Goal: Task Accomplishment & Management: Use online tool/utility

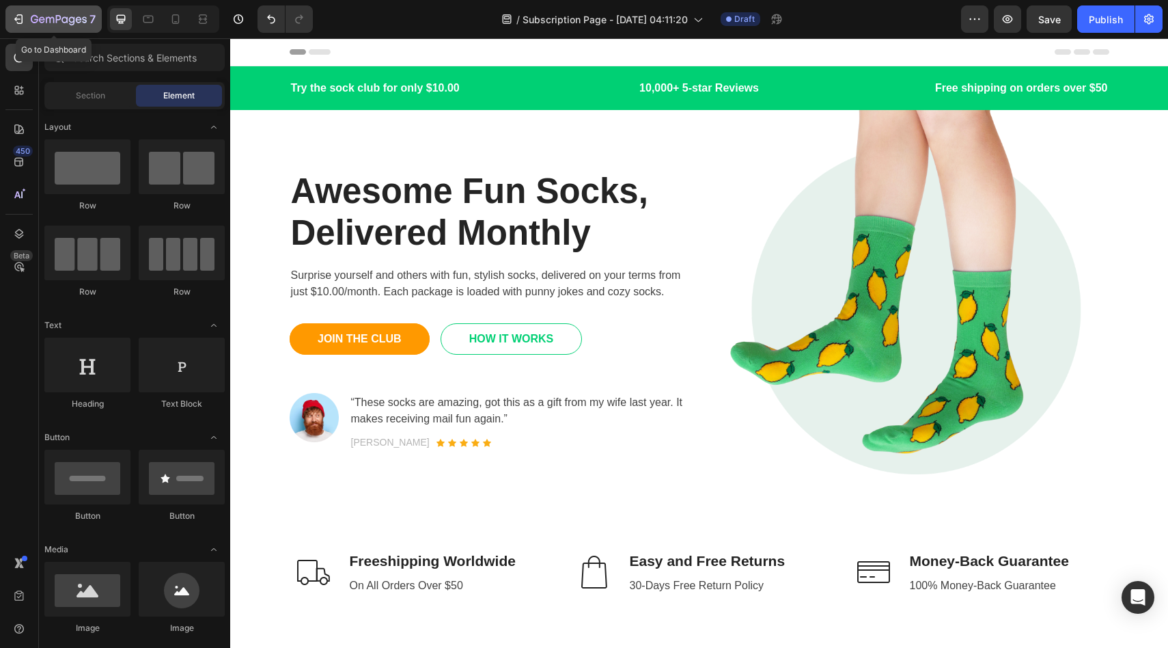
click at [67, 24] on icon "button" at bounding box center [59, 20] width 56 height 12
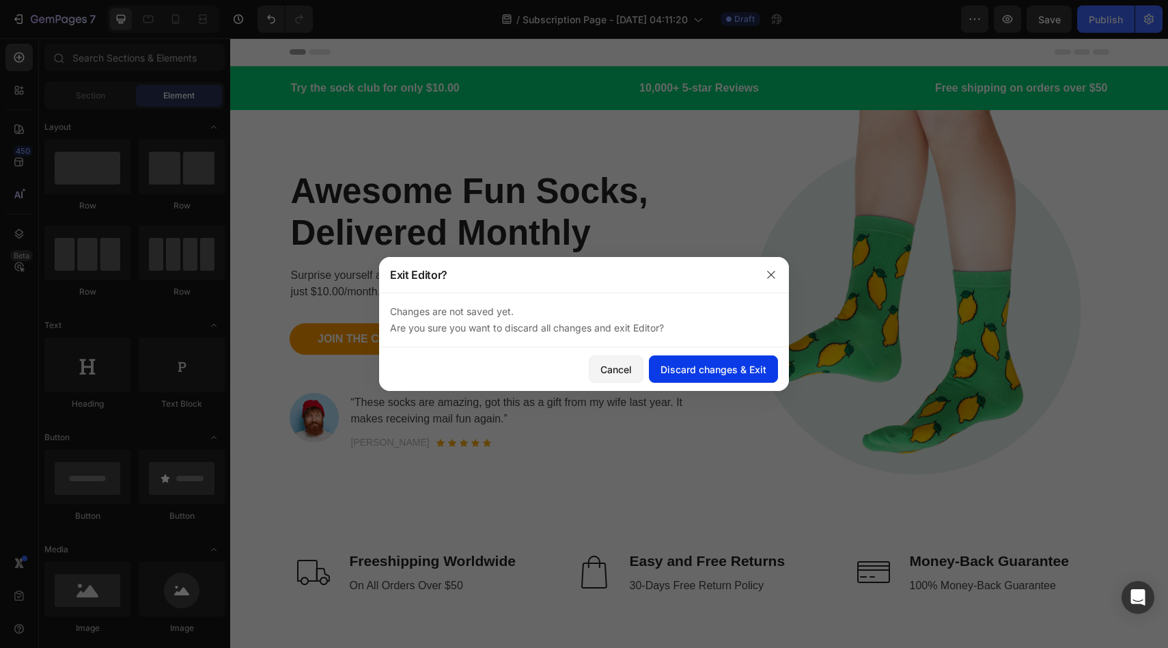
click at [696, 368] on div "Discard changes & Exit" at bounding box center [714, 369] width 106 height 14
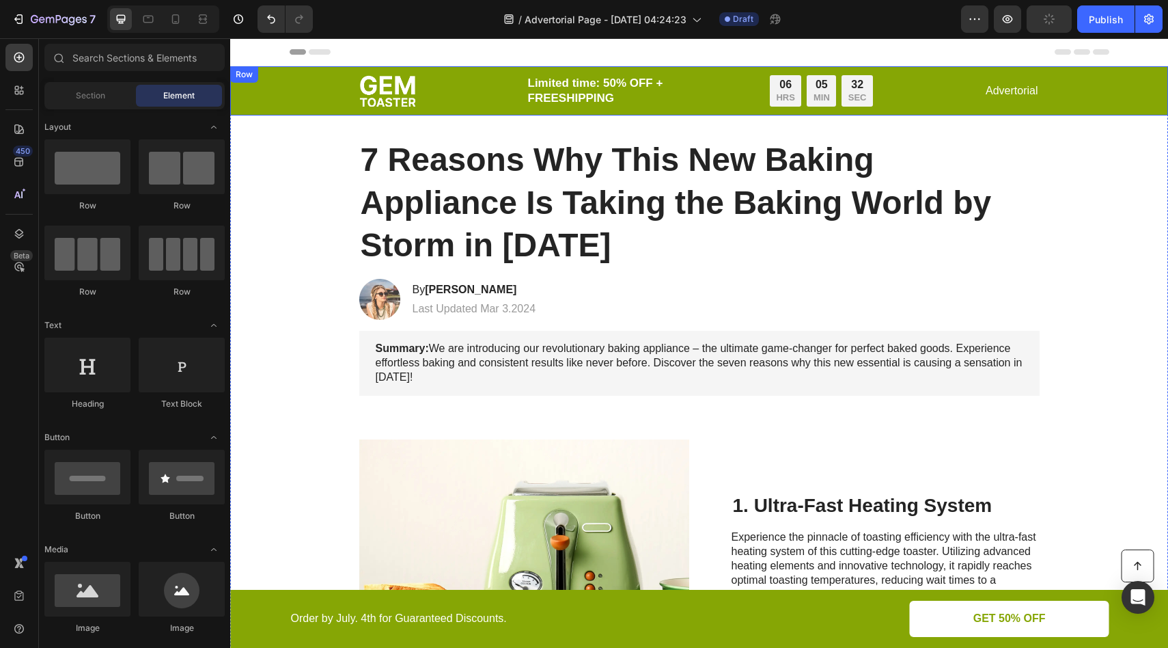
click at [327, 77] on div "Image Limited time: 50% OFF + FREESHIPPING Text Block 06 HRS 05 MIN 32 SEC Coun…" at bounding box center [699, 90] width 911 height 33
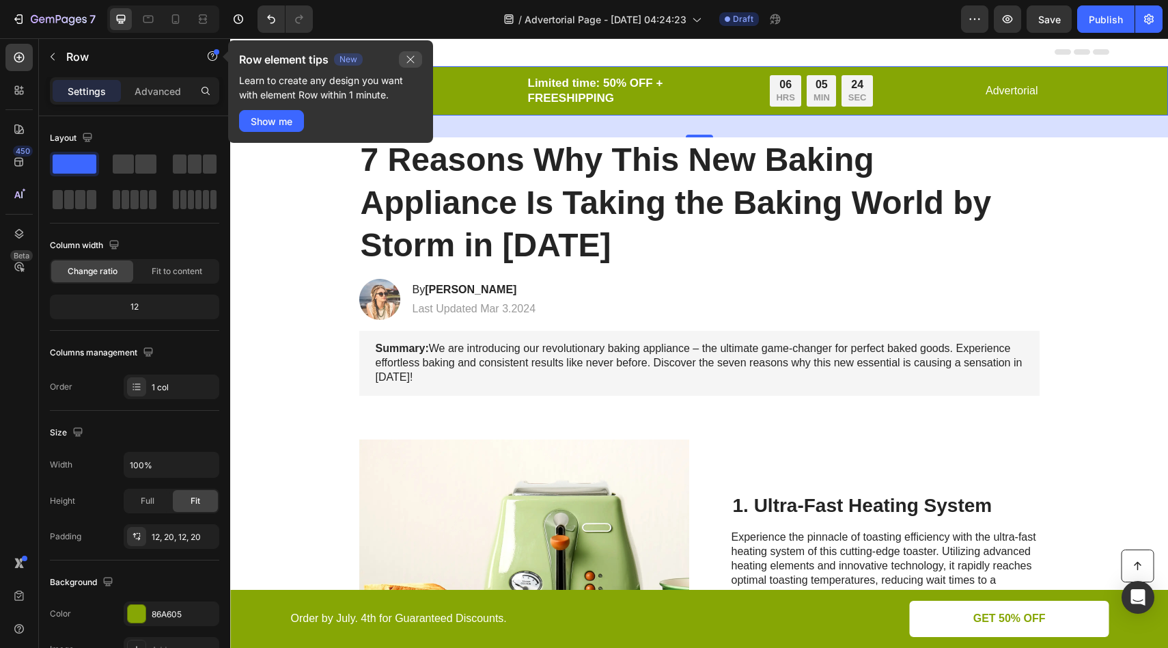
click at [405, 63] on icon "button" at bounding box center [410, 59] width 11 height 11
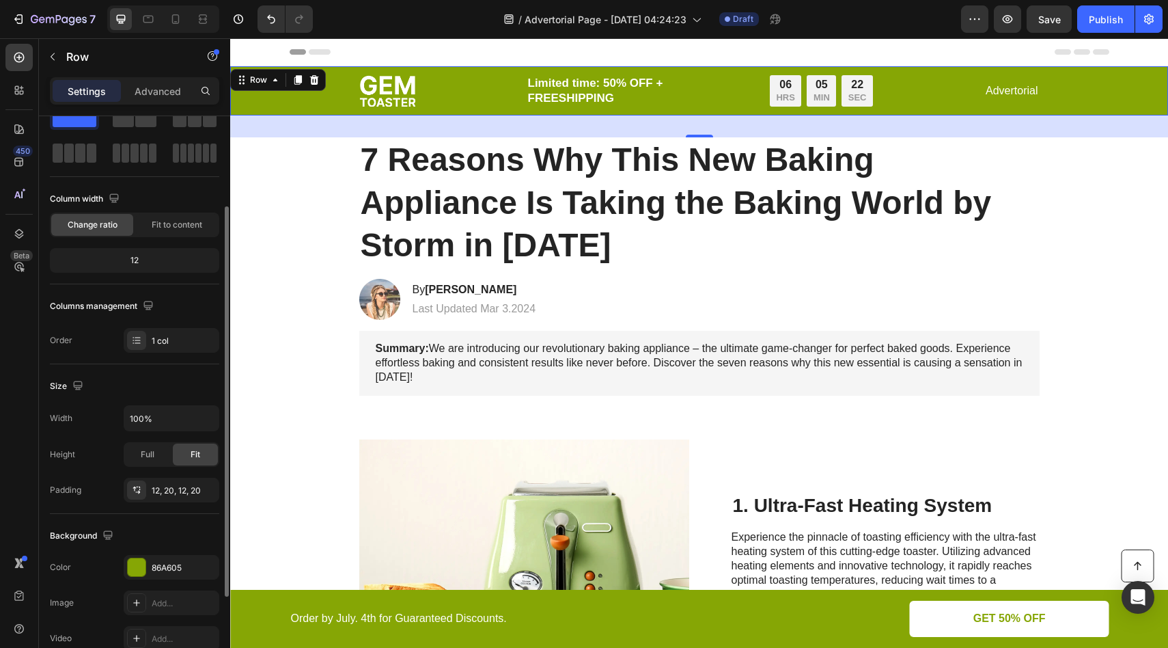
scroll to position [263, 0]
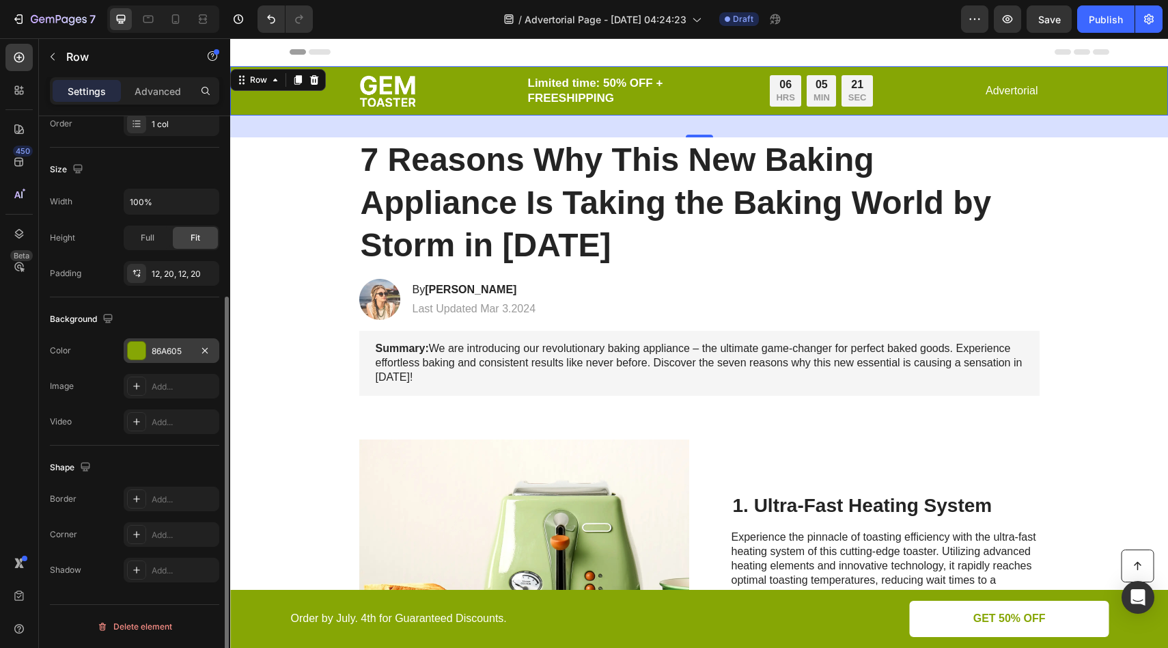
click at [138, 353] on div at bounding box center [137, 351] width 18 height 18
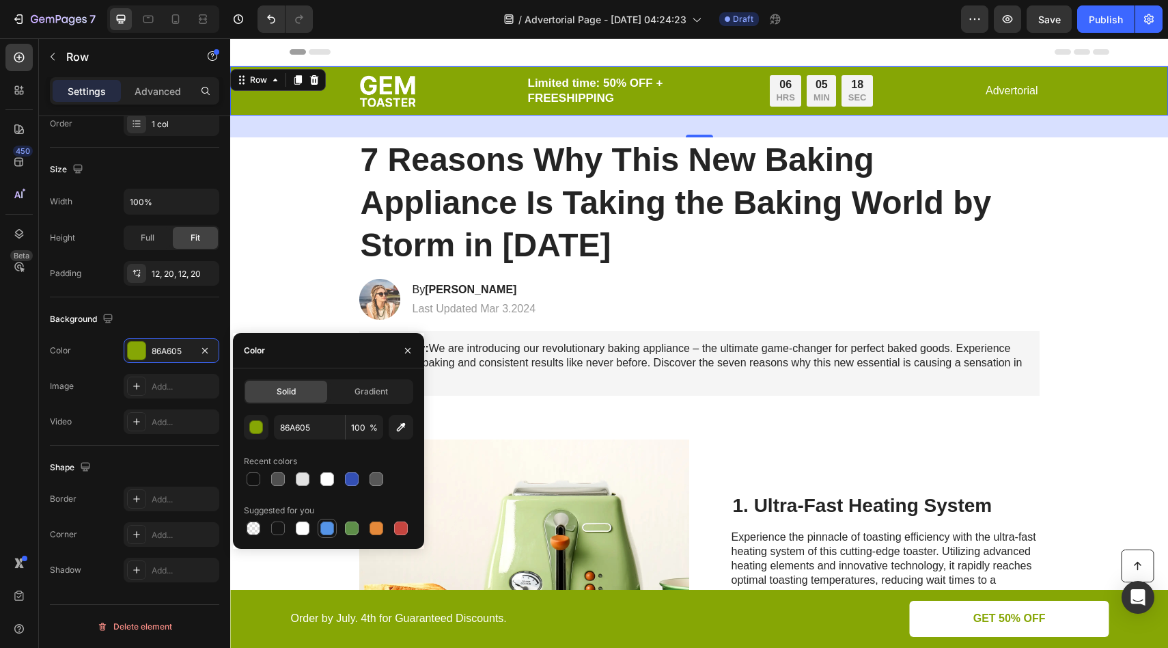
click at [326, 530] on div at bounding box center [327, 528] width 14 height 14
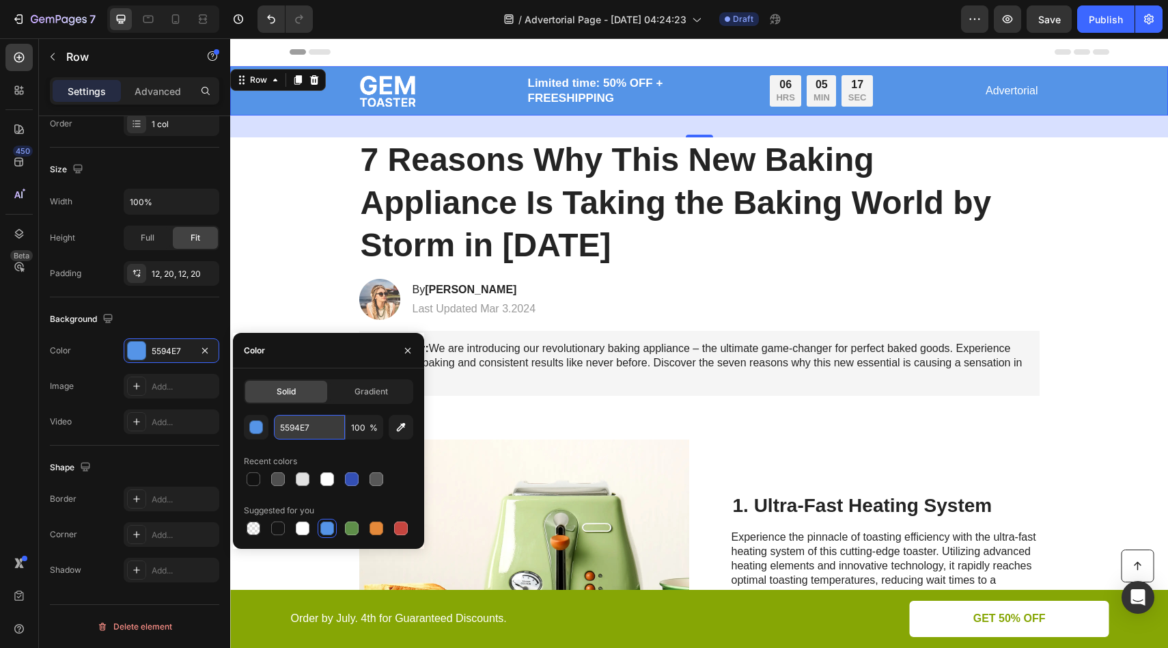
click at [302, 425] on input "5594E7" at bounding box center [309, 427] width 71 height 25
paste input "23a0b9"
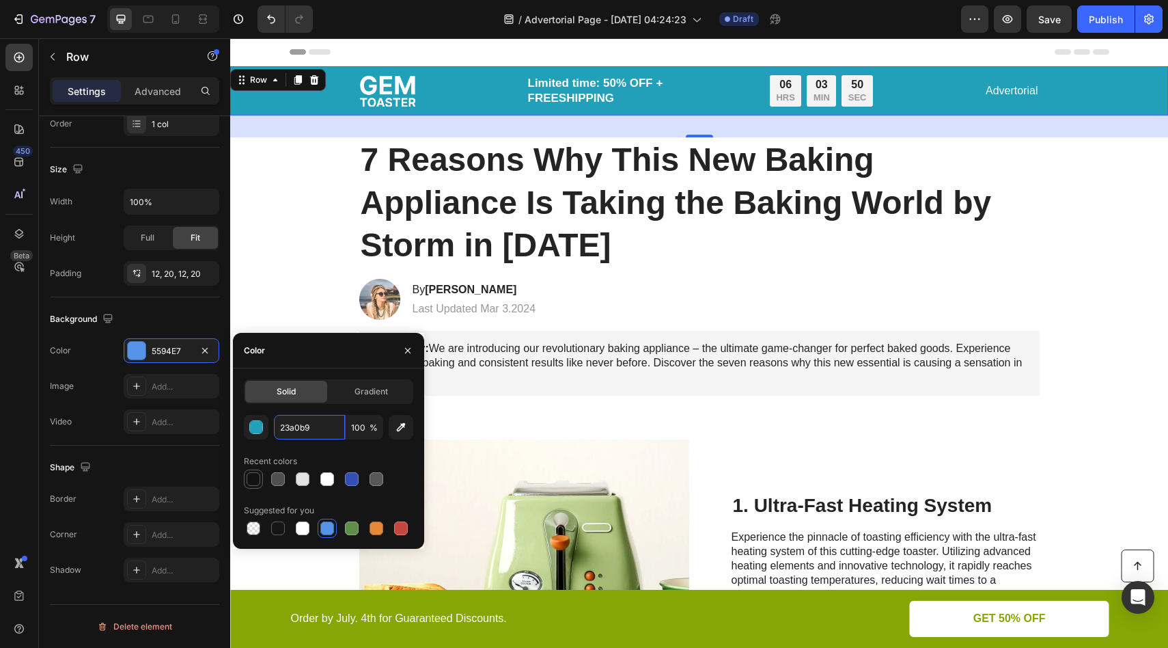
paste input "E5F8FD"
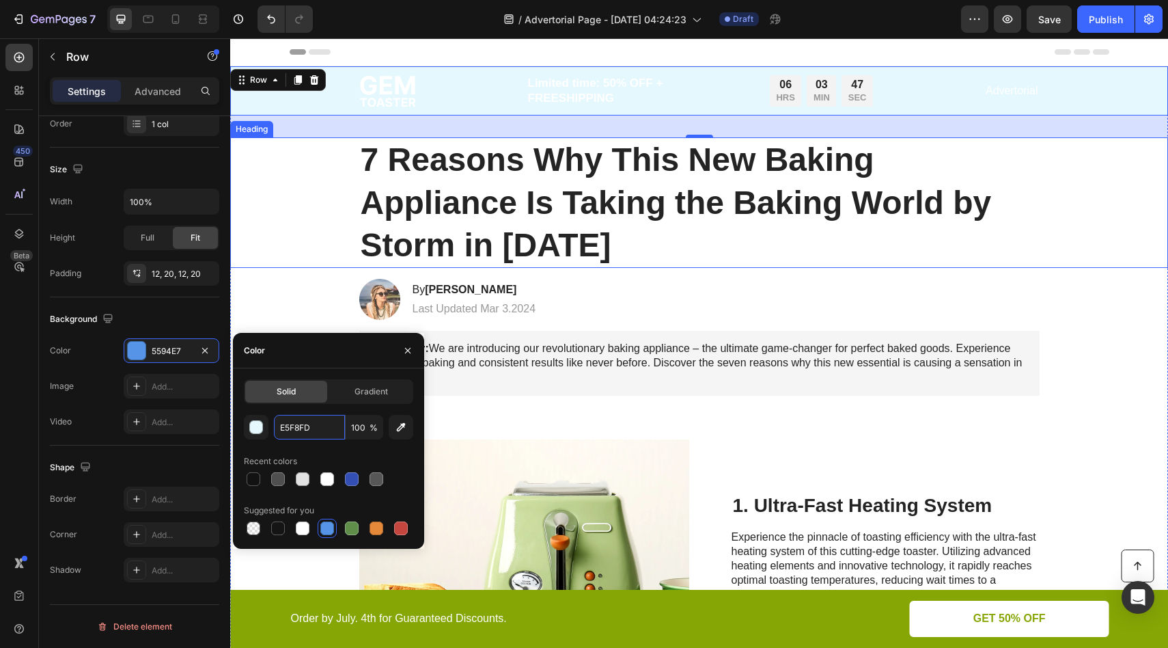
paste input "23a0b9"
paste input "text"
type input "23a0b9"
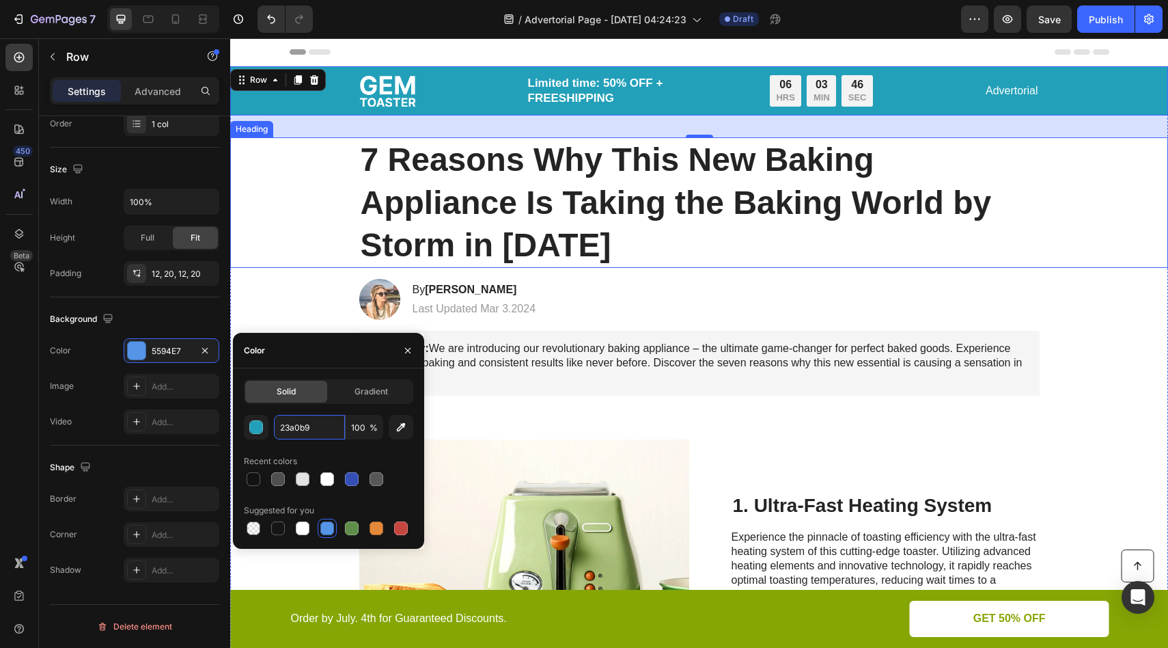
scroll to position [0, 0]
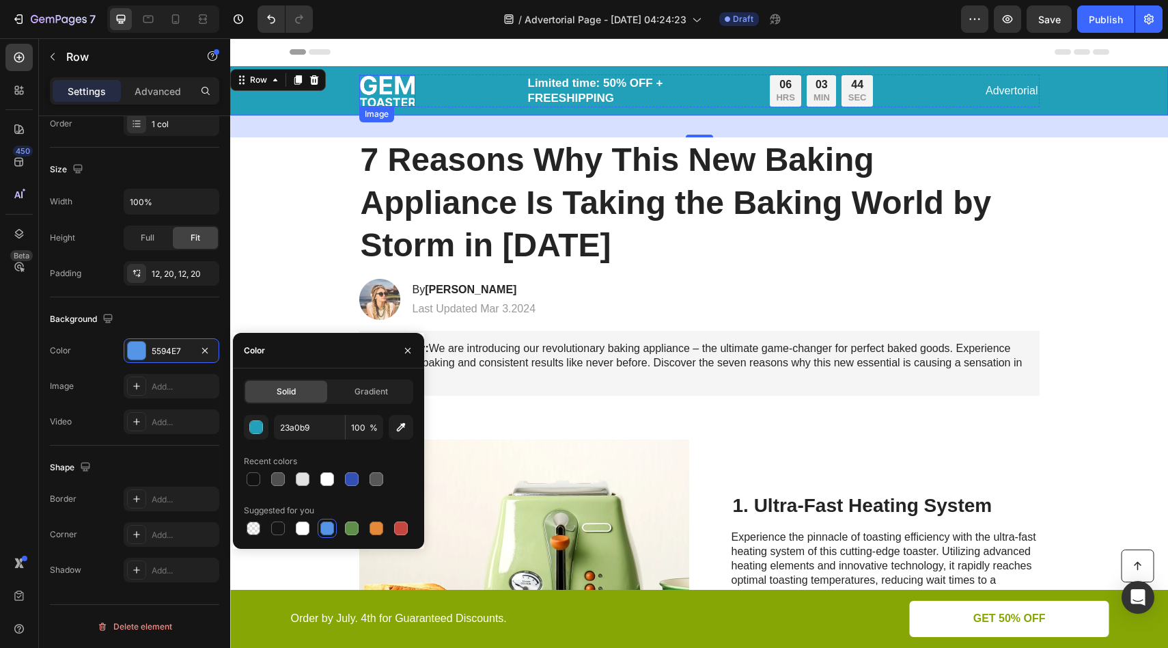
click at [394, 75] on img at bounding box center [387, 90] width 56 height 31
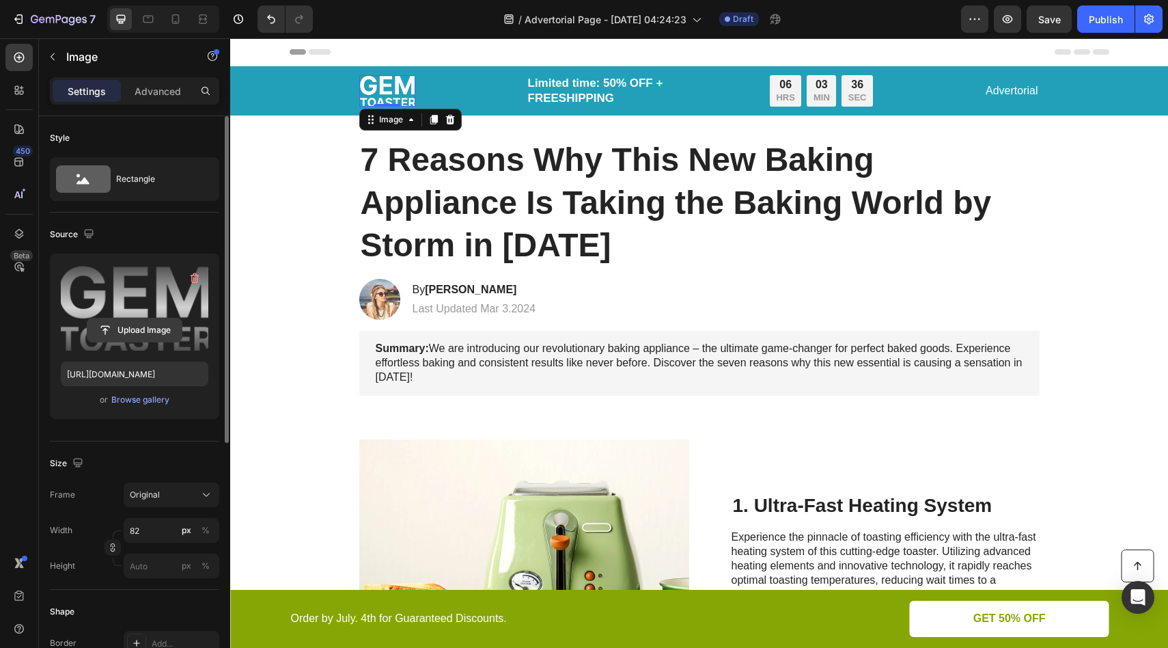
click at [143, 325] on input "file" at bounding box center [134, 329] width 94 height 23
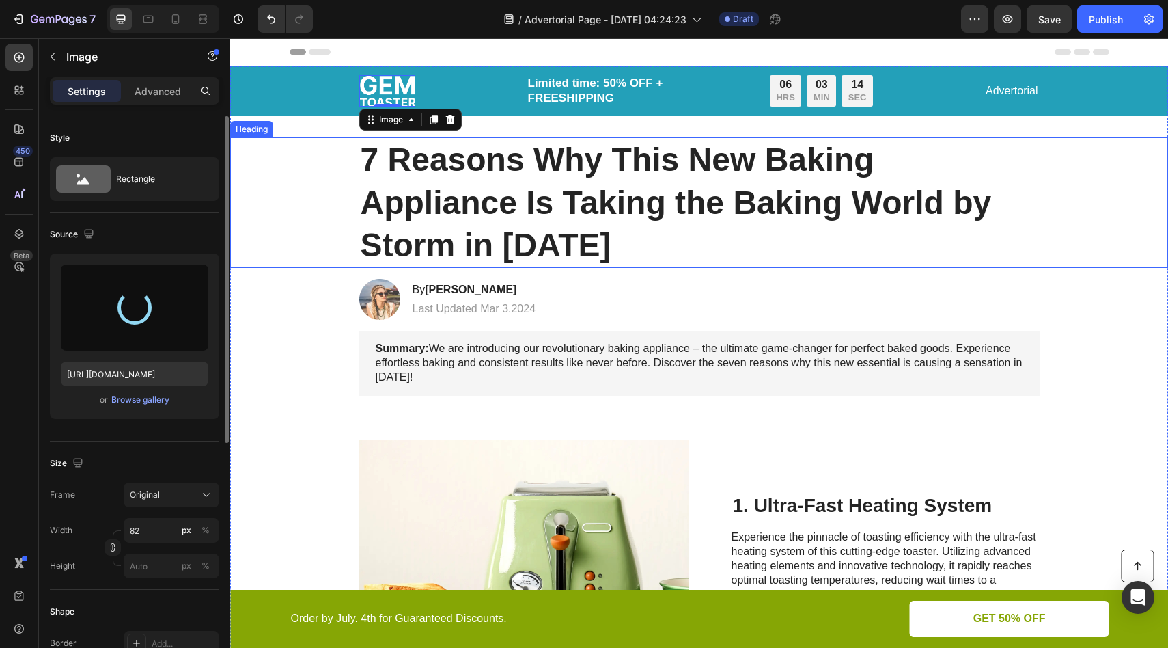
type input "[URL][DOMAIN_NAME]"
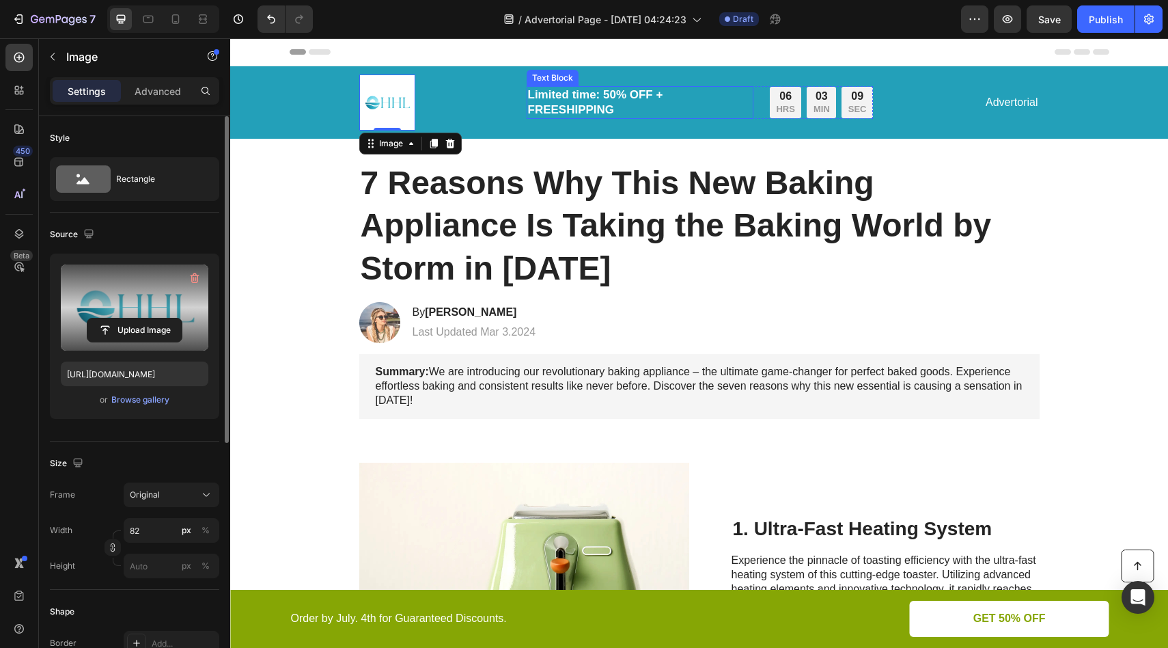
click at [648, 106] on p "Limited time: 50% OFF + FREESHIPPING" at bounding box center [640, 102] width 224 height 30
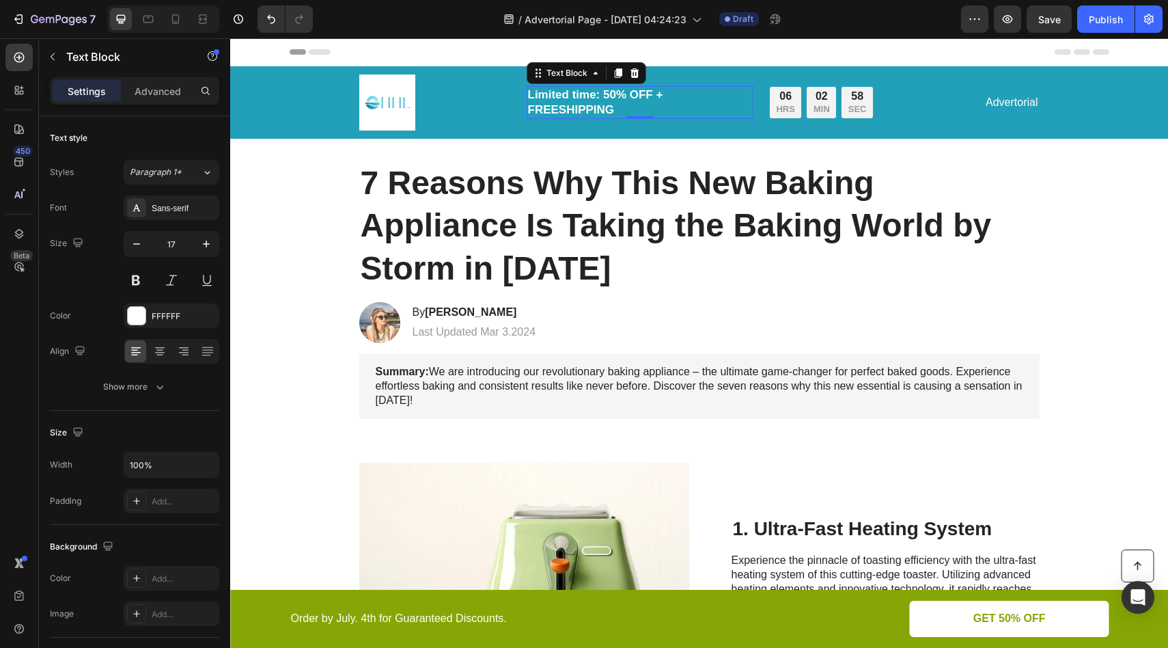
click at [612, 99] on p "Limited time: 50% OFF + FREESHIPPING" at bounding box center [640, 102] width 224 height 30
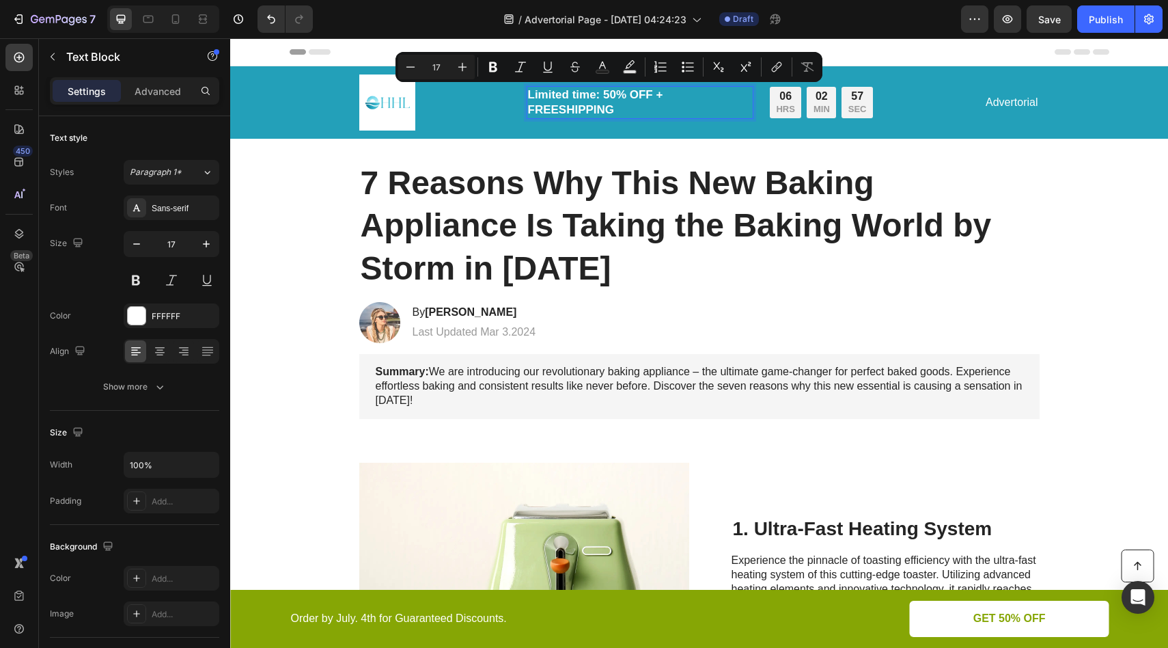
click at [621, 113] on p "Limited time: 50% OFF + FREESHIPPING" at bounding box center [640, 102] width 224 height 30
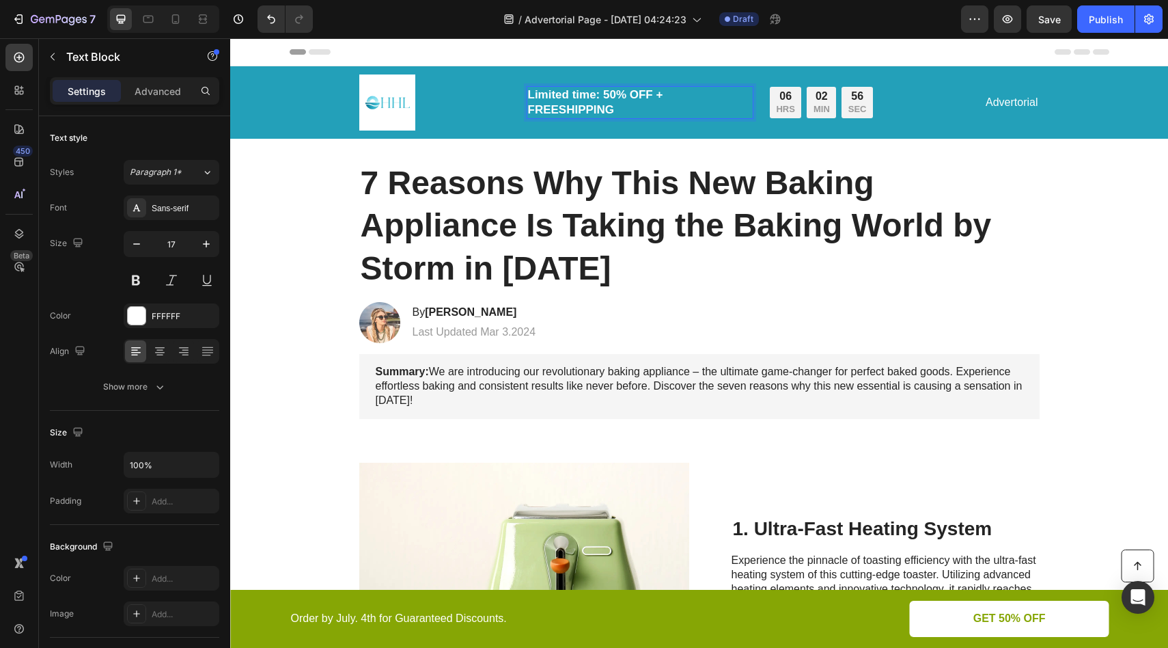
click at [603, 111] on p "Limited time: 50% OFF + FREESHIPPING" at bounding box center [640, 102] width 224 height 30
click at [698, 100] on p "Limited time: NEW CUSTOMER Reverse Aging Protocol - 30% OFF" at bounding box center [640, 102] width 224 height 30
click at [607, 108] on p "Limited time: NEW CUSTOMER Reverse Aging Protocol - 30% OFF" at bounding box center [640, 102] width 224 height 30
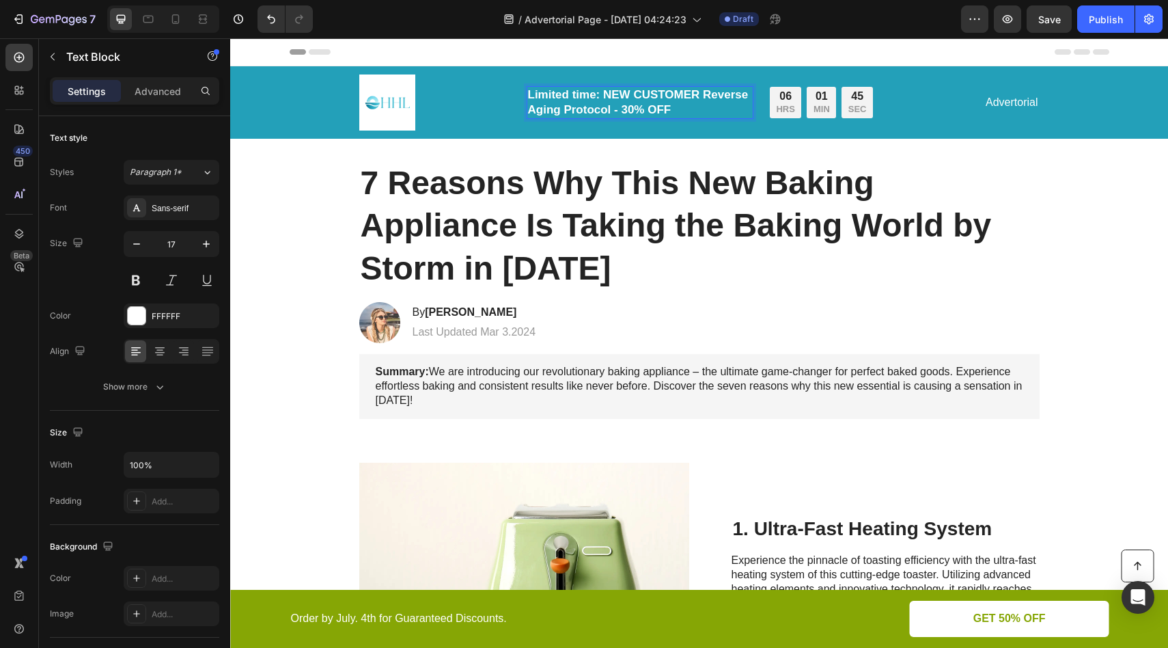
click at [699, 96] on p "Limited time: NEW CUSTOMER Reverse Aging Protocol - 30% OFF" at bounding box center [640, 102] width 224 height 30
click at [184, 23] on div at bounding box center [176, 19] width 22 height 22
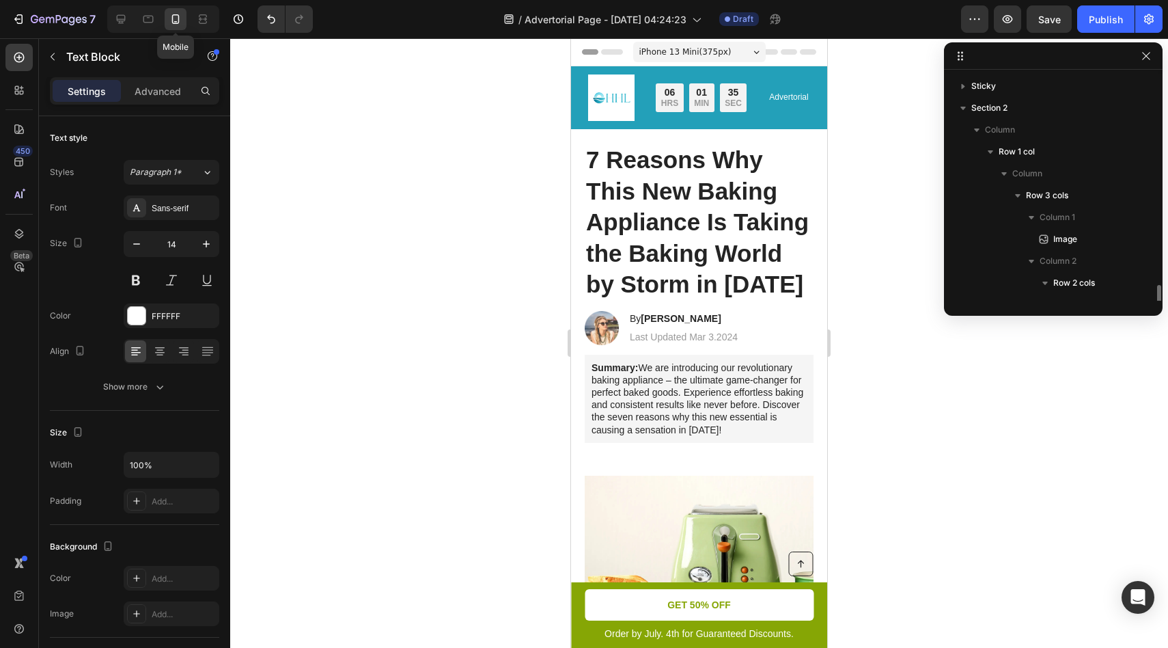
scroll to position [149, 0]
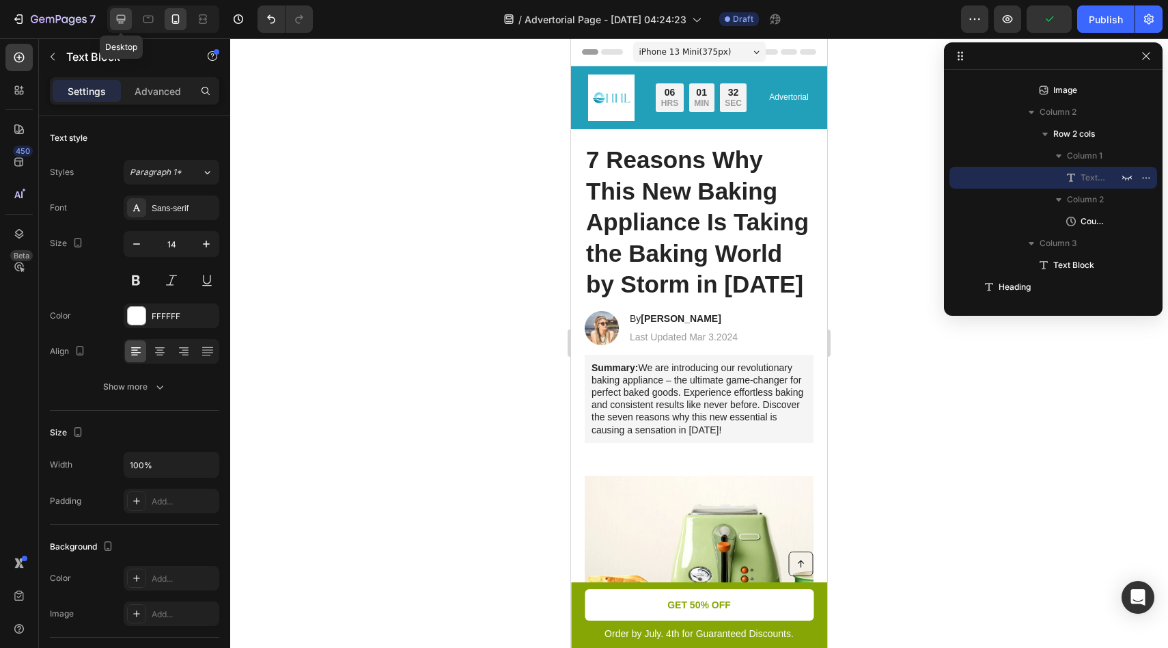
click at [125, 21] on icon at bounding box center [121, 19] width 14 height 14
type input "17"
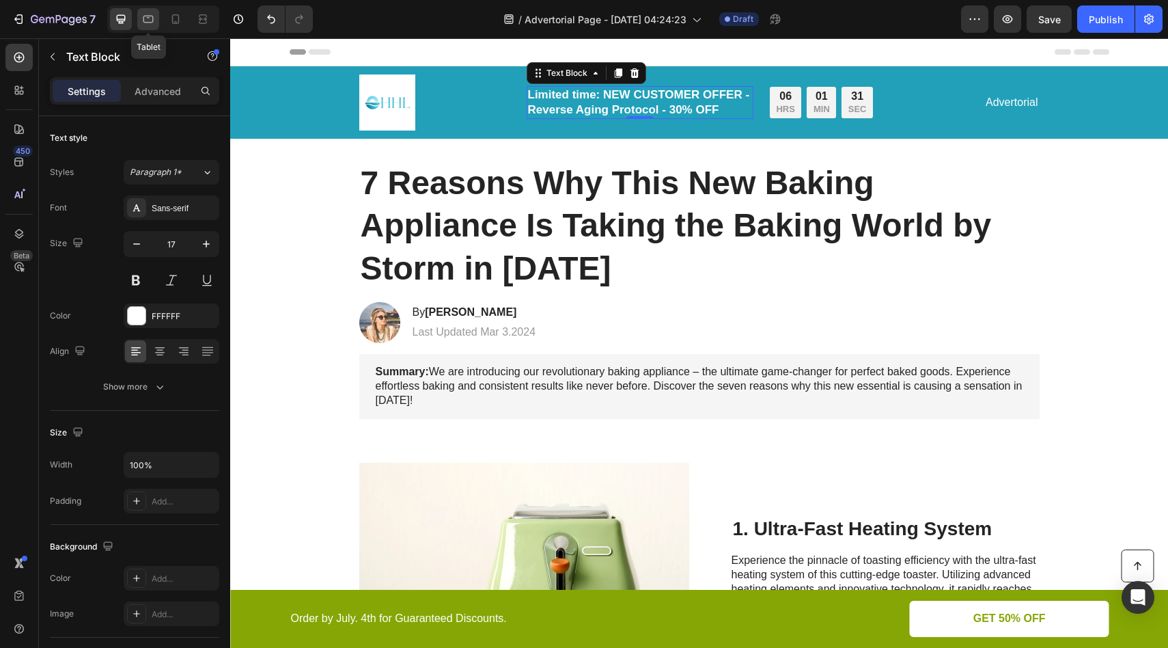
click at [150, 23] on icon at bounding box center [148, 19] width 14 height 14
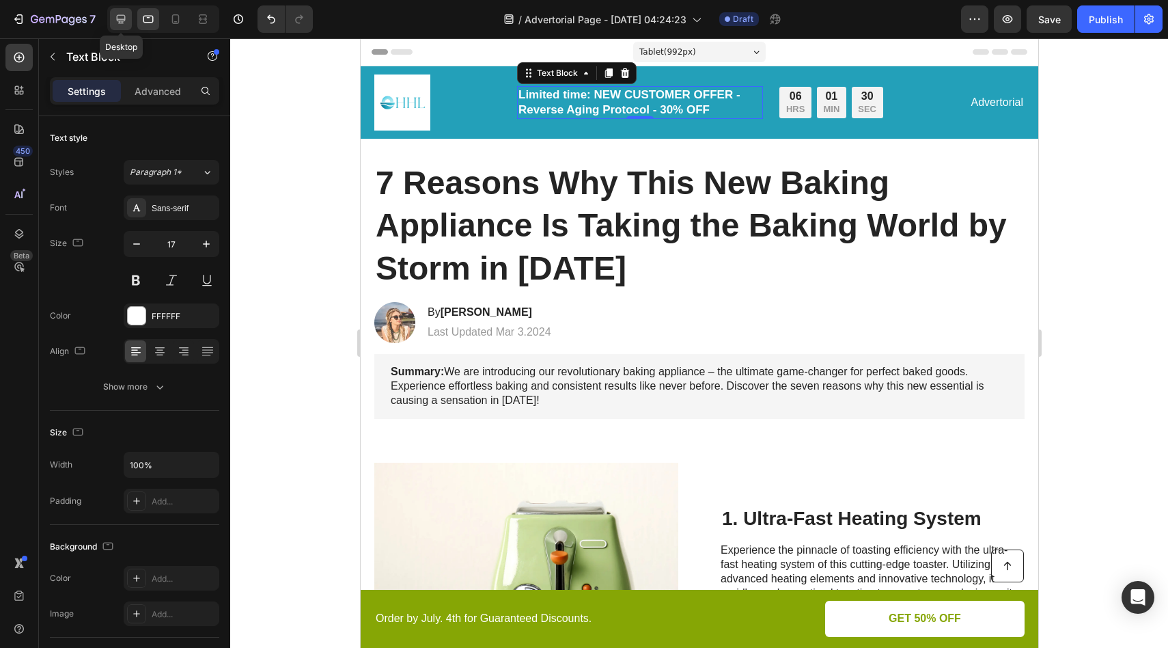
click at [122, 23] on icon at bounding box center [121, 19] width 9 height 9
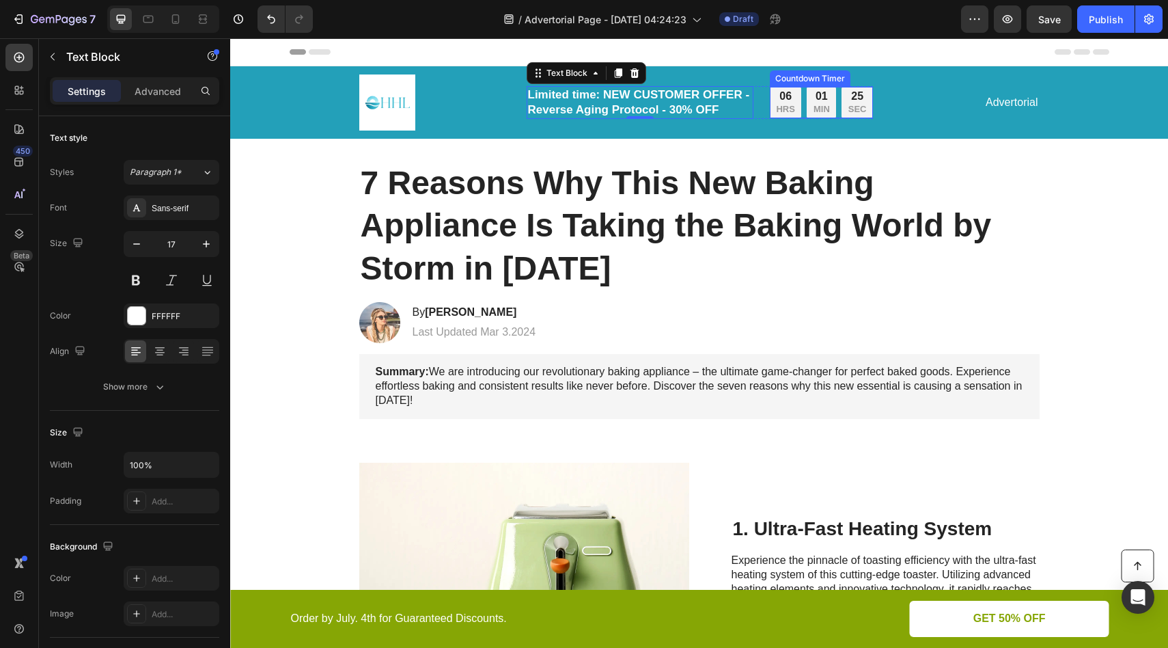
click at [813, 104] on div "01 MIN" at bounding box center [821, 102] width 29 height 31
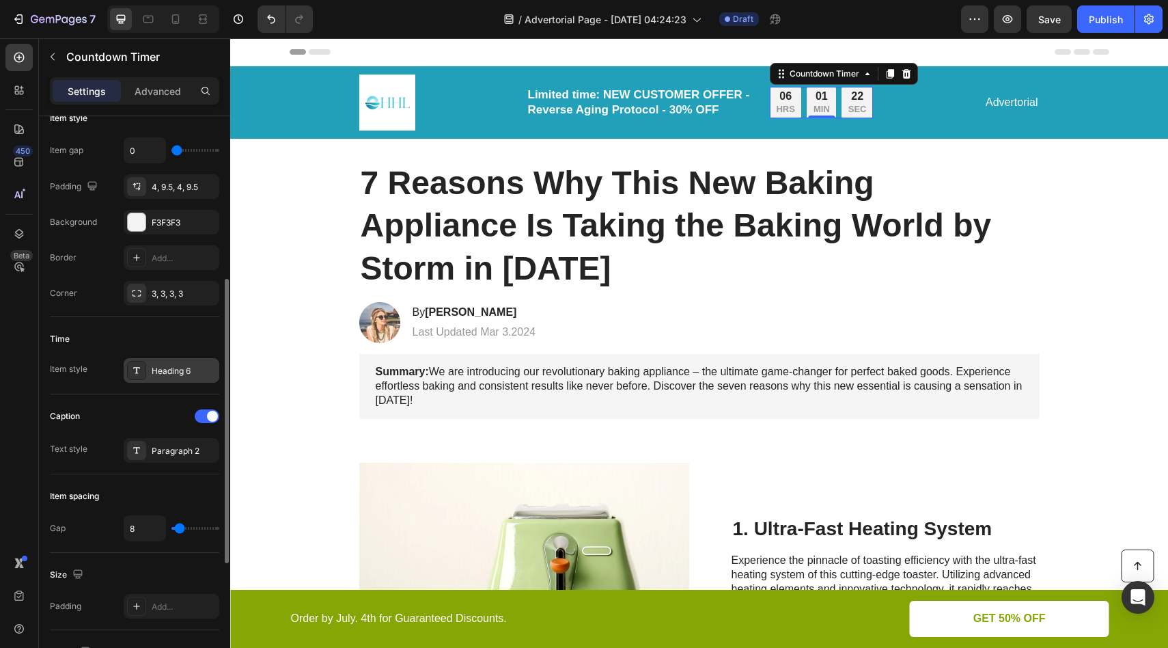
scroll to position [268, 0]
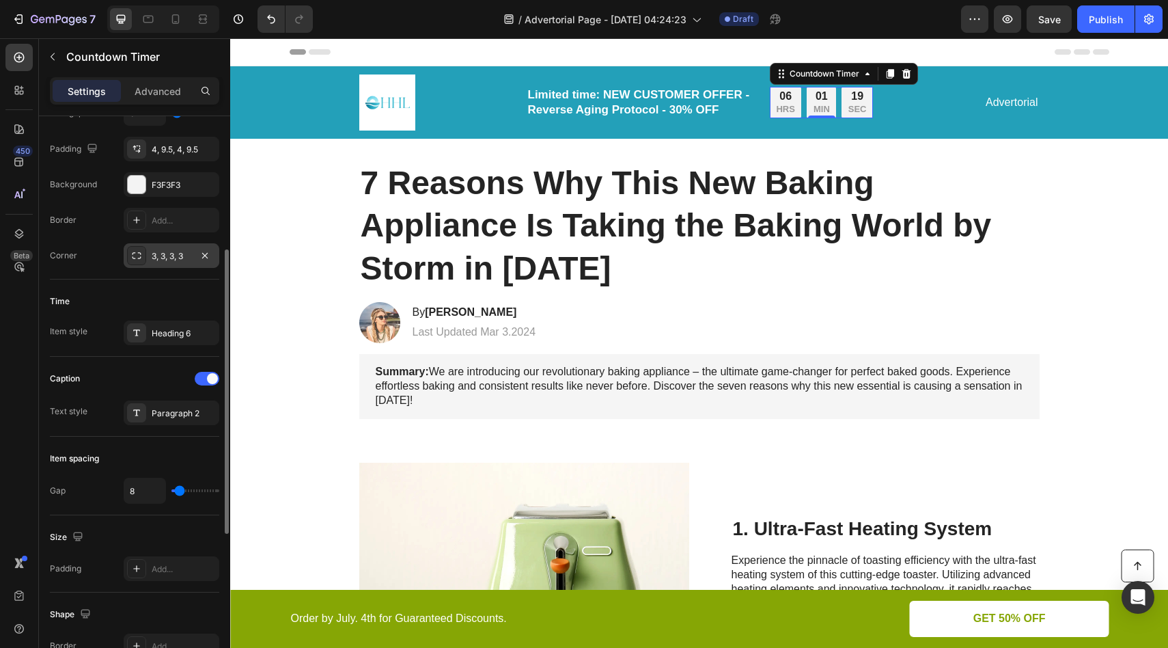
click at [139, 256] on icon at bounding box center [136, 255] width 11 height 11
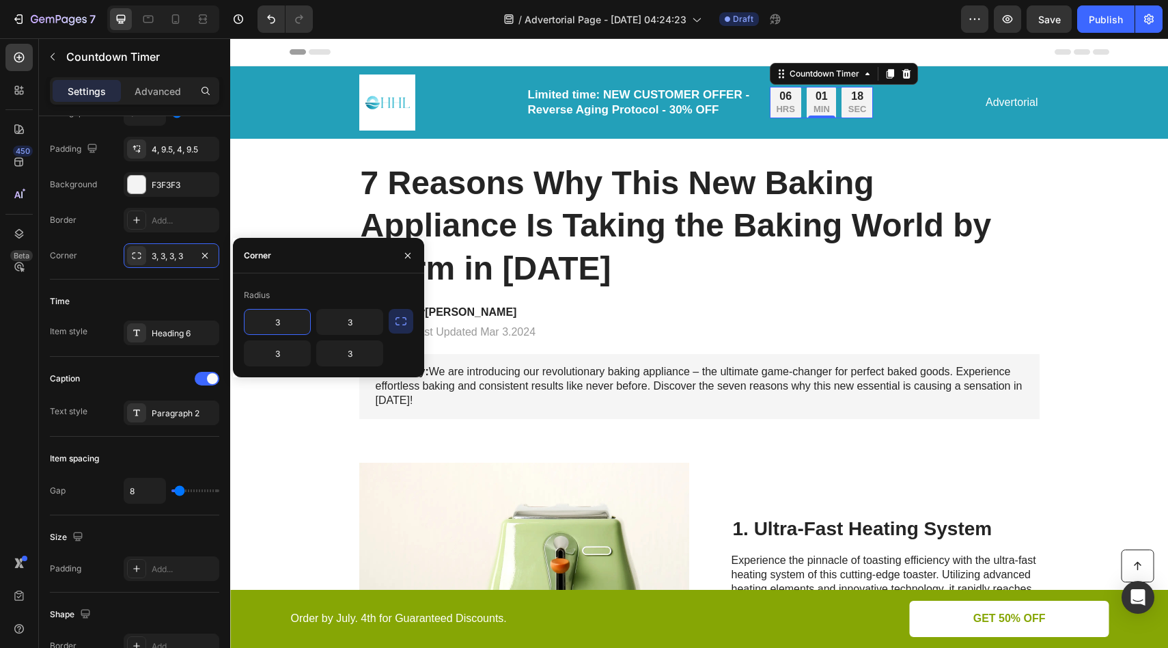
click at [299, 322] on input "3" at bounding box center [278, 322] width 66 height 25
type input "8"
click at [303, 303] on div "Radius" at bounding box center [328, 295] width 169 height 22
click at [340, 324] on input "3" at bounding box center [350, 322] width 66 height 25
click at [387, 324] on div "8 3 3 3" at bounding box center [328, 337] width 169 height 57
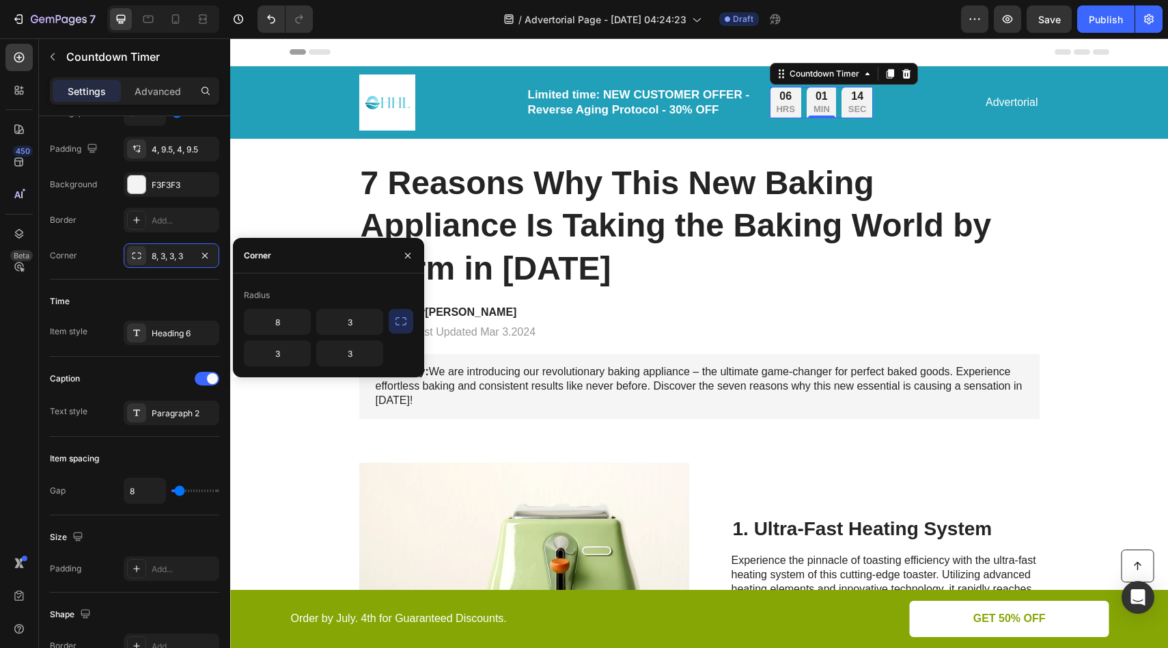
click at [394, 324] on icon "button" at bounding box center [401, 321] width 14 height 14
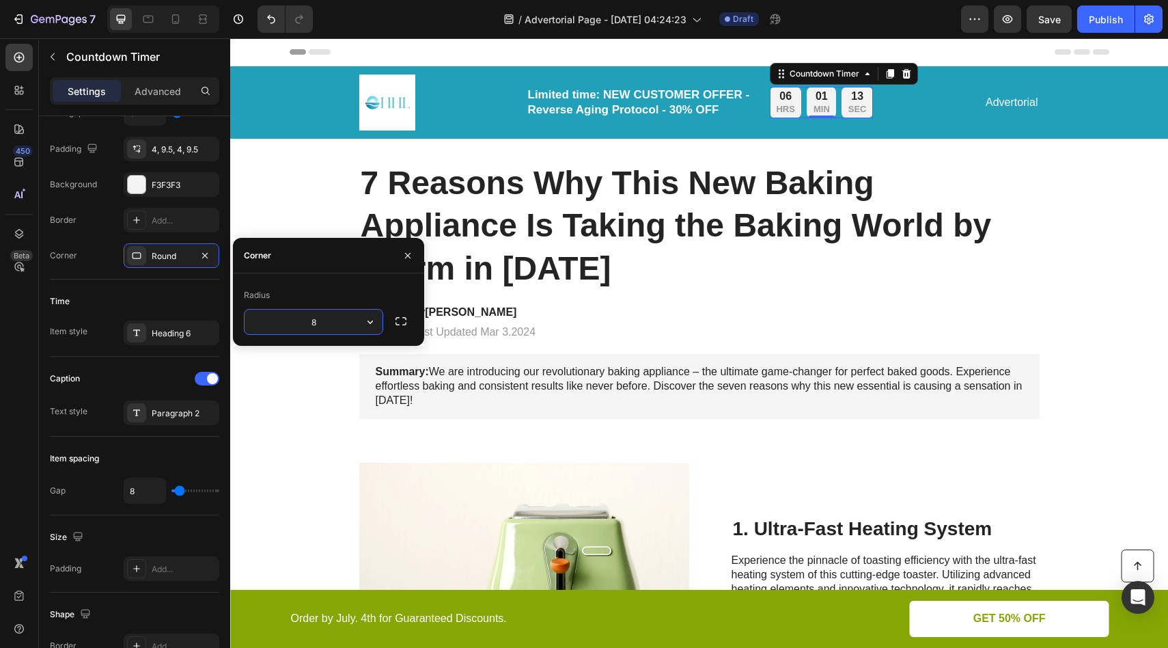
click at [322, 319] on input "8" at bounding box center [314, 322] width 138 height 25
click at [355, 292] on div "Radius" at bounding box center [328, 295] width 169 height 22
click at [361, 195] on h1 "7 Reasons Why This New Baking Appliance Is Taking the Baking World by Storm in …" at bounding box center [699, 226] width 681 height 130
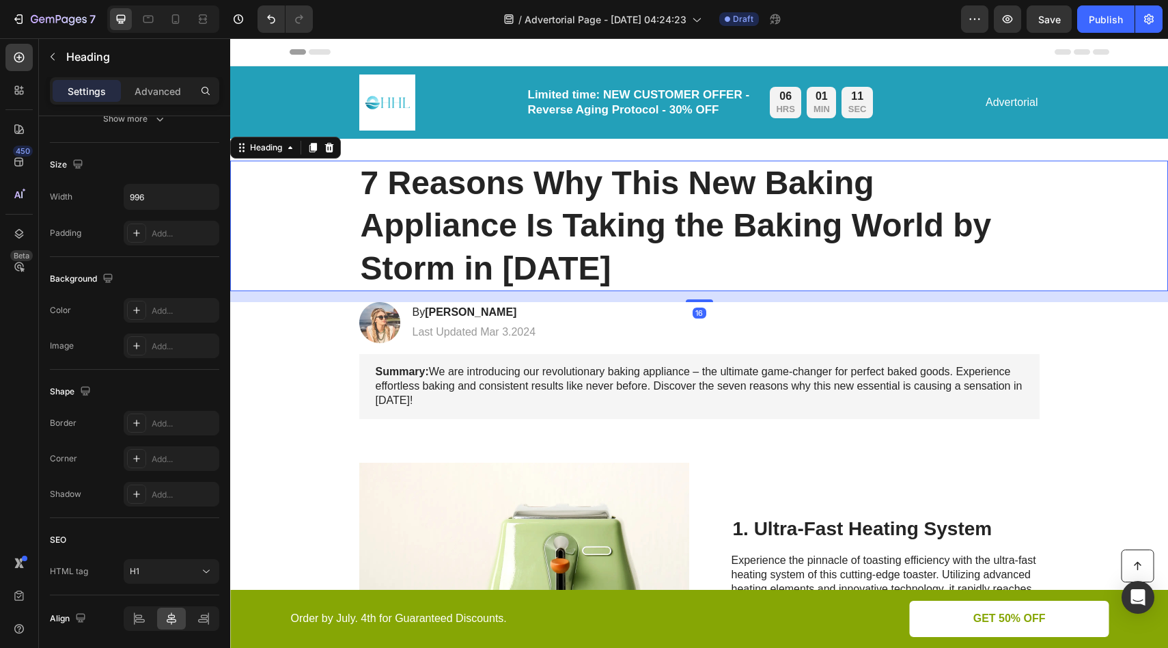
scroll to position [0, 0]
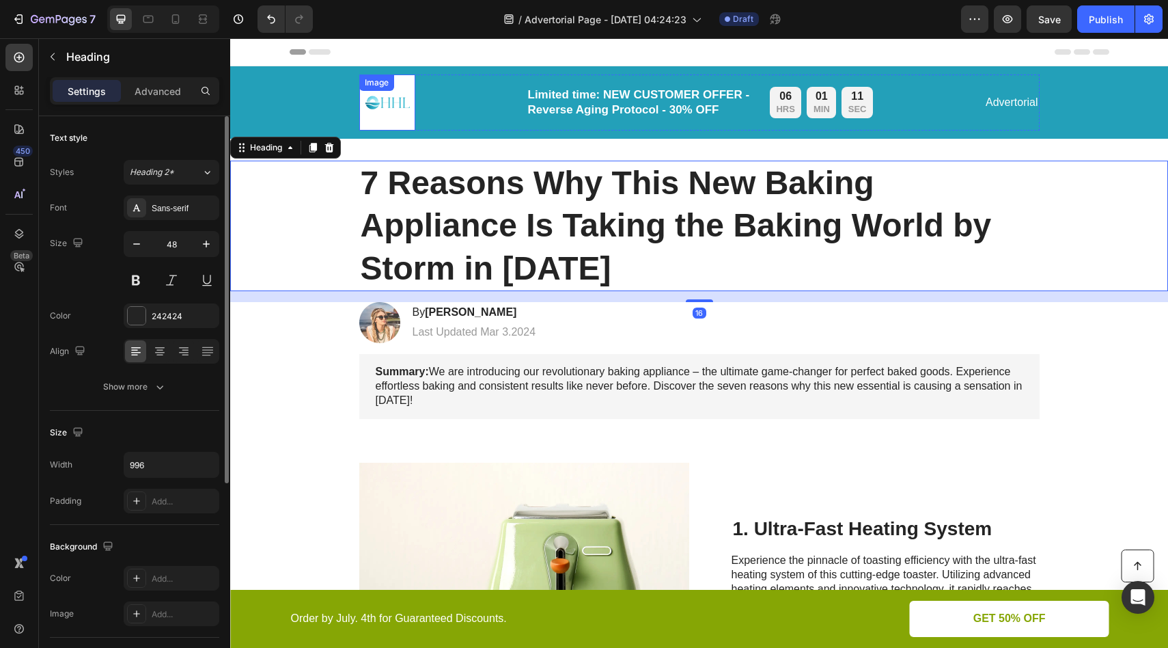
click at [378, 91] on div "Image" at bounding box center [387, 102] width 56 height 56
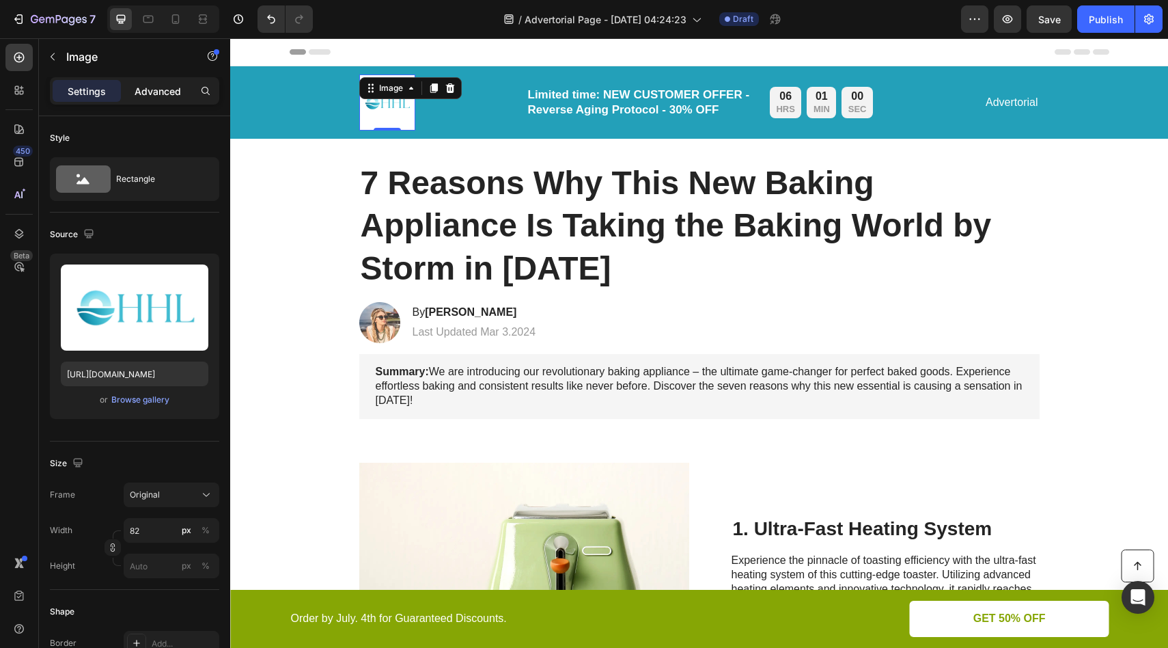
click at [143, 92] on p "Advanced" at bounding box center [158, 91] width 46 height 14
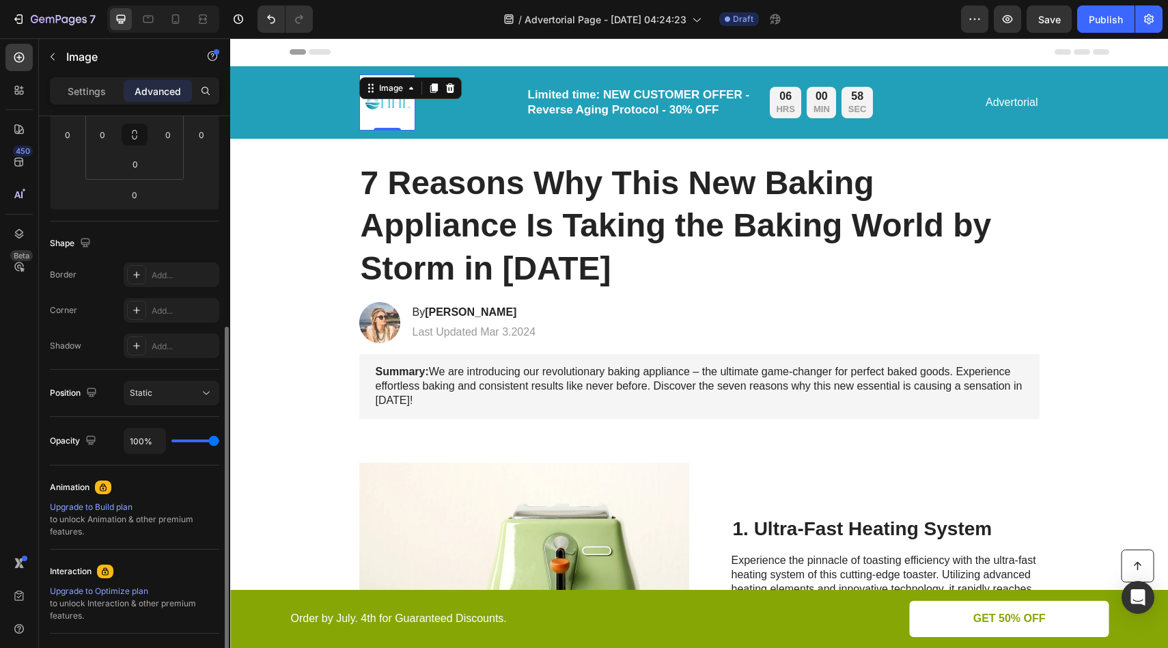
scroll to position [232, 0]
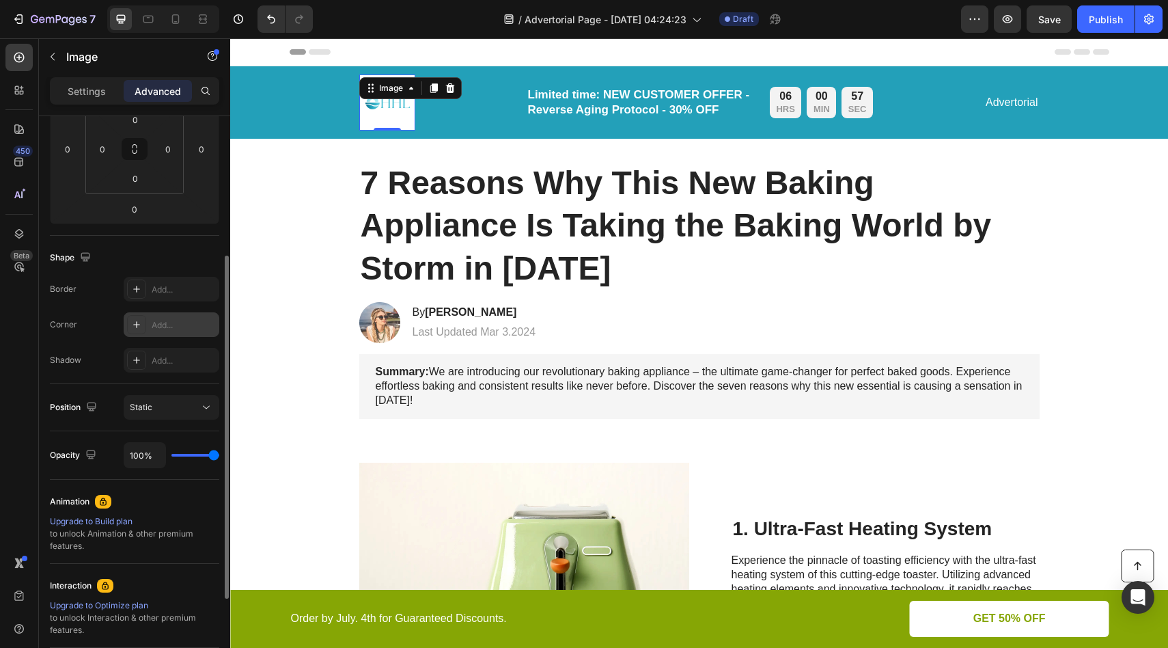
click at [130, 323] on div at bounding box center [136, 324] width 19 height 19
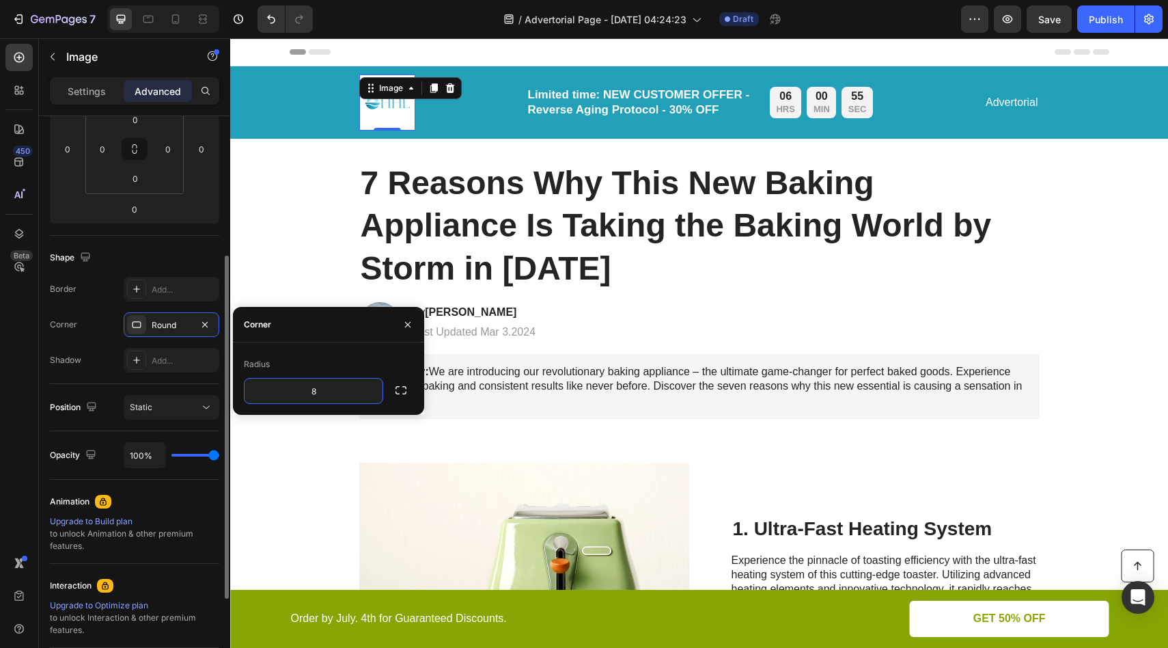
click at [210, 264] on div "Shape" at bounding box center [134, 258] width 169 height 22
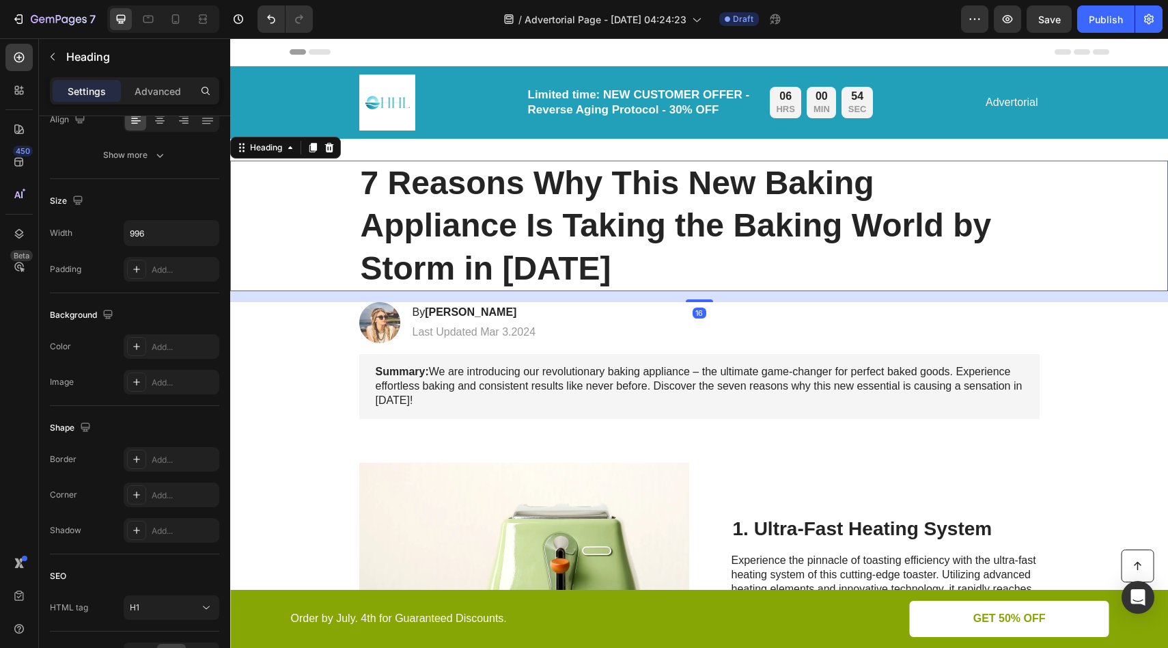
click at [351, 165] on div "7 Reasons Why This New Baking Appliance Is Taking the Baking World by Storm in …" at bounding box center [699, 226] width 911 height 130
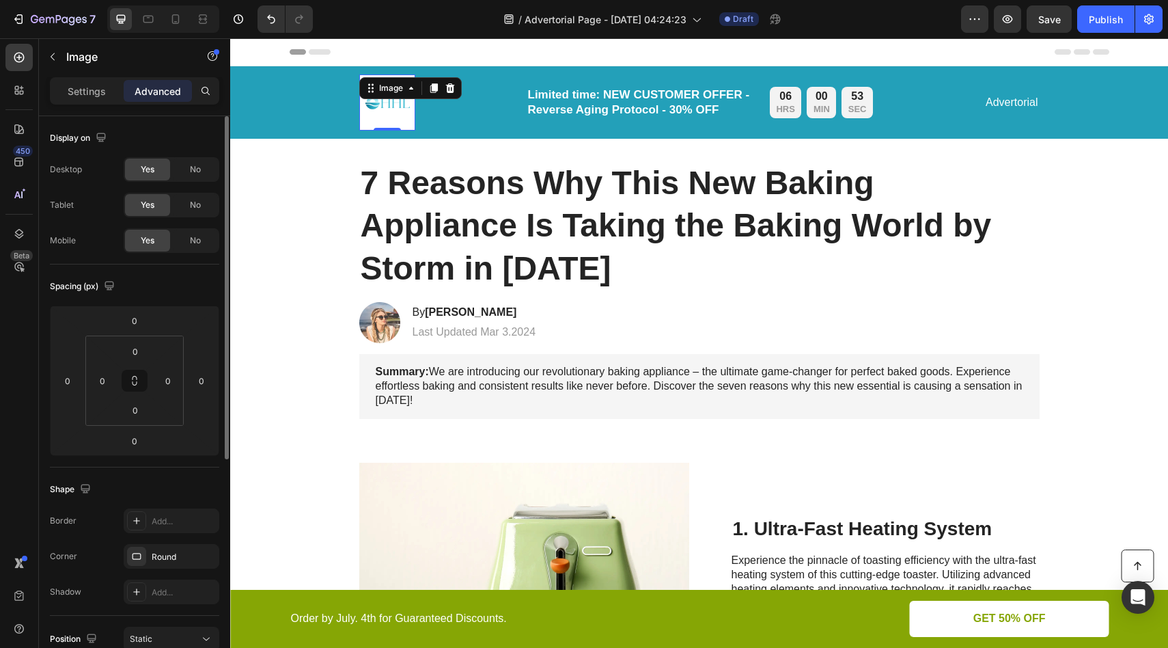
click at [372, 98] on div "Image 0" at bounding box center [387, 102] width 56 height 56
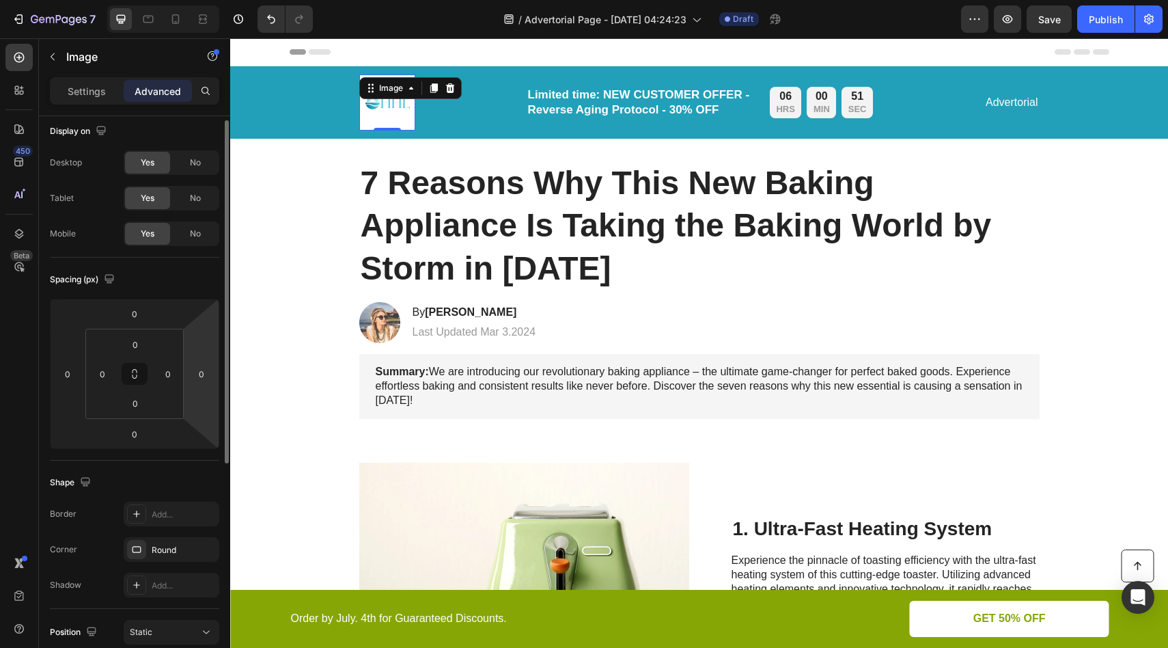
scroll to position [230, 0]
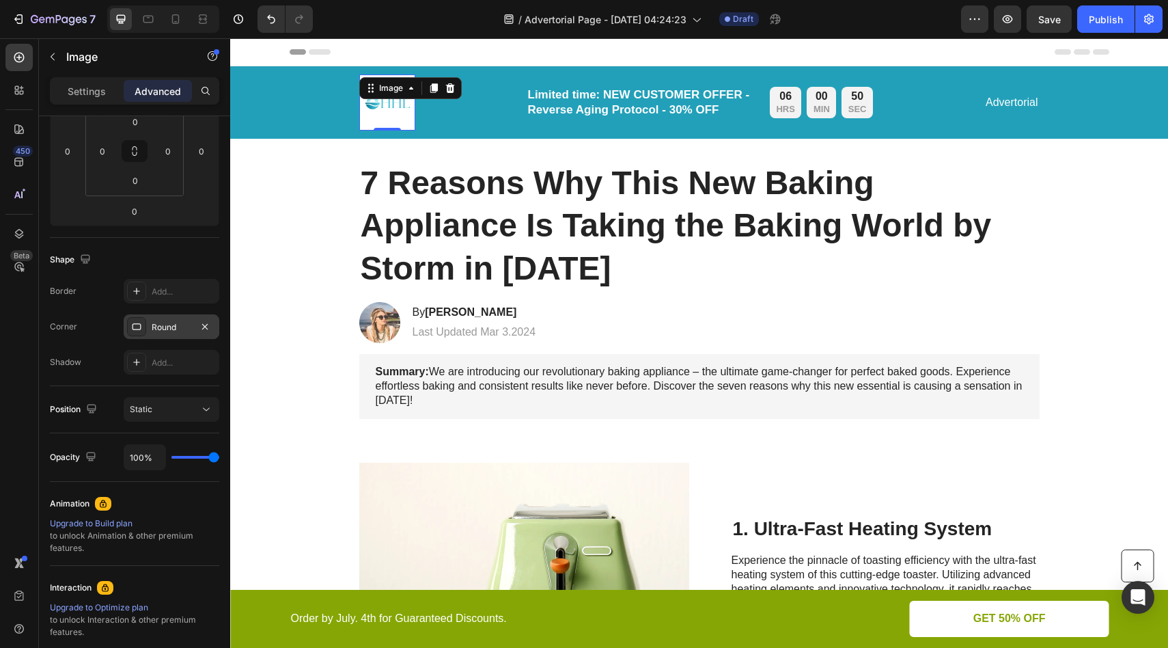
click at [137, 321] on icon at bounding box center [136, 326] width 11 height 11
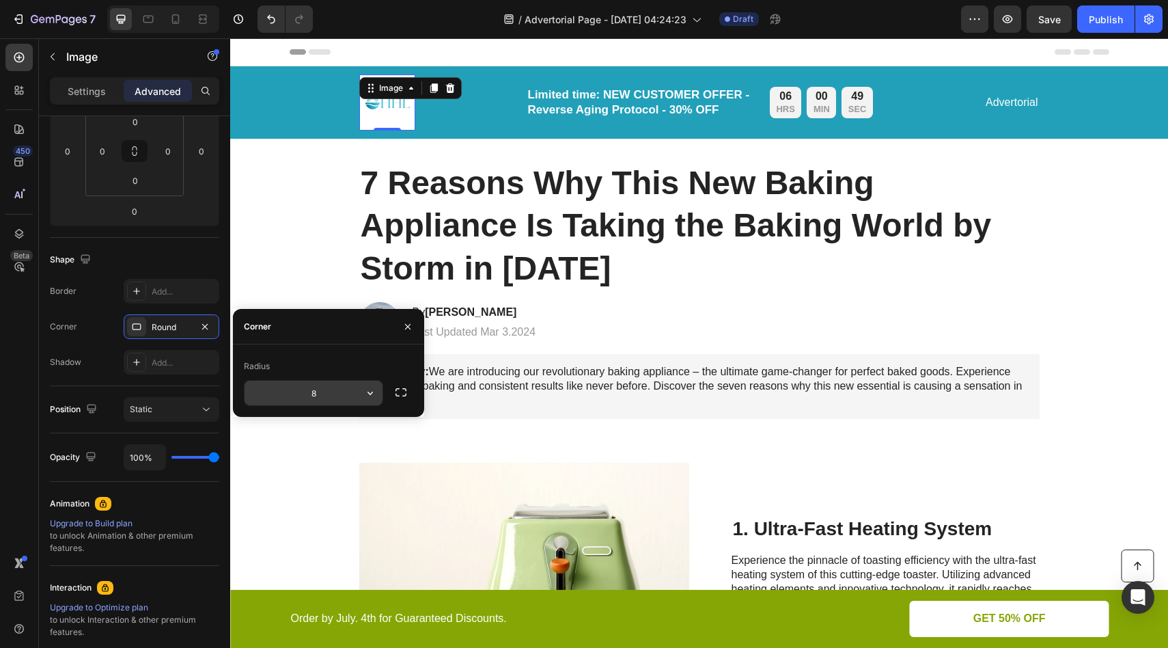
click at [323, 392] on input "8" at bounding box center [314, 393] width 138 height 25
click at [397, 392] on icon "button" at bounding box center [401, 392] width 14 height 14
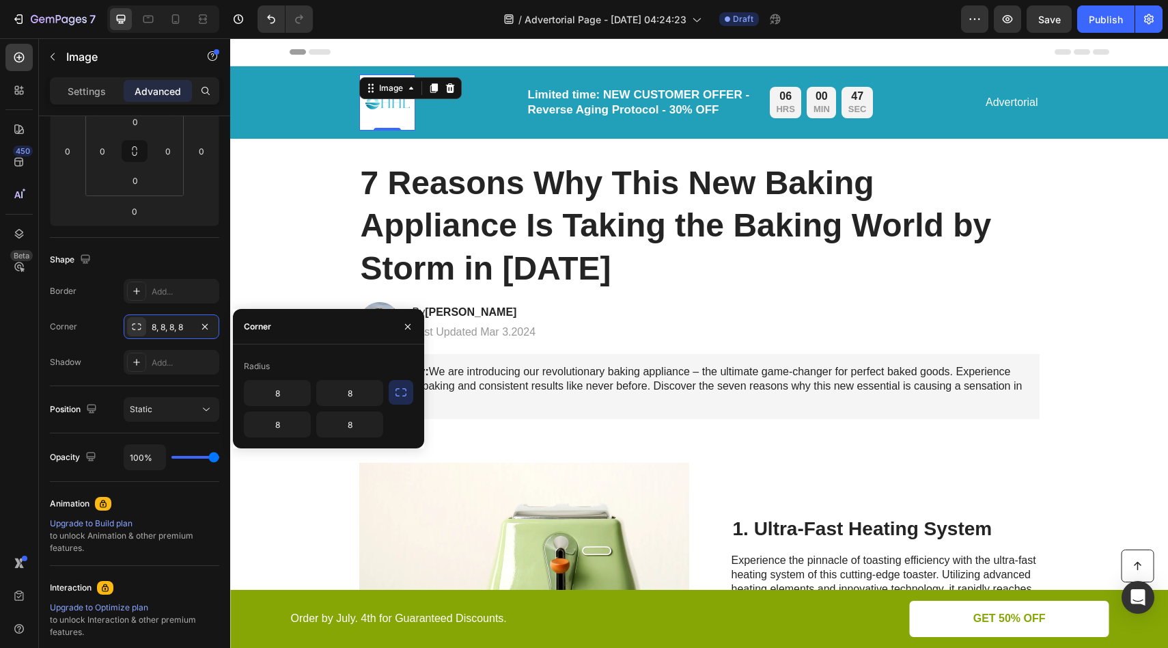
click at [398, 392] on icon "button" at bounding box center [401, 392] width 14 height 14
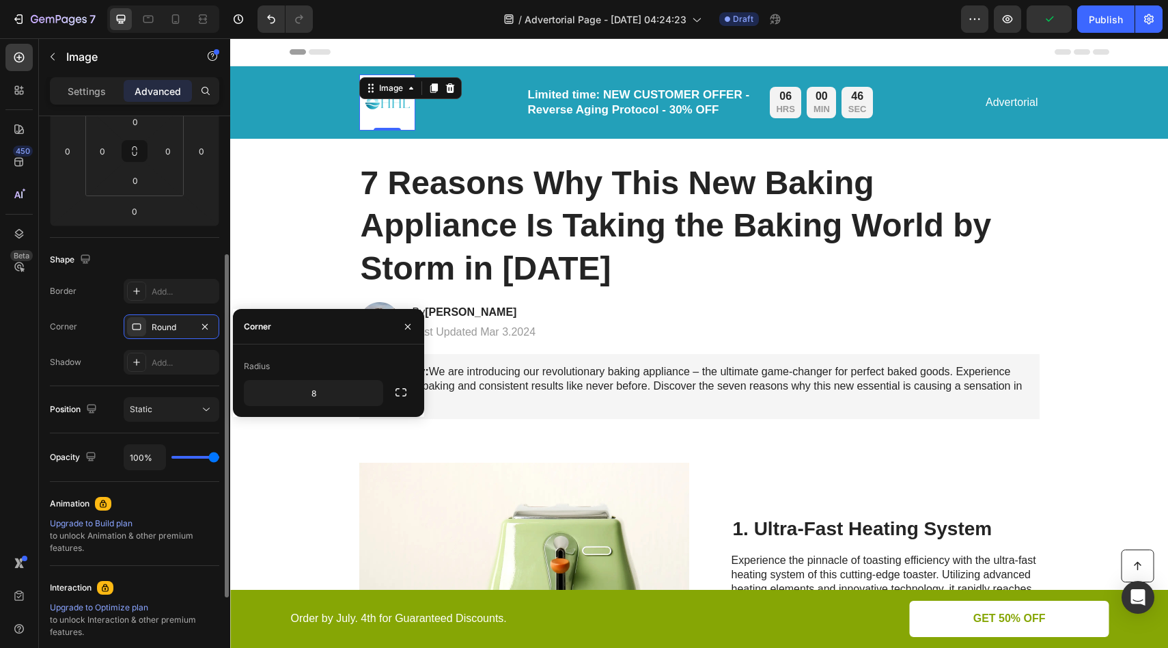
click at [188, 253] on div "Shape" at bounding box center [134, 260] width 169 height 22
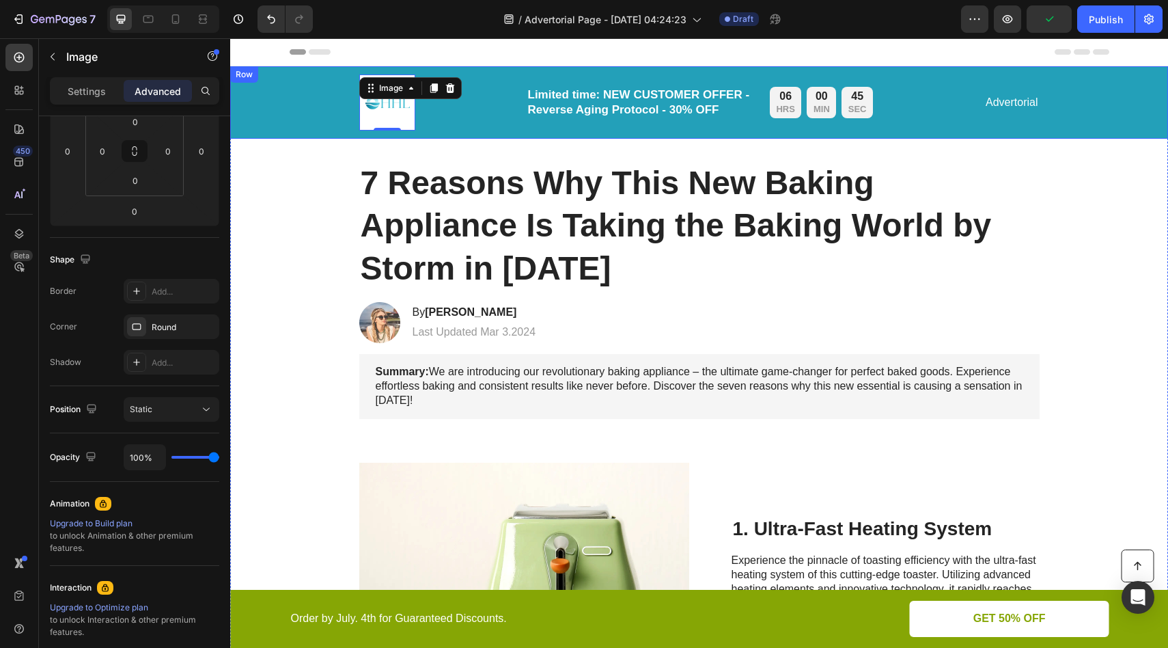
click at [320, 107] on div "Image 0 Limited time: NEW CUSTOMER OFFER - Reverse Aging Protocol - 30% OFF Tex…" at bounding box center [699, 102] width 911 height 56
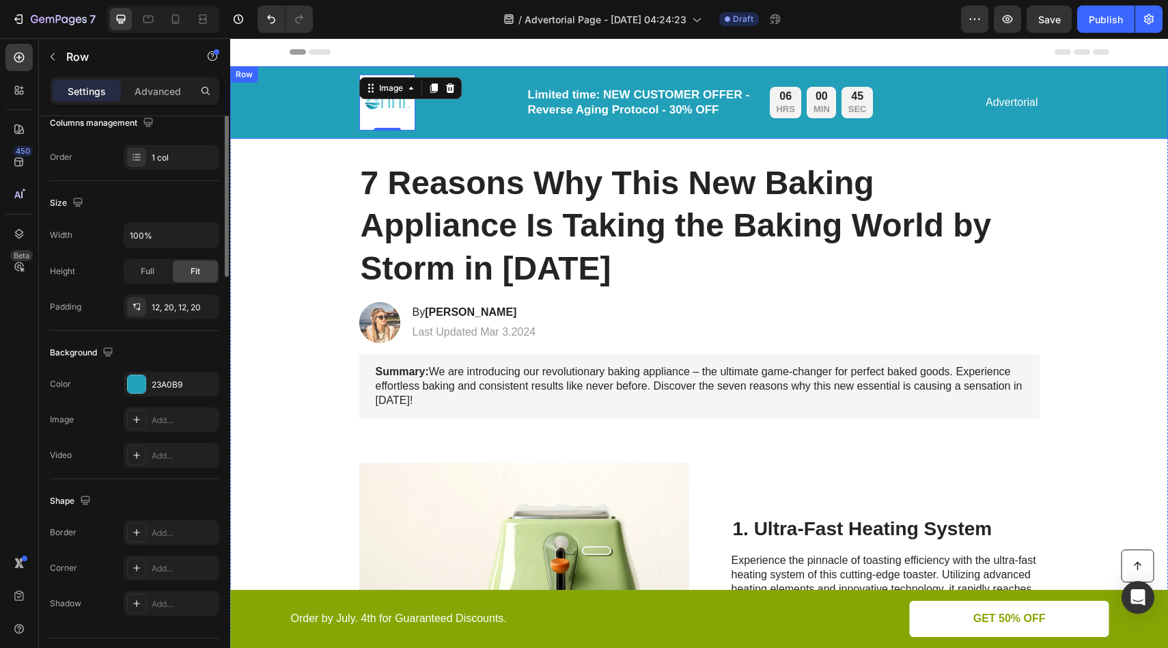
scroll to position [0, 0]
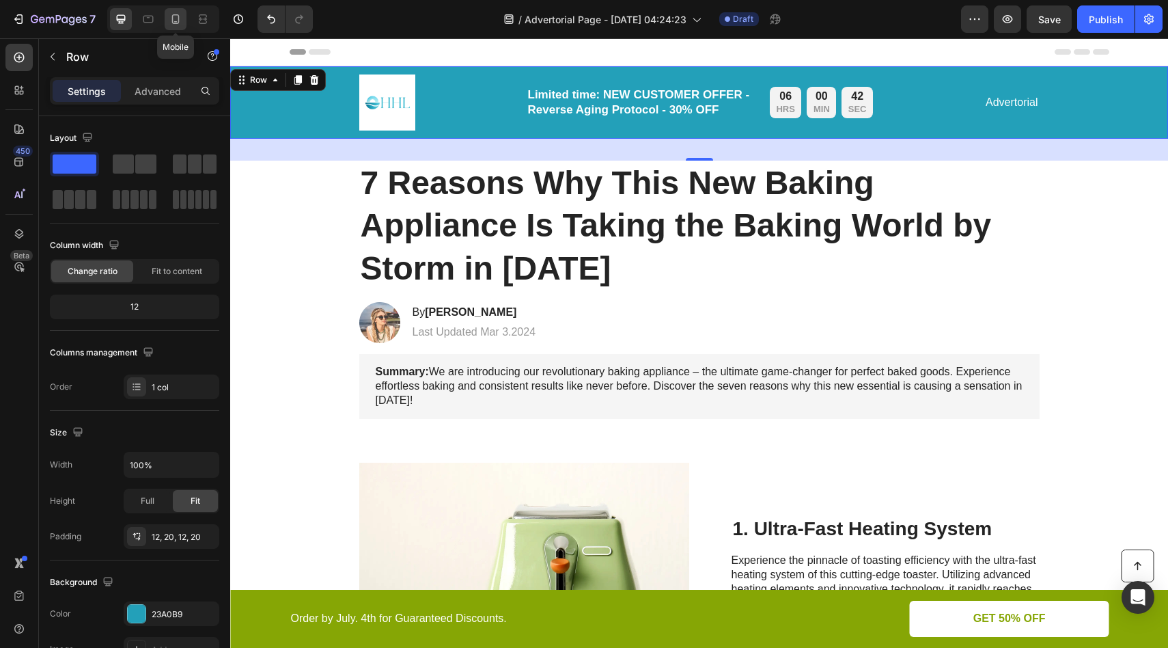
click at [177, 16] on icon at bounding box center [176, 19] width 14 height 14
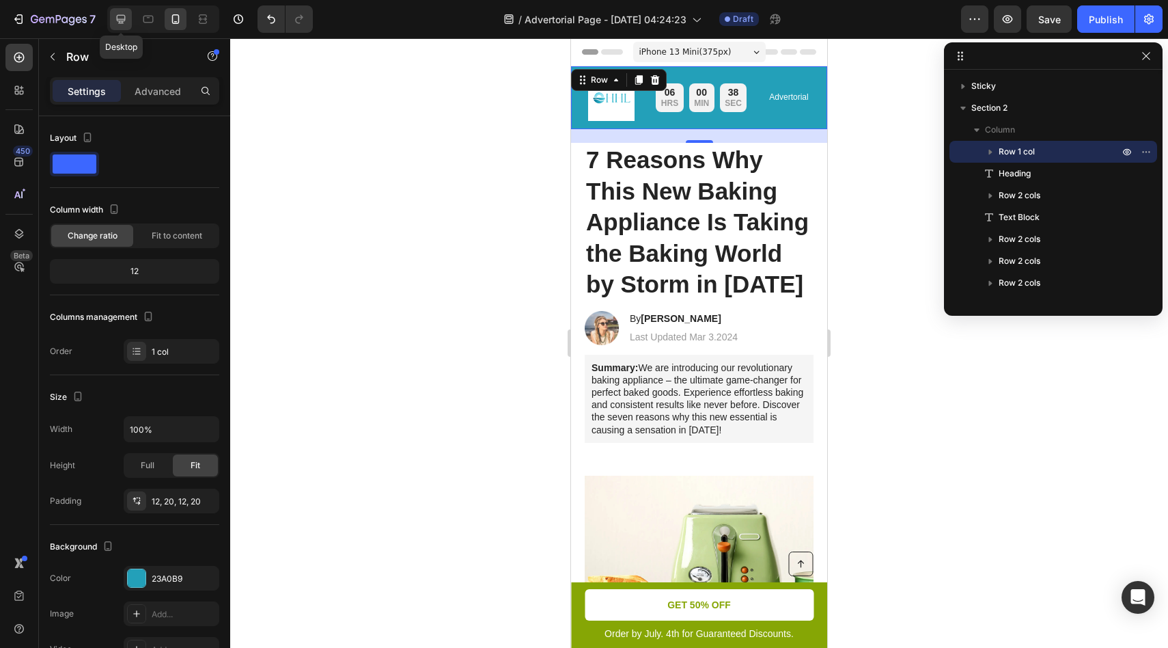
click at [124, 23] on icon at bounding box center [121, 19] width 14 height 14
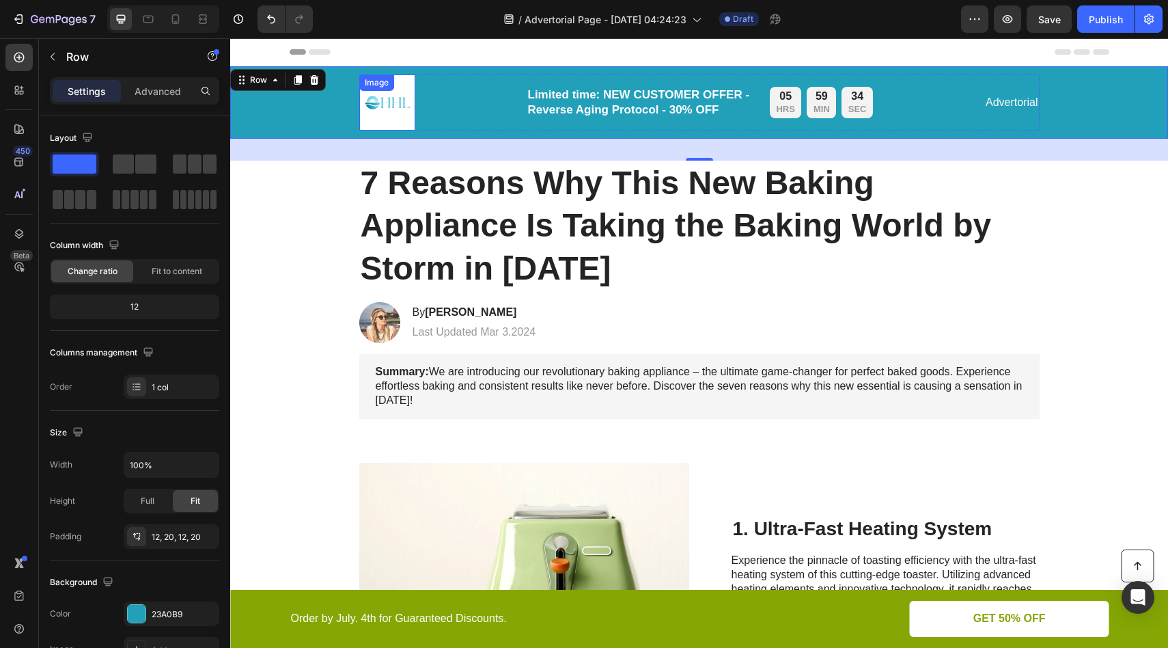
click at [385, 106] on img at bounding box center [387, 102] width 56 height 56
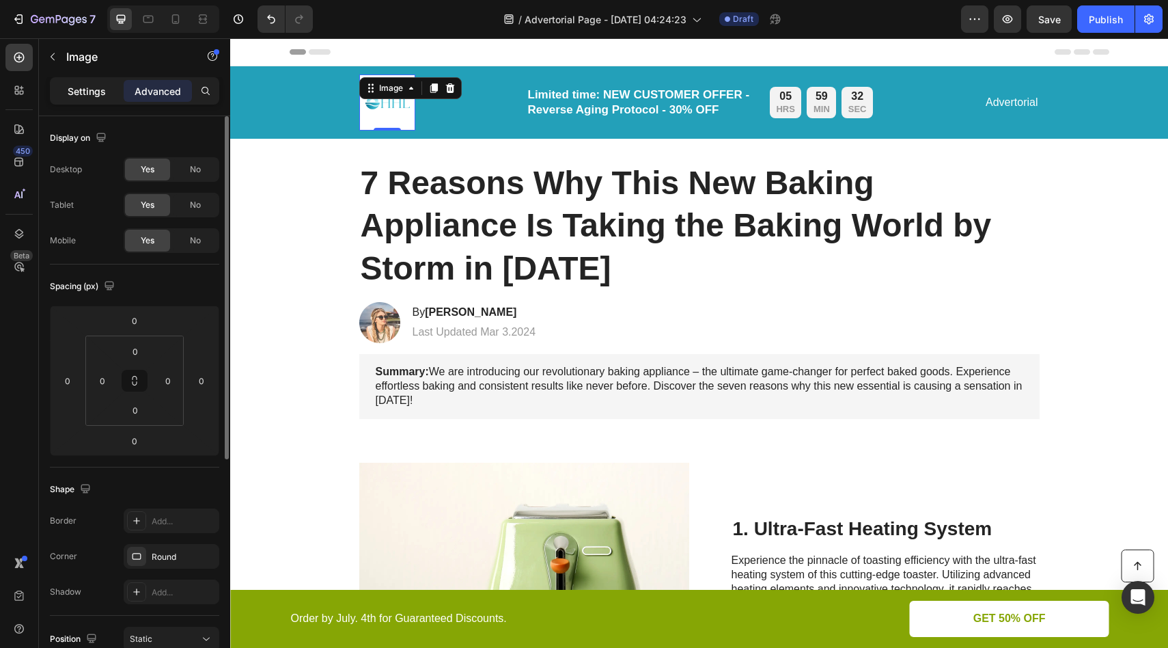
click at [93, 97] on p "Settings" at bounding box center [87, 91] width 38 height 14
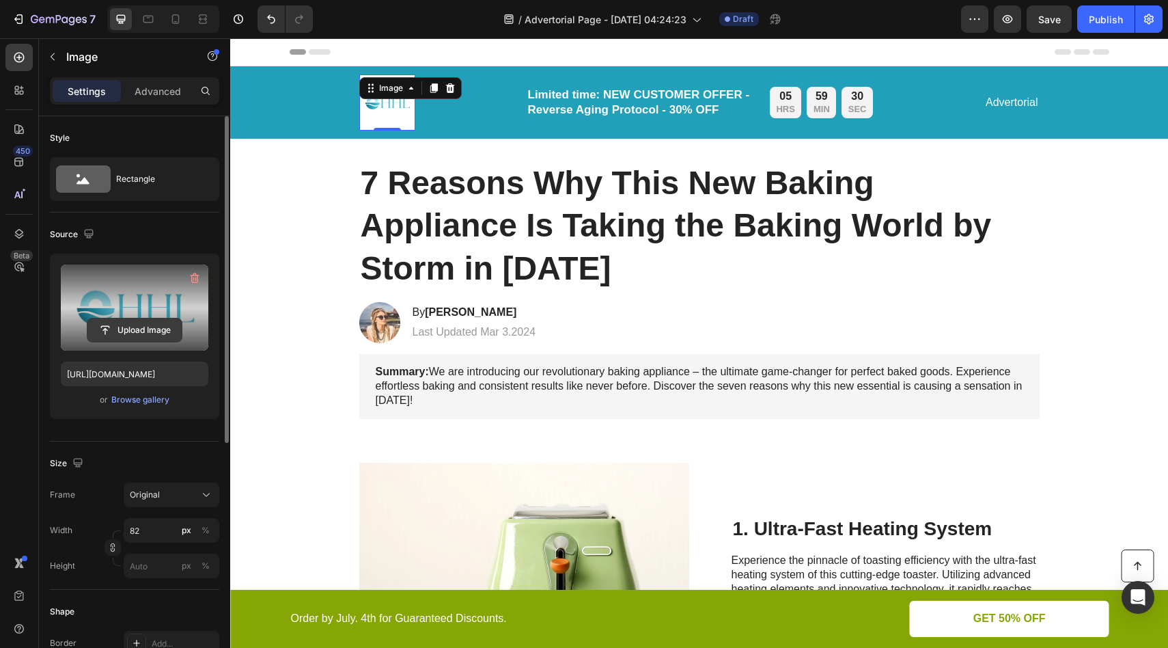
click at [143, 330] on input "file" at bounding box center [134, 329] width 94 height 23
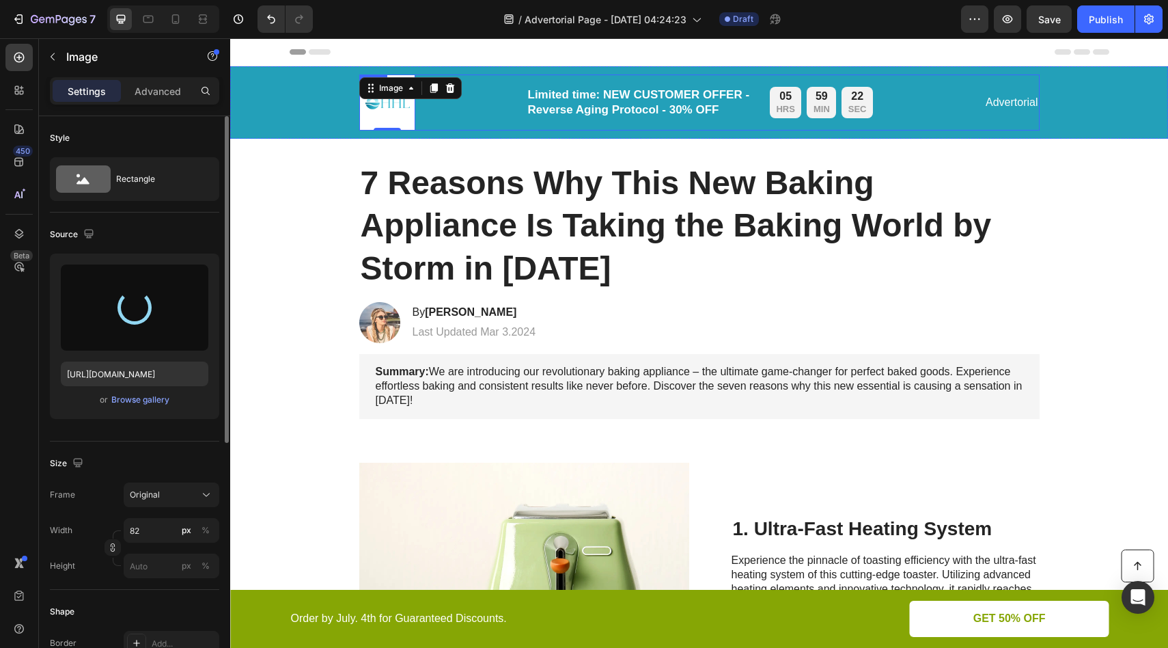
type input "[URL][DOMAIN_NAME]"
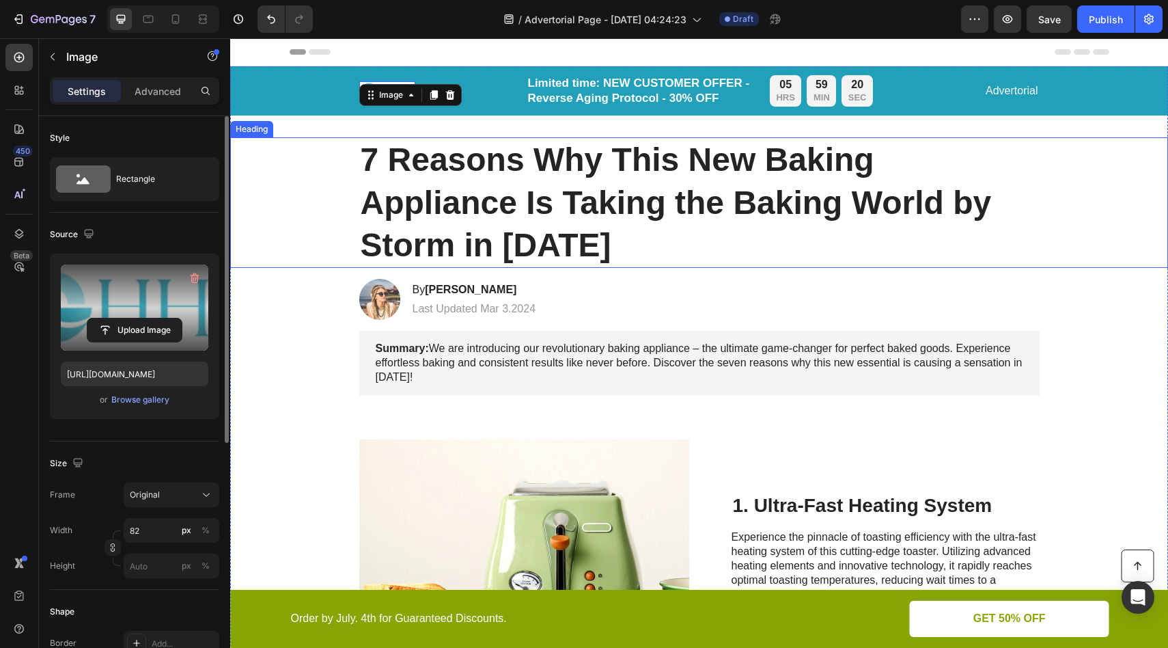
click at [523, 229] on h1 "7 Reasons Why This New Baking Appliance Is Taking the Baking World by Storm in …" at bounding box center [699, 202] width 681 height 130
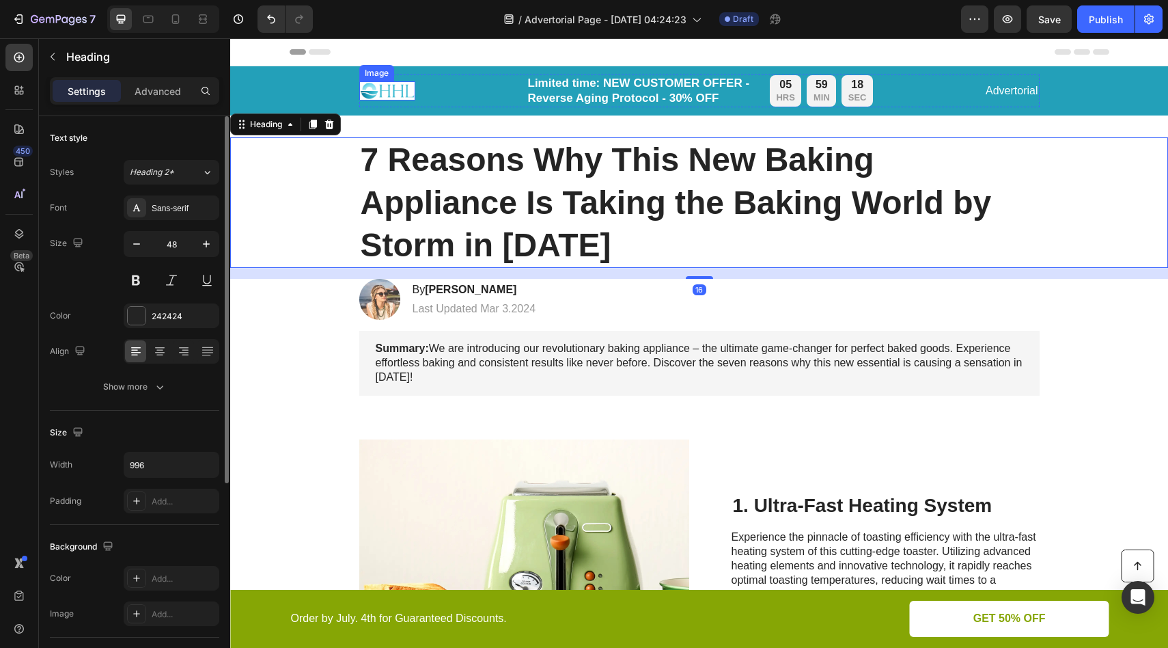
click at [400, 91] on img at bounding box center [387, 90] width 56 height 19
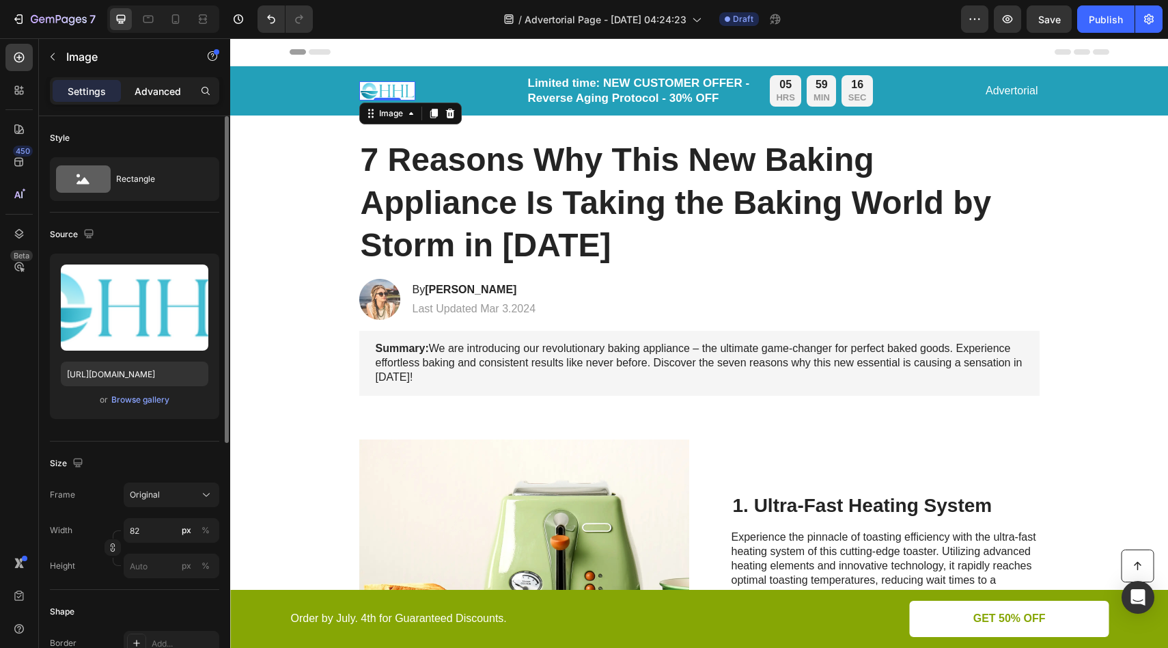
click at [170, 89] on p "Advanced" at bounding box center [158, 91] width 46 height 14
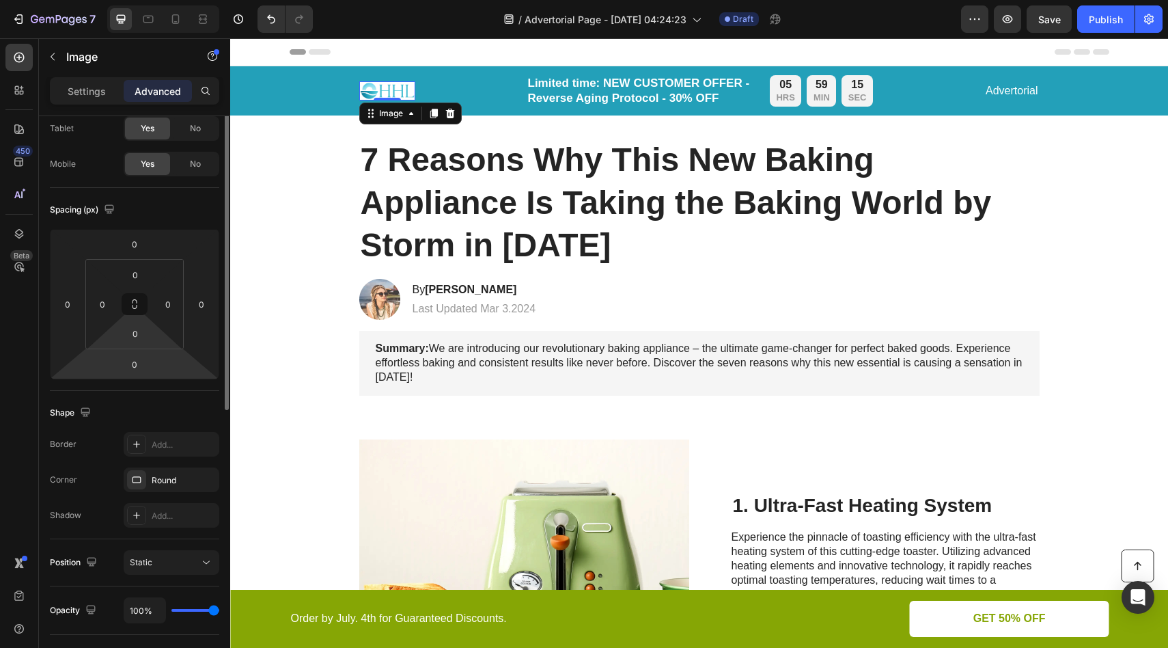
scroll to position [239, 0]
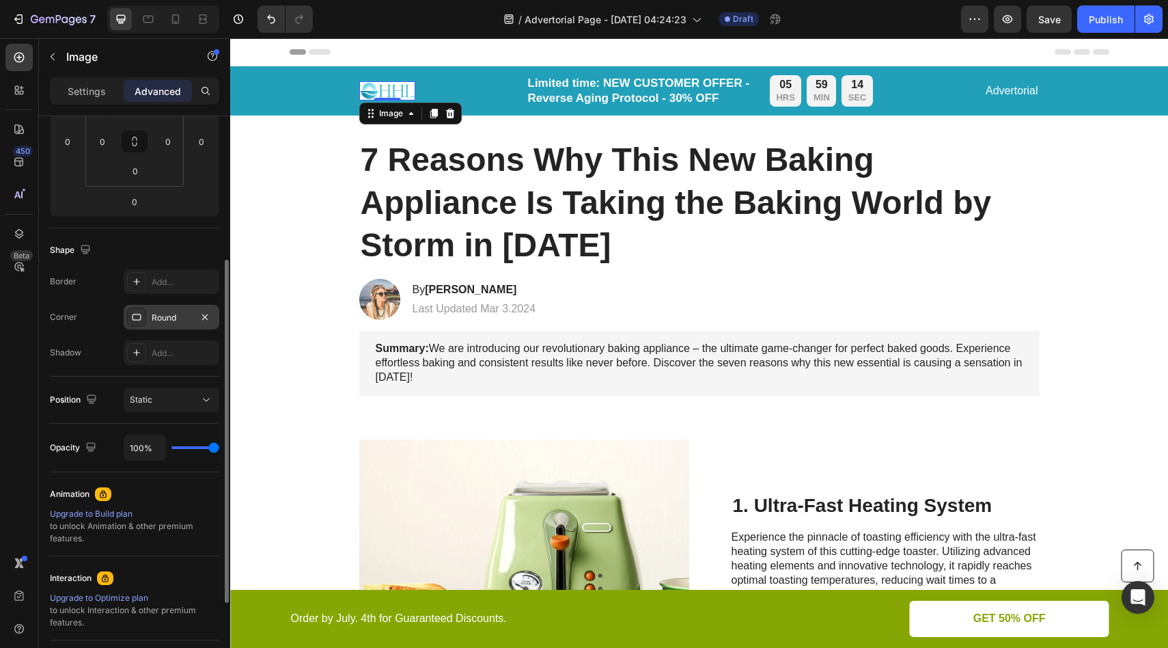
click at [154, 310] on div "Round" at bounding box center [172, 317] width 96 height 25
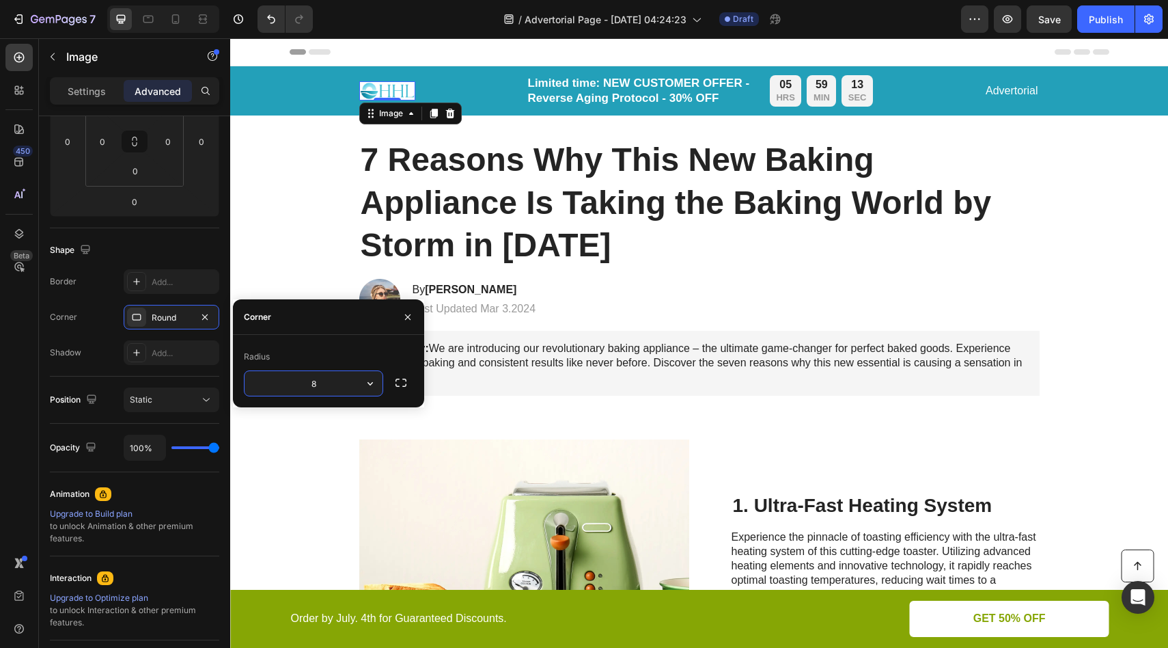
click at [312, 375] on input "8" at bounding box center [314, 383] width 138 height 25
click at [336, 387] on input "8" at bounding box center [314, 383] width 138 height 25
type input "16"
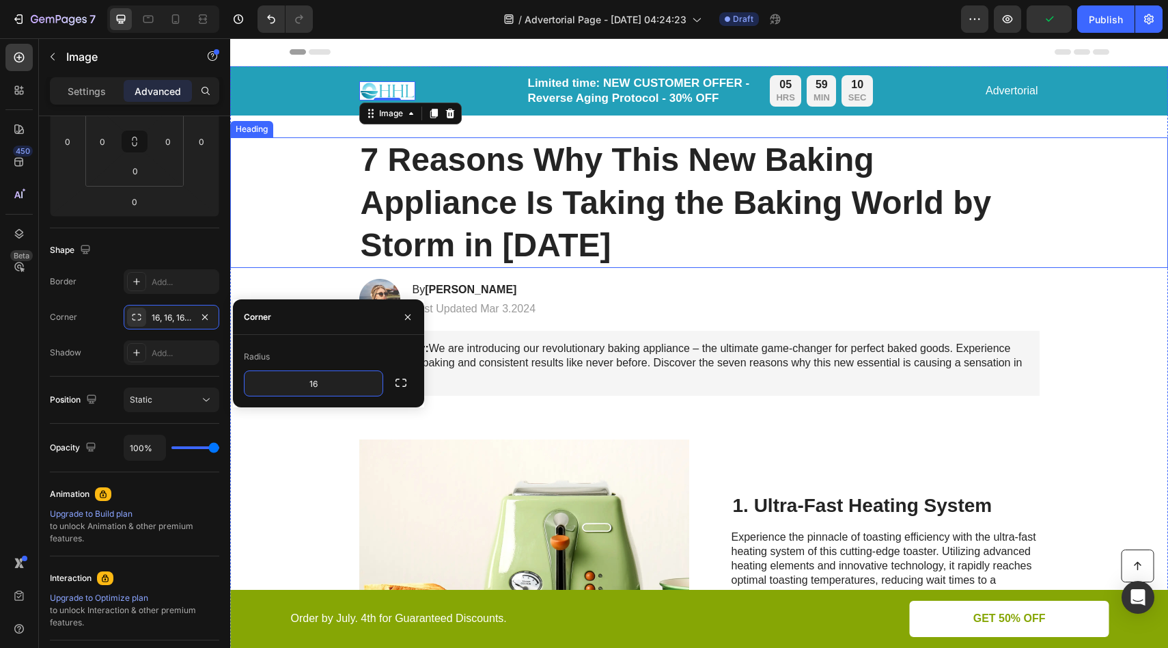
click at [263, 217] on div "7 Reasons Why This New Baking Appliance Is Taking the Baking World by Storm in …" at bounding box center [699, 202] width 911 height 130
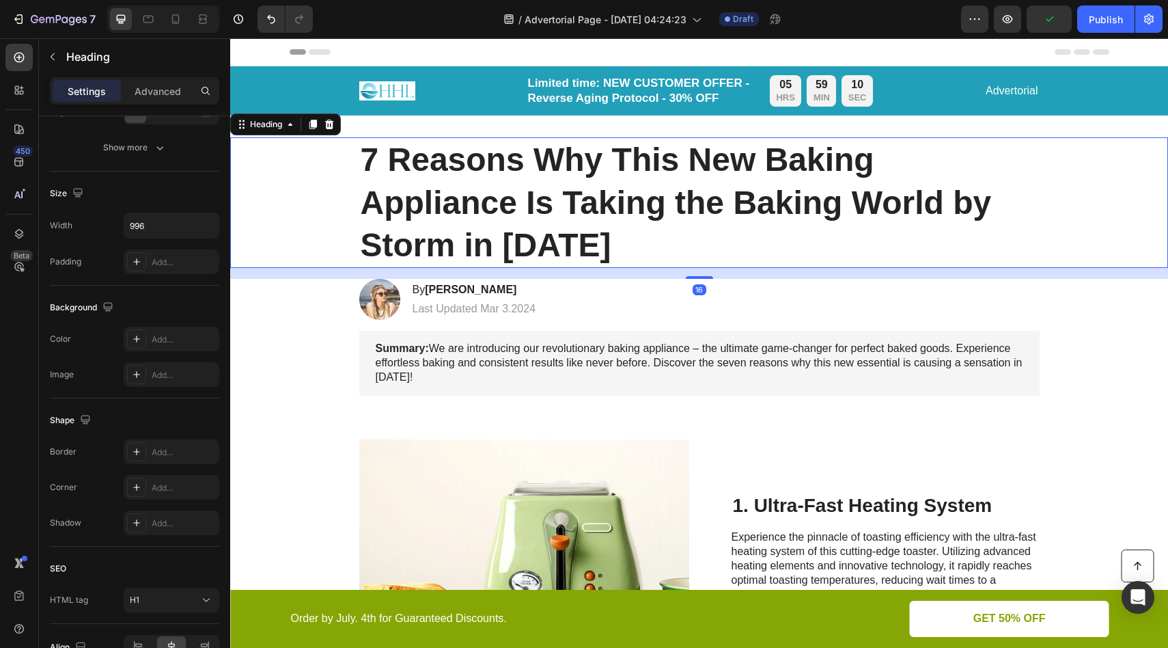
scroll to position [0, 0]
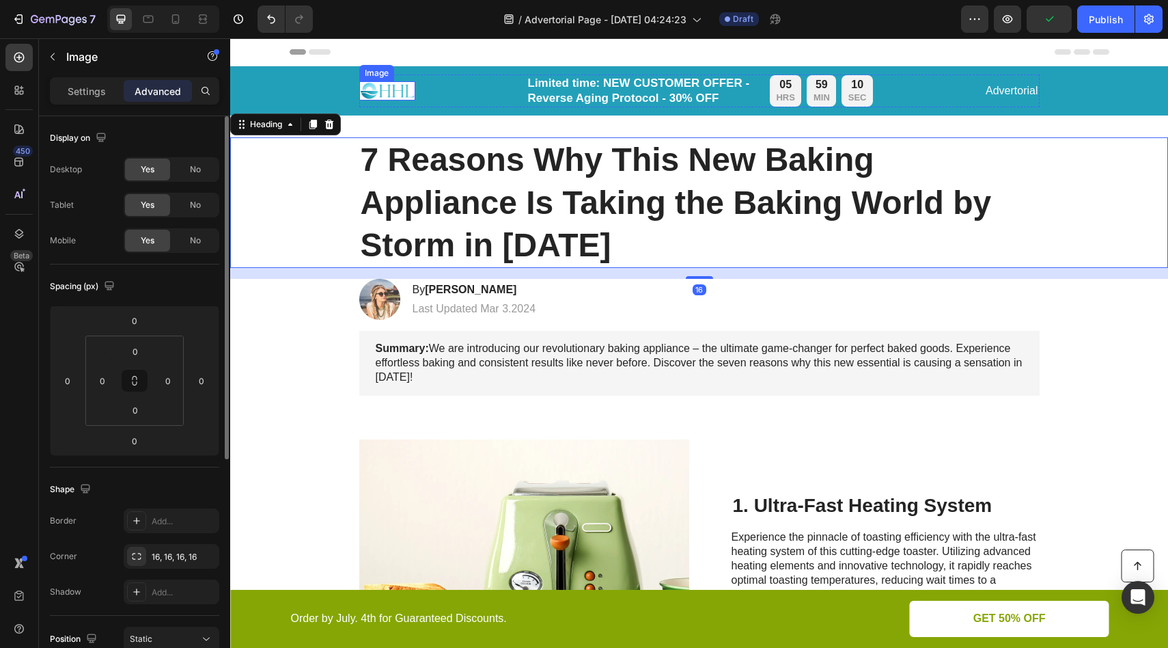
click at [391, 83] on img at bounding box center [387, 90] width 56 height 19
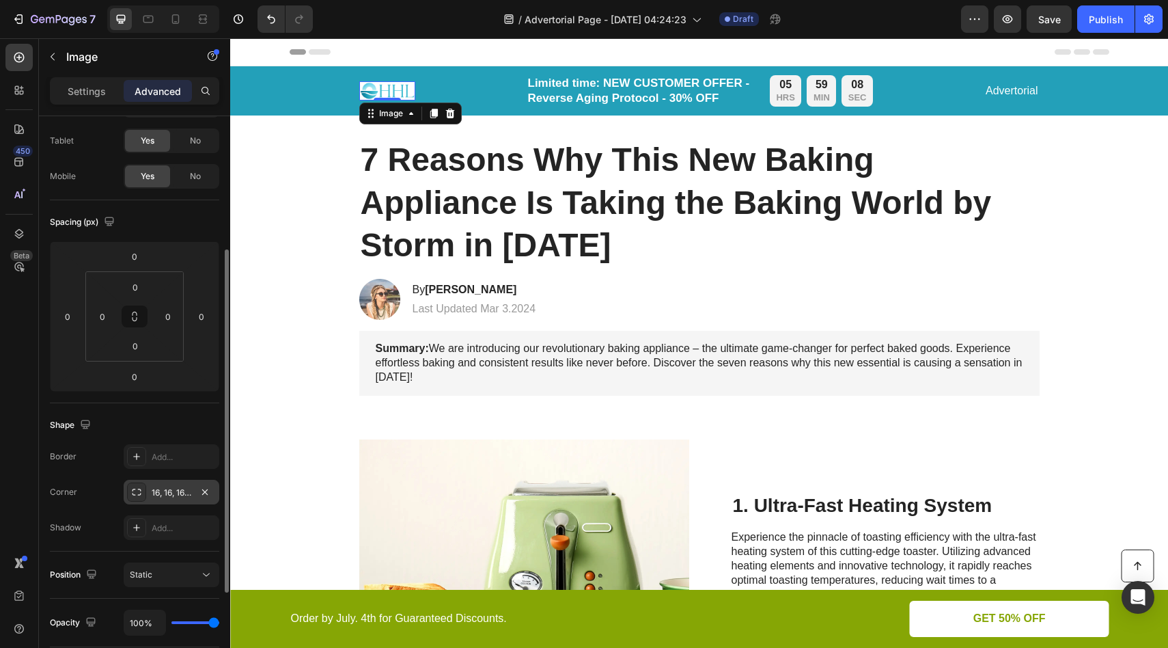
scroll to position [139, 0]
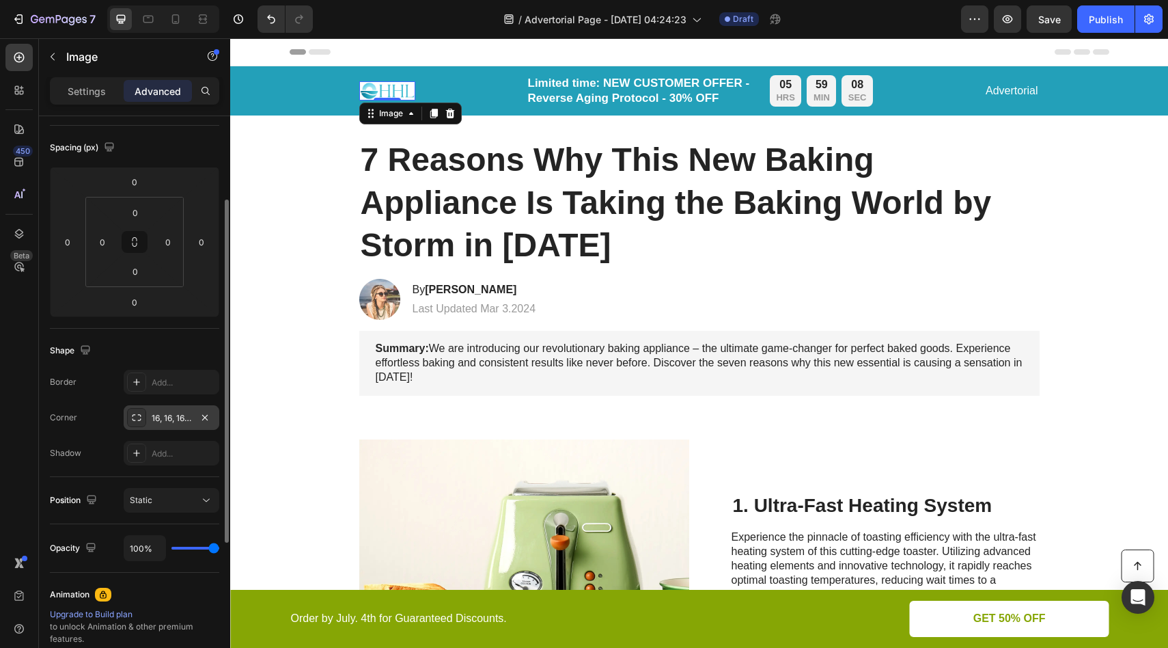
click at [179, 413] on div "16, 16, 16, 16" at bounding box center [172, 418] width 40 height 12
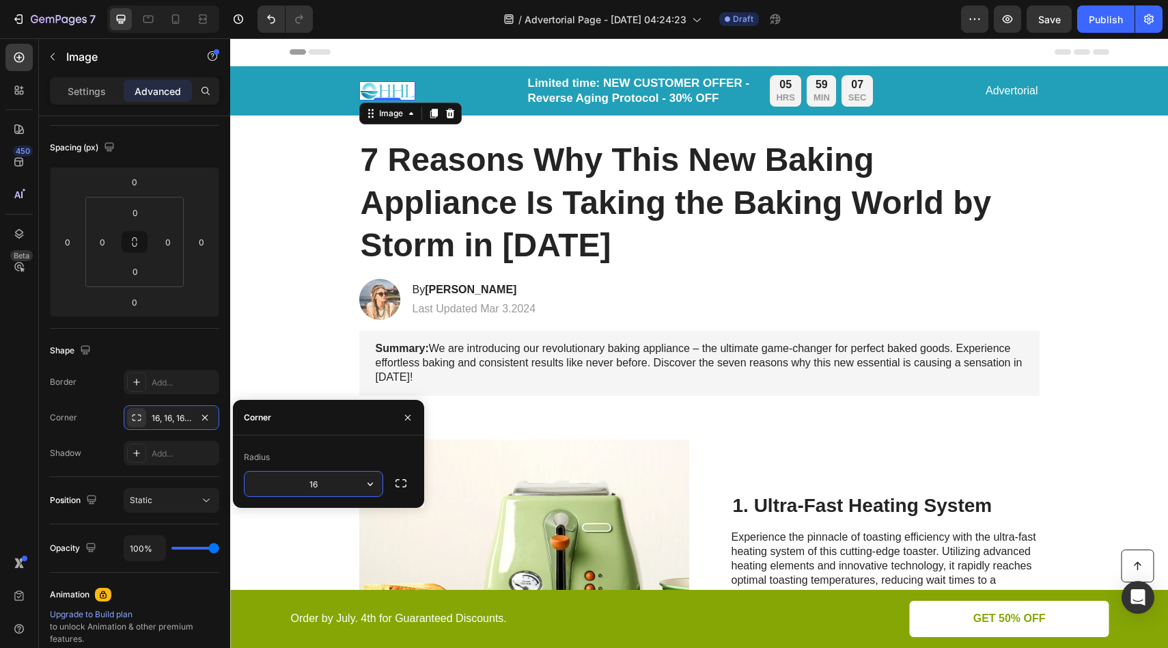
click at [317, 482] on input "16" at bounding box center [314, 483] width 138 height 25
type input "8"
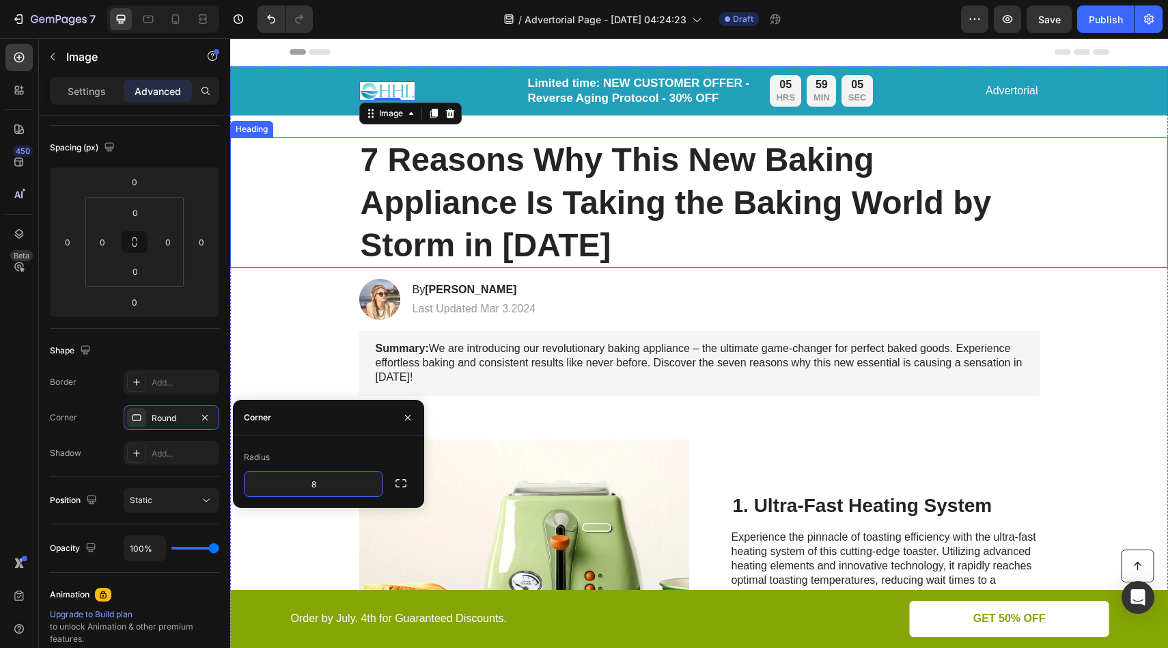
click at [255, 245] on div "7 Reasons Why This New Baking Appliance Is Taking the Baking World by Storm in …" at bounding box center [699, 202] width 911 height 130
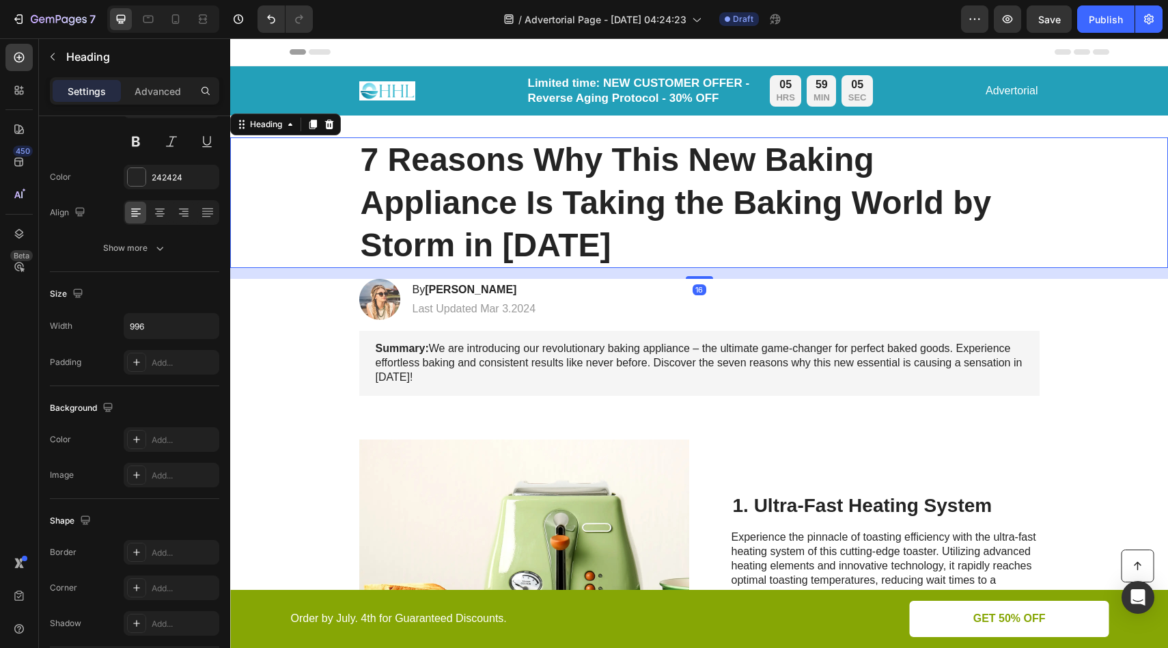
scroll to position [0, 0]
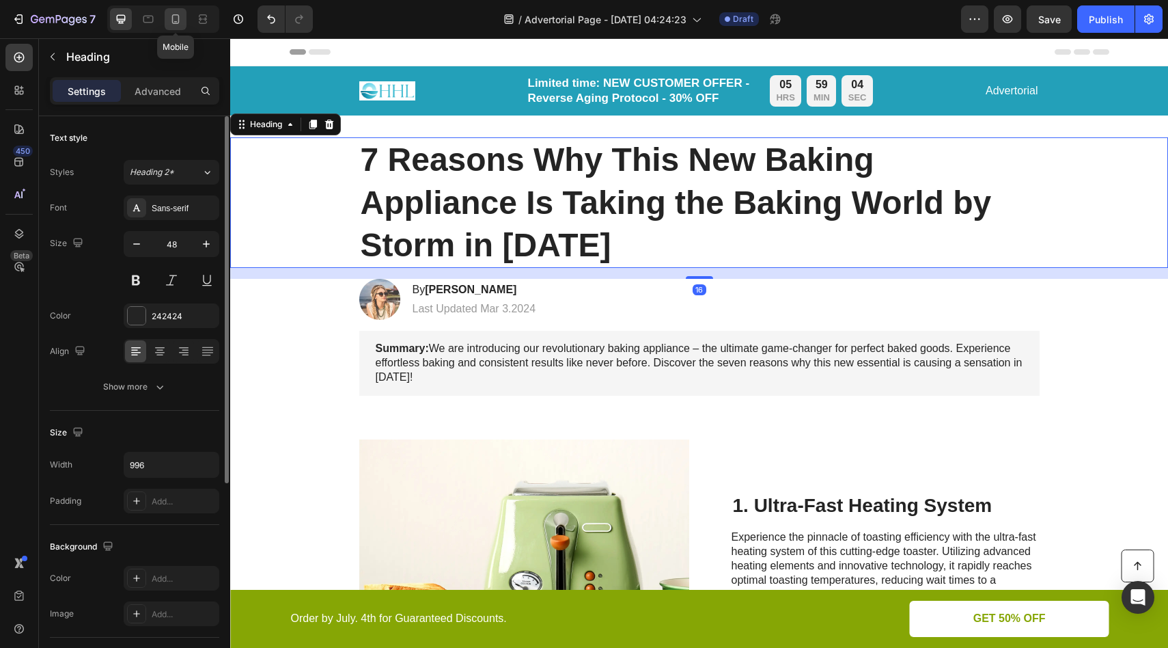
click at [171, 14] on icon at bounding box center [176, 19] width 14 height 14
type input "35"
type input "100%"
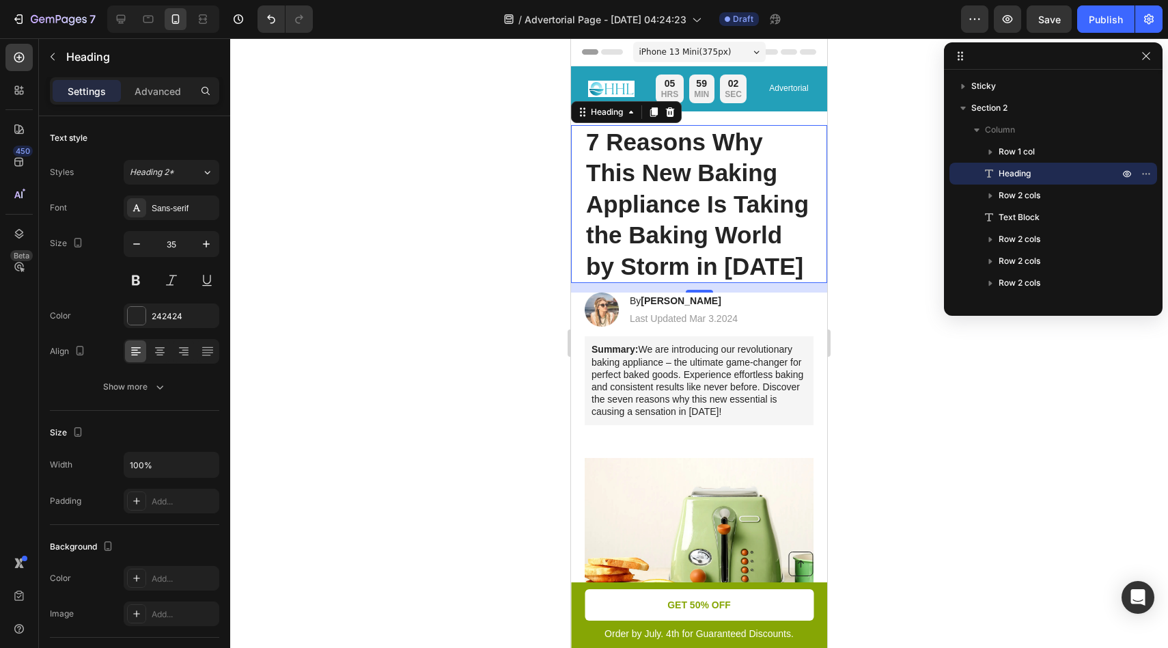
click at [851, 102] on div at bounding box center [699, 342] width 938 height 609
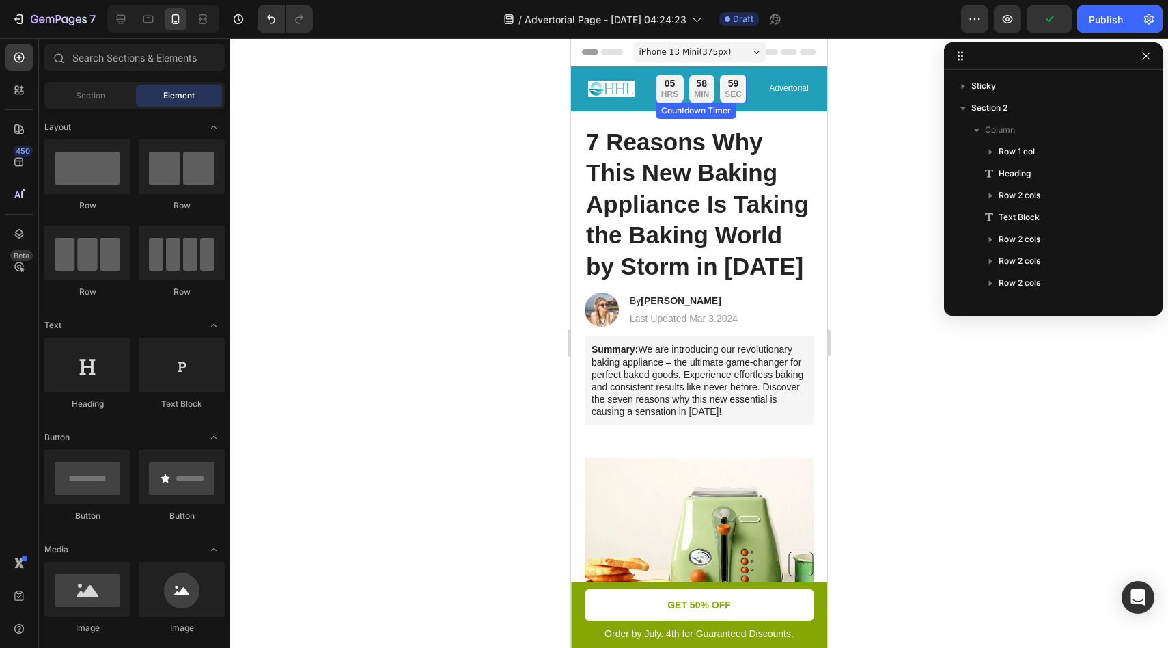
click at [713, 88] on div "58 MIN" at bounding box center [701, 88] width 25 height 29
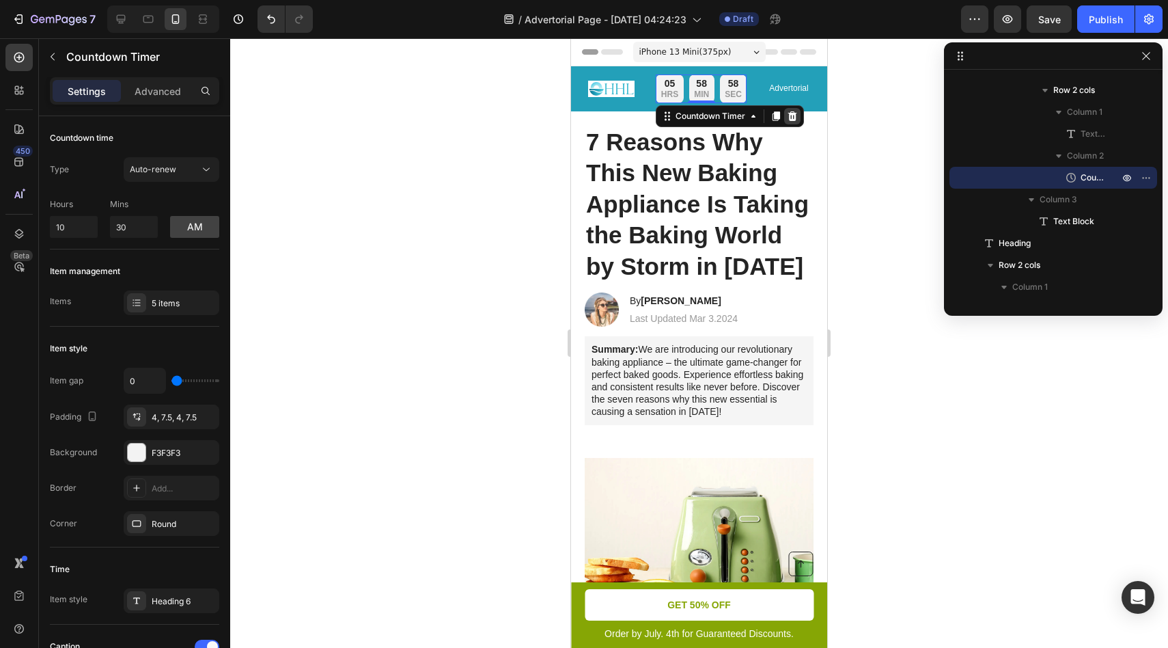
click at [795, 118] on icon at bounding box center [792, 116] width 9 height 10
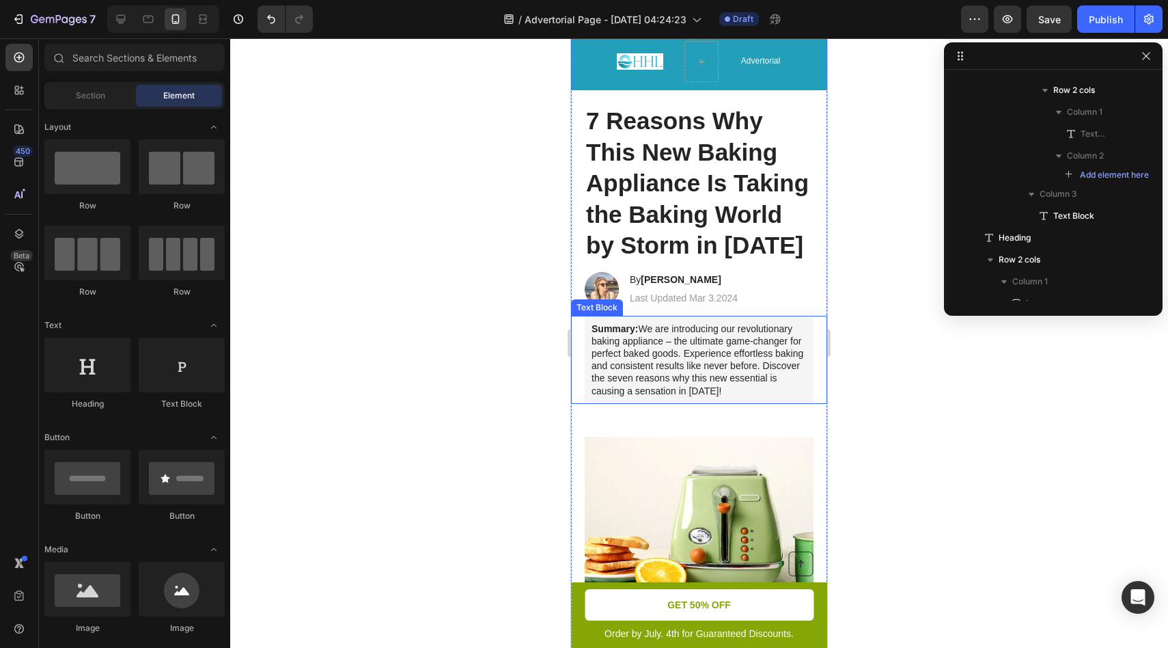
scroll to position [42, 0]
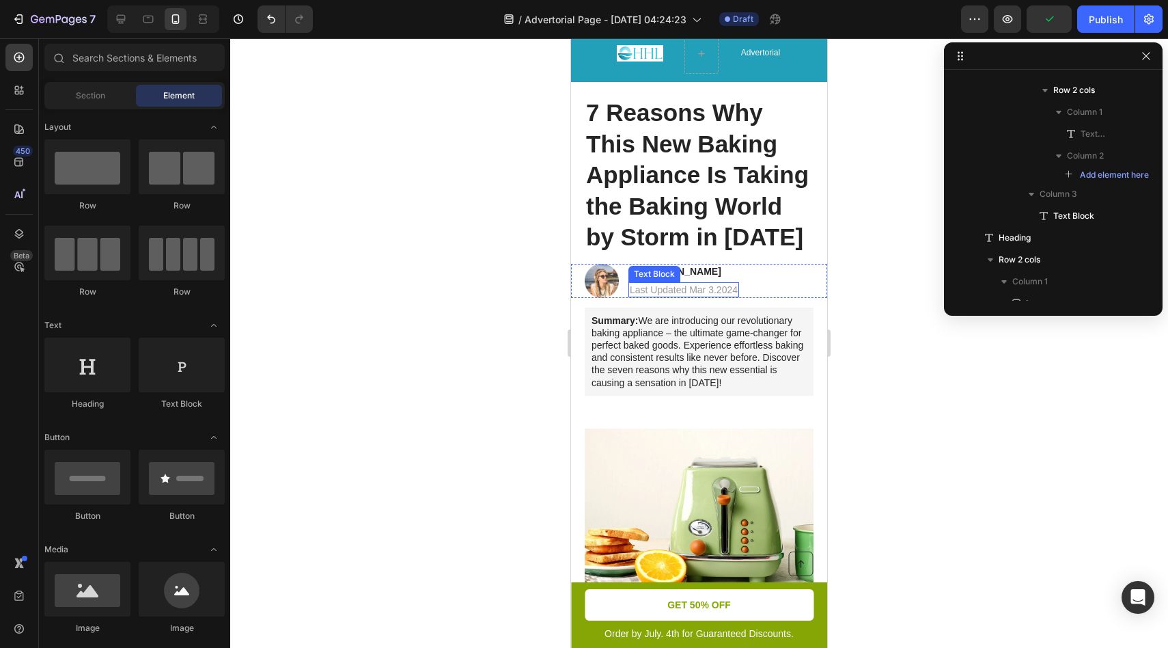
click at [711, 288] on p "Last Updated Mar 3.2024" at bounding box center [684, 290] width 108 height 12
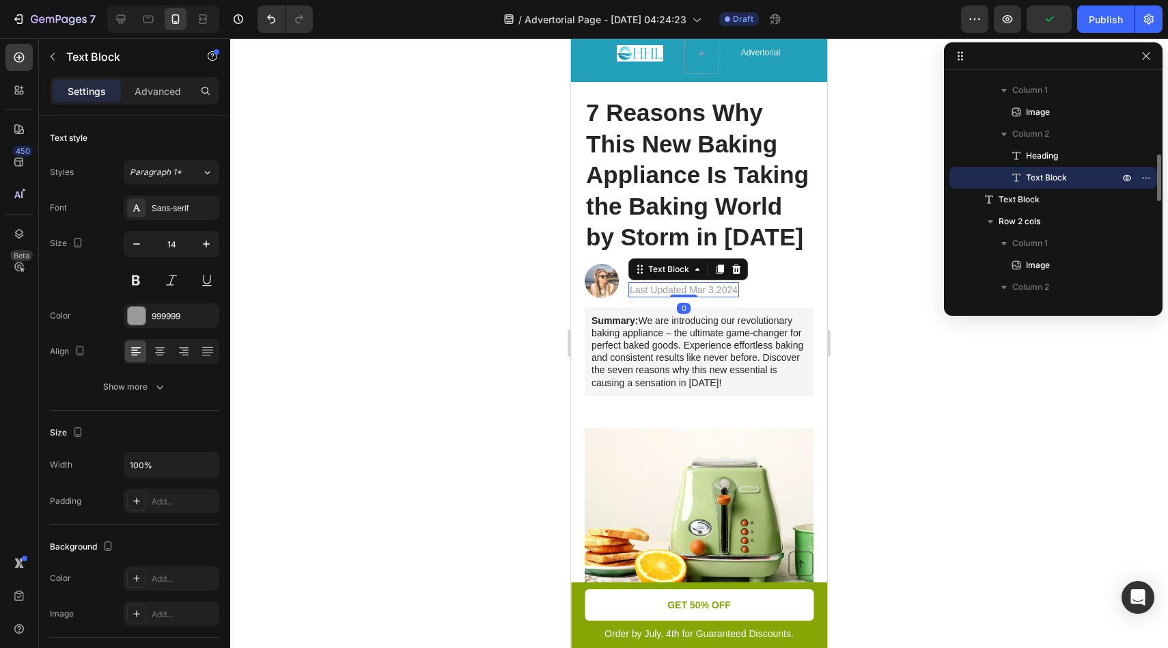
click at [709, 293] on p "Last Updated Mar 3.2024" at bounding box center [684, 290] width 108 height 12
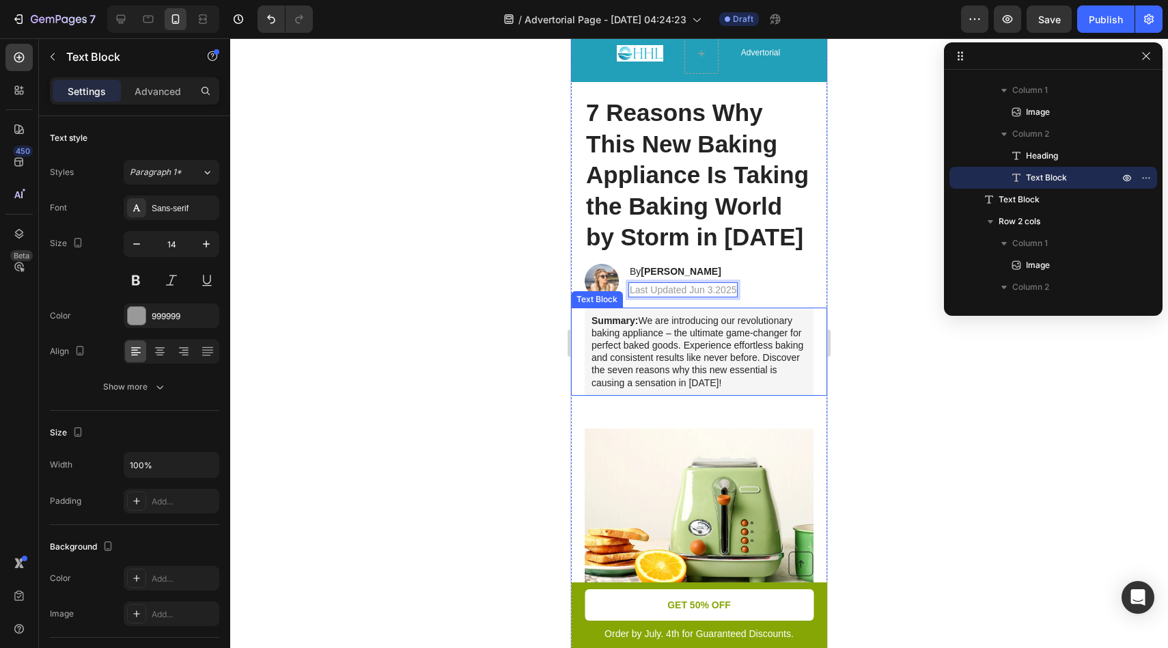
click at [711, 329] on p "Summary: We are introducing our revolutionary baking appliance – the ultimate g…" at bounding box center [699, 351] width 215 height 74
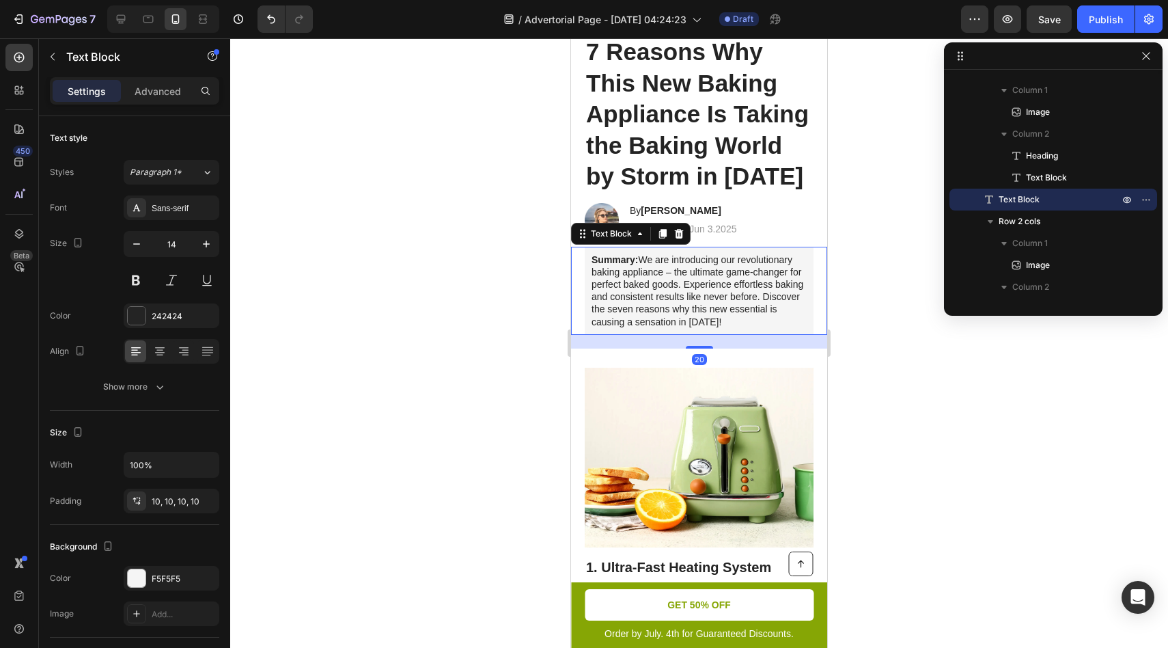
scroll to position [43, 0]
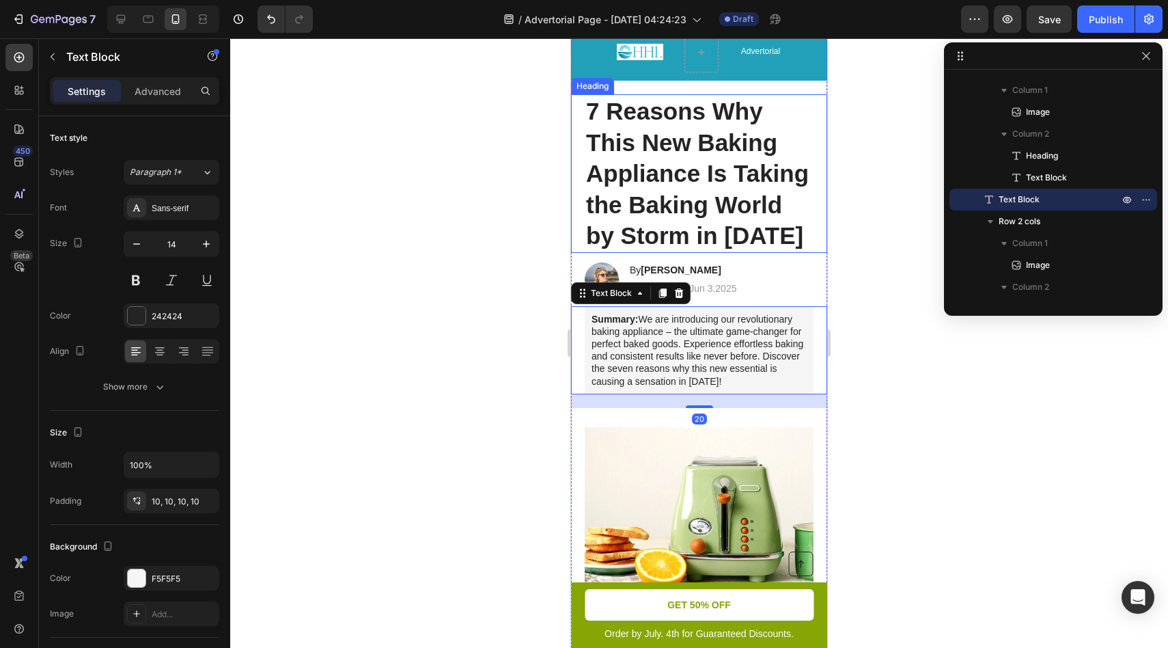
click at [711, 210] on h1 "7 Reasons Why This New Baking Appliance Is Taking the Baking World by Storm in …" at bounding box center [699, 173] width 229 height 159
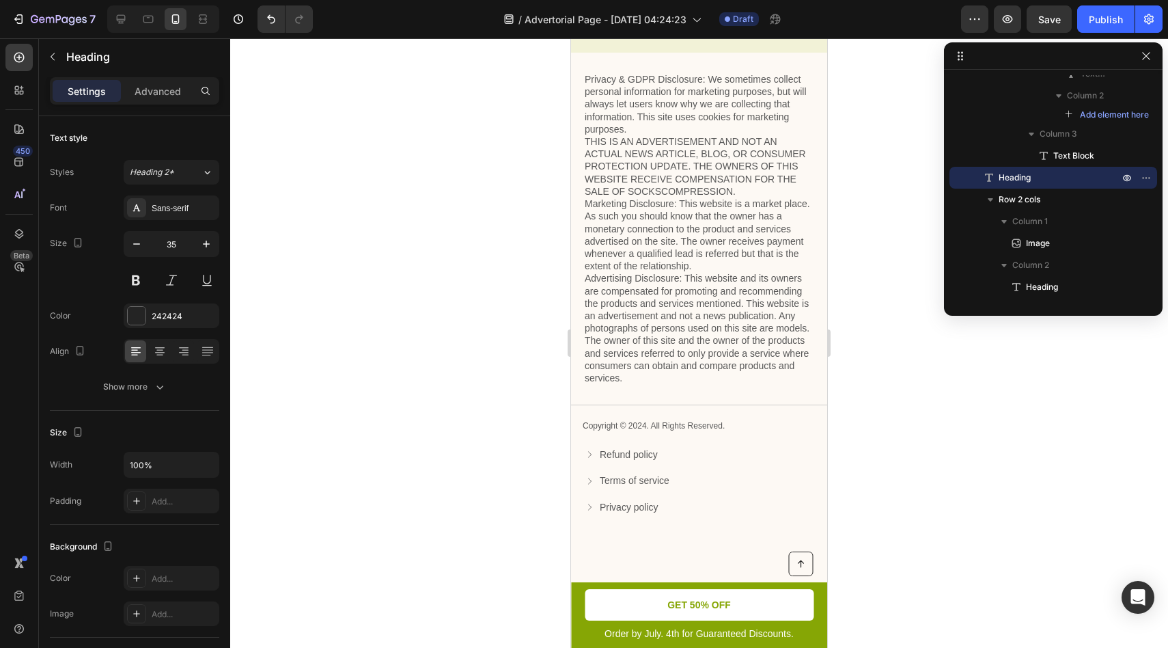
scroll to position [4274, 0]
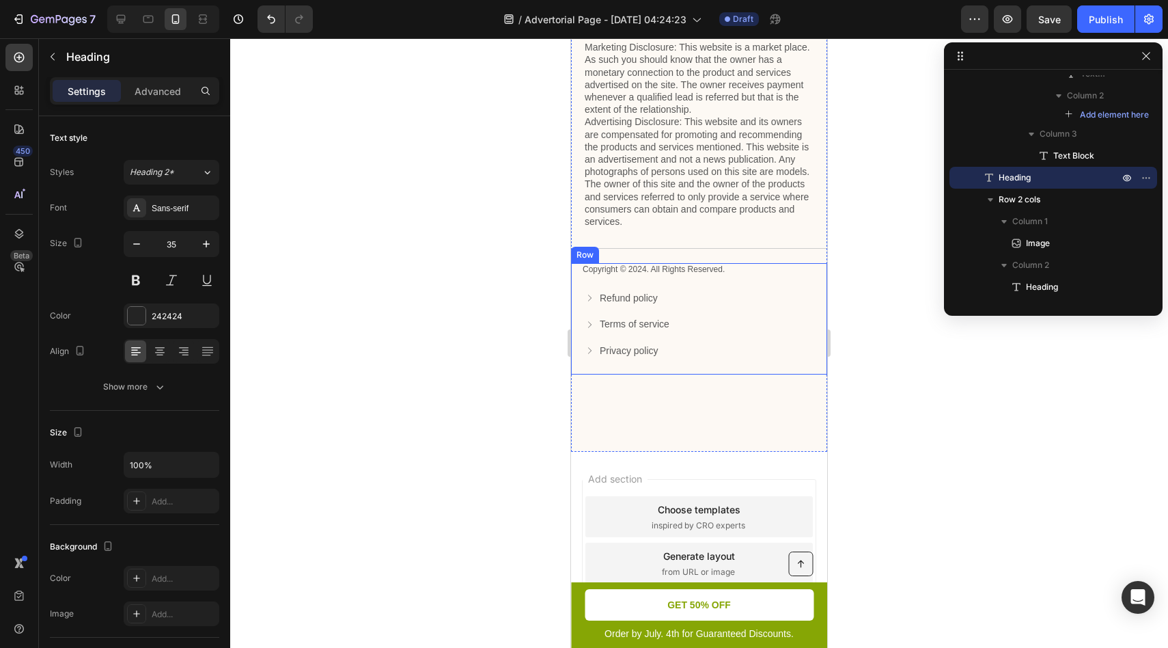
click at [705, 372] on div "Refund policy Button Terms of service Button Privacy policy Button Row" at bounding box center [699, 333] width 236 height 84
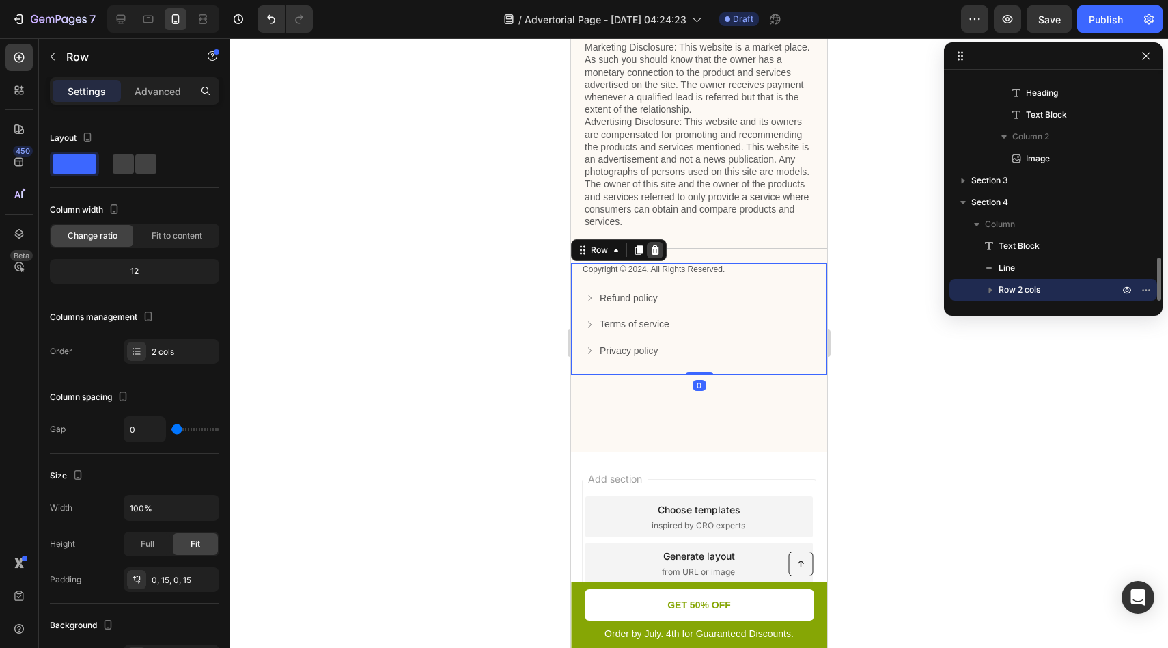
click at [652, 255] on icon at bounding box center [655, 250] width 11 height 11
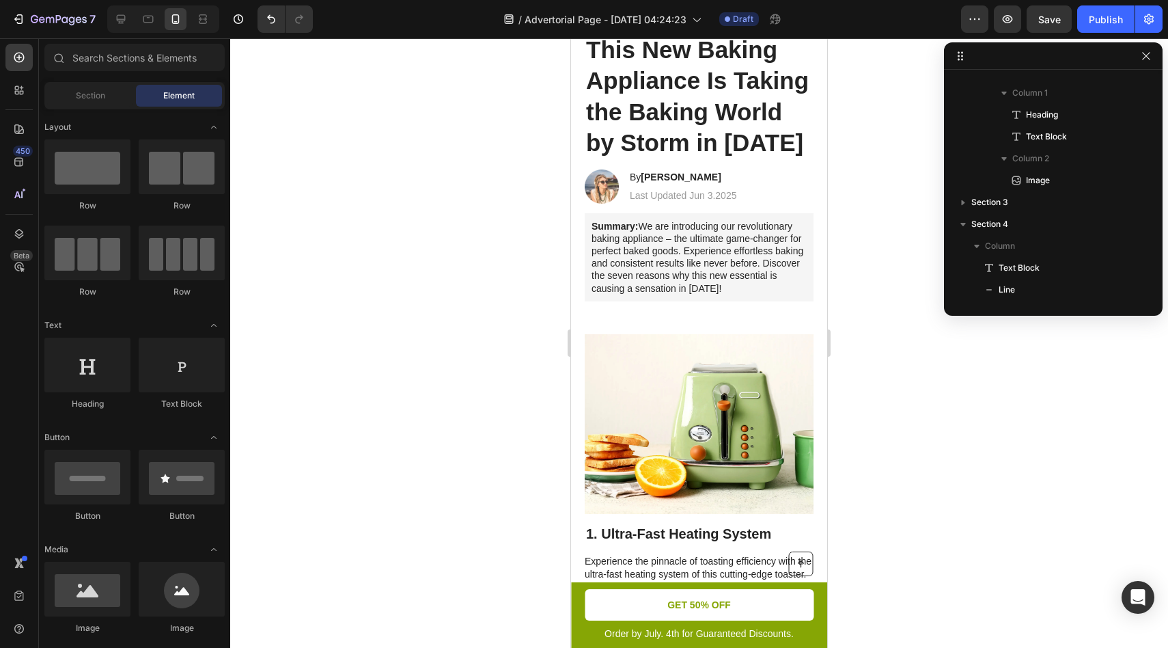
scroll to position [0, 0]
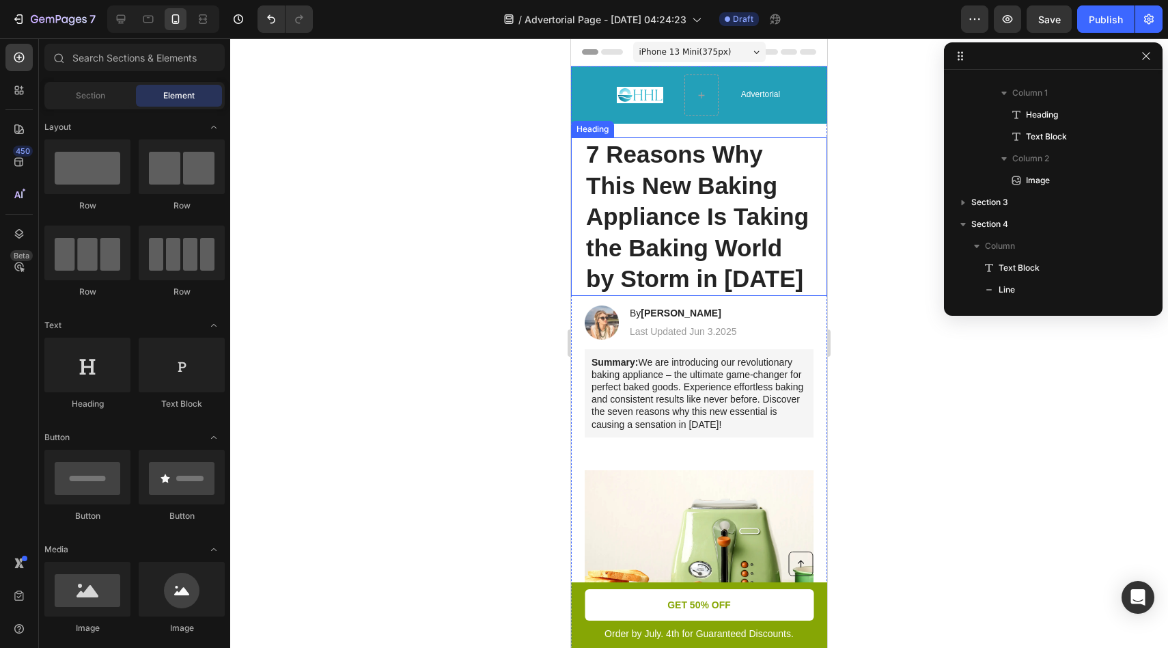
click at [702, 207] on h1 "7 Reasons Why This New Baking Appliance Is Taking the Baking World by Storm in …" at bounding box center [699, 216] width 229 height 159
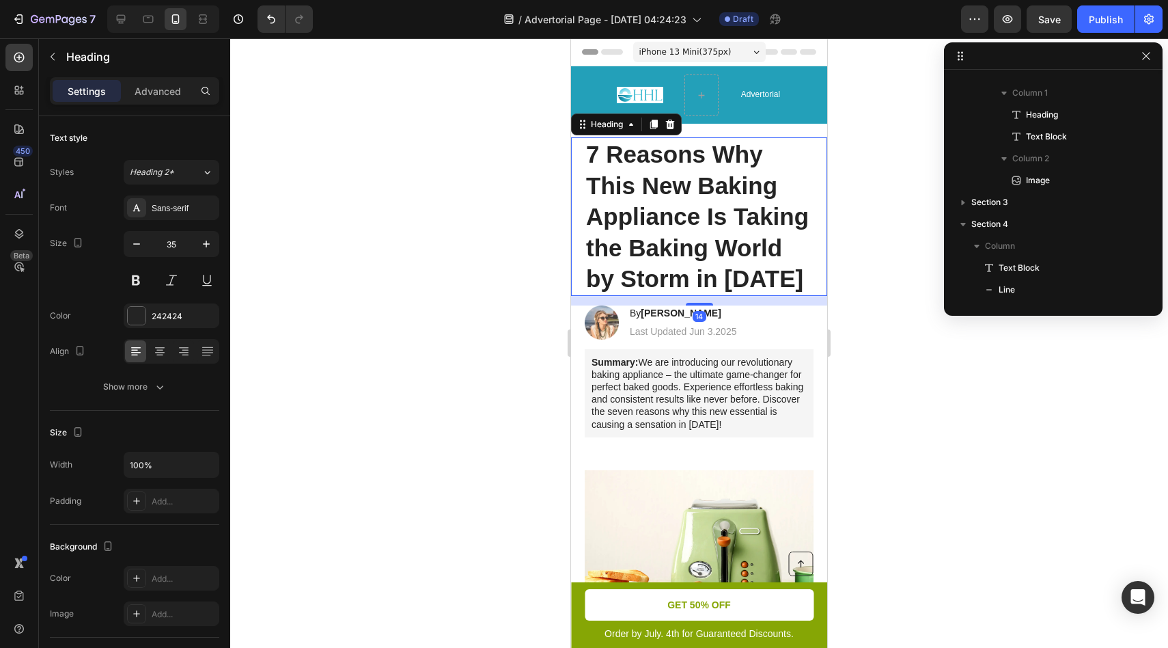
click at [702, 207] on h1 "7 Reasons Why This New Baking Appliance Is Taking the Baking World by Storm in …" at bounding box center [699, 216] width 229 height 159
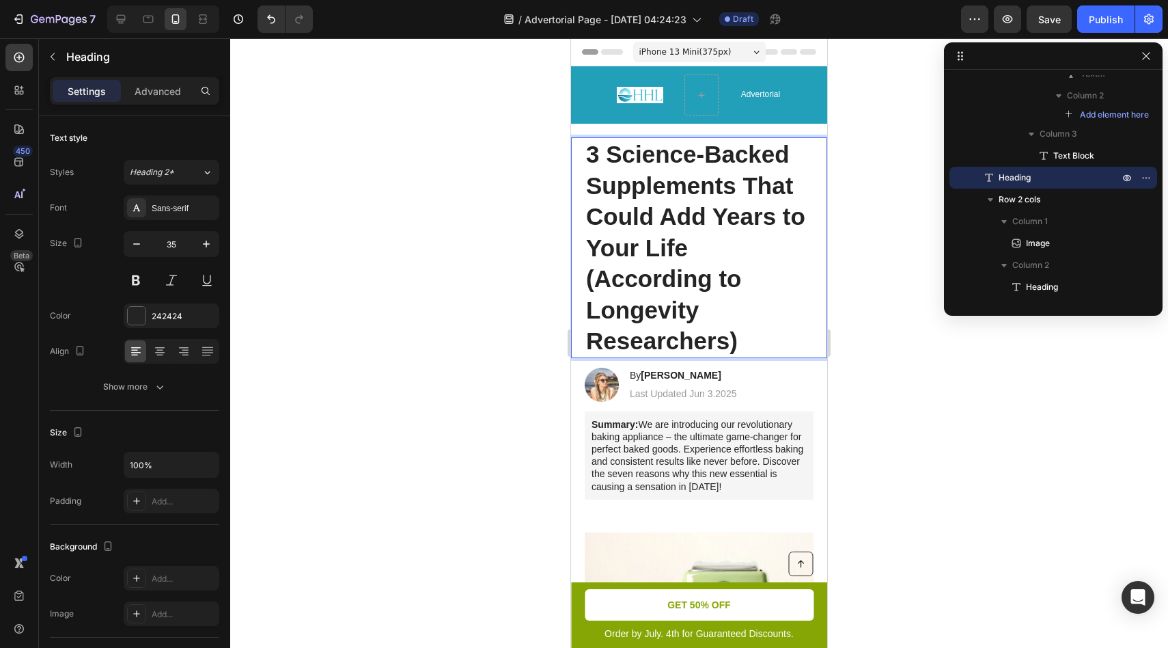
click at [642, 212] on strong "3 Science-Backed Supplements That Could Add Years to Your Life (According to Lo…" at bounding box center [695, 247] width 219 height 213
click at [665, 228] on strong "3 Science-Backed Supplements That Will Add Years to Your Life (According to Lon…" at bounding box center [689, 247] width 207 height 213
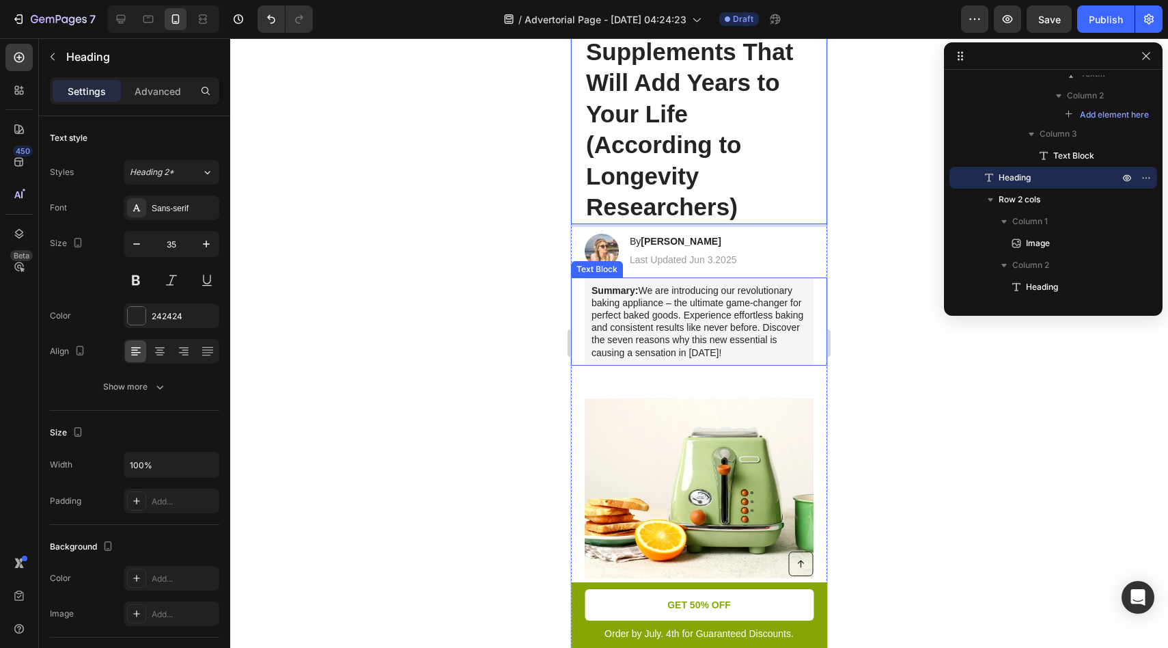
scroll to position [183, 0]
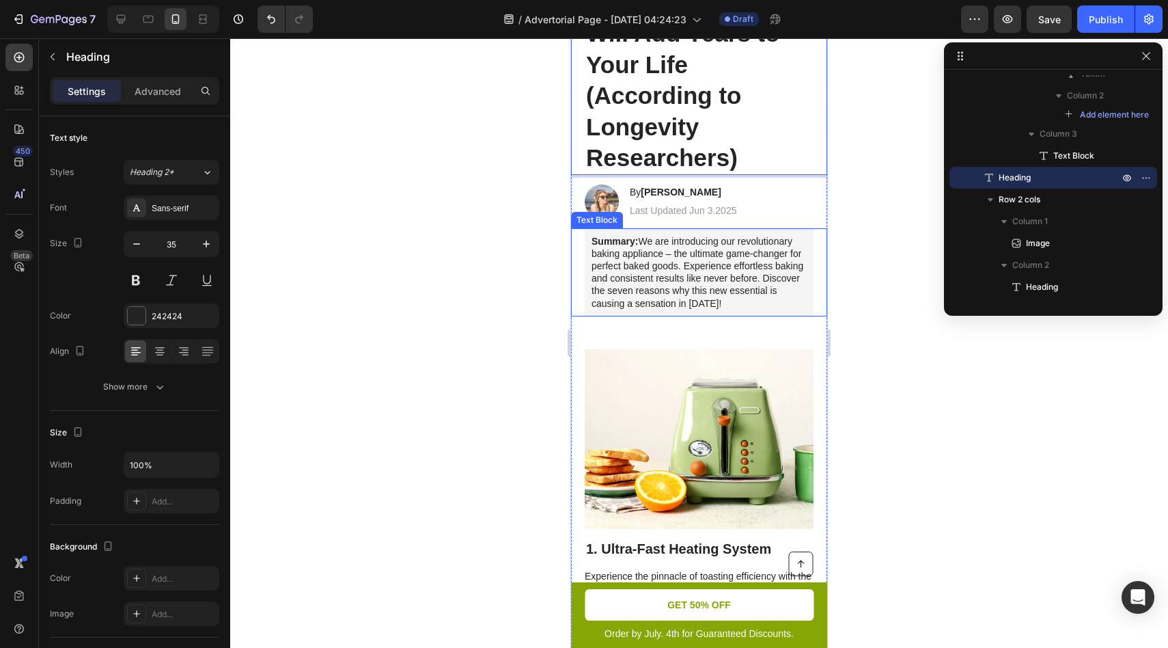
click at [700, 281] on p "Summary: We are introducing our revolutionary baking appliance – the ultimate g…" at bounding box center [699, 272] width 215 height 74
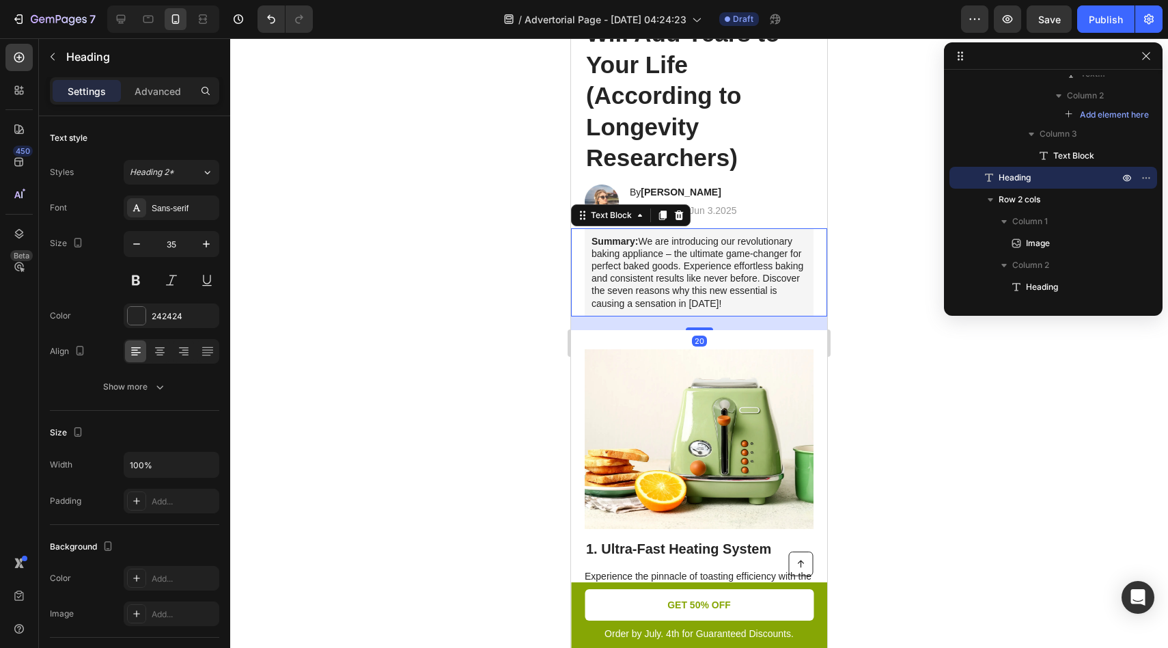
click at [700, 281] on p "Summary: We are introducing our revolutionary baking appliance – the ultimate g…" at bounding box center [699, 272] width 215 height 74
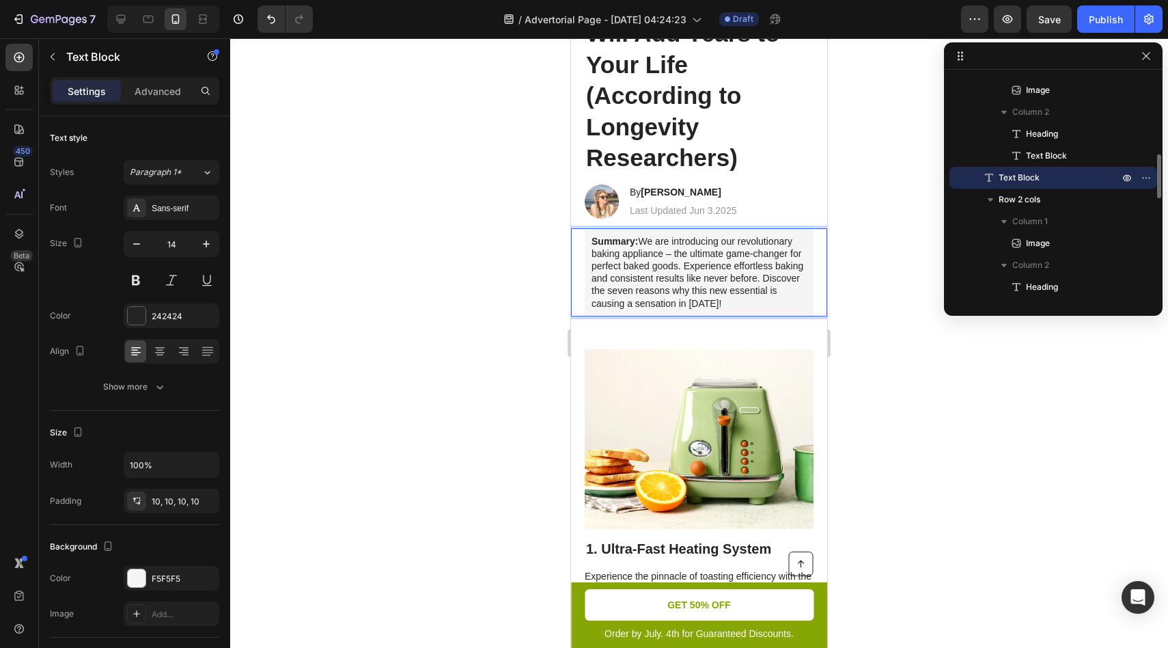
click at [683, 295] on p "Summary: We are introducing our revolutionary baking appliance – the ultimate g…" at bounding box center [699, 272] width 215 height 74
click at [655, 256] on p "Summary: We are introducing our revolutionary baking appliance – the ultimate g…" at bounding box center [699, 272] width 215 height 74
click at [642, 241] on p "Summary: We are introducing our revolutionary baking appliance – the ultimate g…" at bounding box center [699, 272] width 215 height 74
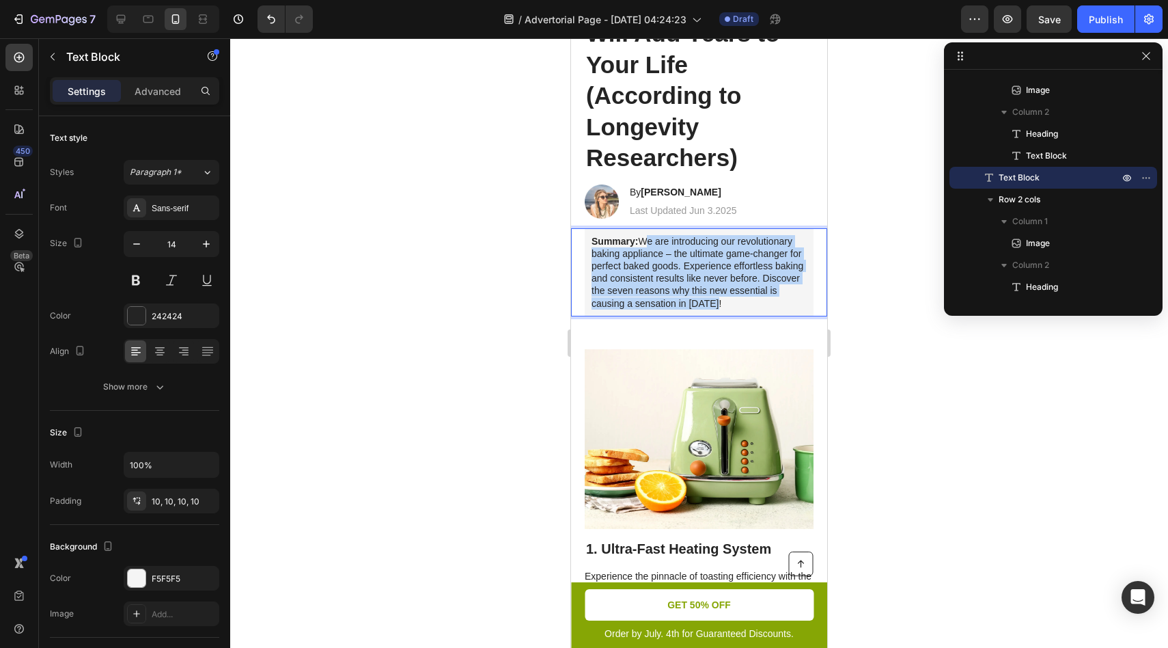
drag, startPoint x: 642, startPoint y: 241, endPoint x: 726, endPoint y: 300, distance: 103.5
click at [726, 300] on p "Summary: We are introducing our revolutionary baking appliance – the ultimate g…" at bounding box center [699, 272] width 215 height 74
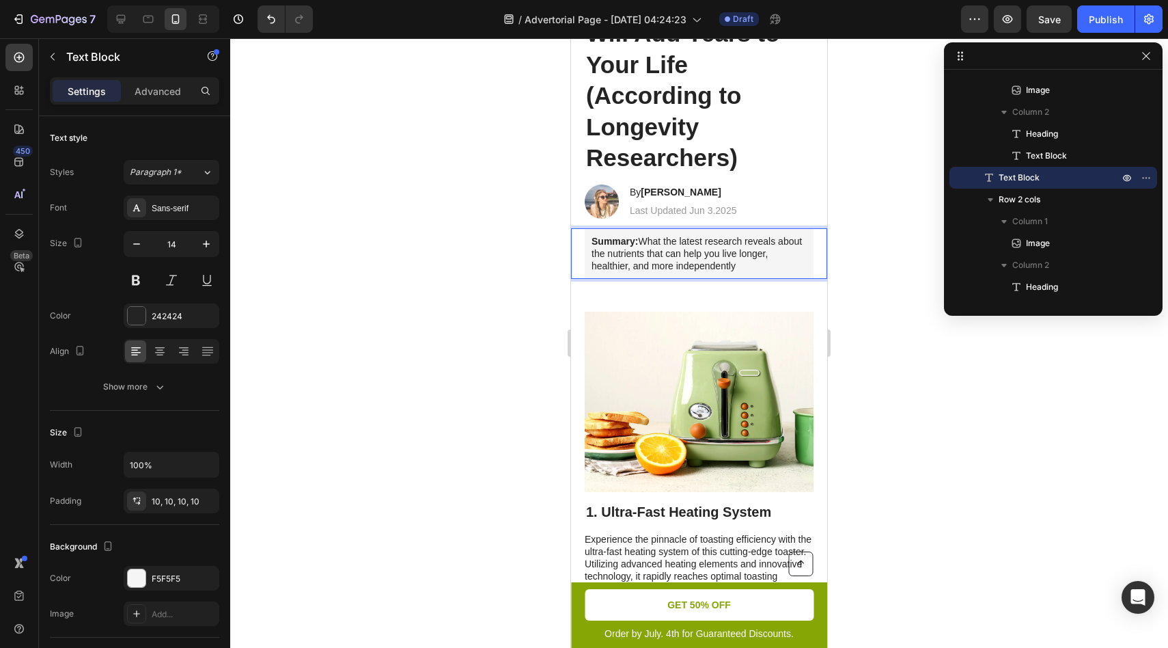
click at [642, 242] on p "Summary: What the latest research reveals about the nutrients that can help you…" at bounding box center [699, 254] width 215 height 38
click at [674, 259] on p "What the latest research reveals about the nutrients that can help you live lon…" at bounding box center [699, 254] width 215 height 38
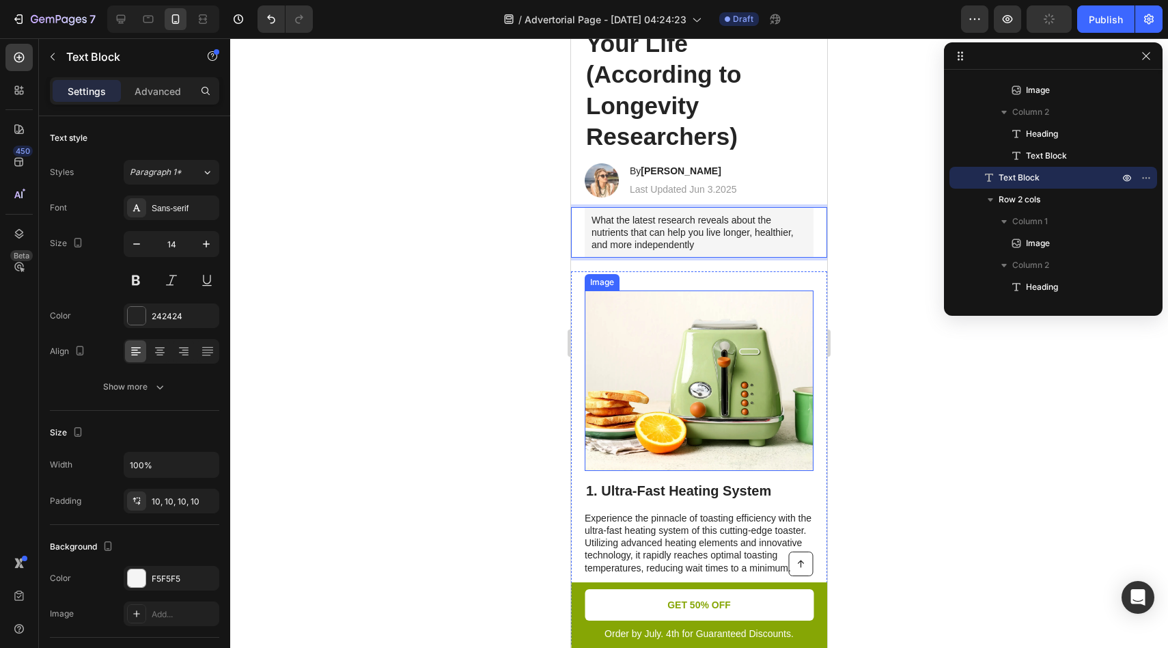
click at [669, 325] on img at bounding box center [699, 380] width 229 height 180
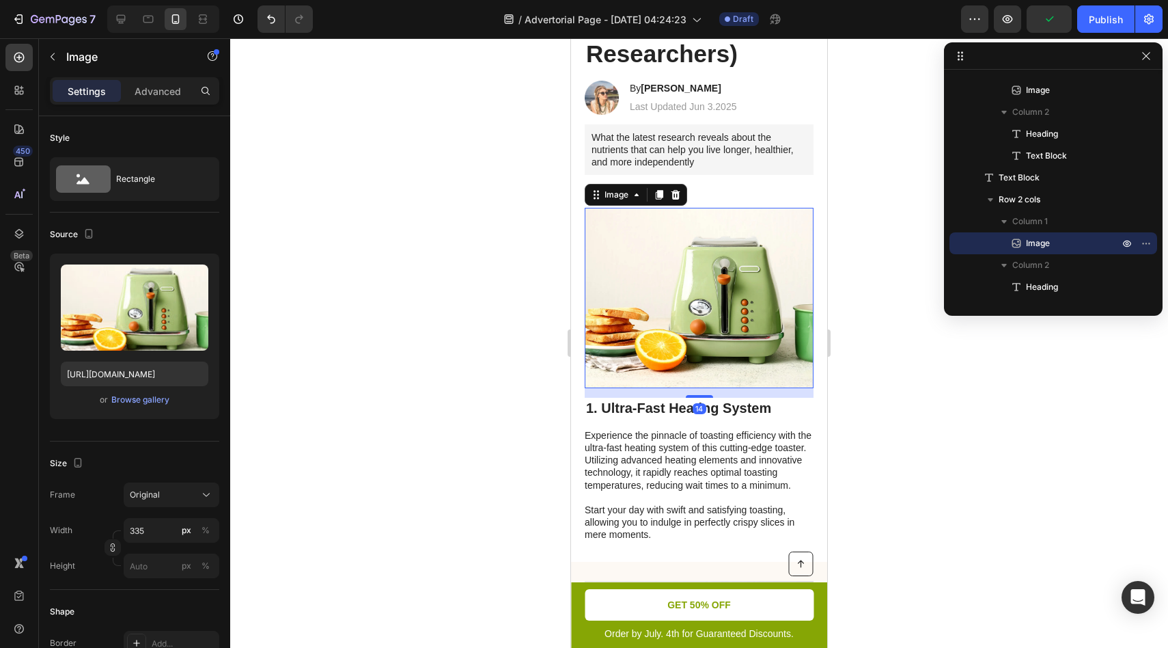
click at [708, 291] on img at bounding box center [699, 298] width 229 height 180
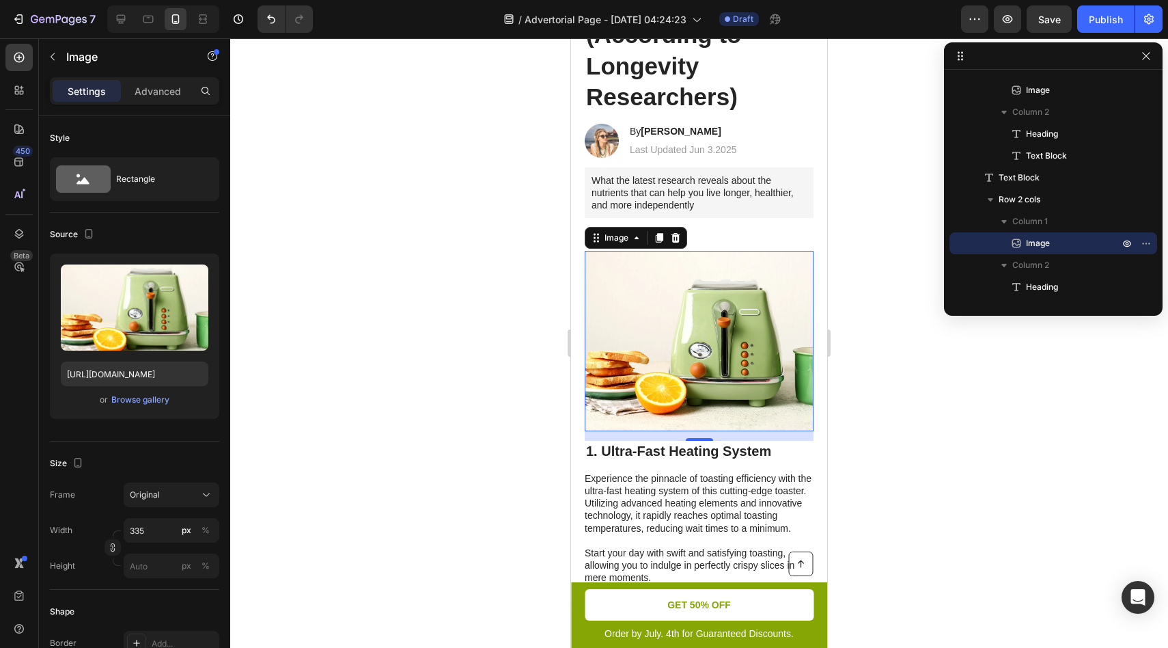
scroll to position [543, 0]
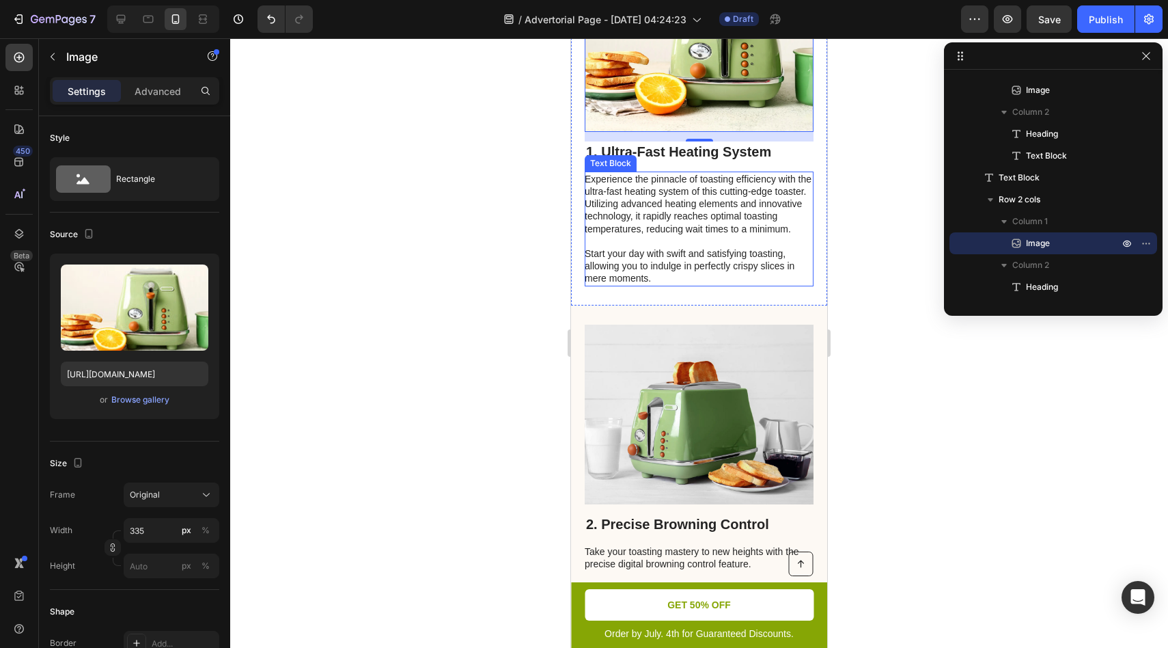
click at [703, 214] on p "Experience the pinnacle of toasting efficiency with the ultra-fast heating syst…" at bounding box center [699, 229] width 228 height 112
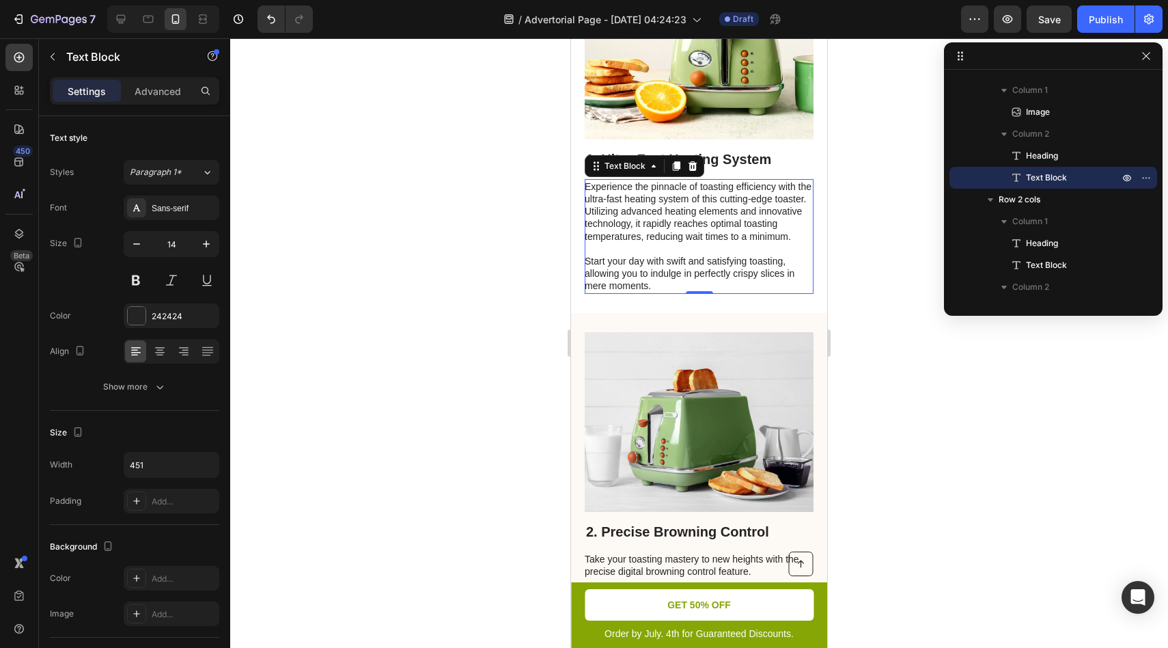
scroll to position [516, 0]
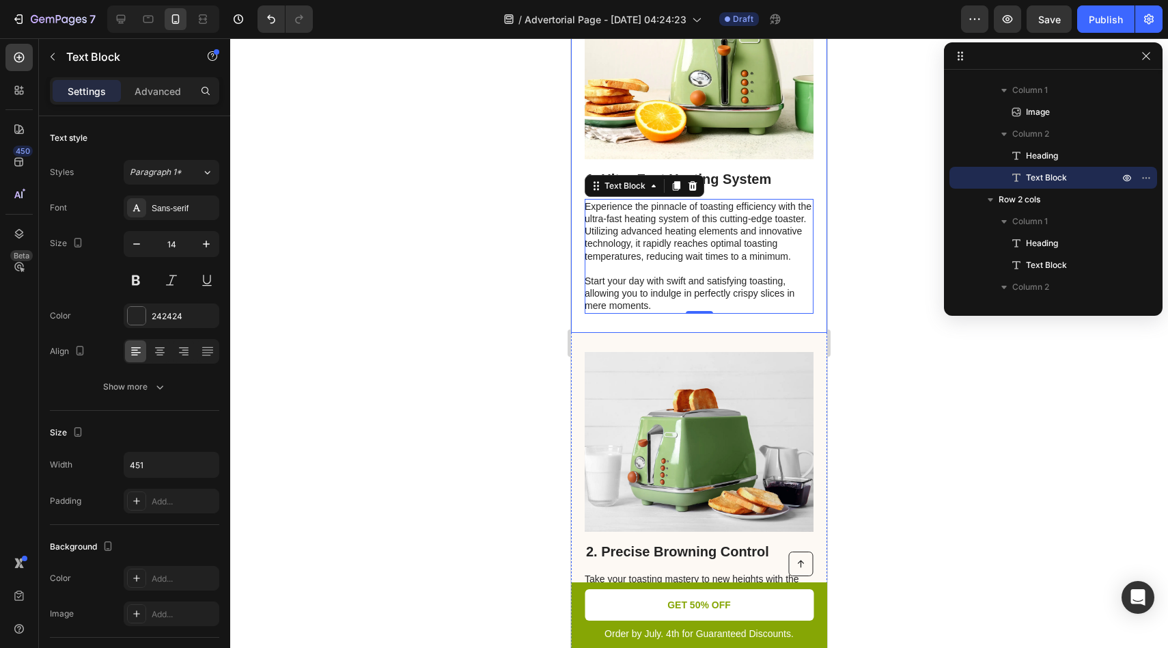
click at [741, 185] on h2 "1. Ultra-Fast Heating System" at bounding box center [699, 179] width 229 height 20
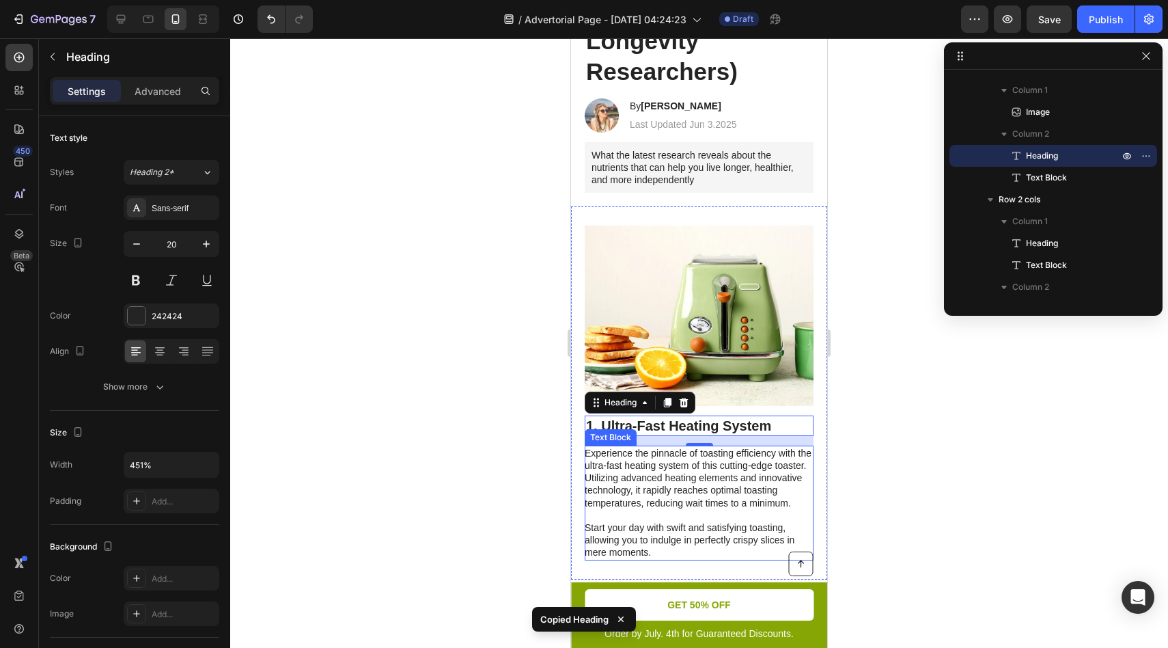
scroll to position [261, 0]
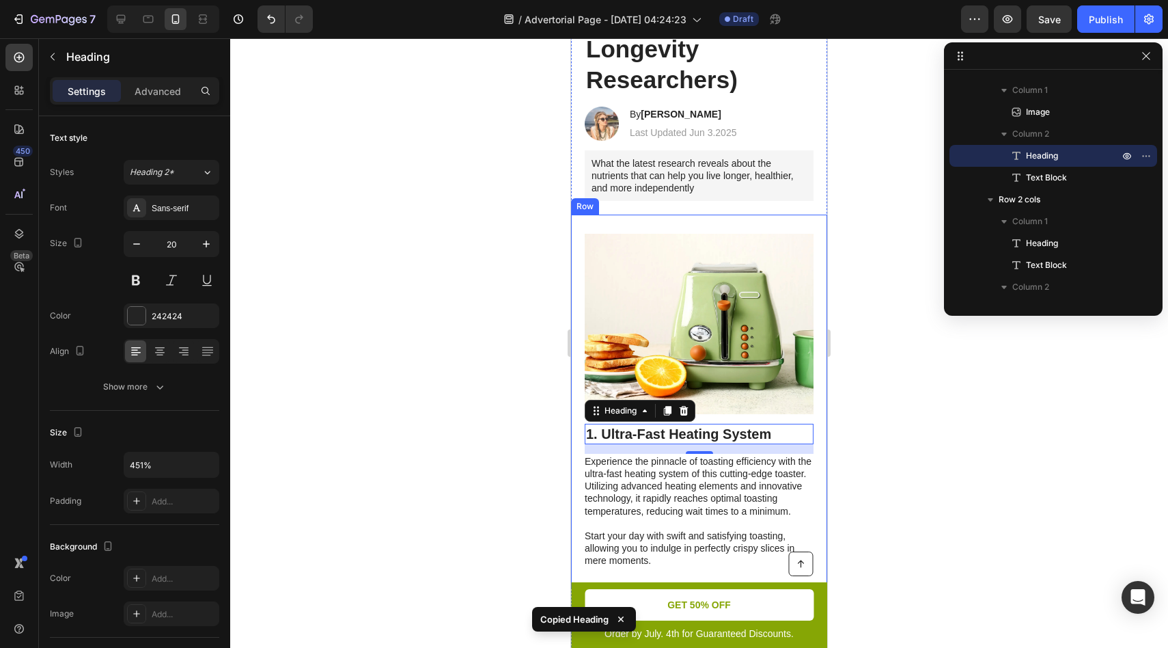
click at [700, 218] on div "Image 1. Ultra-Fast Heating System Heading 14 Experience the pinnacle of toasti…" at bounding box center [699, 401] width 256 height 373
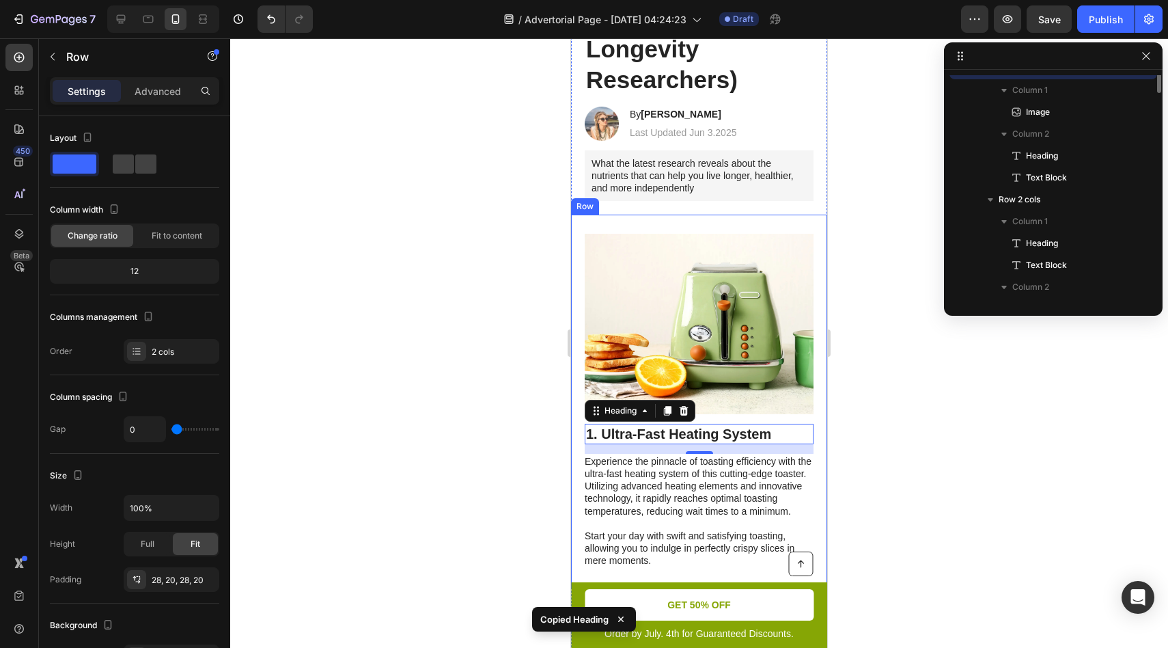
scroll to position [428, 0]
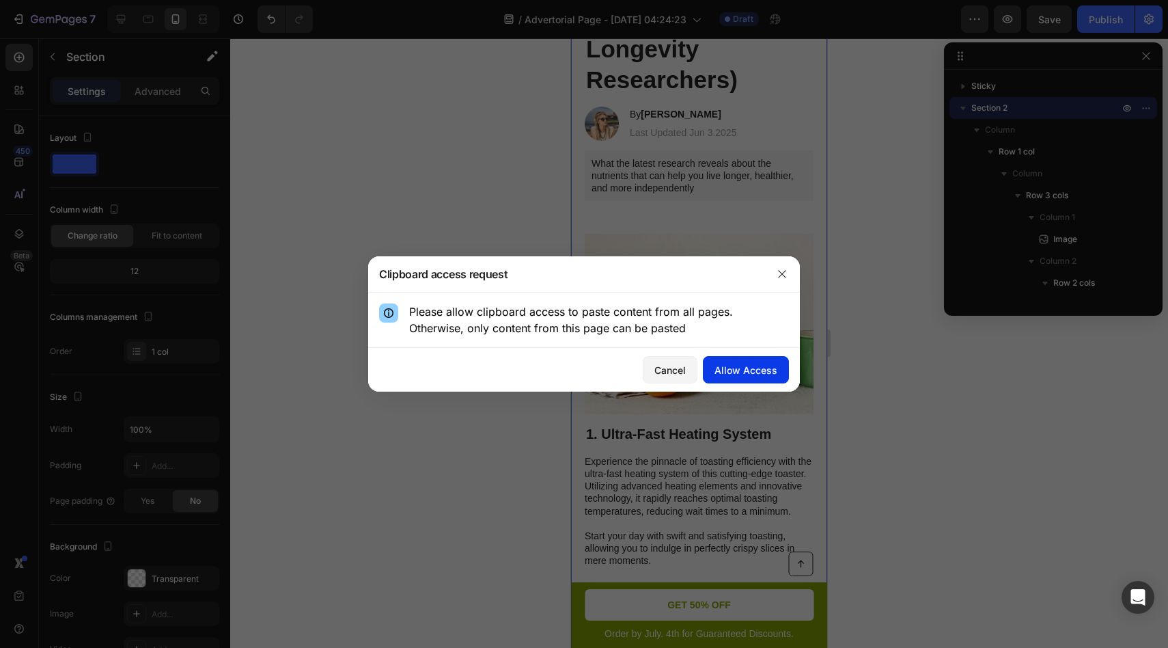
click at [741, 367] on div "Allow Access" at bounding box center [746, 370] width 63 height 14
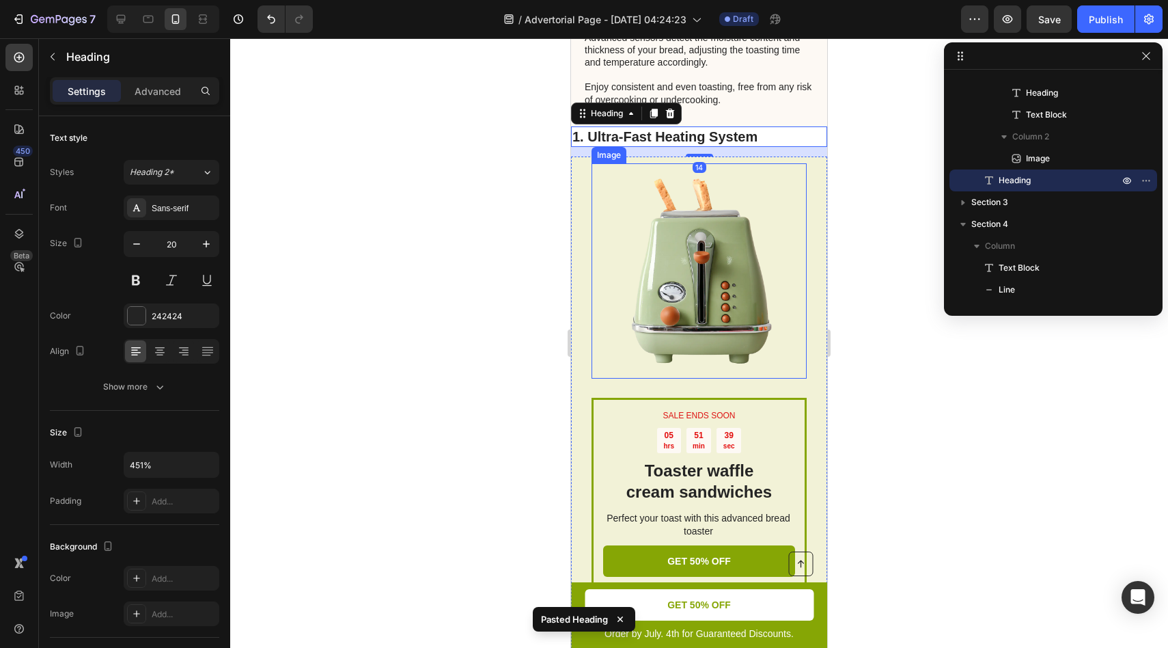
scroll to position [1806, 0]
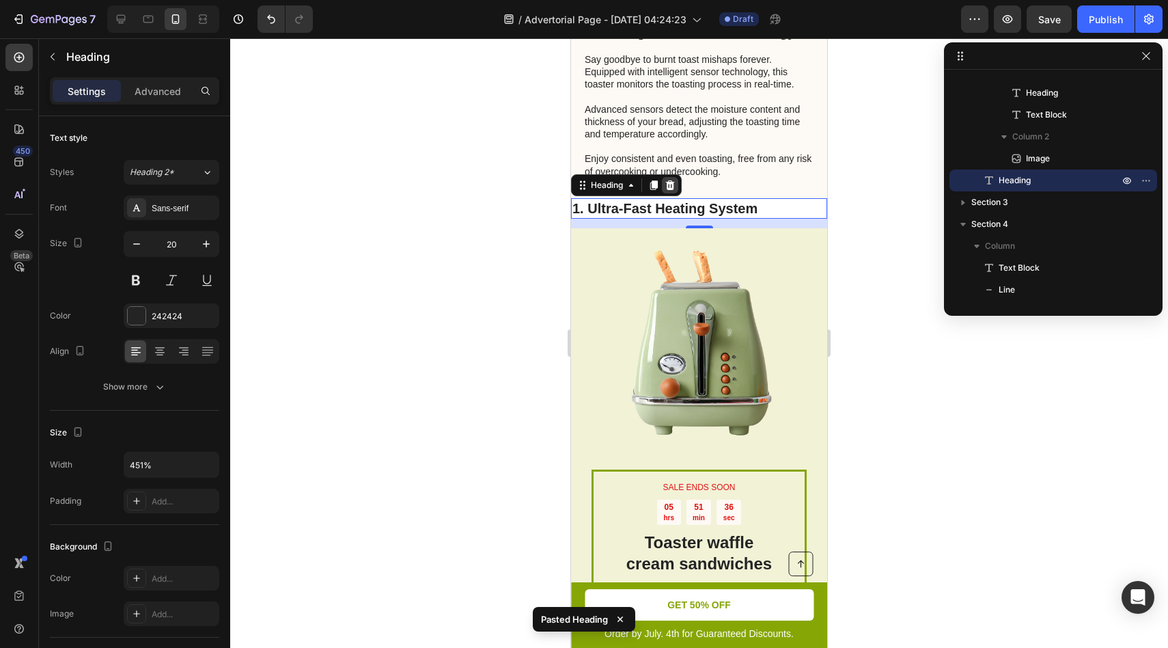
click at [673, 189] on icon at bounding box center [670, 185] width 9 height 10
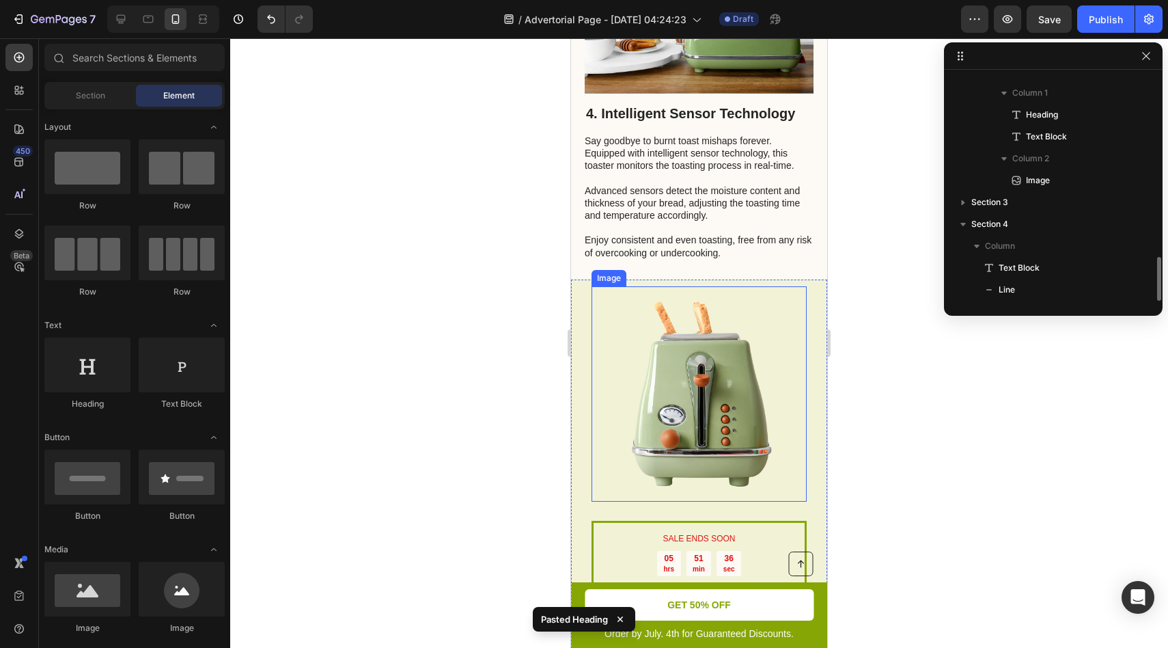
scroll to position [1676, 0]
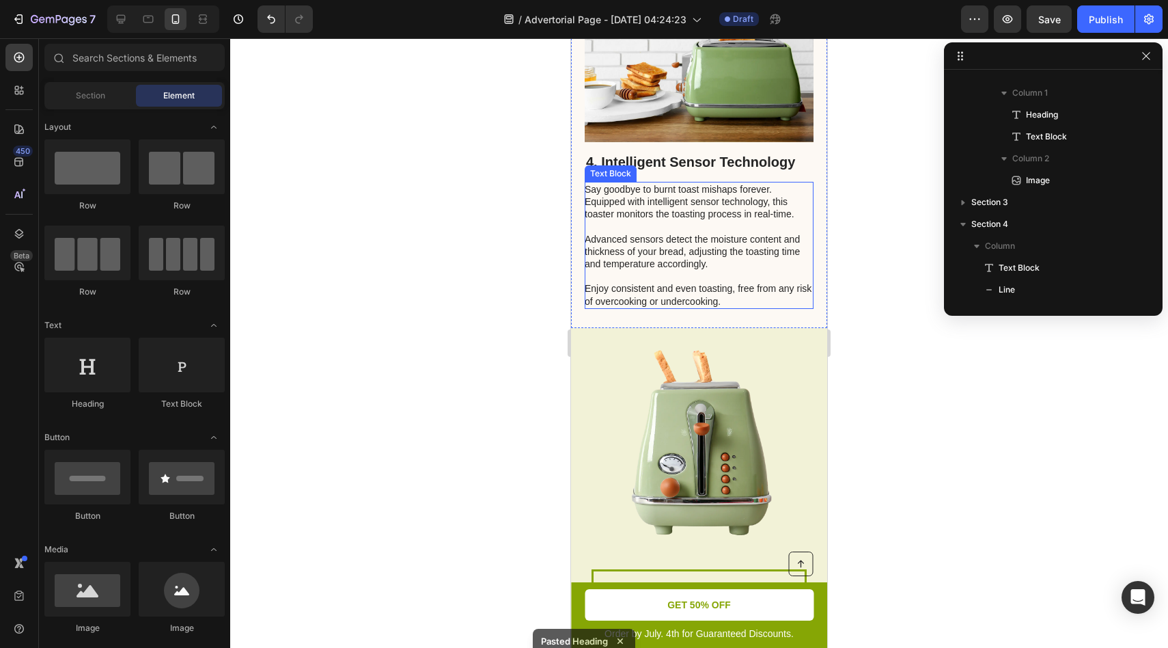
click at [696, 245] on p "Say goodbye to burnt toast mishaps forever. Equipped with intelligent sensor te…" at bounding box center [699, 245] width 228 height 124
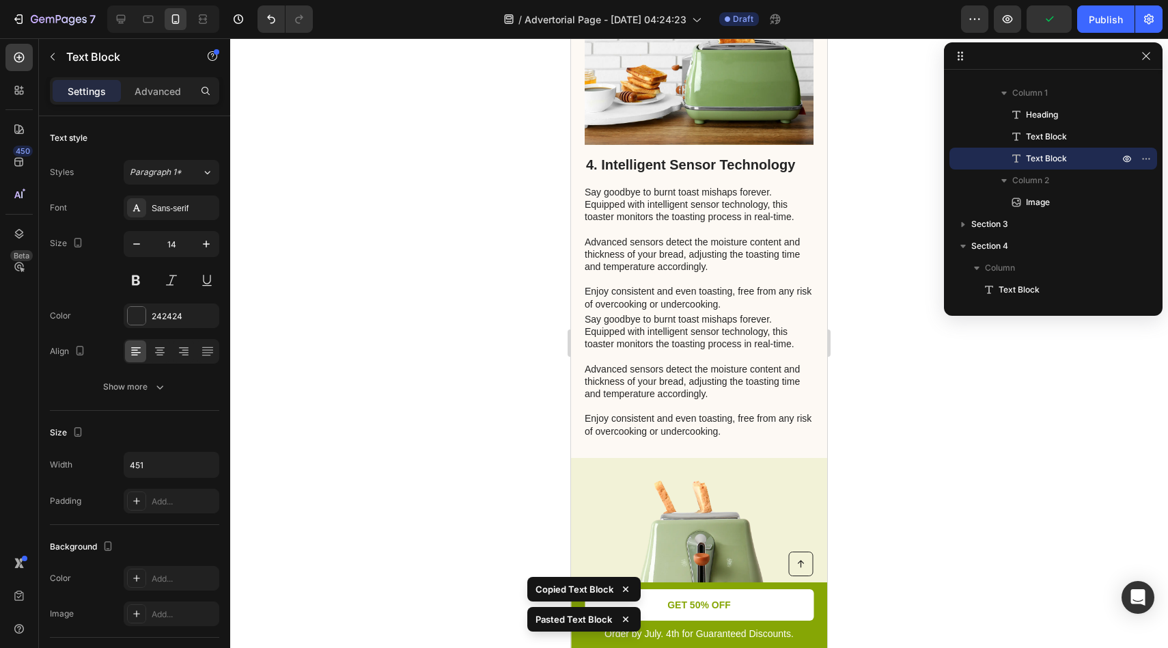
scroll to position [1660, 0]
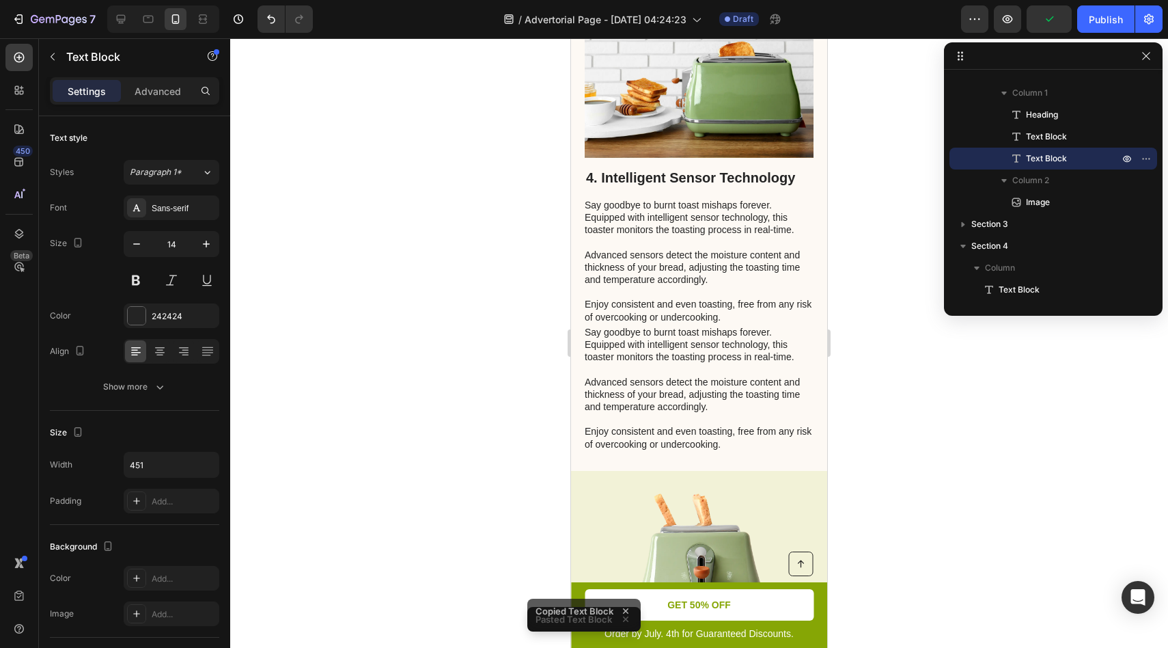
click at [692, 367] on p "Say goodbye to burnt toast mishaps forever. Equipped with intelligent sensor te…" at bounding box center [699, 388] width 228 height 124
click at [662, 348] on p "Say goodbye to burnt toast mishaps forever. Equipped with intelligent sensor te…" at bounding box center [699, 388] width 228 height 124
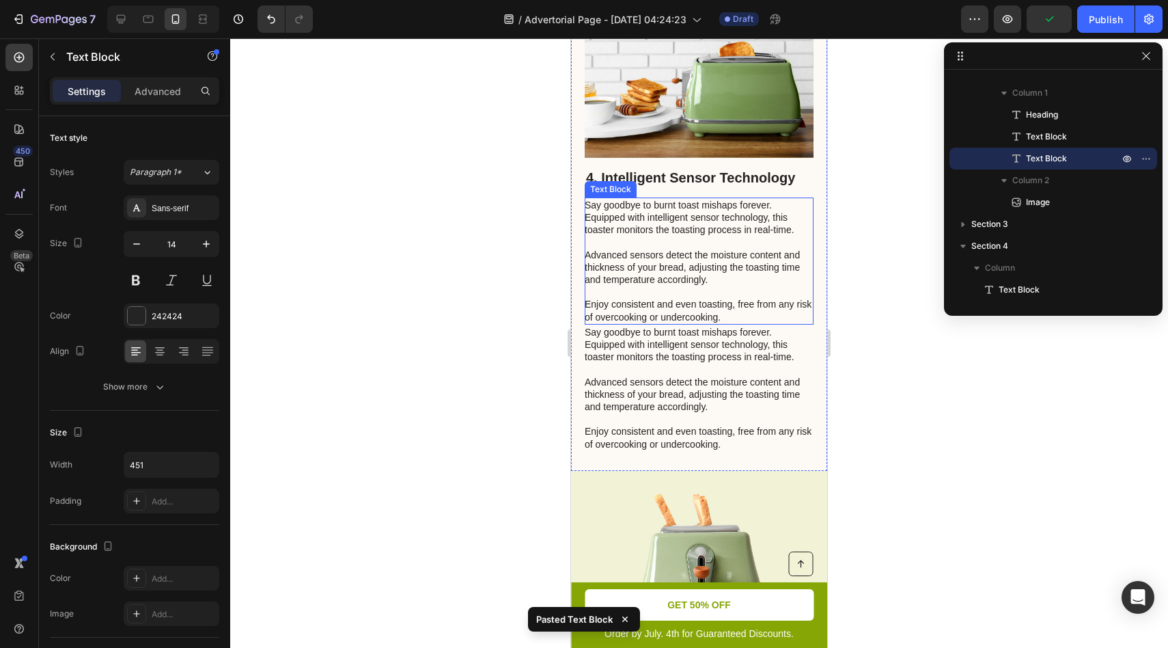
click at [665, 299] on p "Say goodbye to burnt toast mishaps forever. Equipped with intelligent sensor te…" at bounding box center [699, 261] width 228 height 124
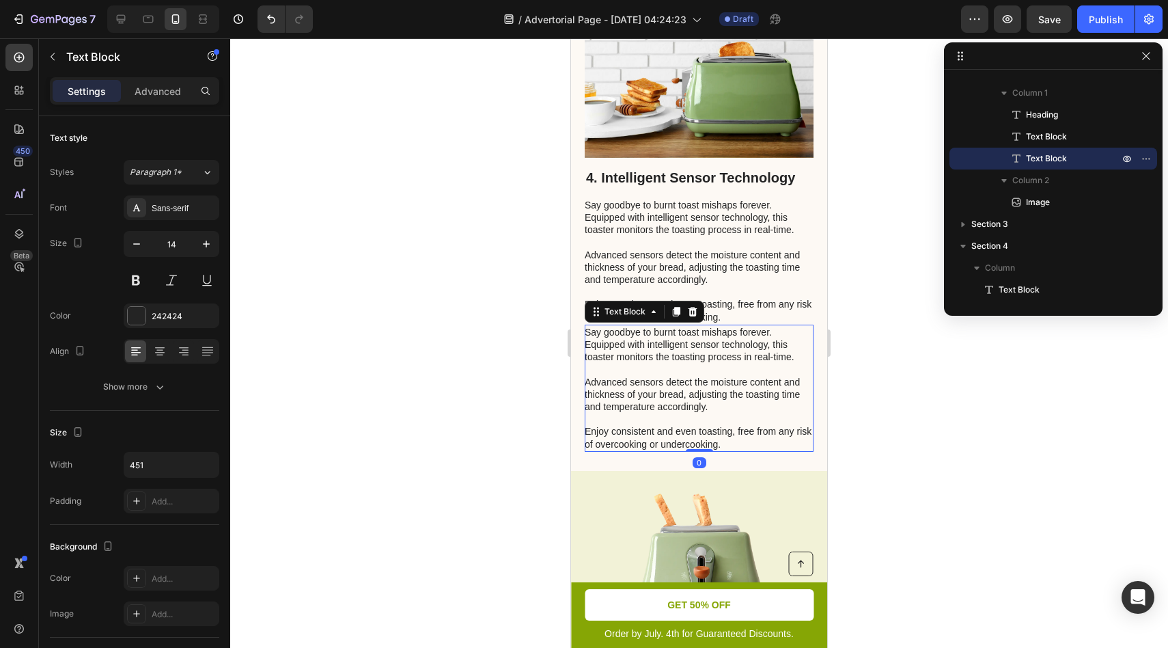
click at [660, 376] on p "Say goodbye to burnt toast mishaps forever. Equipped with intelligent sensor te…" at bounding box center [699, 388] width 228 height 124
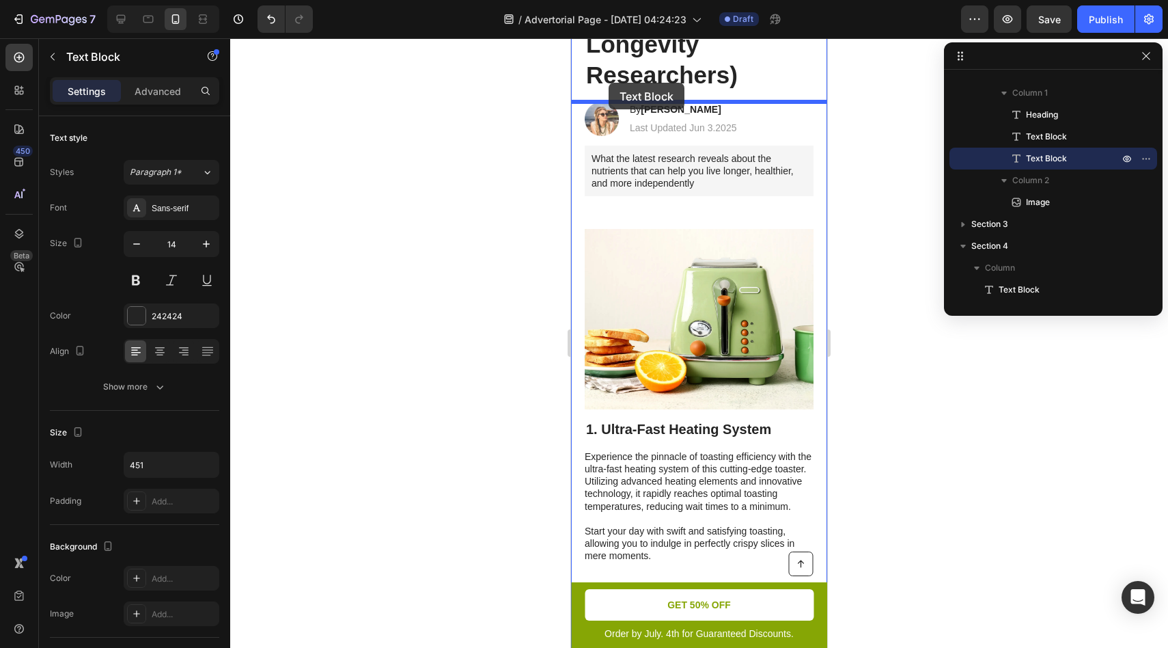
scroll to position [264, 0]
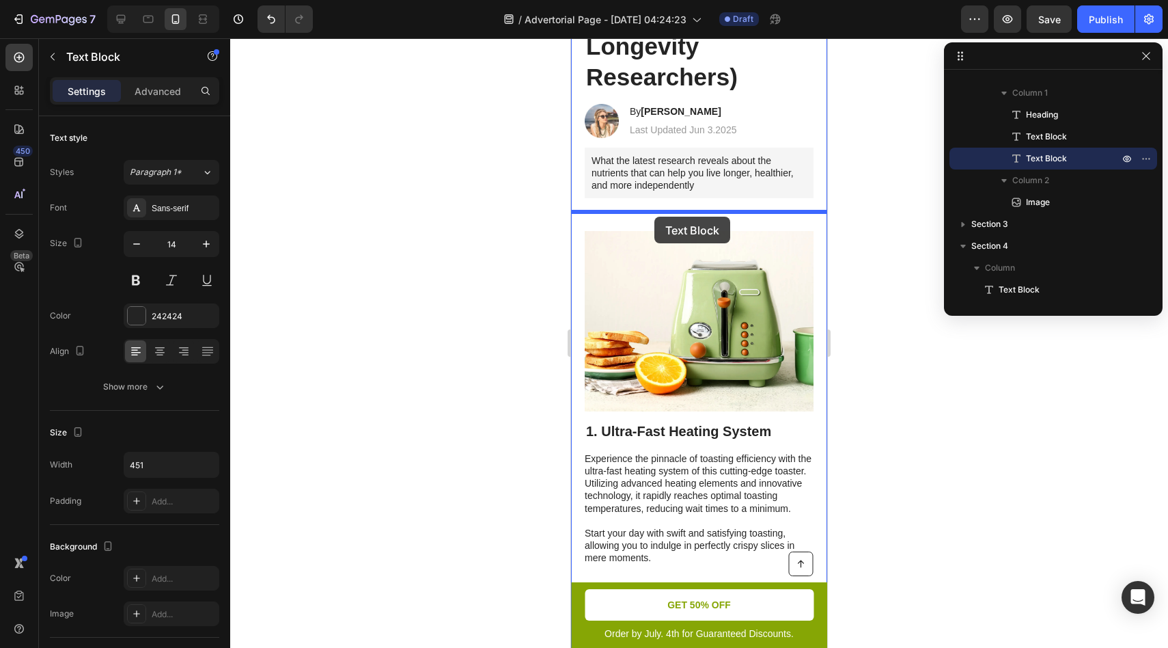
drag, startPoint x: 606, startPoint y: 310, endPoint x: 655, endPoint y: 217, distance: 104.2
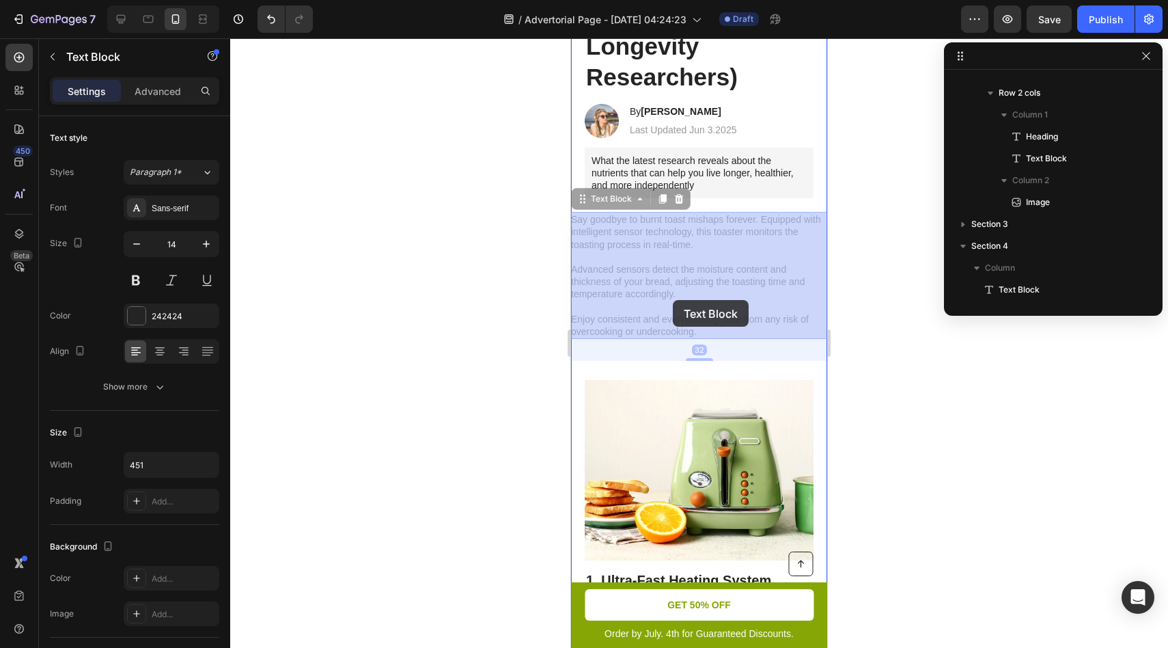
drag, startPoint x: 580, startPoint y: 197, endPoint x: 673, endPoint y: 300, distance: 138.3
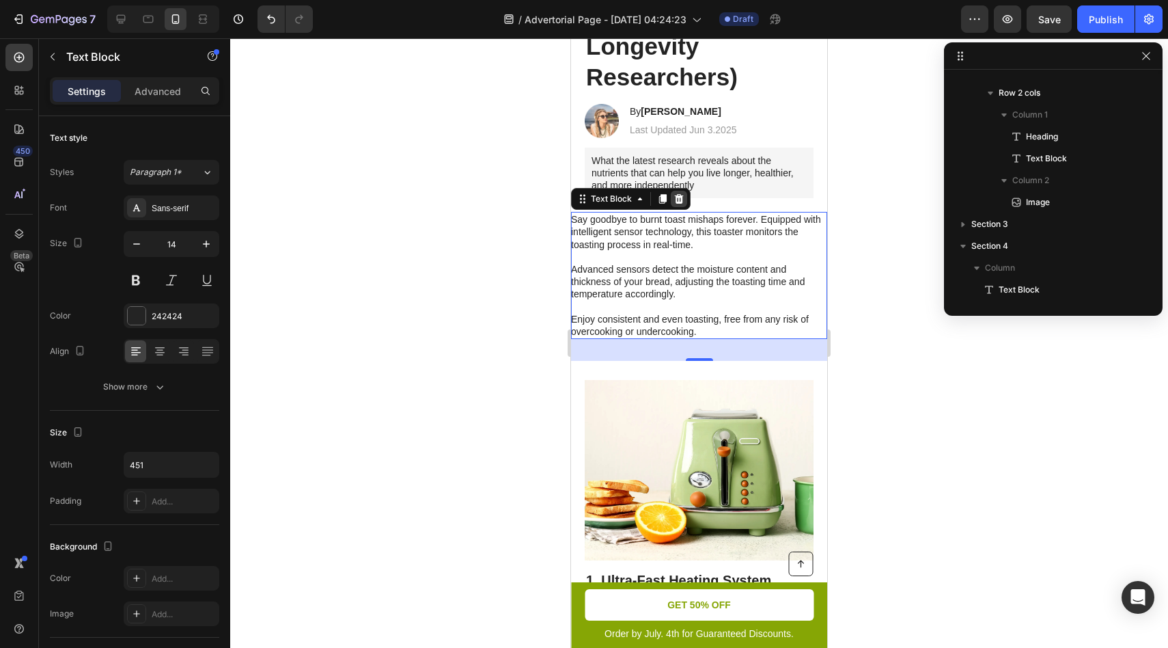
click at [676, 200] on icon at bounding box center [679, 199] width 9 height 10
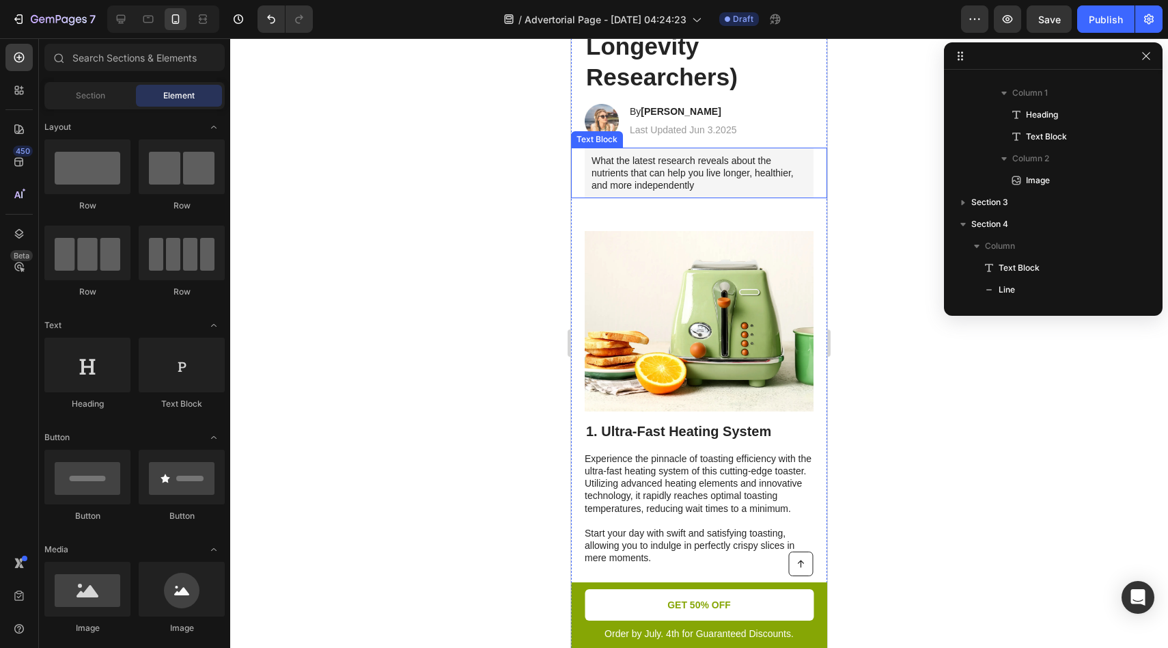
click at [648, 163] on p "What the latest research reveals about the nutrients that can help you live lon…" at bounding box center [699, 173] width 215 height 38
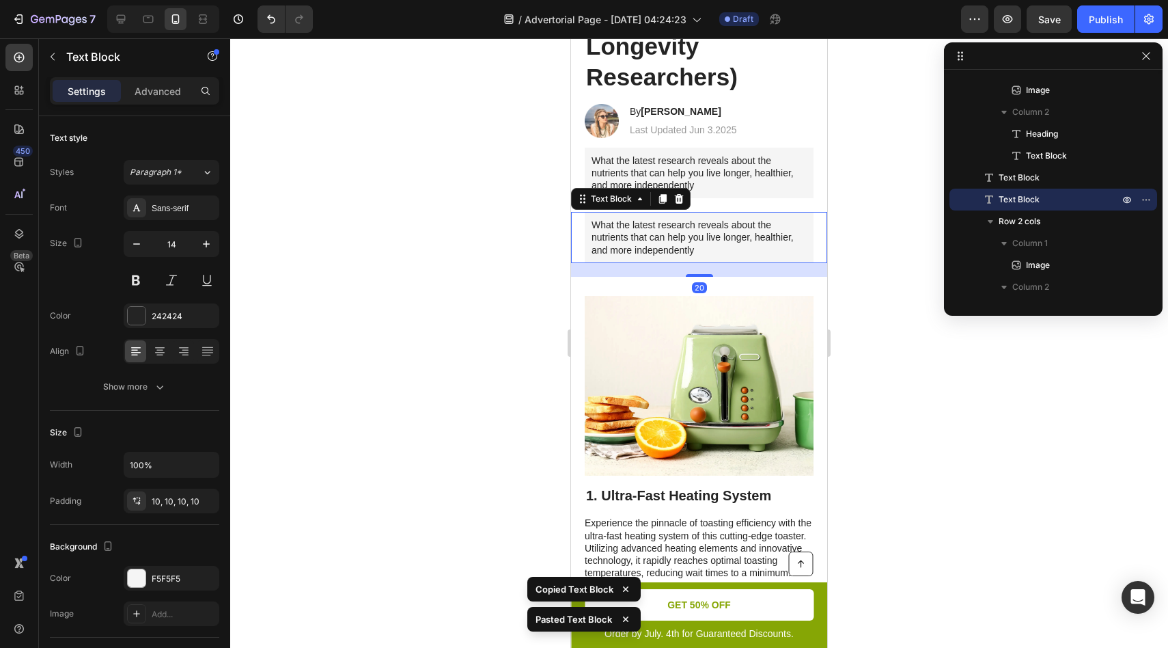
click at [669, 234] on p "What the latest research reveals about the nutrients that can help you live lon…" at bounding box center [699, 238] width 215 height 38
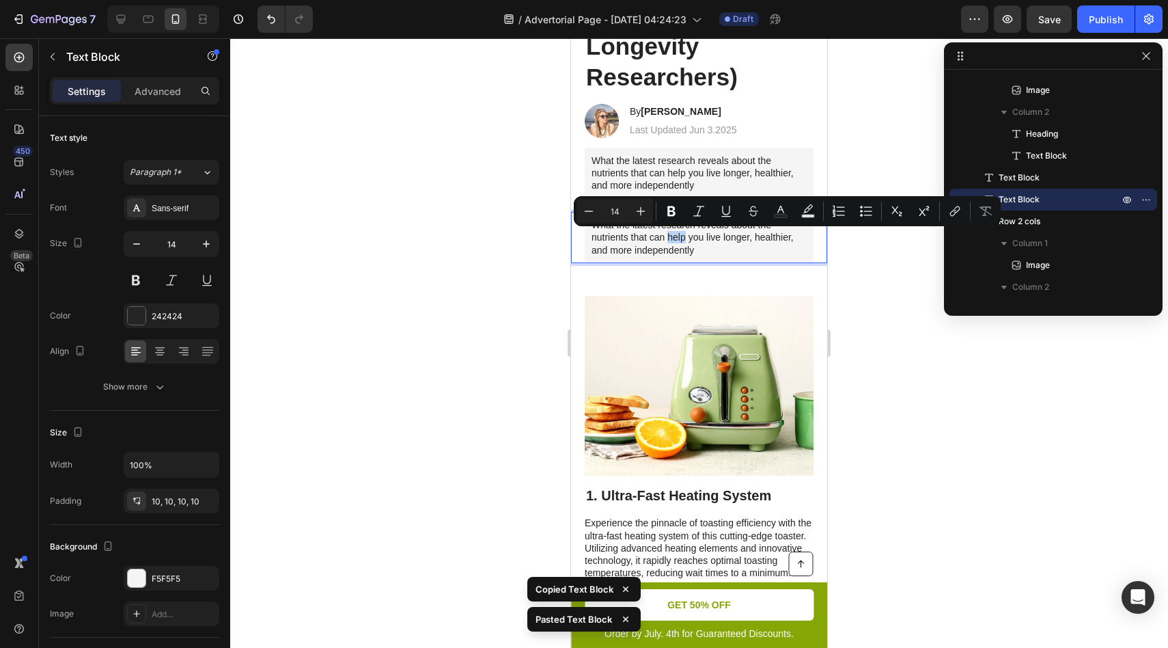
click at [635, 243] on p "What the latest research reveals about the nutrients that can help you live lon…" at bounding box center [699, 238] width 215 height 38
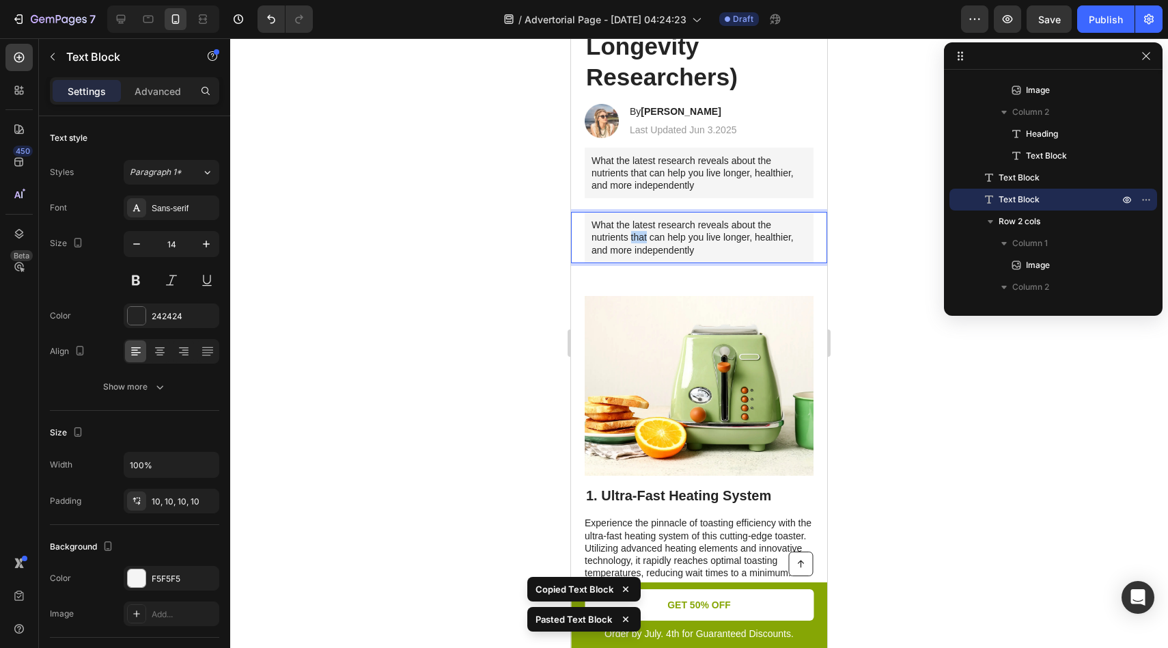
click at [635, 243] on p "What the latest research reveals about the nutrients that can help you live lon…" at bounding box center [699, 238] width 215 height 38
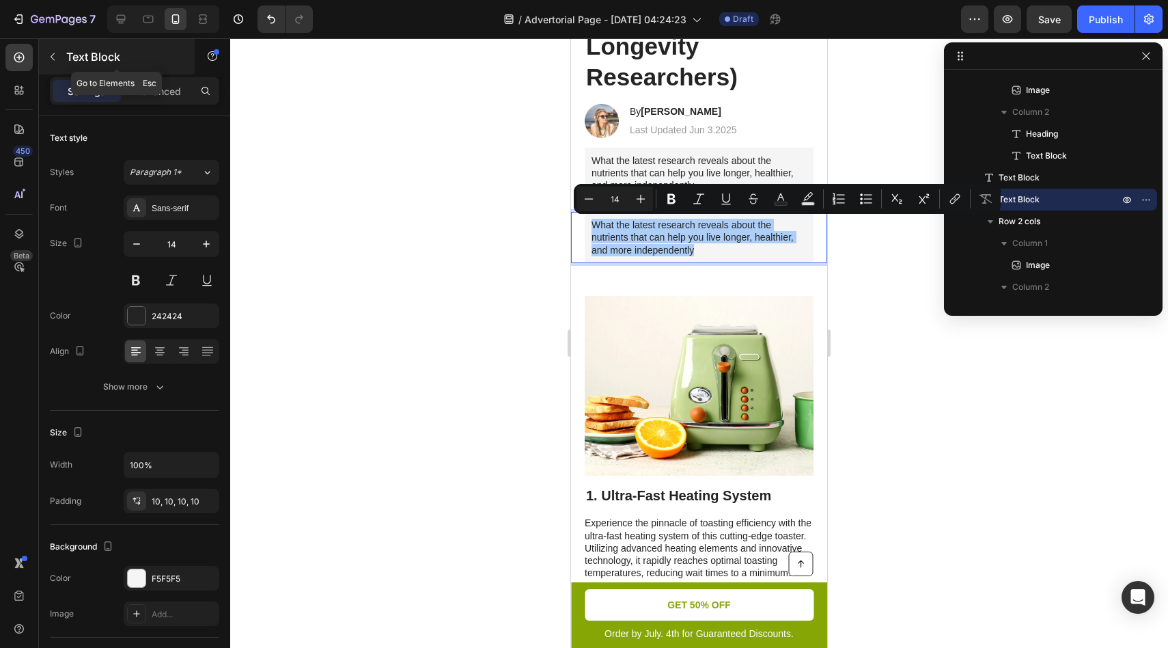
click at [57, 56] on icon "button" at bounding box center [52, 56] width 11 height 11
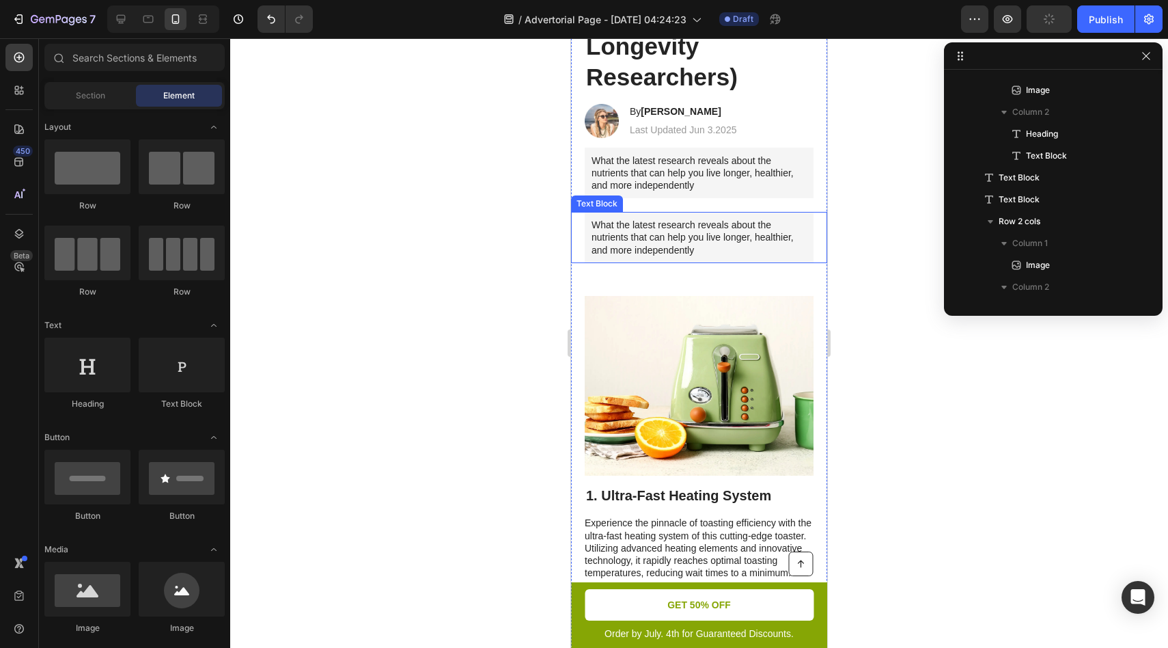
click at [636, 233] on p "What the latest research reveals about the nutrients that can help you live lon…" at bounding box center [699, 238] width 215 height 38
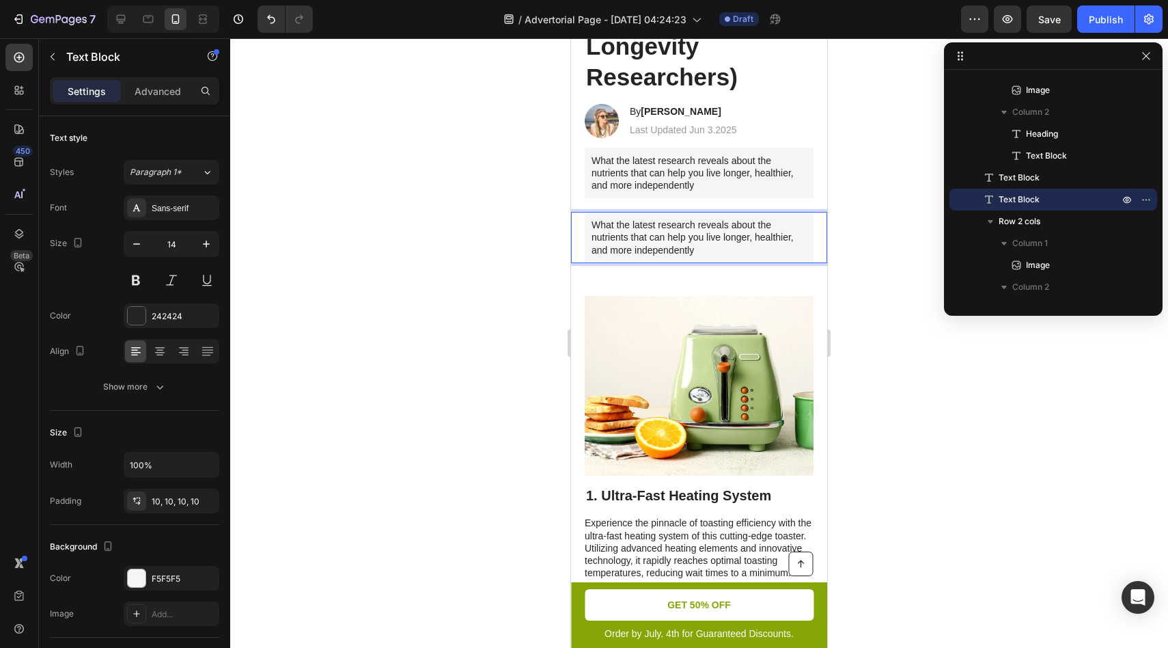
click at [636, 233] on p "What the latest research reveals about the nutrients that can help you live lon…" at bounding box center [699, 238] width 215 height 38
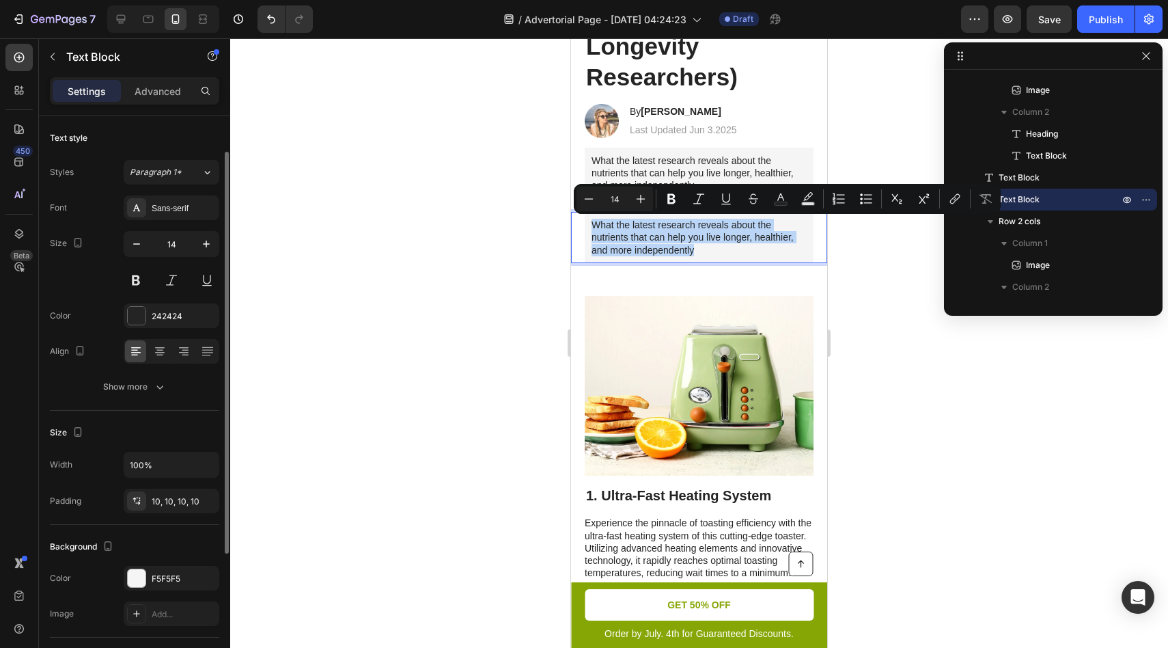
scroll to position [113, 0]
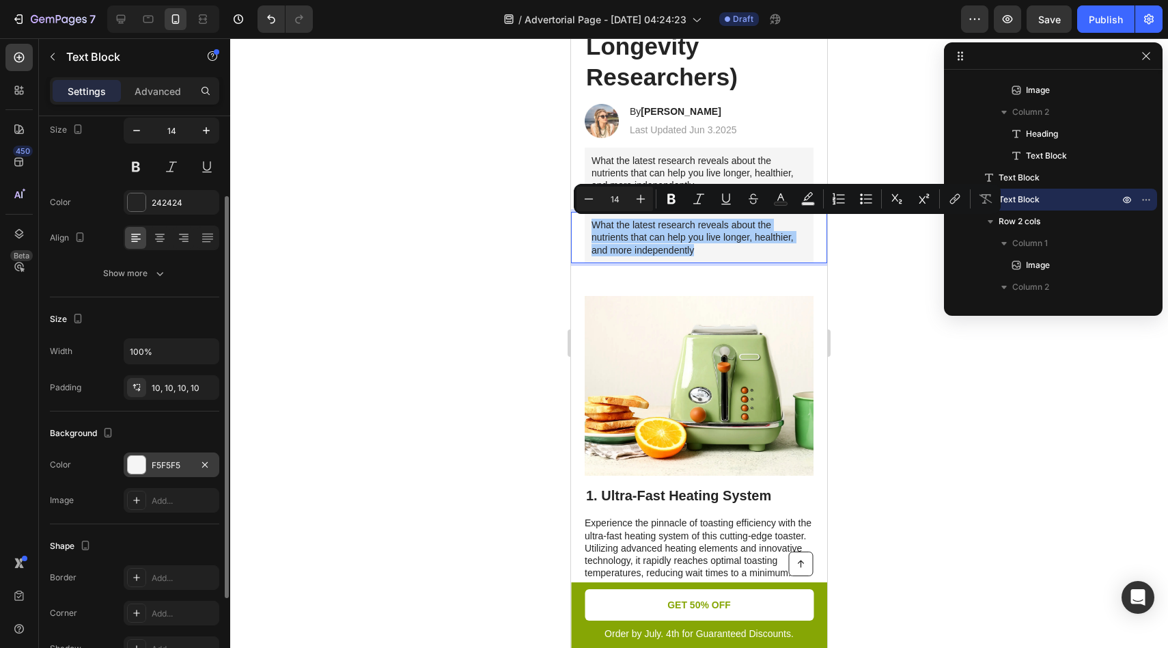
click at [133, 467] on div at bounding box center [137, 465] width 18 height 18
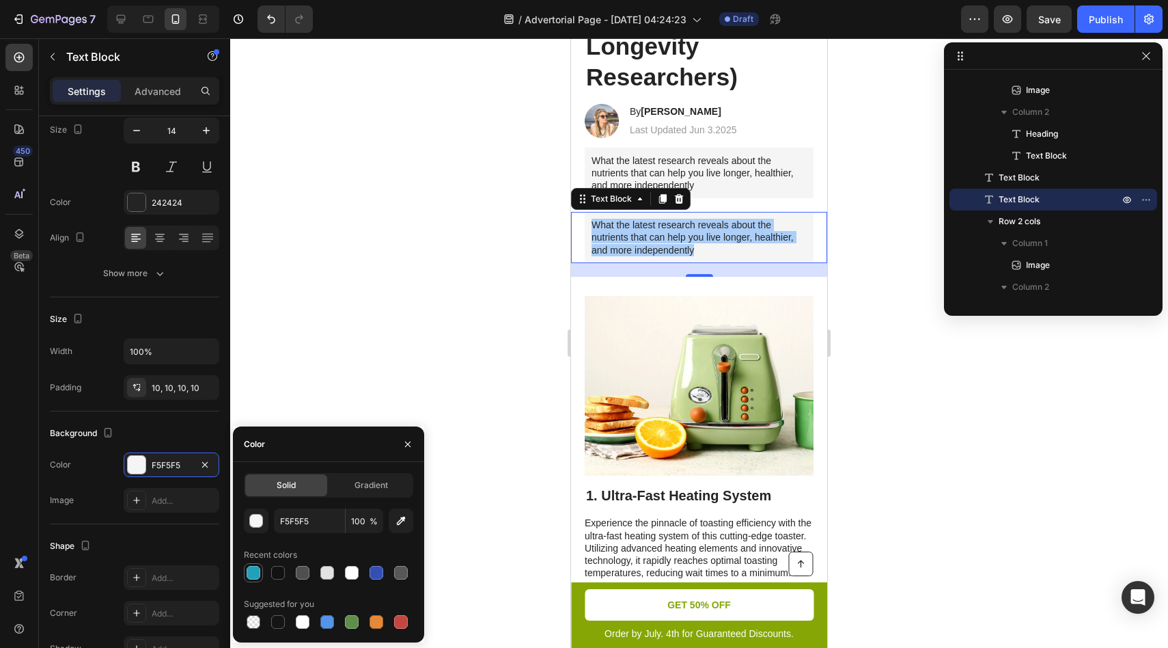
click at [249, 576] on div at bounding box center [254, 573] width 14 height 14
type input "23A0B9"
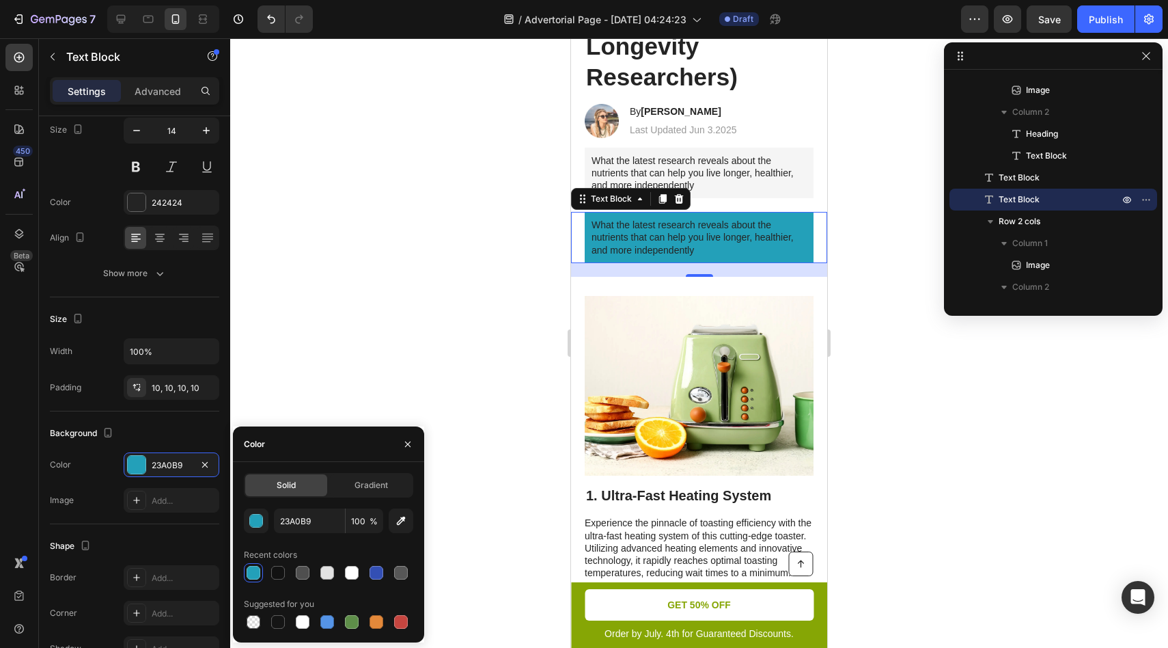
click at [314, 329] on div at bounding box center [699, 342] width 938 height 609
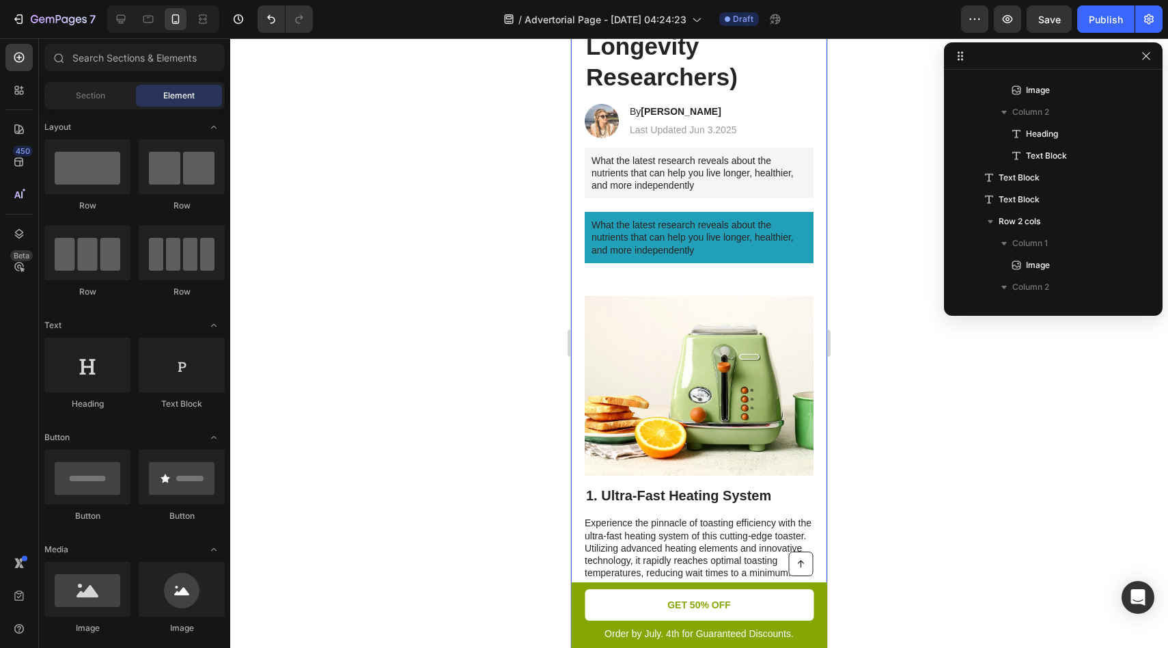
click at [618, 217] on div "What the latest research reveals about the nutrients that can help you live lon…" at bounding box center [699, 237] width 229 height 51
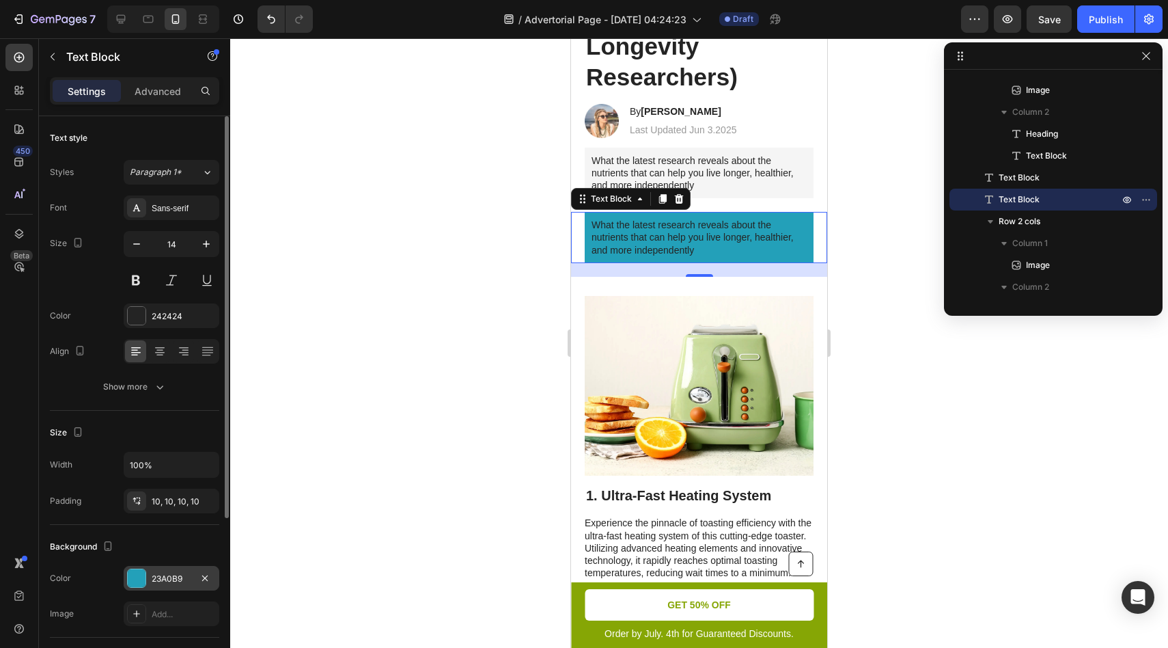
click at [169, 579] on div "23A0B9" at bounding box center [172, 579] width 40 height 12
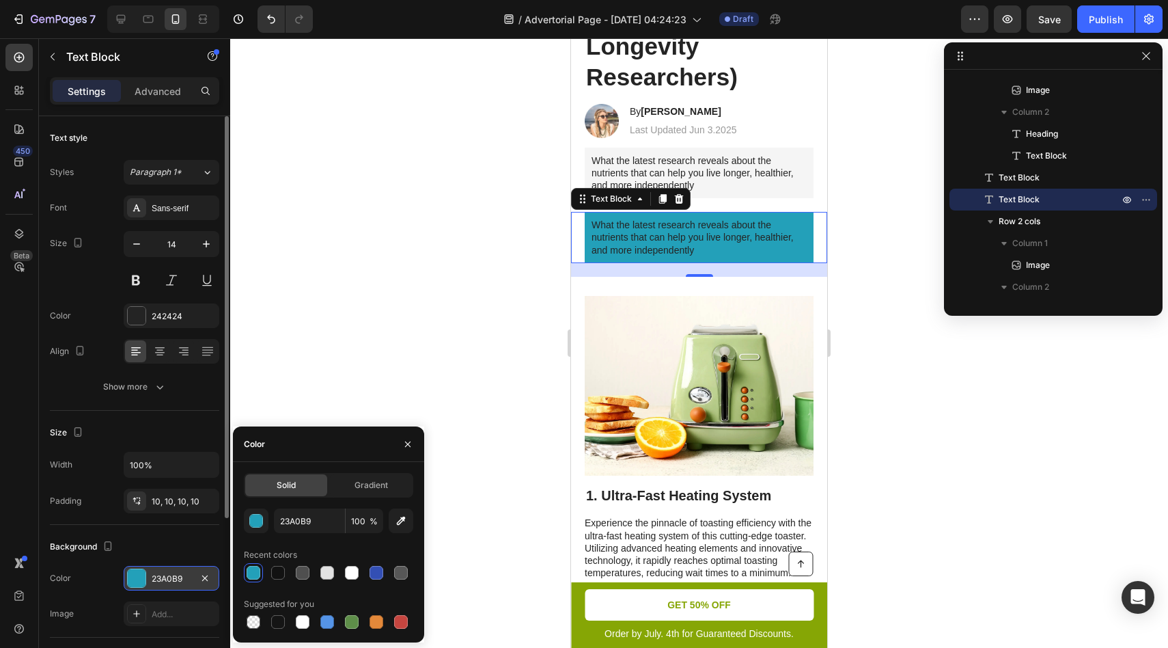
click at [169, 579] on div "23A0B9" at bounding box center [172, 579] width 40 height 12
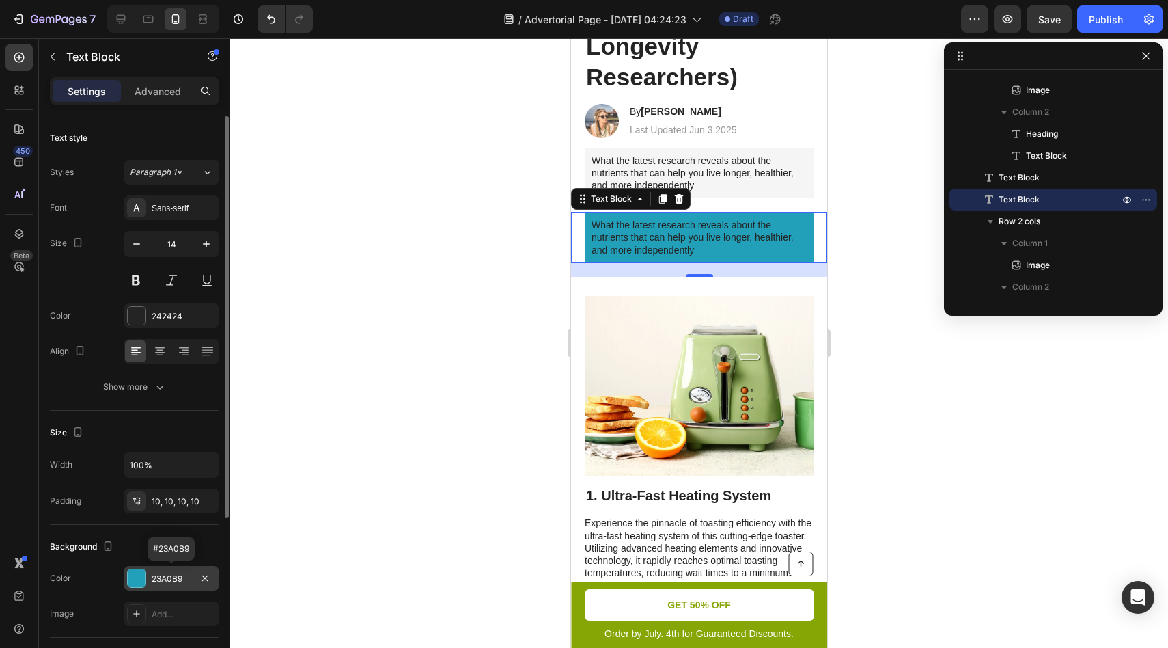
click at [169, 579] on div "23A0B9" at bounding box center [172, 579] width 40 height 12
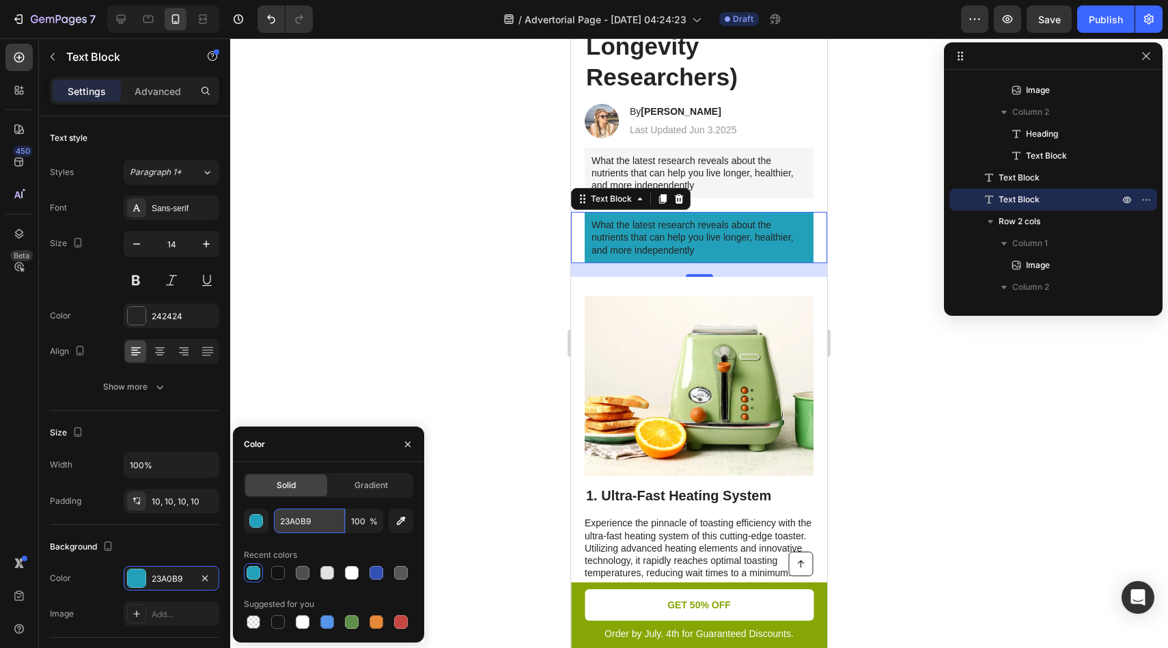
click at [313, 526] on input "23A0B9" at bounding box center [309, 520] width 71 height 25
paste input "#E5F8FD"
type input "#E5F8FD"
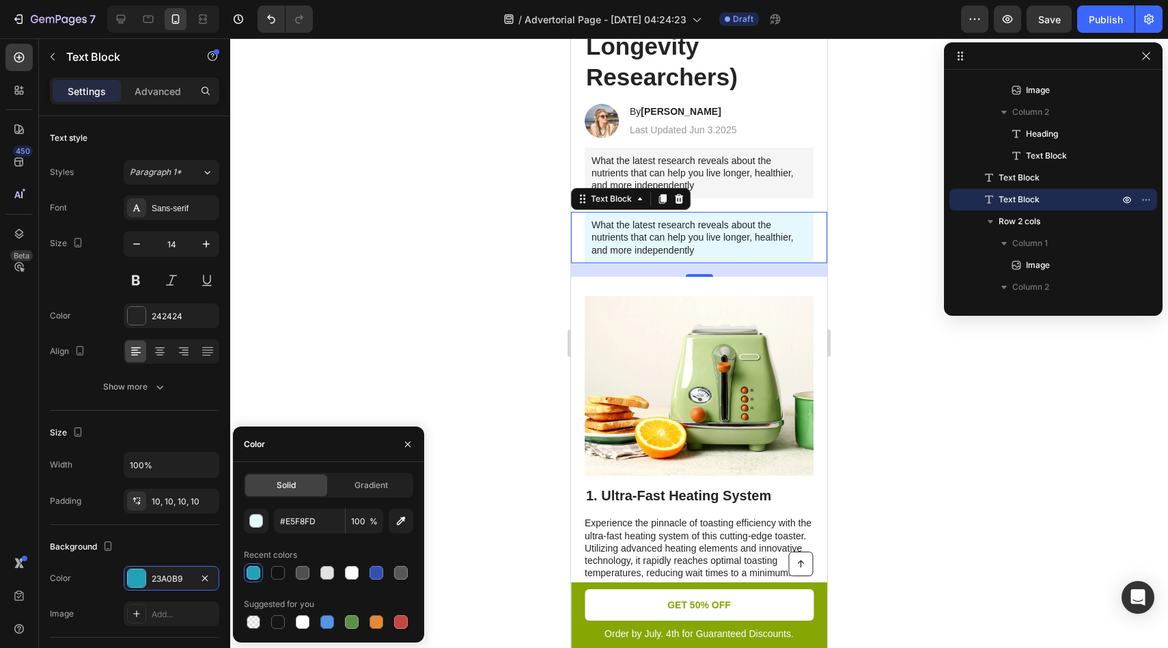
click at [314, 408] on div at bounding box center [699, 342] width 938 height 609
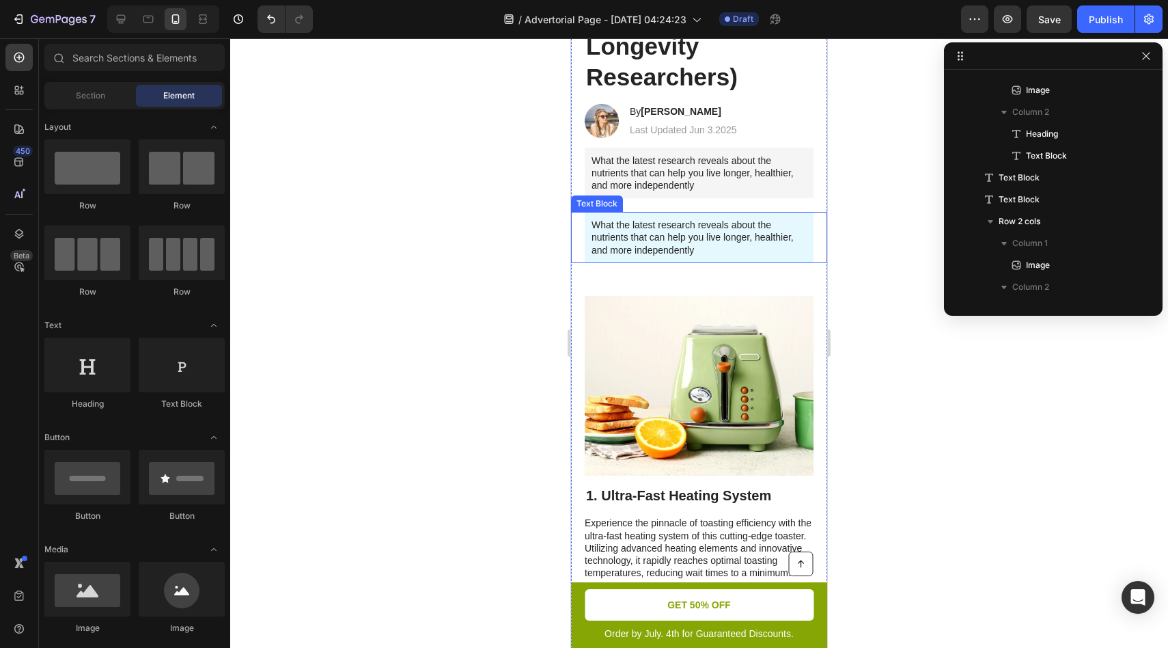
click at [661, 255] on p "What the latest research reveals about the nutrients that can help you live lon…" at bounding box center [699, 238] width 215 height 38
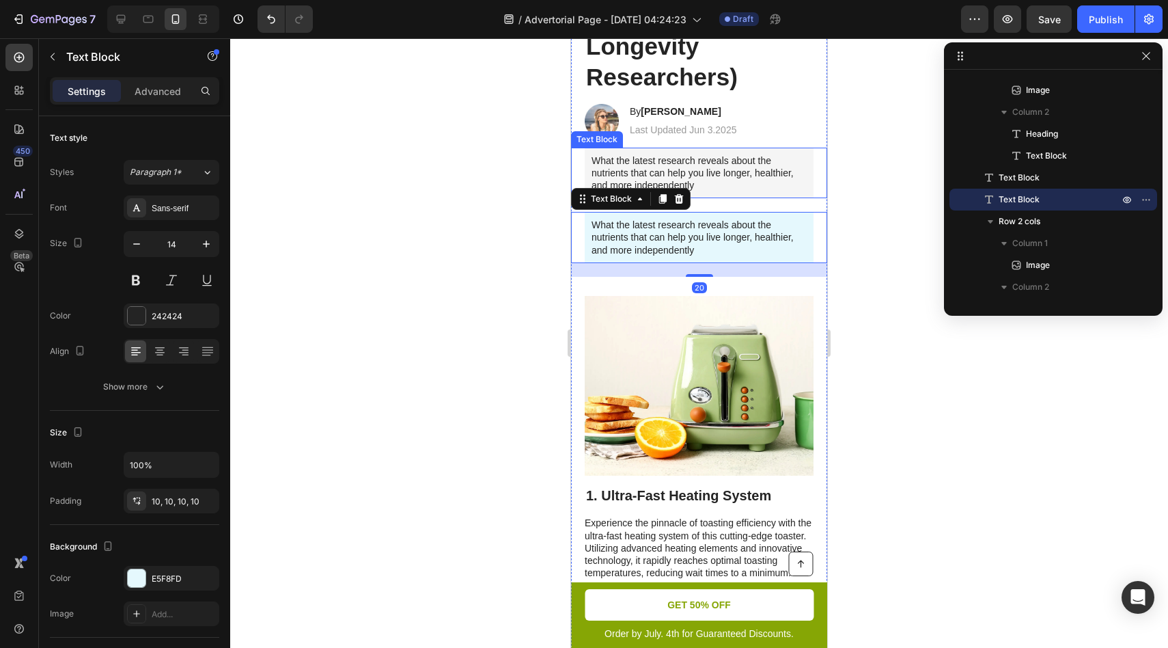
click at [688, 166] on p "What the latest research reveals about the nutrients that can help you live lon…" at bounding box center [699, 173] width 215 height 38
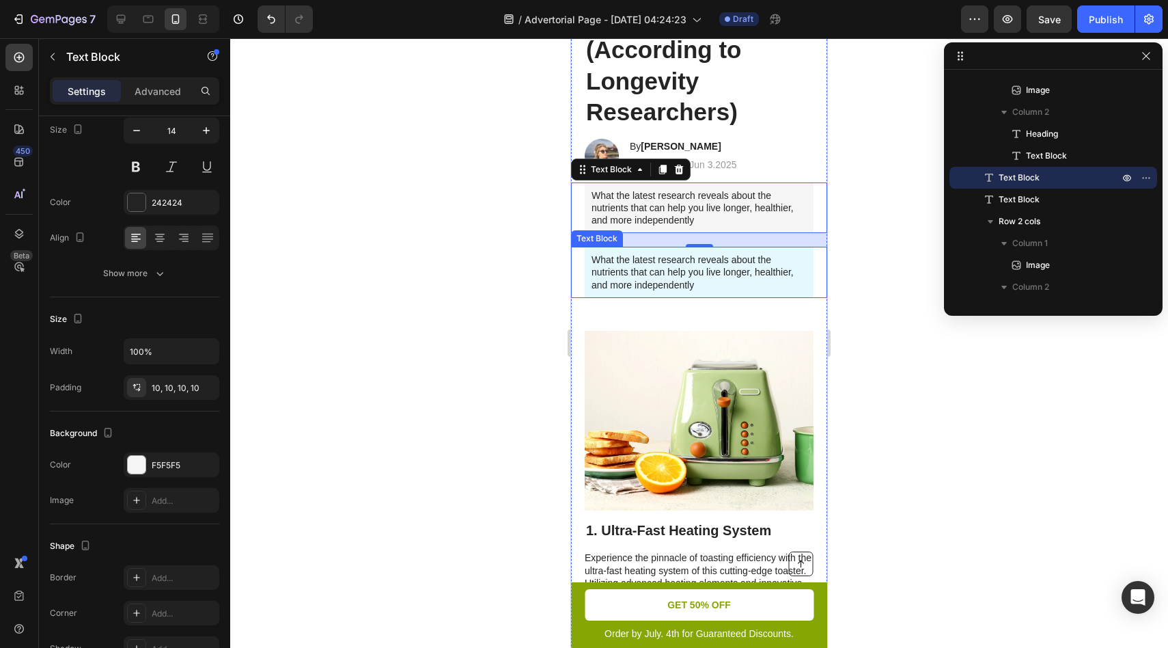
scroll to position [206, 0]
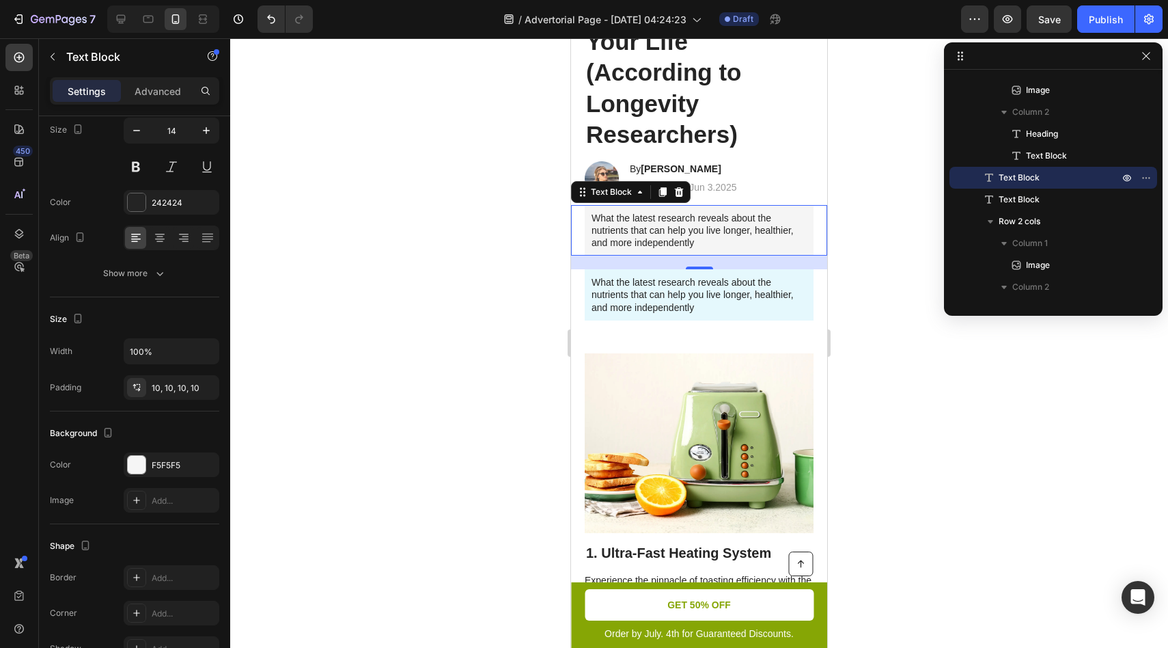
click at [592, 221] on p "What the latest research reveals about the nutrients that can help you live lon…" at bounding box center [699, 231] width 215 height 38
click at [678, 234] on p "Summary: What the latest research reveals about the nutrients that can help you…" at bounding box center [699, 231] width 215 height 38
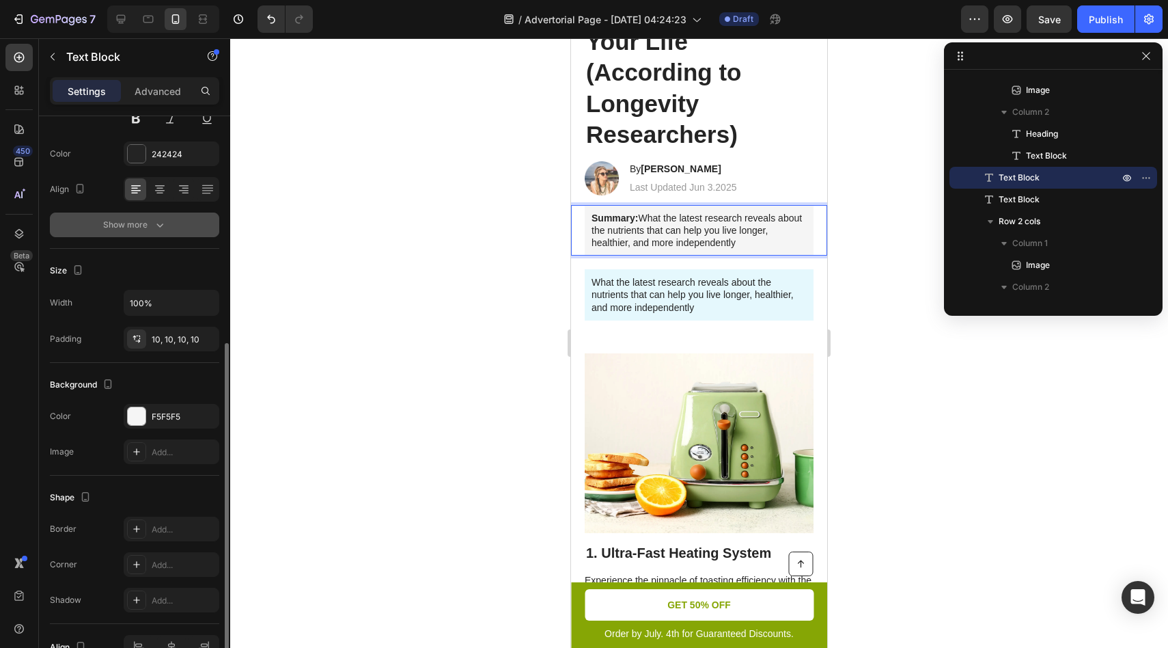
scroll to position [239, 0]
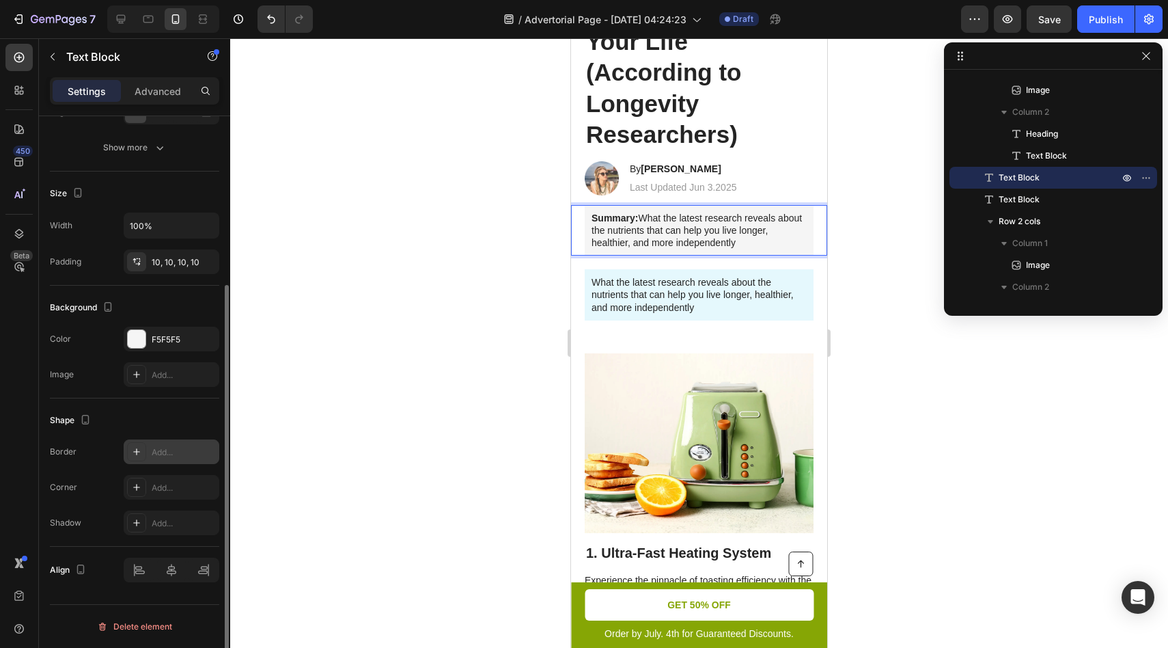
click at [143, 456] on div at bounding box center [136, 451] width 19 height 19
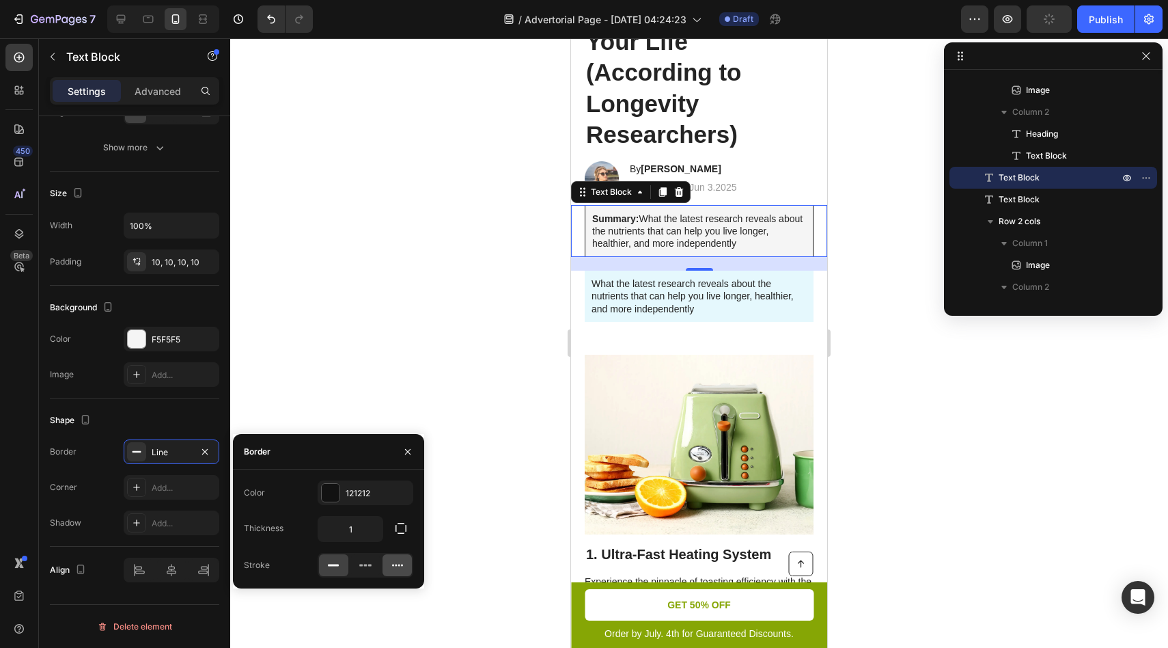
click at [396, 564] on icon at bounding box center [398, 565] width 14 height 14
click at [333, 565] on rect at bounding box center [333, 565] width 11 height 2
click at [736, 224] on p "Summary: What the latest research reveals about the nutrients that can help you…" at bounding box center [699, 231] width 214 height 38
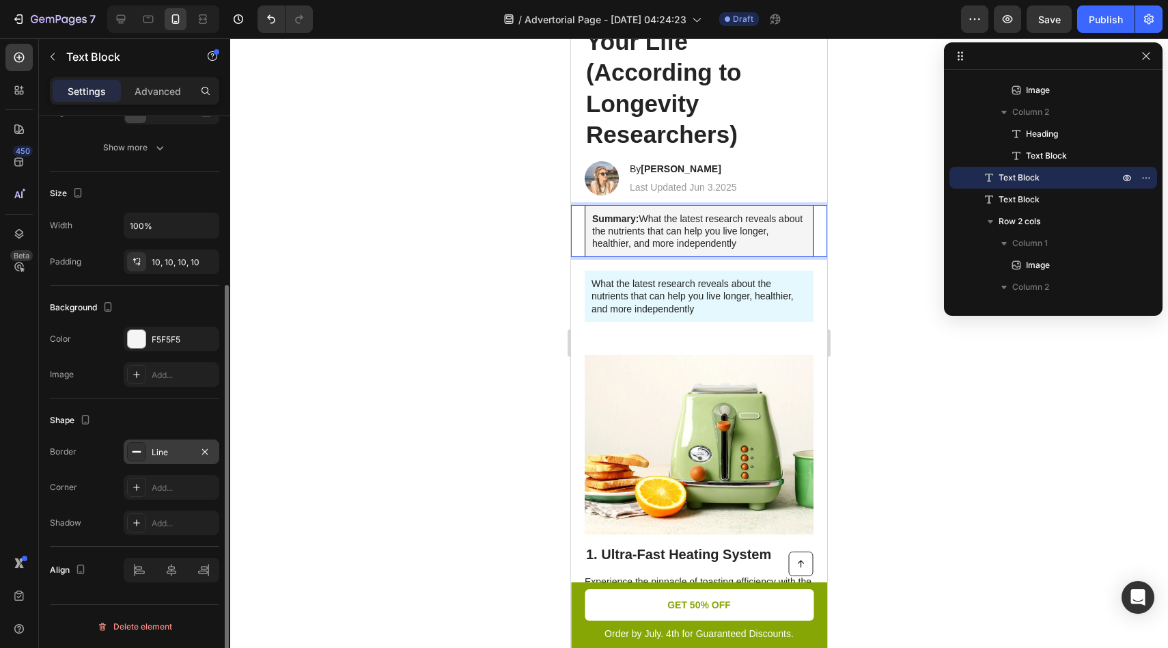
click at [139, 458] on div at bounding box center [136, 451] width 19 height 19
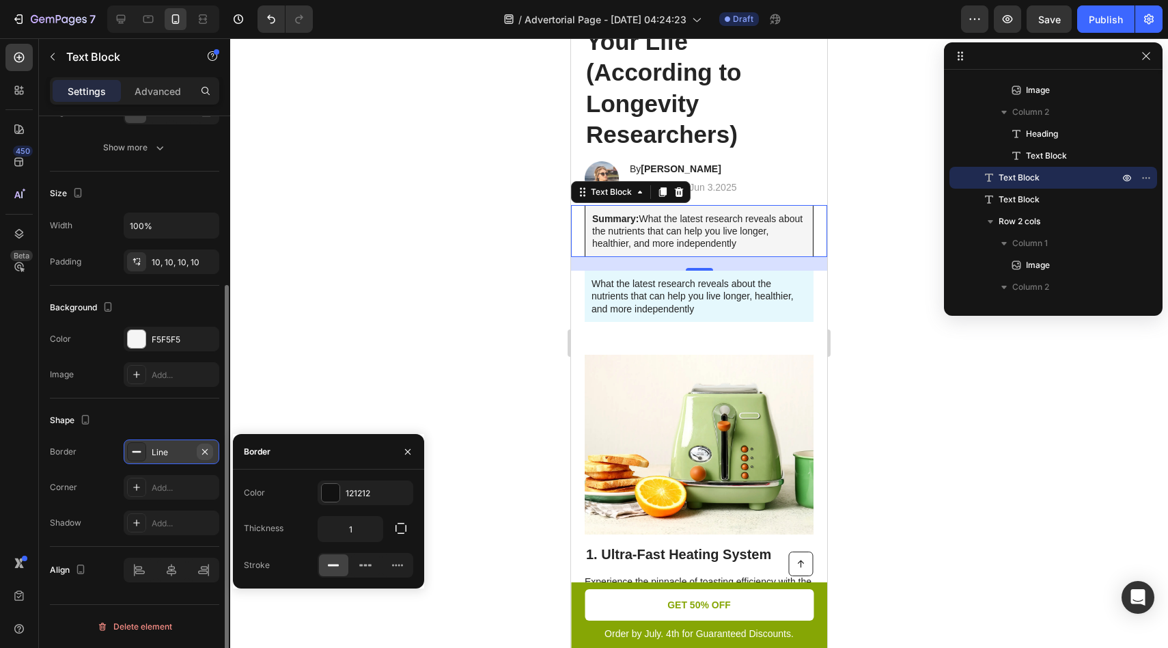
click at [206, 452] on icon "button" at bounding box center [205, 451] width 11 height 11
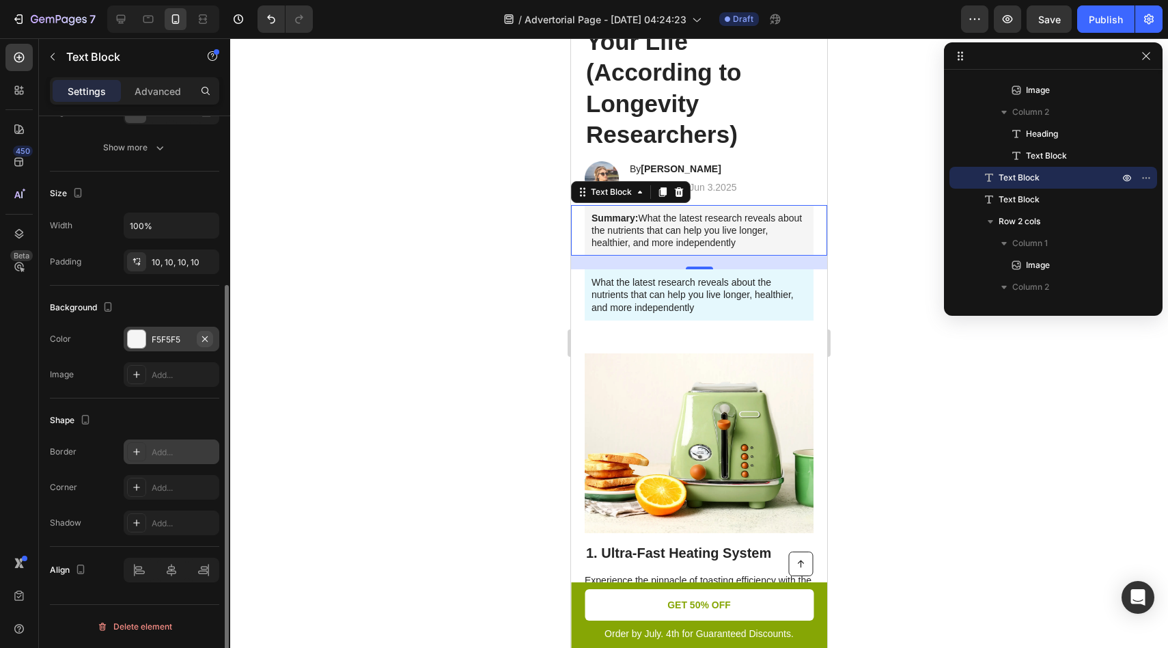
click at [206, 338] on icon "button" at bounding box center [205, 338] width 11 height 11
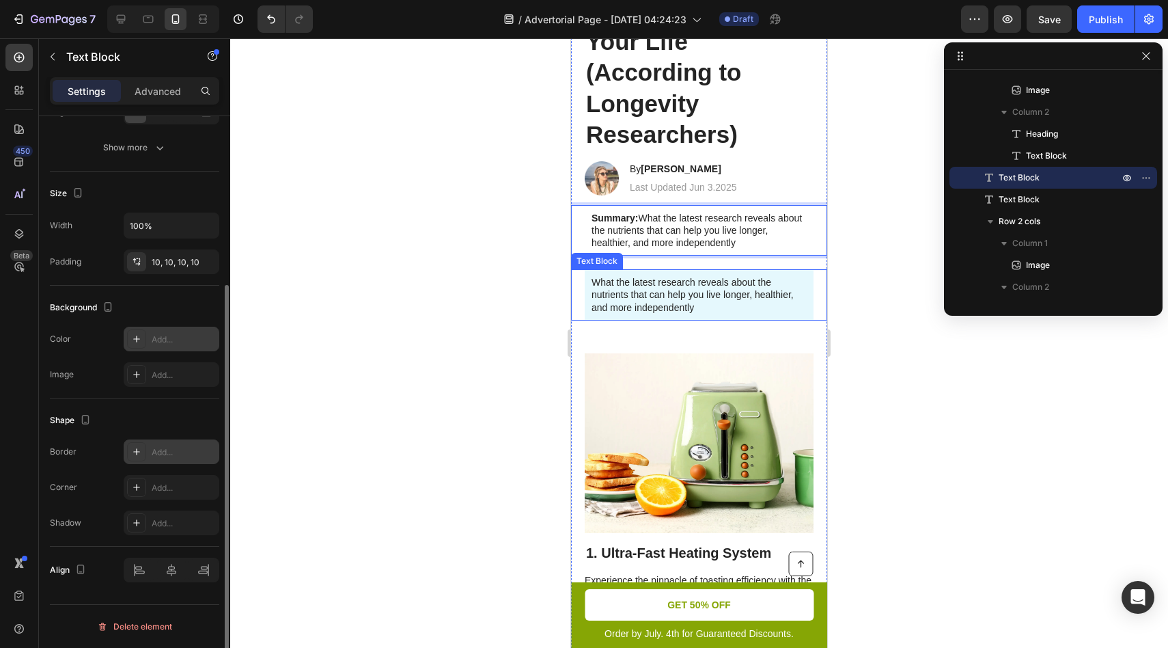
click at [635, 287] on p "What the latest research reveals about the nutrients that can help you live lon…" at bounding box center [699, 295] width 215 height 38
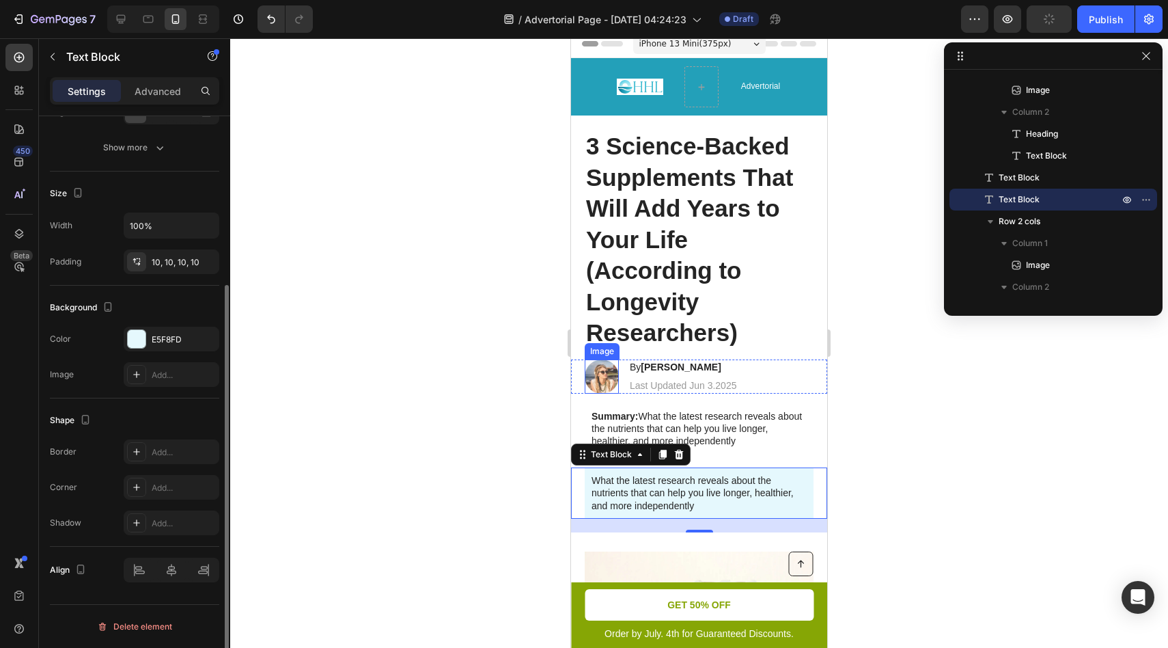
scroll to position [0, 0]
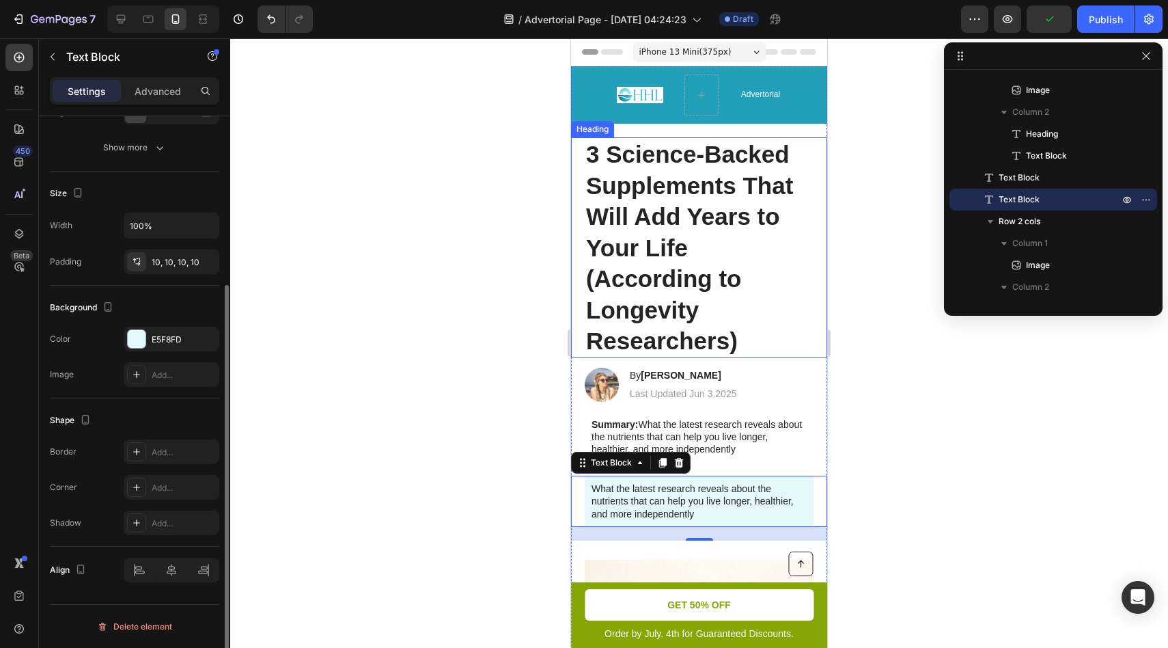
click at [637, 284] on strong "3 Science-Backed Supplements That Will Add Years to Your Life (According to Lon…" at bounding box center [689, 247] width 207 height 213
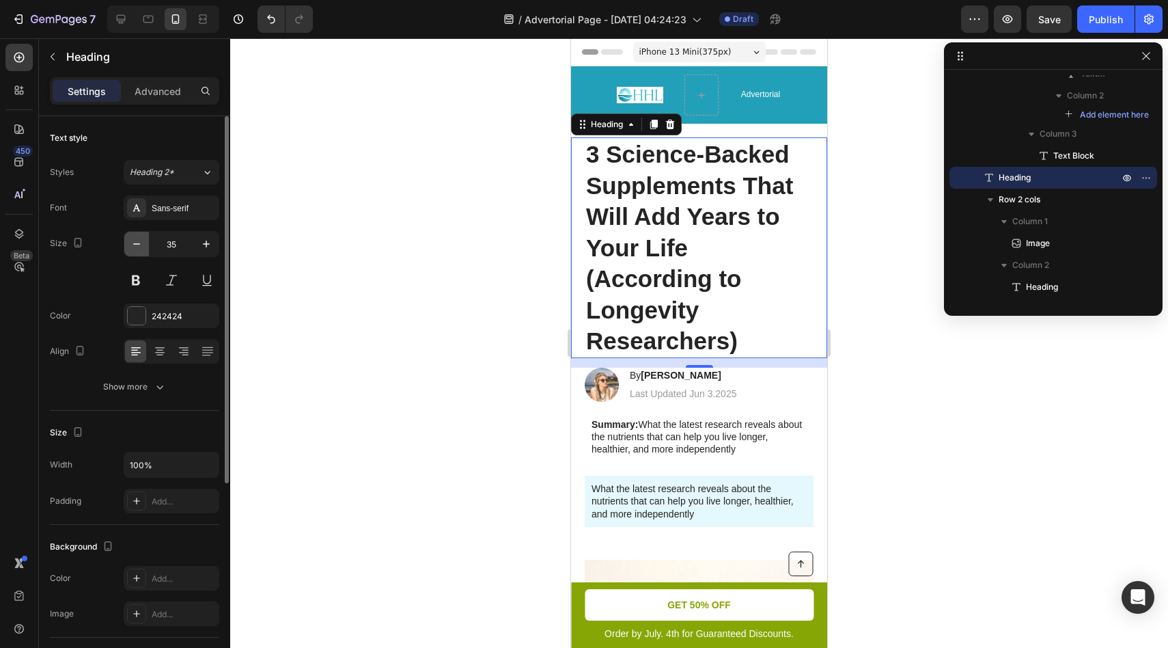
click at [141, 251] on button "button" at bounding box center [136, 244] width 25 height 25
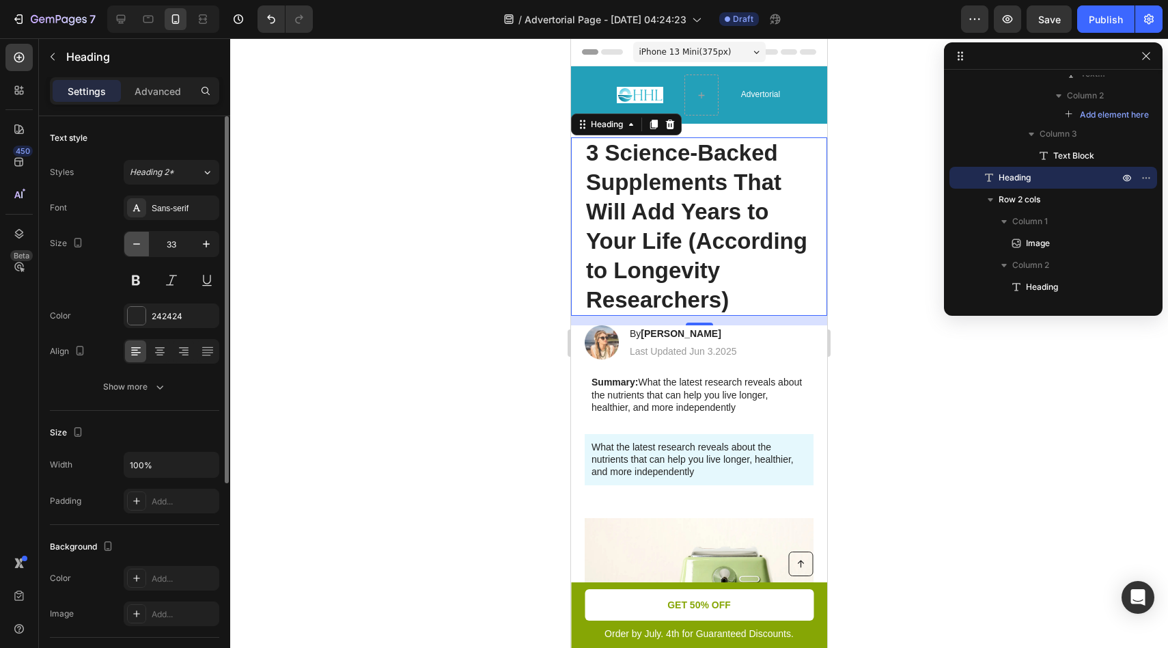
click at [141, 251] on button "button" at bounding box center [136, 244] width 25 height 25
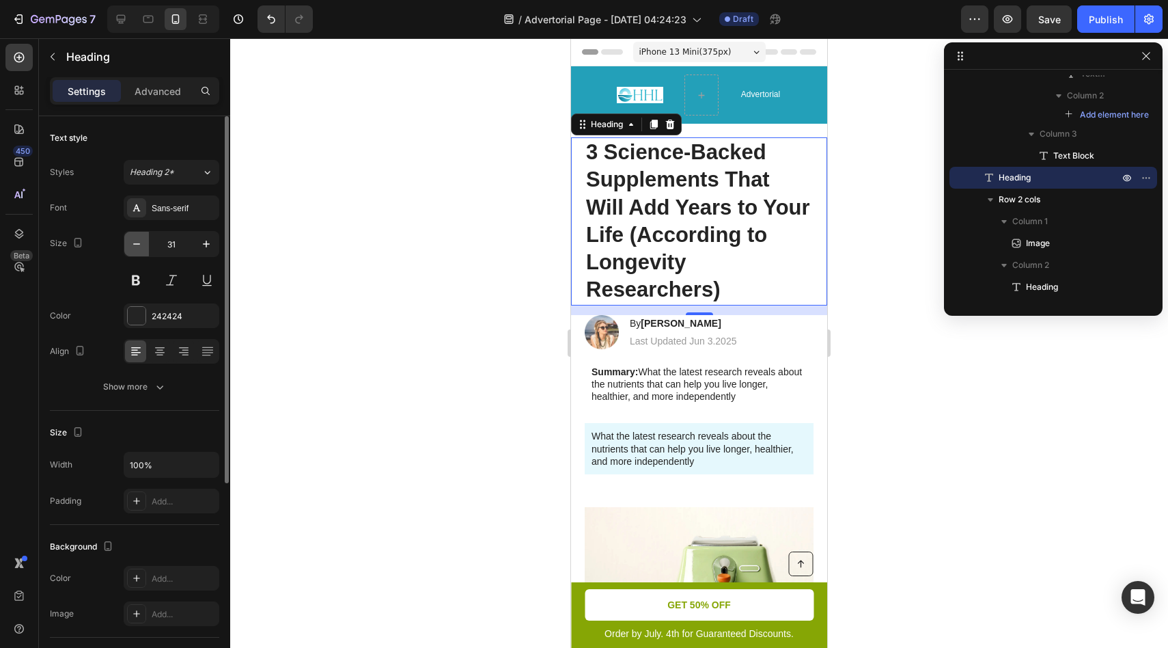
click at [141, 251] on button "button" at bounding box center [136, 244] width 25 height 25
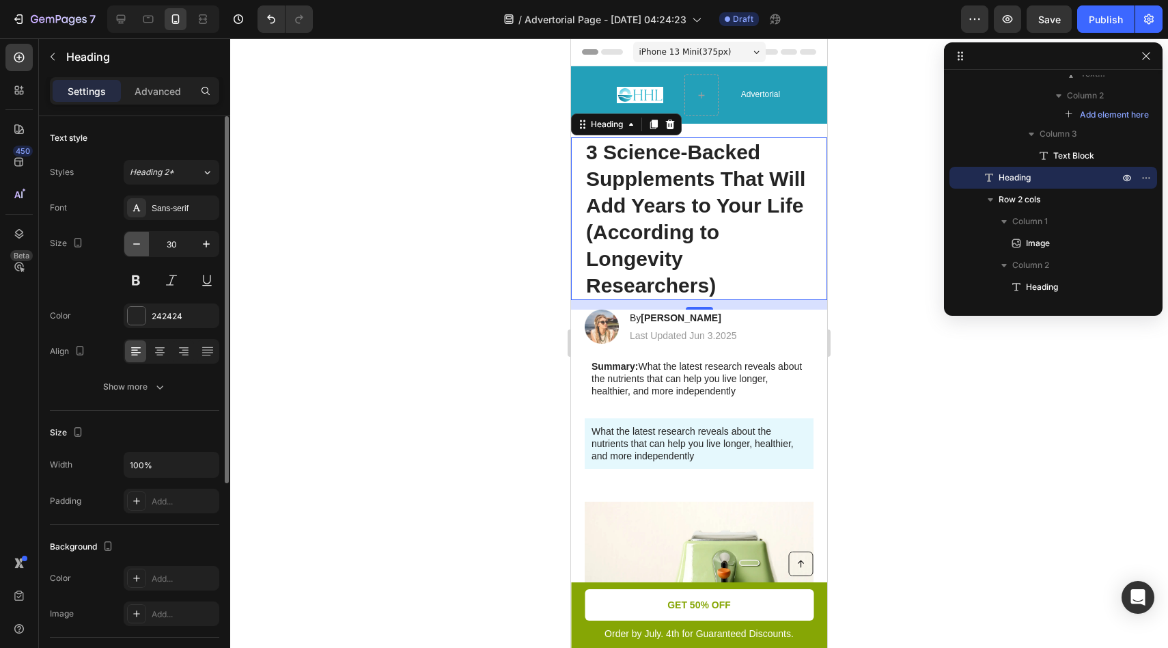
click at [141, 251] on button "button" at bounding box center [136, 244] width 25 height 25
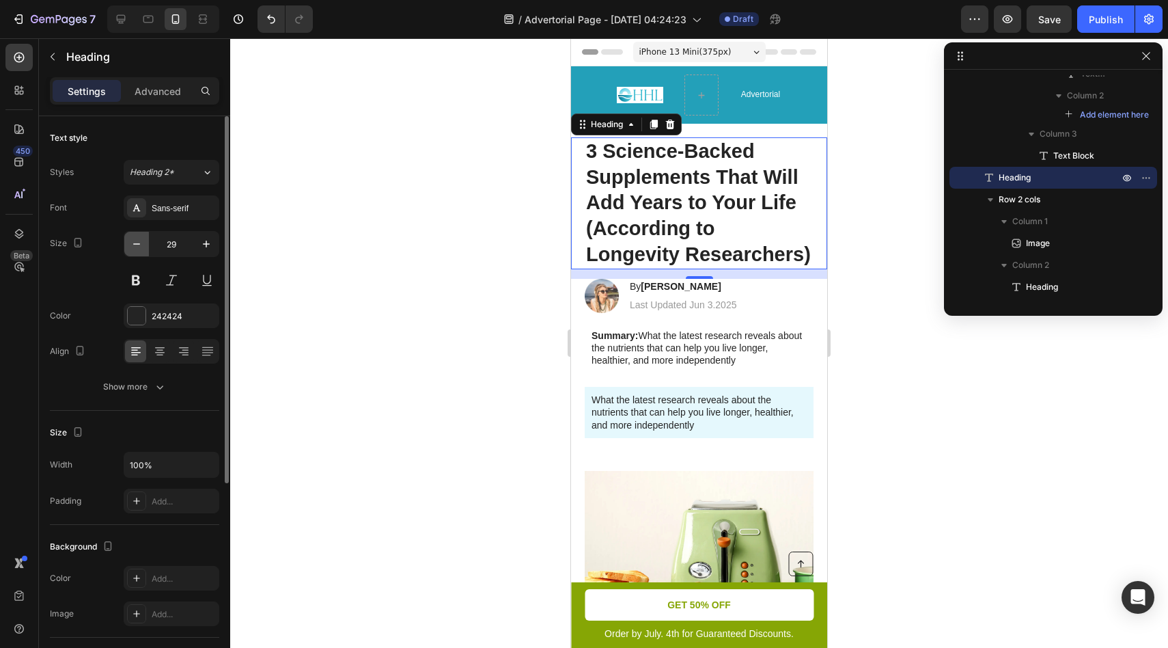
click at [141, 245] on icon "button" at bounding box center [137, 244] width 14 height 14
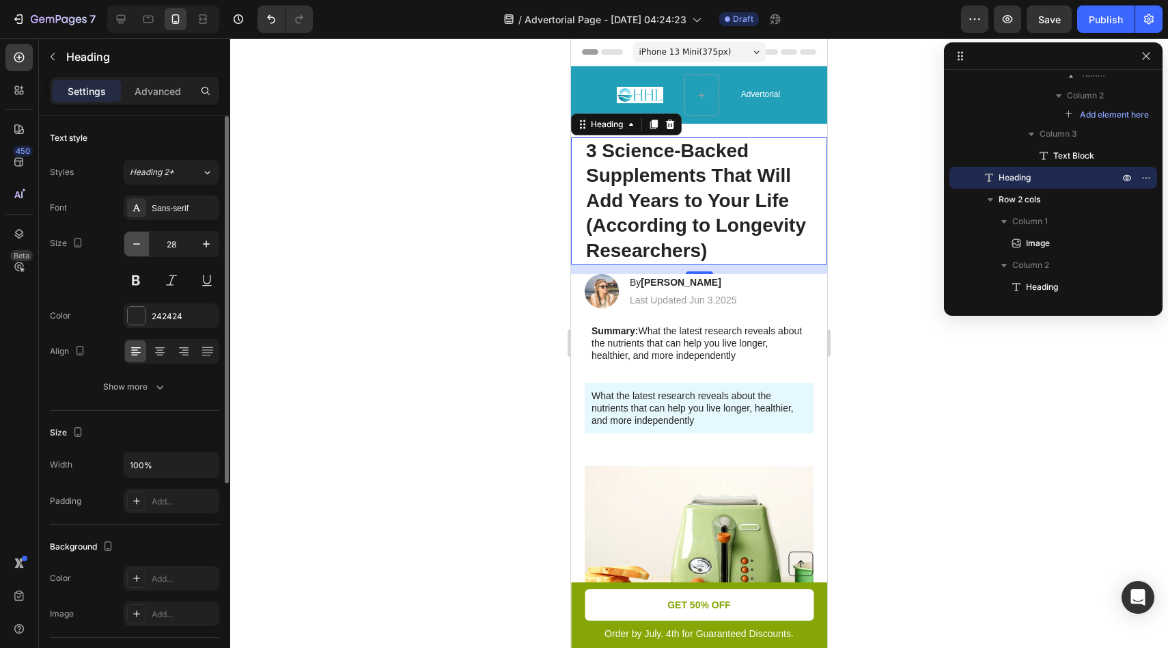
click at [141, 245] on icon "button" at bounding box center [137, 244] width 14 height 14
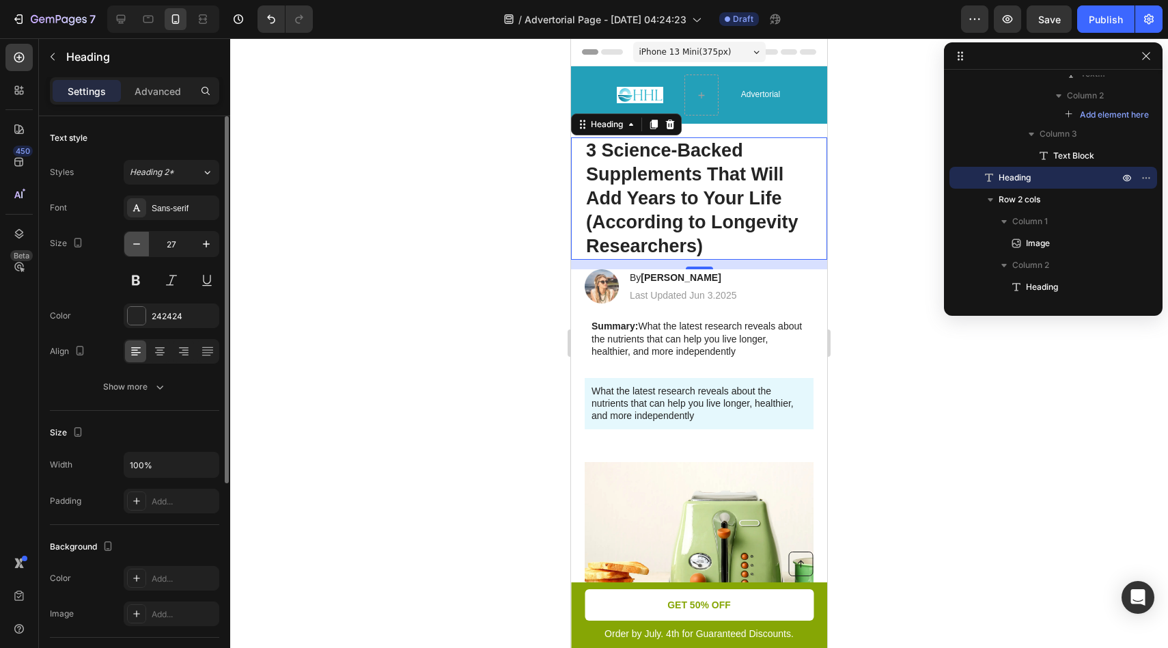
click at [141, 245] on icon "button" at bounding box center [137, 244] width 14 height 14
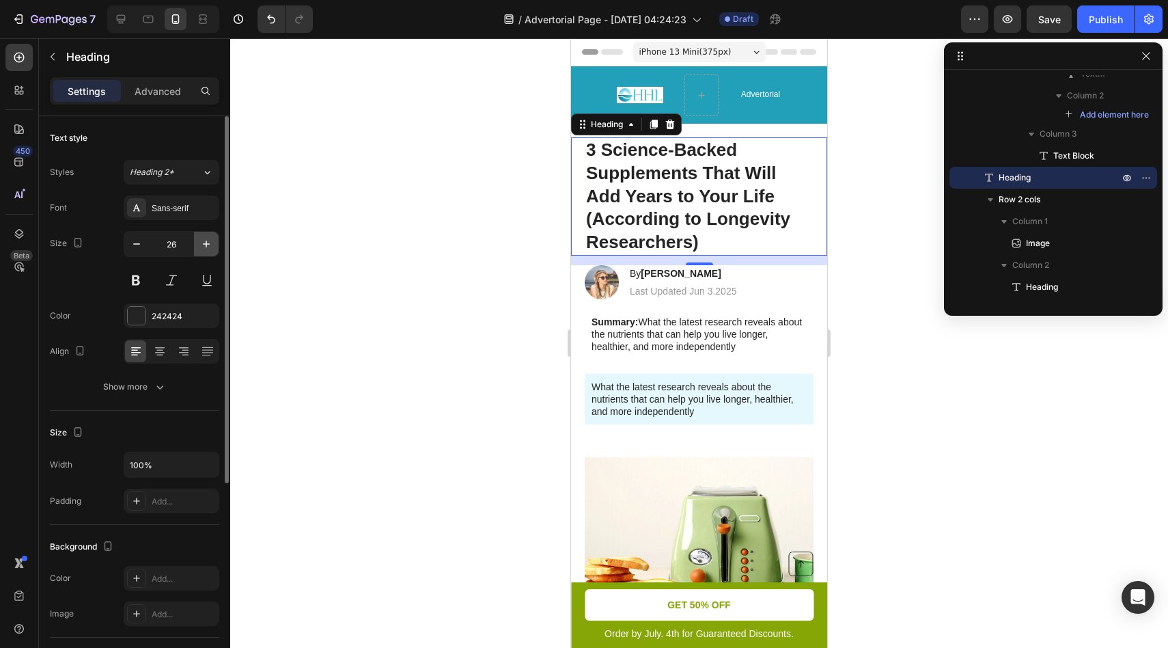
click at [204, 241] on icon "button" at bounding box center [207, 244] width 14 height 14
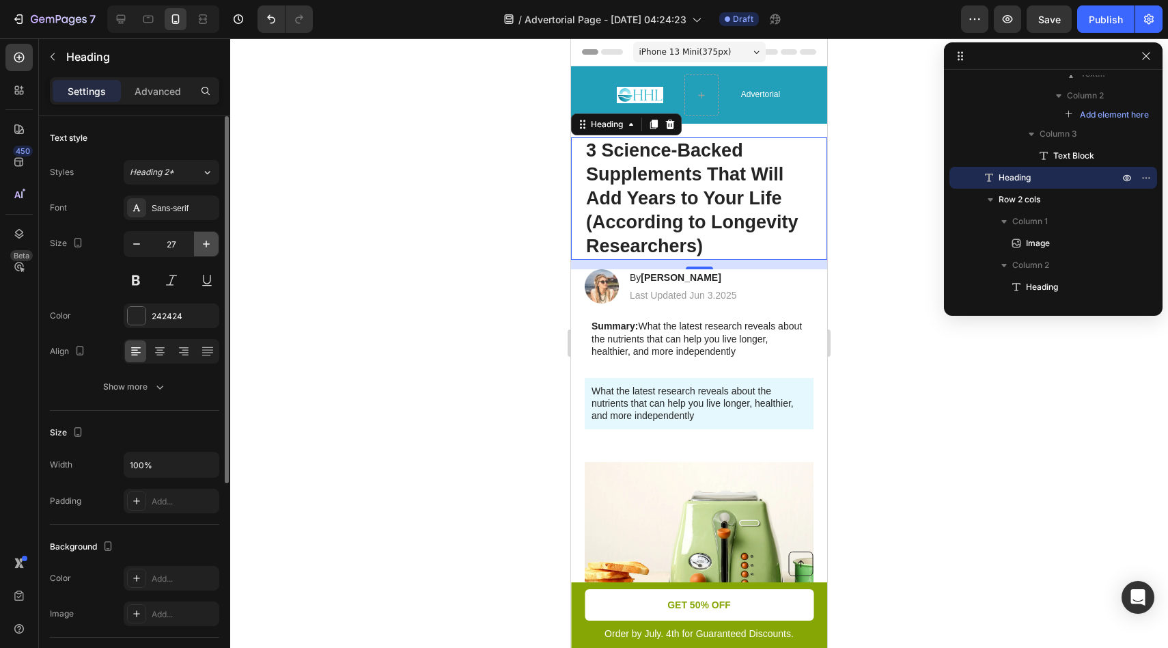
click at [204, 241] on icon "button" at bounding box center [207, 244] width 14 height 14
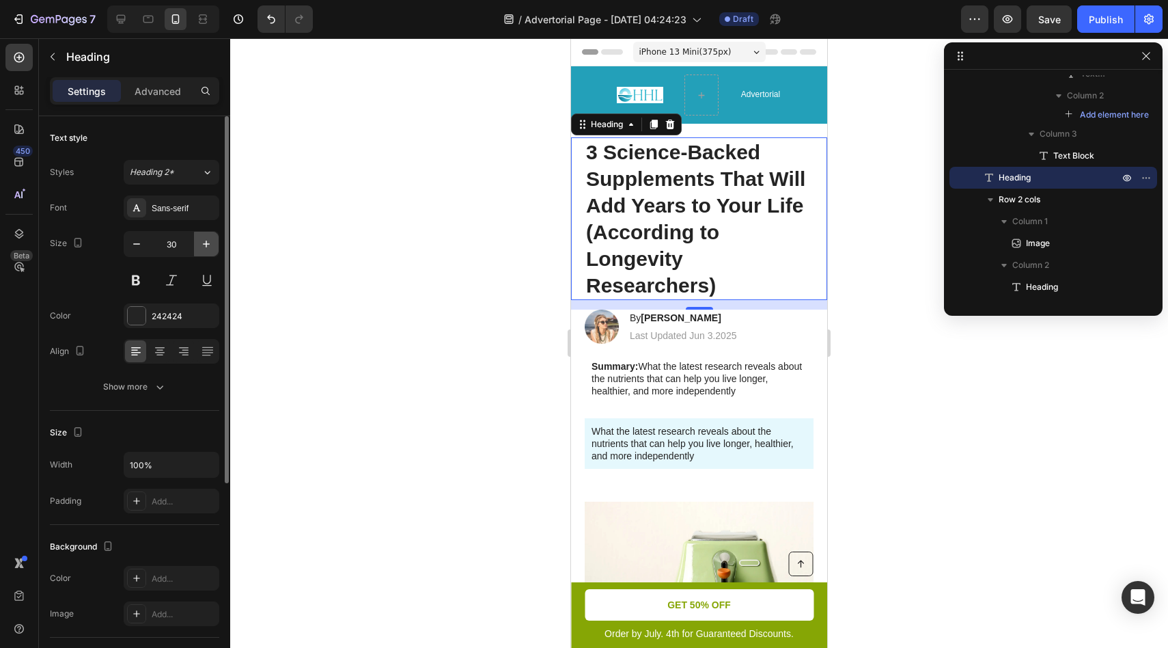
click at [202, 247] on icon "button" at bounding box center [207, 244] width 14 height 14
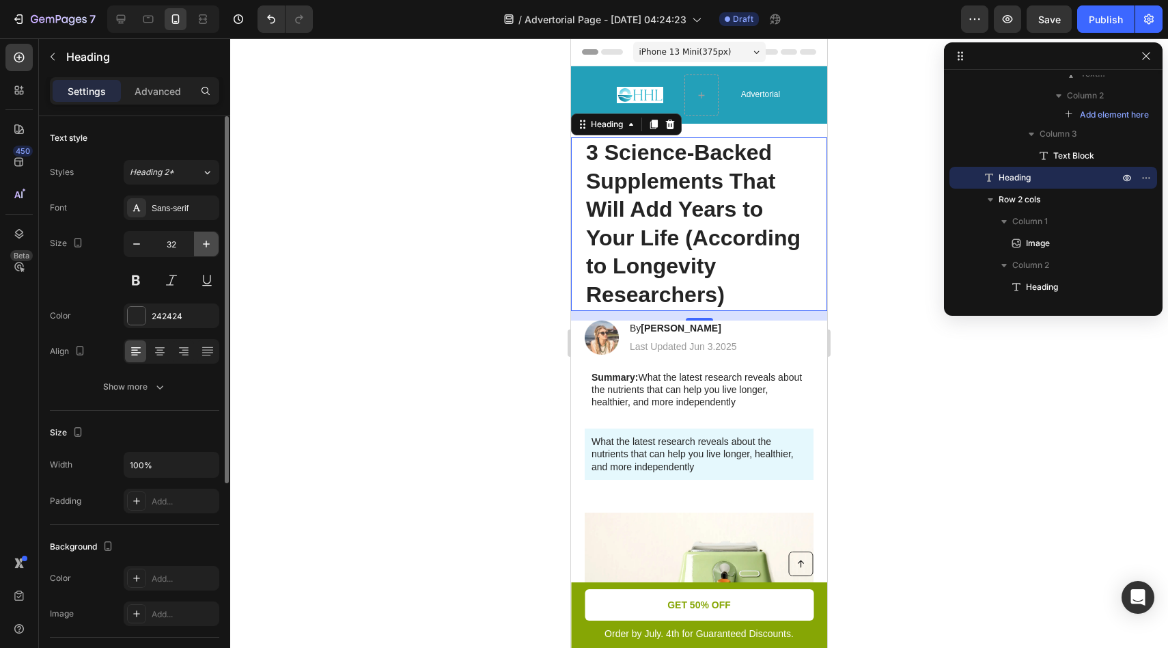
click at [202, 247] on icon "button" at bounding box center [207, 244] width 14 height 14
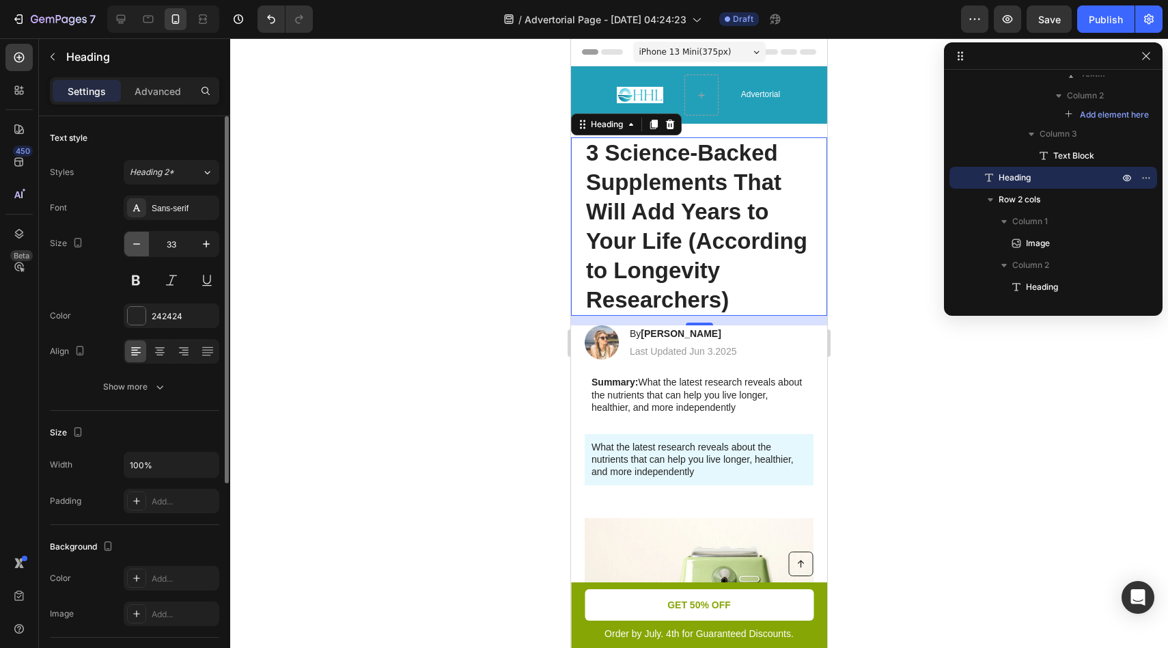
click at [143, 246] on icon "button" at bounding box center [137, 244] width 14 height 14
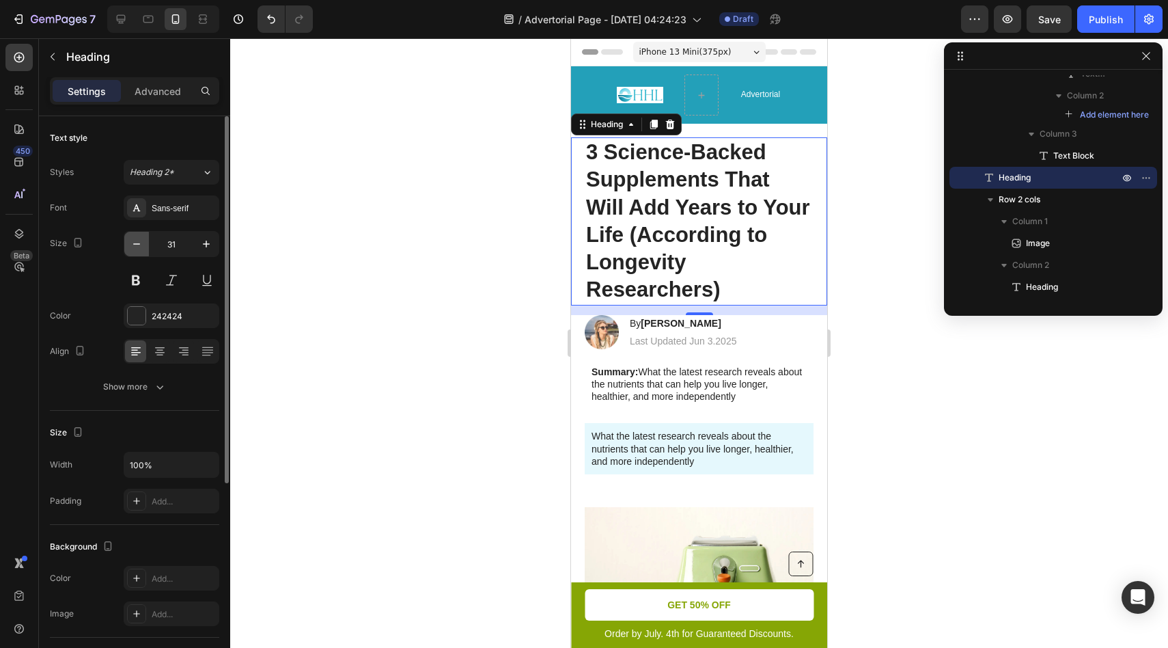
click at [143, 246] on icon "button" at bounding box center [137, 244] width 14 height 14
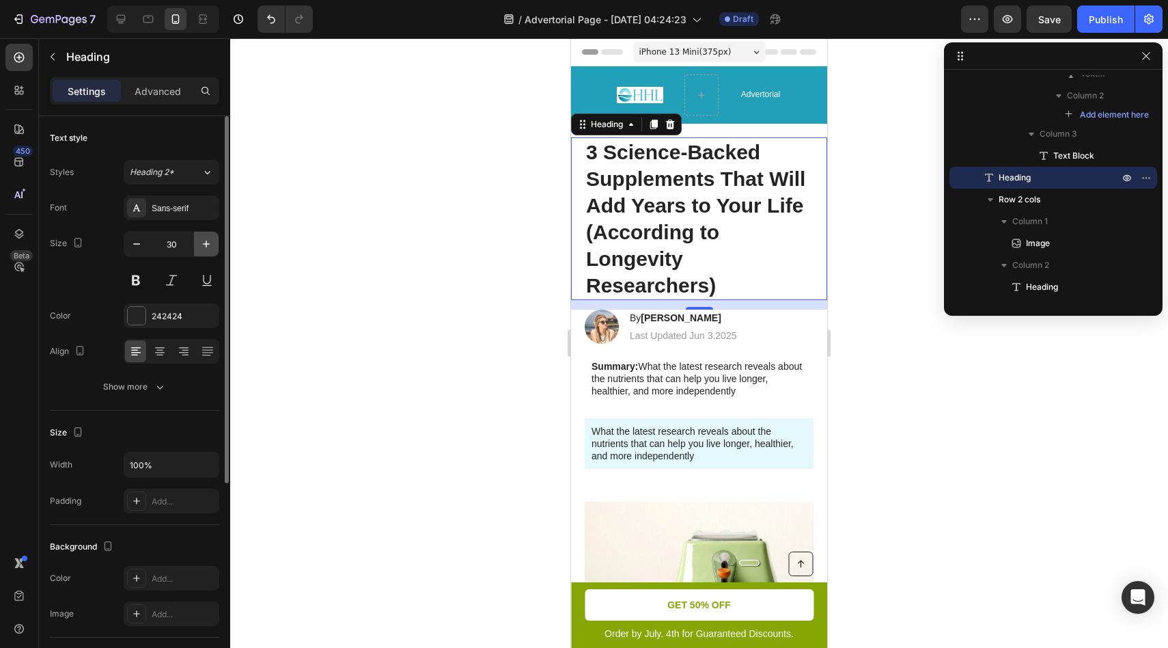
click at [216, 247] on button "button" at bounding box center [206, 244] width 25 height 25
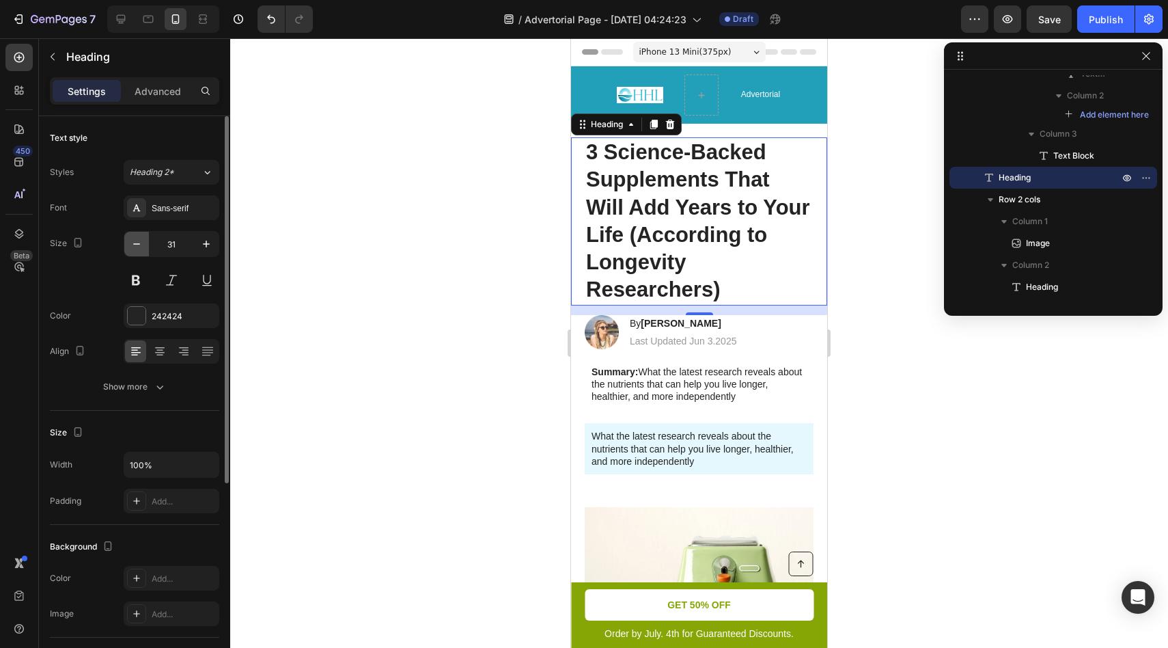
click at [146, 245] on button "button" at bounding box center [136, 244] width 25 height 25
type input "30"
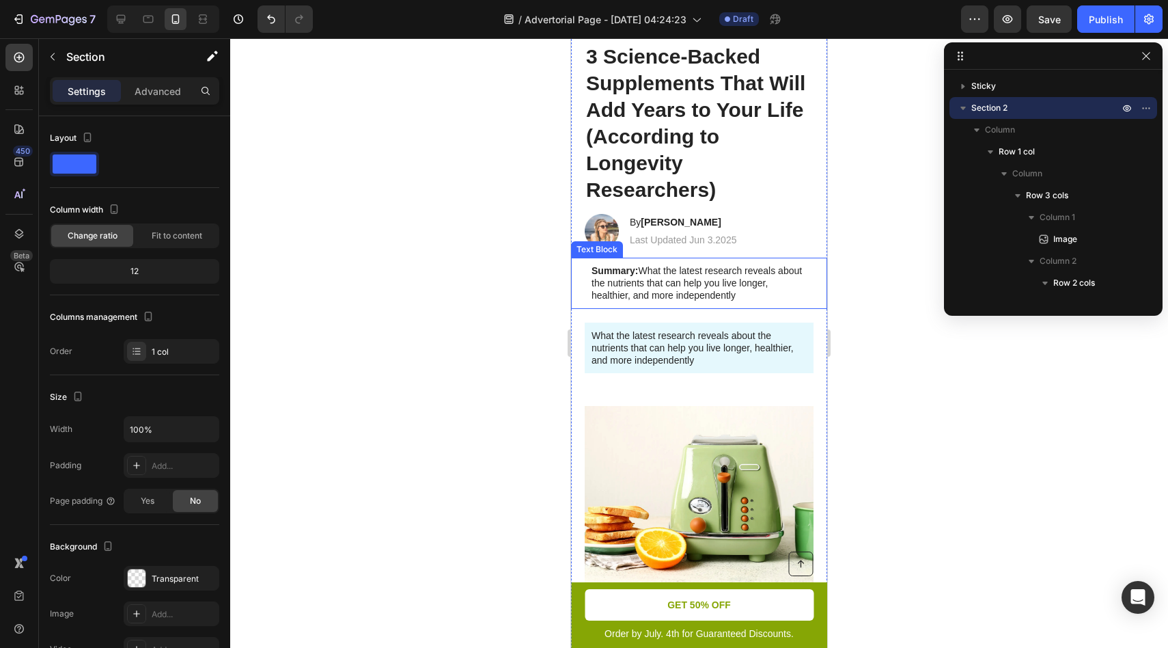
scroll to position [115, 0]
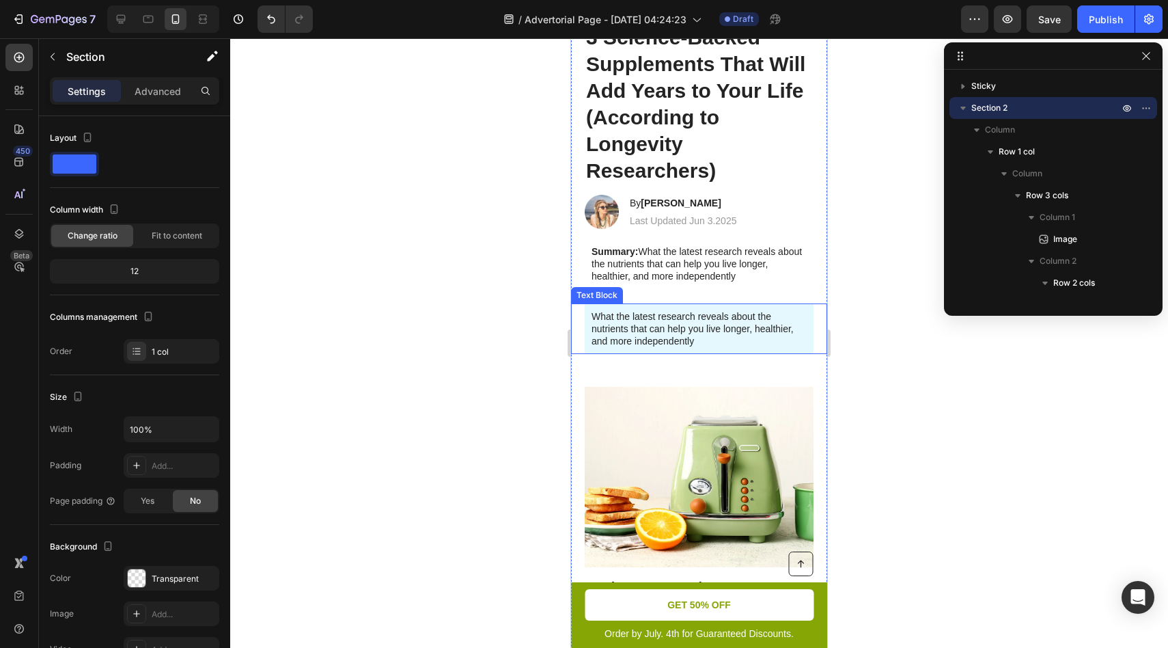
click at [652, 334] on p "What the latest research reveals about the nutrients that can help you live lon…" at bounding box center [699, 329] width 215 height 38
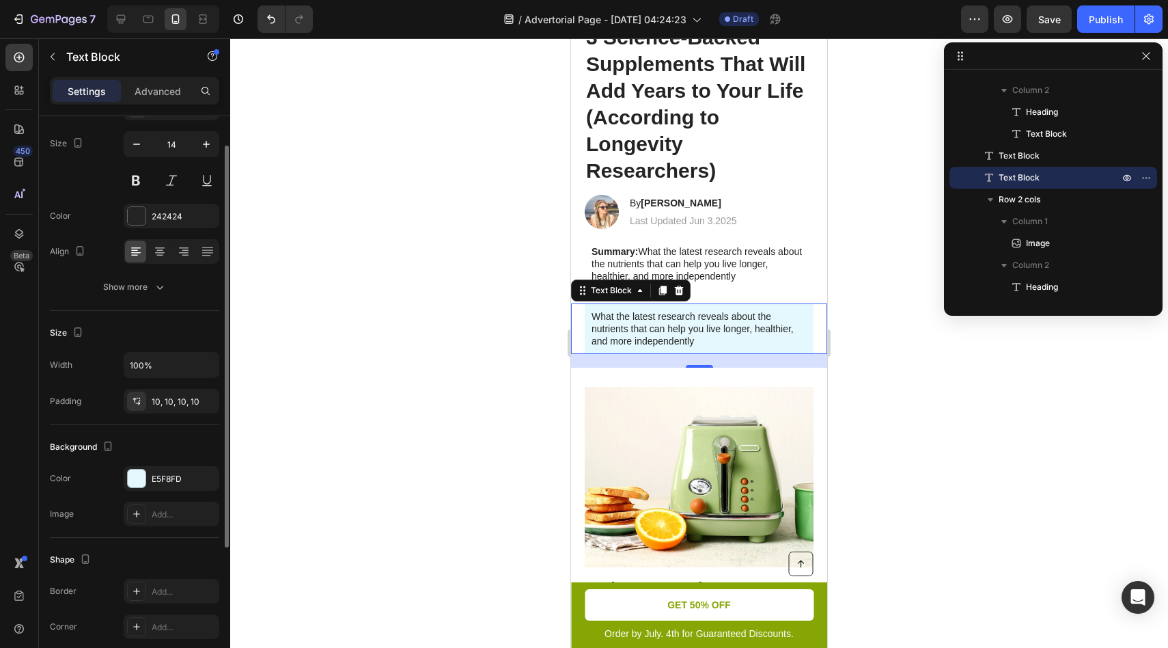
scroll to position [102, 0]
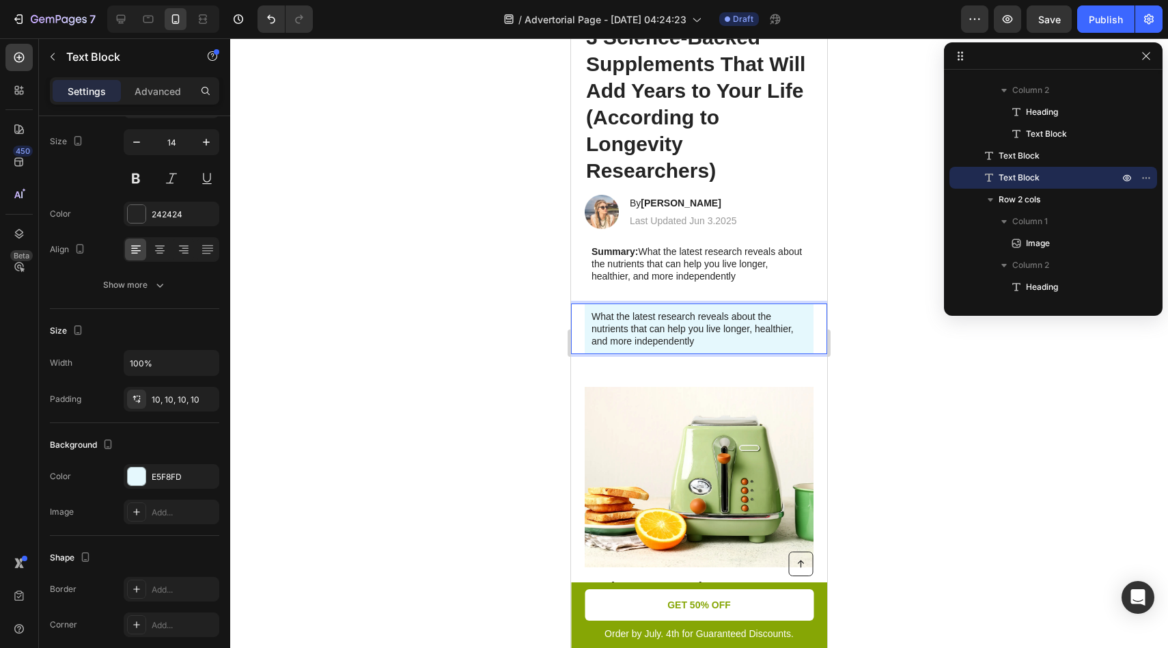
click at [642, 329] on p "What the latest research reveals about the nutrients that can help you live lon…" at bounding box center [699, 329] width 215 height 38
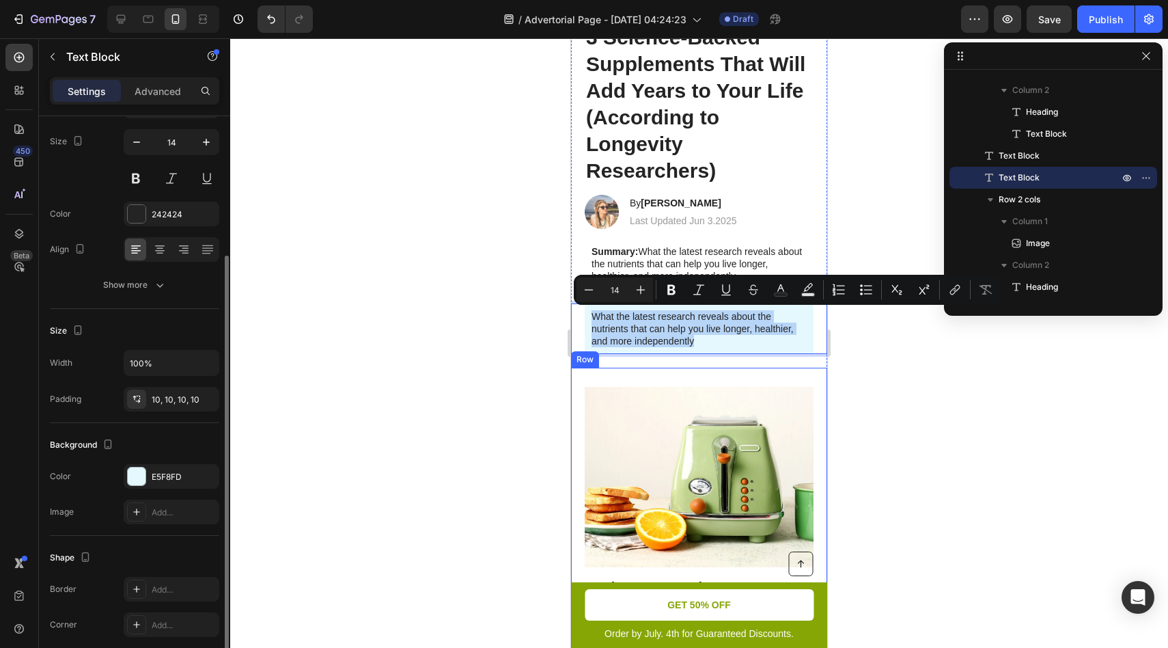
scroll to position [207, 0]
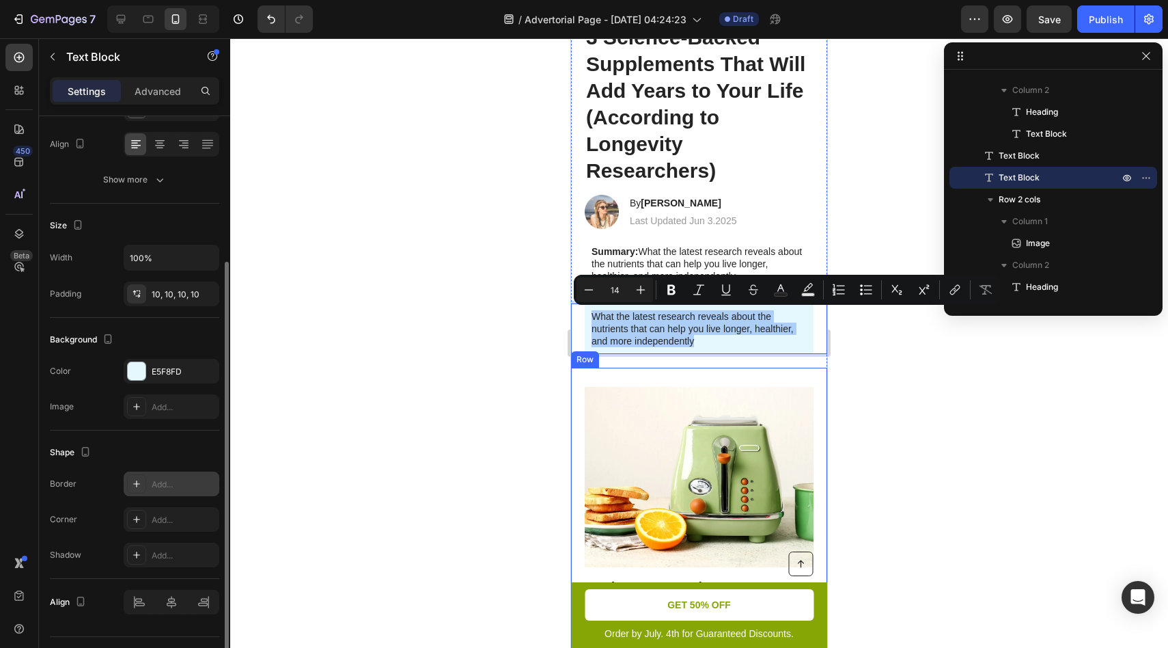
click at [137, 486] on icon at bounding box center [136, 483] width 11 height 11
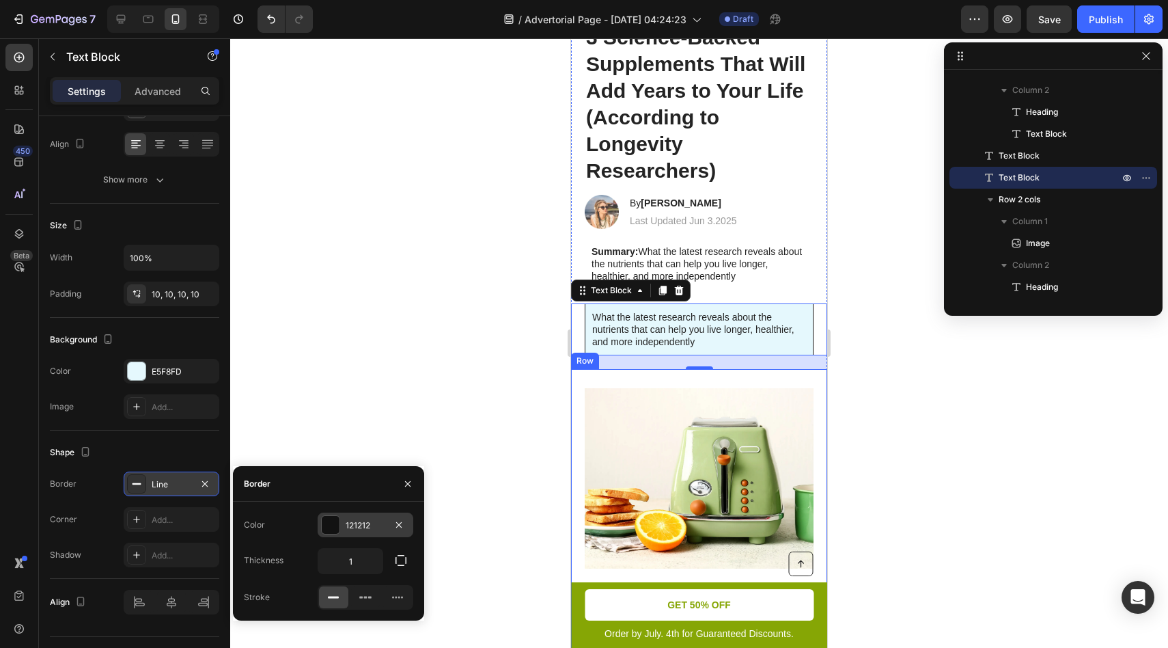
click at [361, 525] on div "121212" at bounding box center [366, 525] width 40 height 12
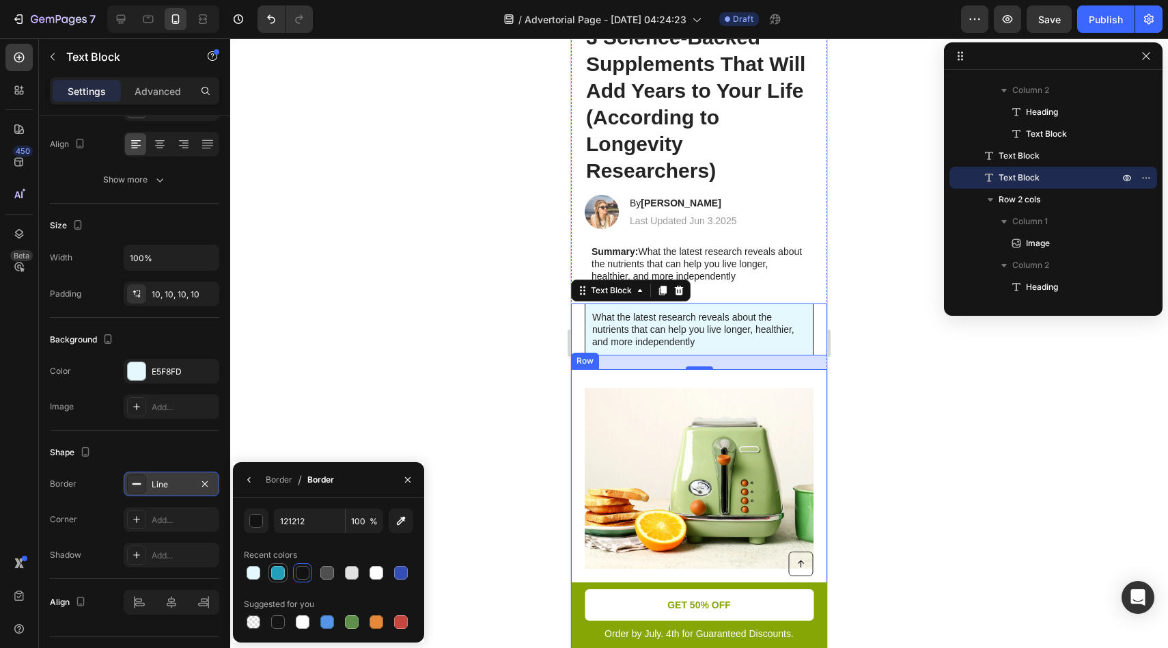
click at [279, 576] on div at bounding box center [278, 573] width 14 height 14
type input "23A0B9"
click at [335, 335] on div at bounding box center [699, 342] width 938 height 609
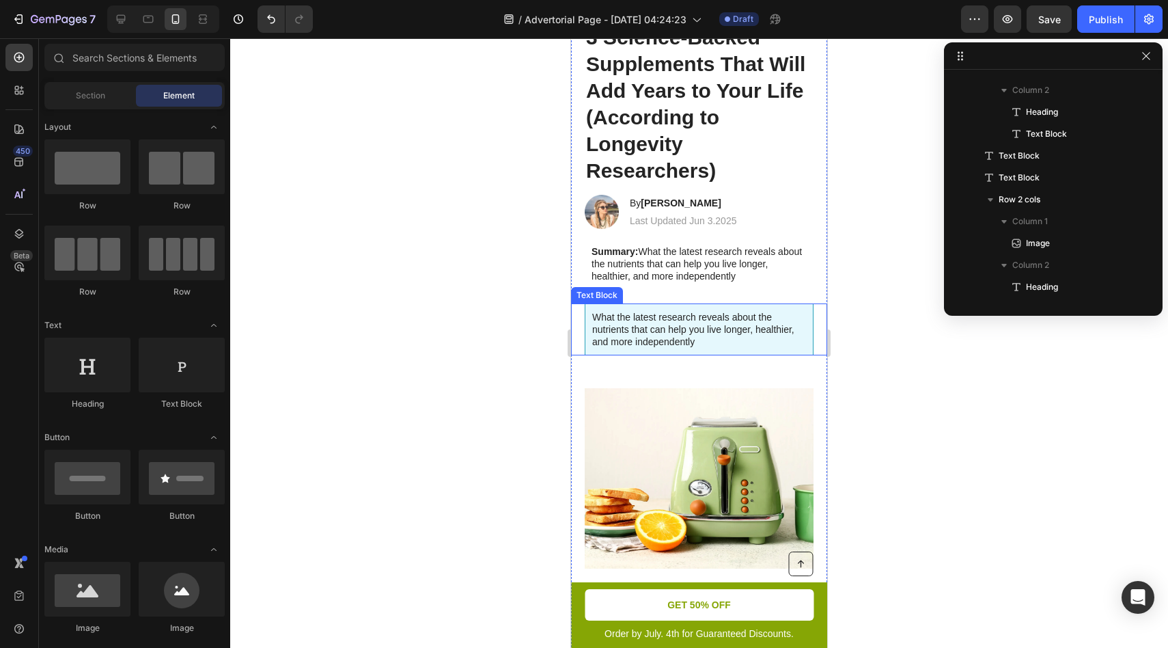
click at [617, 338] on p "What the latest research reveals about the nutrients that can help you live lon…" at bounding box center [699, 330] width 214 height 38
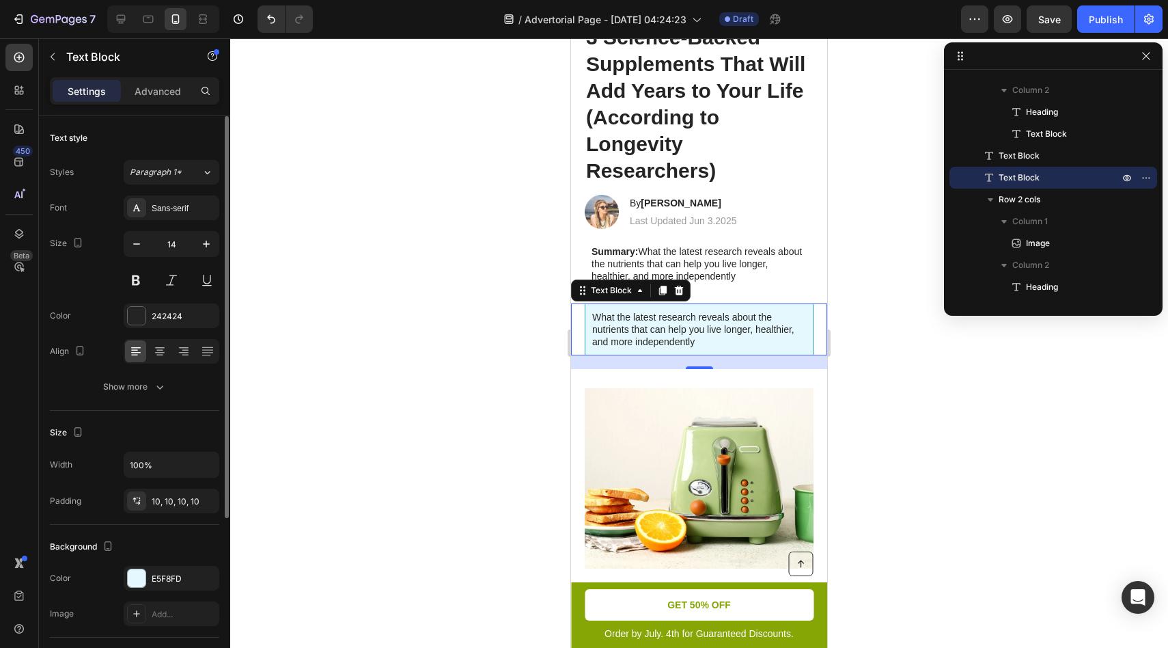
scroll to position [239, 0]
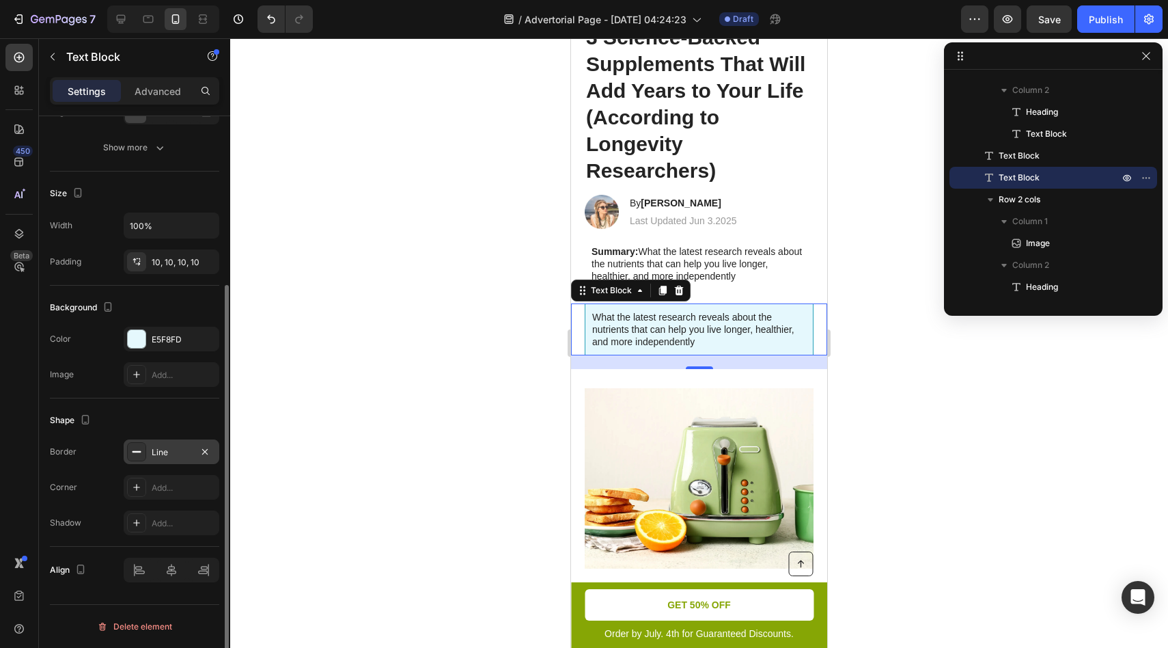
click at [174, 446] on div "Line" at bounding box center [172, 452] width 40 height 12
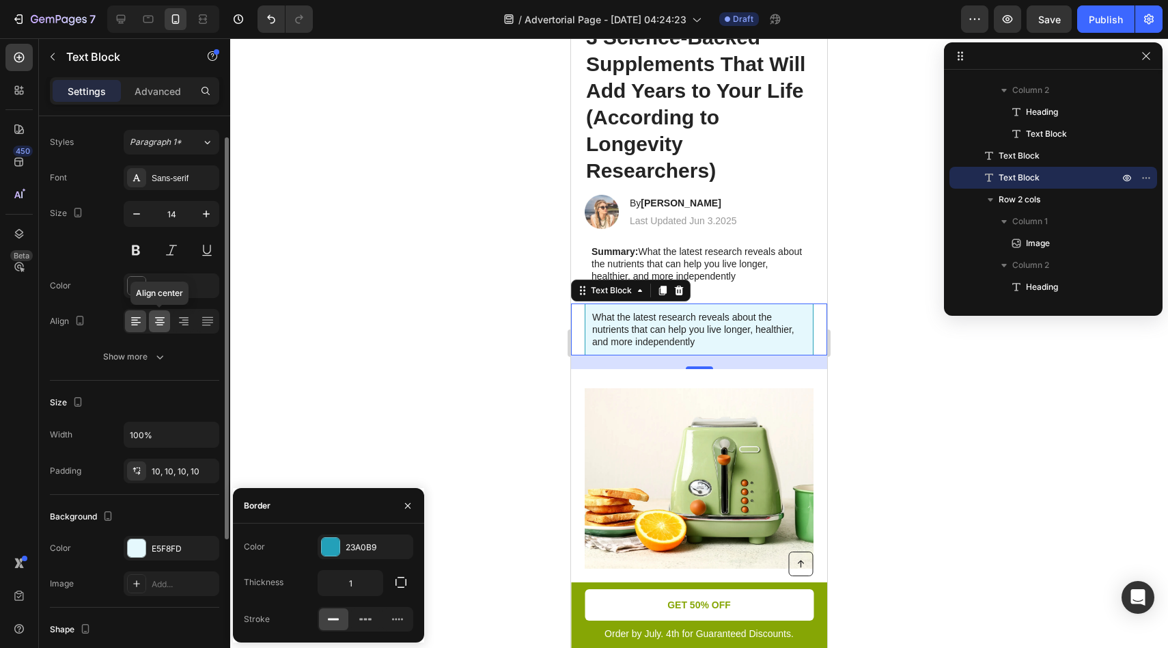
scroll to position [0, 0]
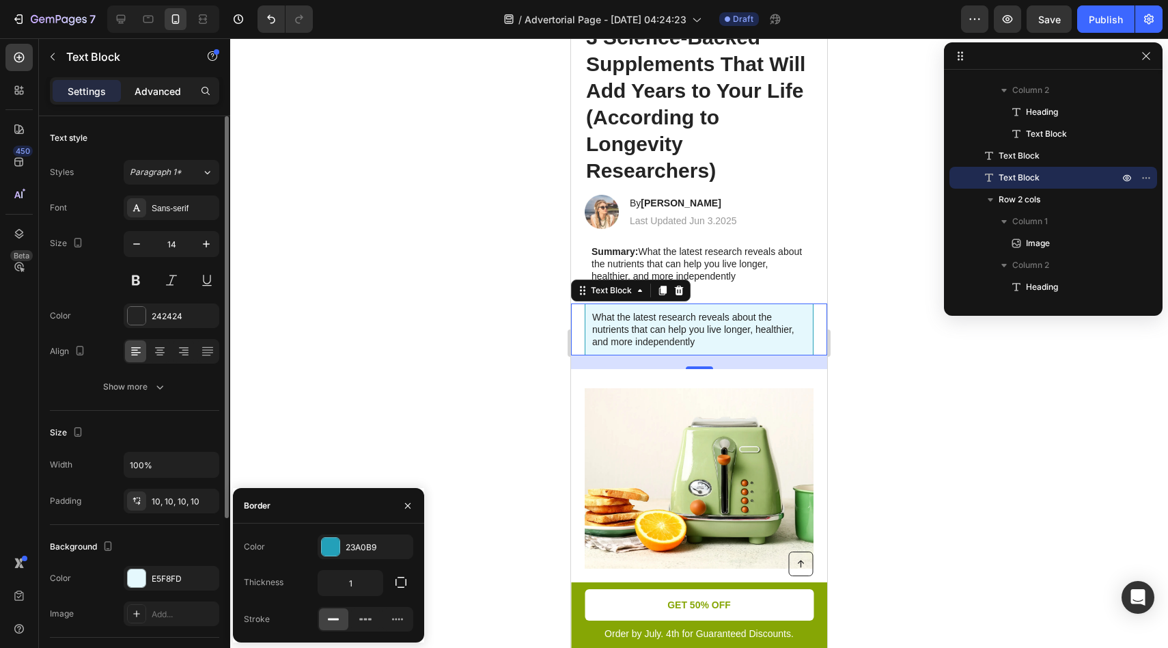
click at [157, 90] on p "Advanced" at bounding box center [158, 91] width 46 height 14
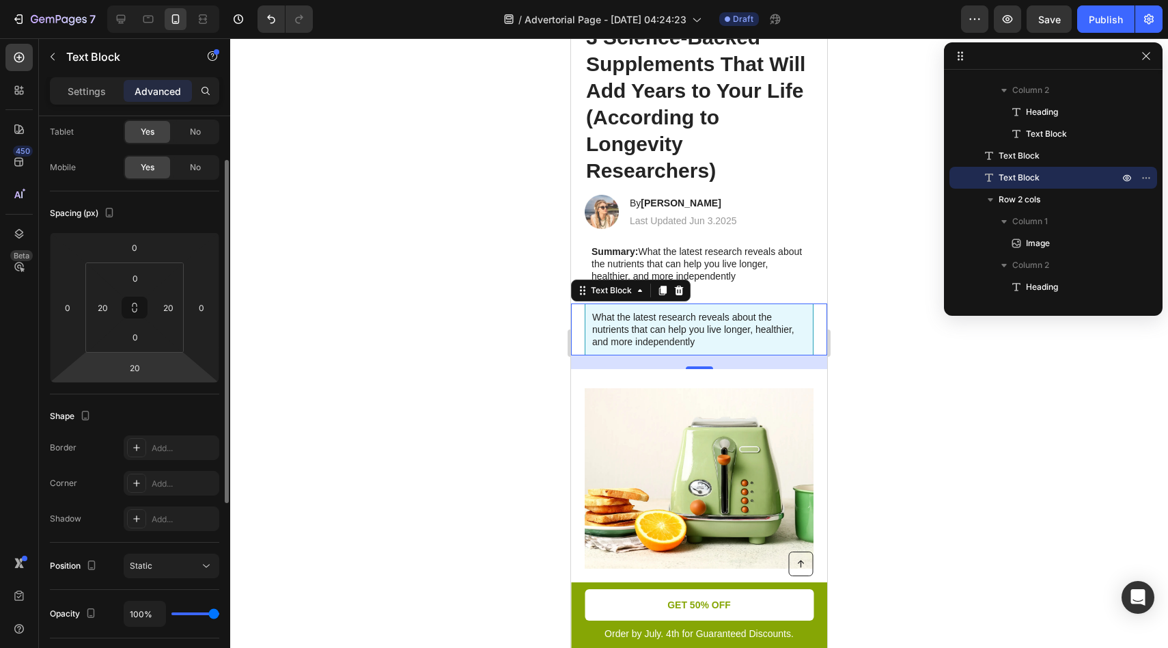
scroll to position [57, 0]
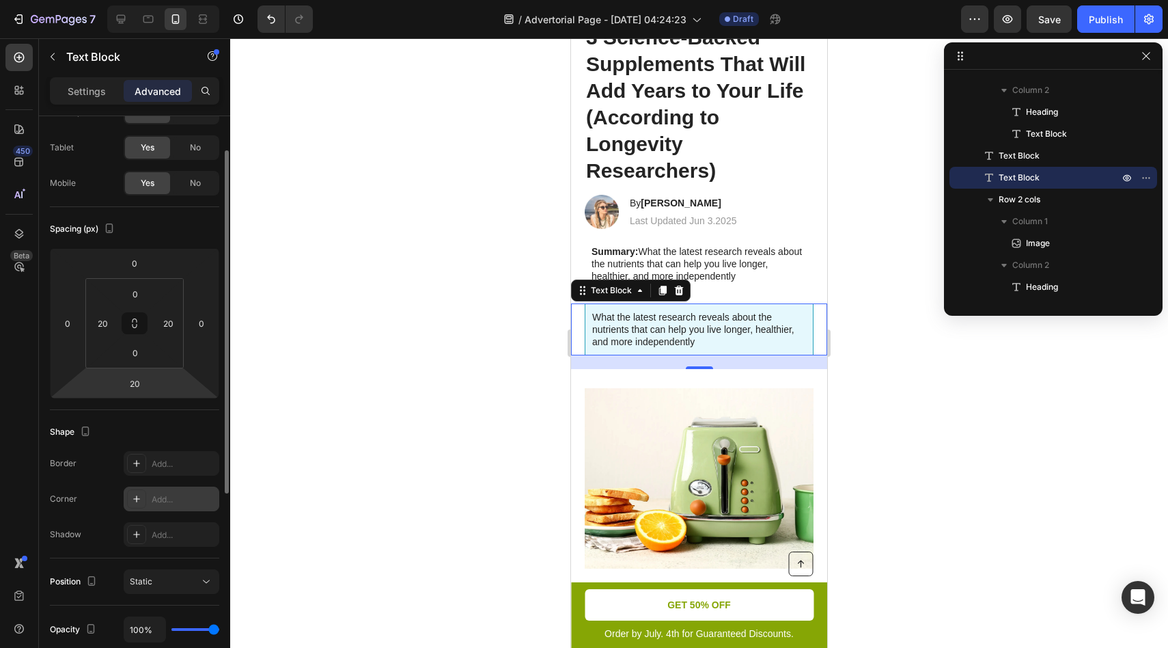
click at [140, 494] on icon at bounding box center [136, 498] width 11 height 11
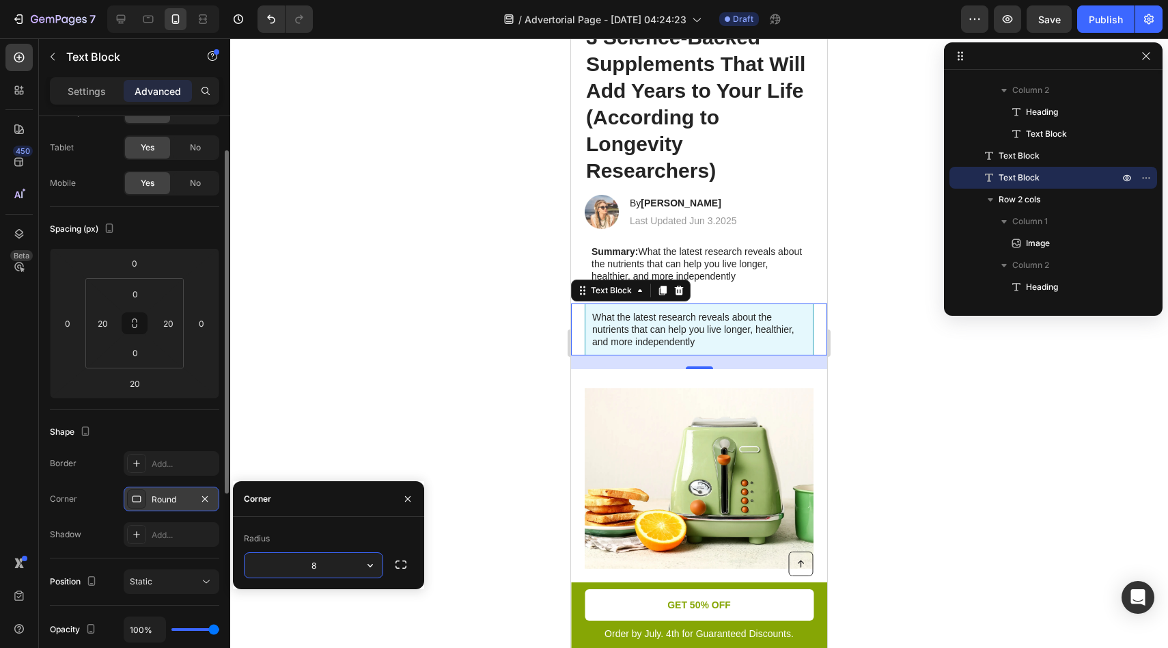
click at [345, 535] on div "Radius" at bounding box center [328, 538] width 169 height 22
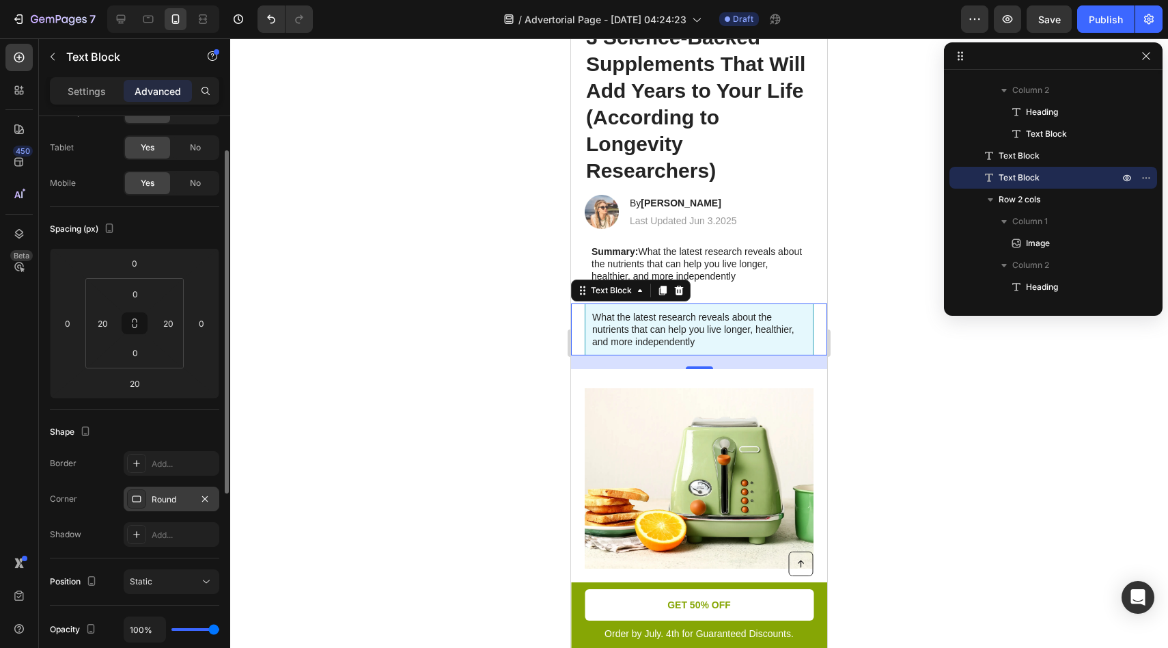
click at [301, 415] on div at bounding box center [699, 342] width 938 height 609
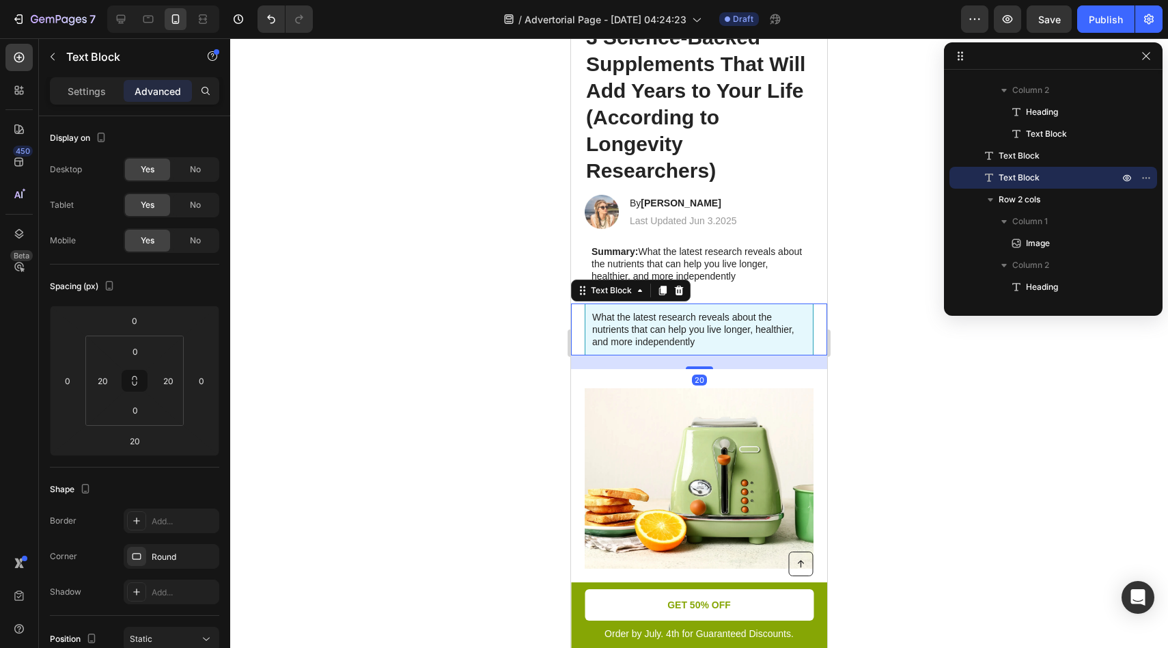
click at [794, 314] on p "What the latest research reveals about the nutrients that can help you live lon…" at bounding box center [699, 330] width 214 height 38
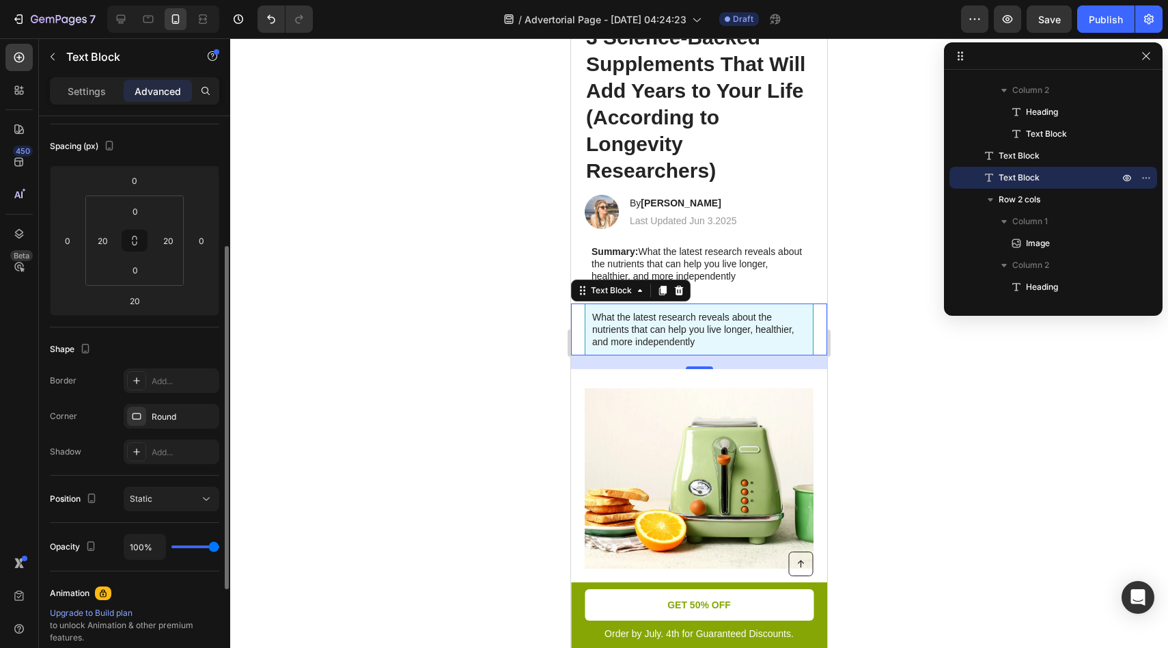
scroll to position [169, 0]
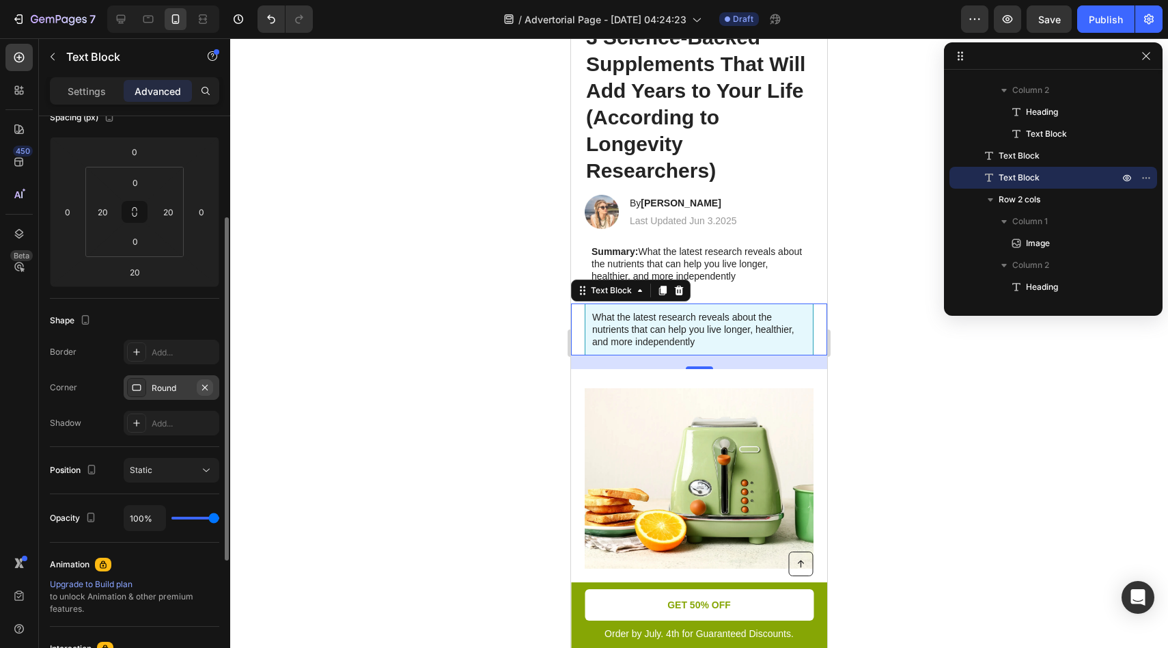
click at [205, 384] on icon "button" at bounding box center [205, 387] width 11 height 11
click at [100, 93] on p "Settings" at bounding box center [87, 91] width 38 height 14
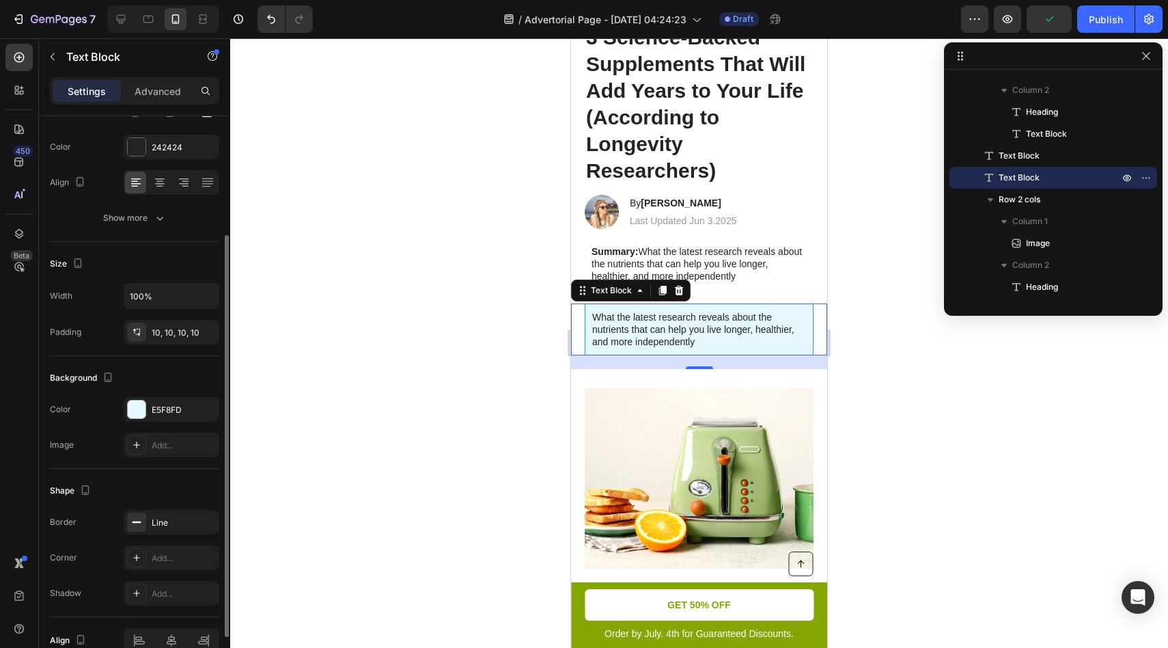
scroll to position [239, 0]
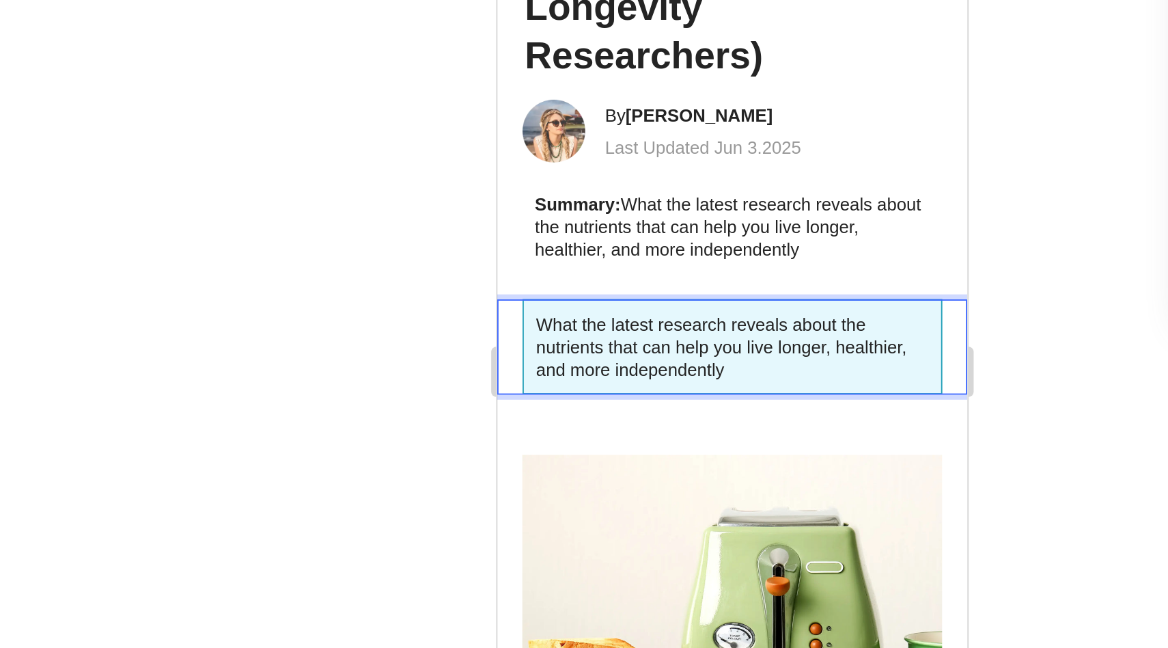
click at [510, 117] on div "What the latest research reveals about the nutrients that can help you live lon…" at bounding box center [625, 104] width 256 height 53
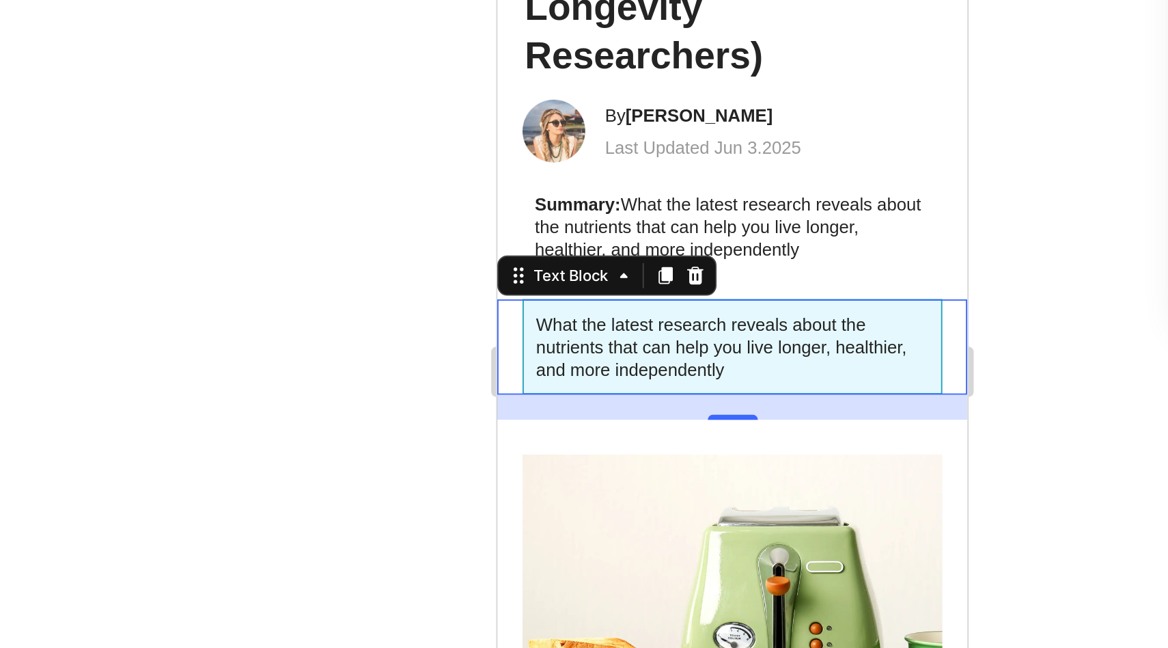
click at [507, 120] on div "What the latest research reveals about the nutrients that can help you live lon…" at bounding box center [625, 104] width 256 height 53
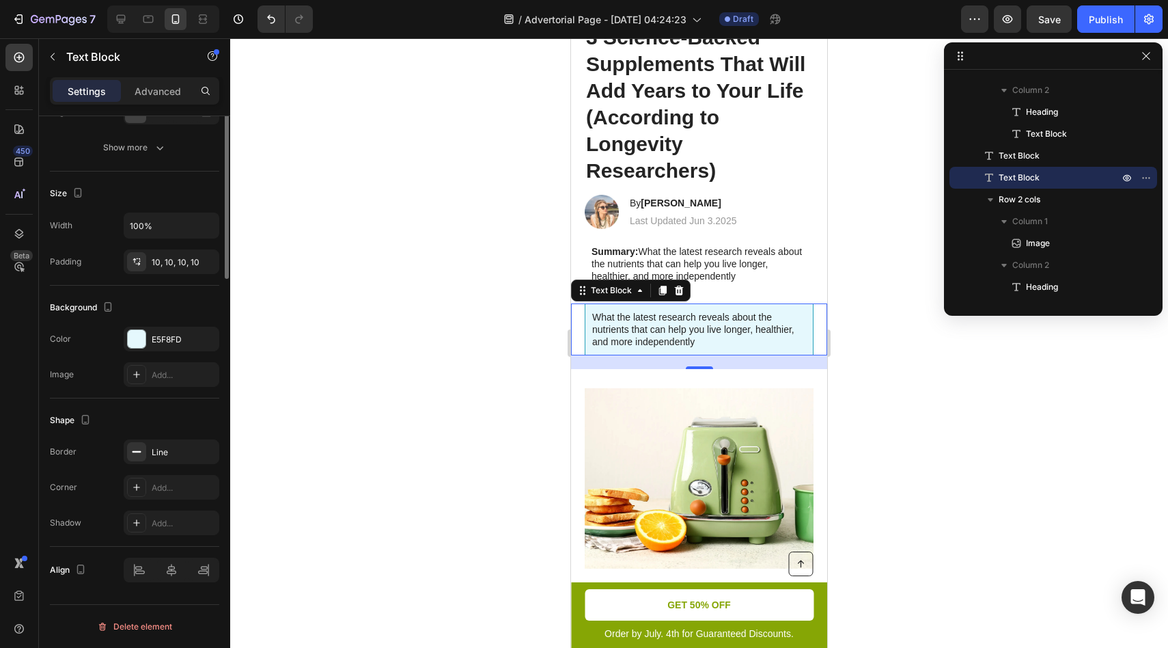
scroll to position [0, 0]
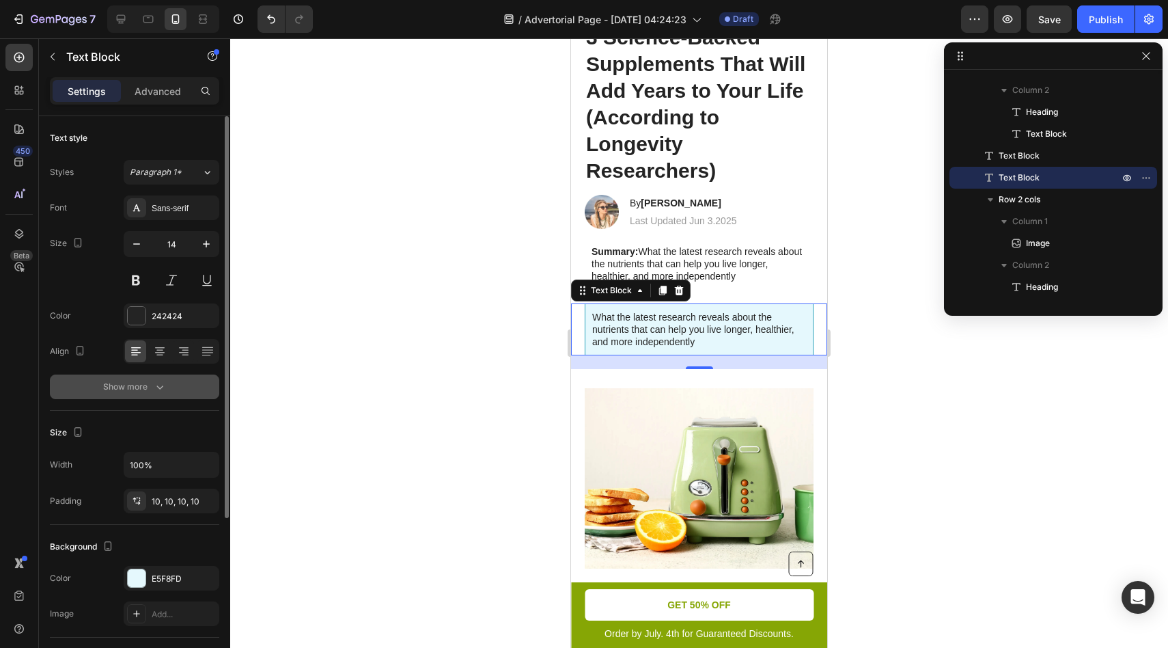
click at [156, 395] on button "Show more" at bounding box center [134, 386] width 169 height 25
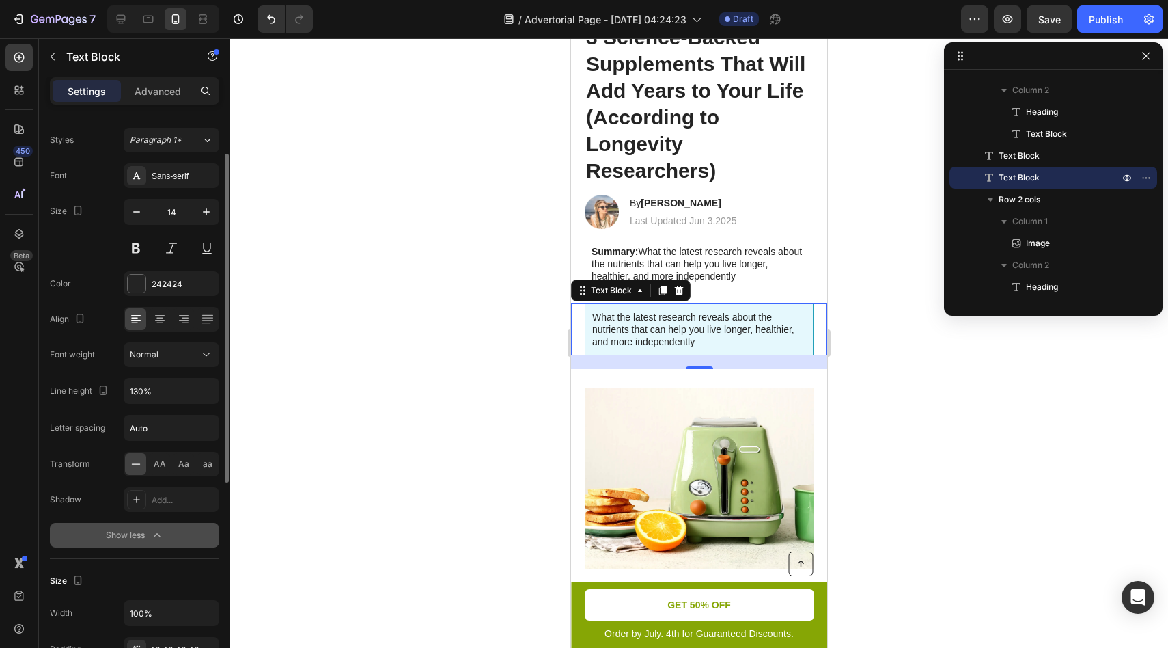
scroll to position [54, 0]
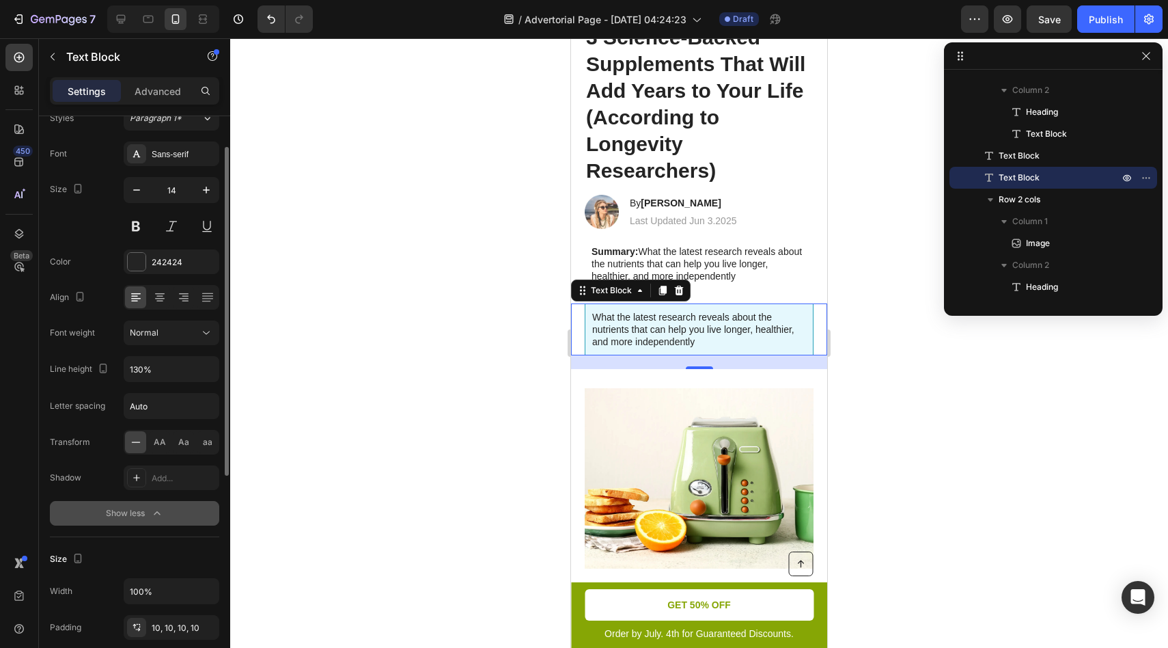
click at [158, 523] on button "Show less" at bounding box center [134, 513] width 169 height 25
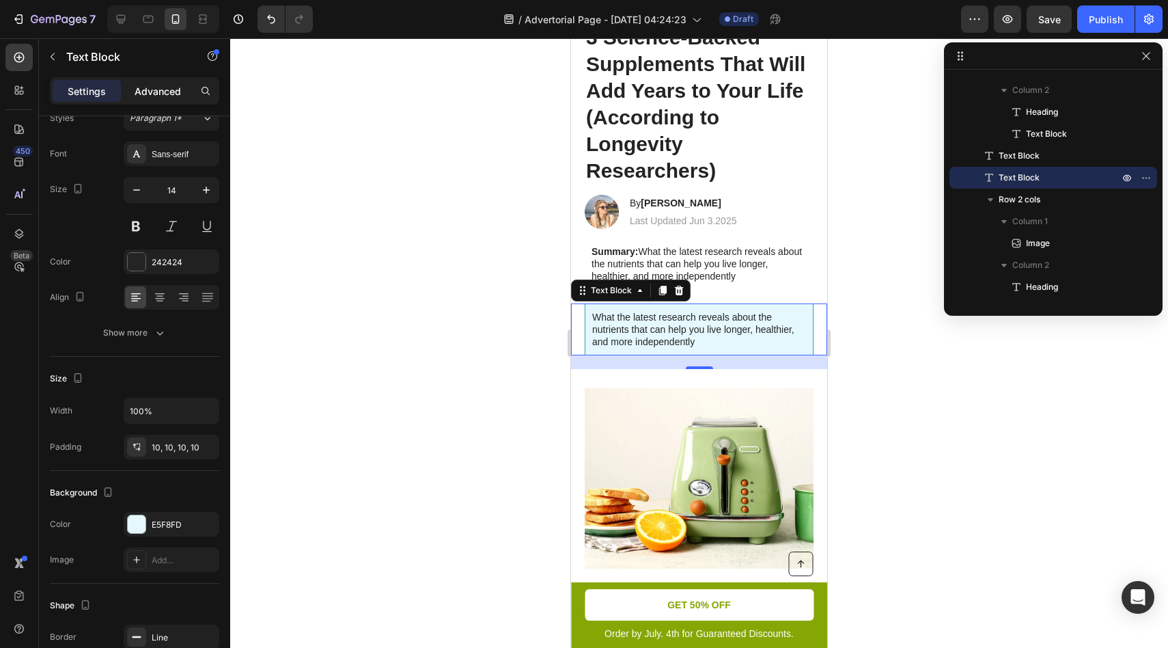
click at [156, 94] on p "Advanced" at bounding box center [158, 91] width 46 height 14
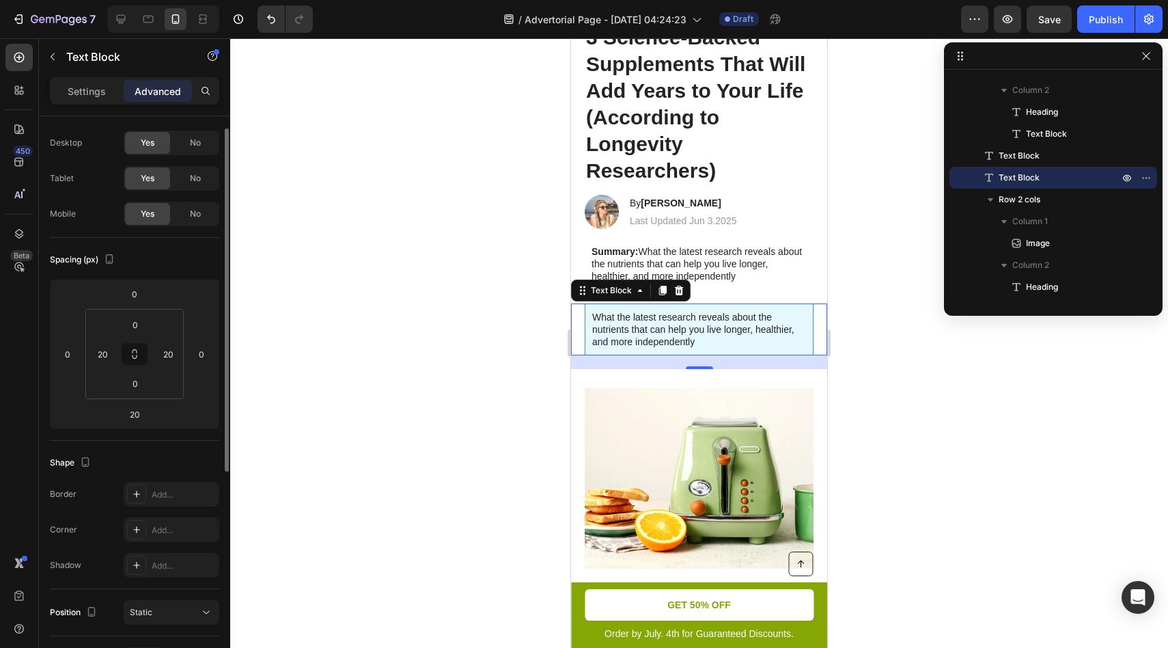
scroll to position [0, 0]
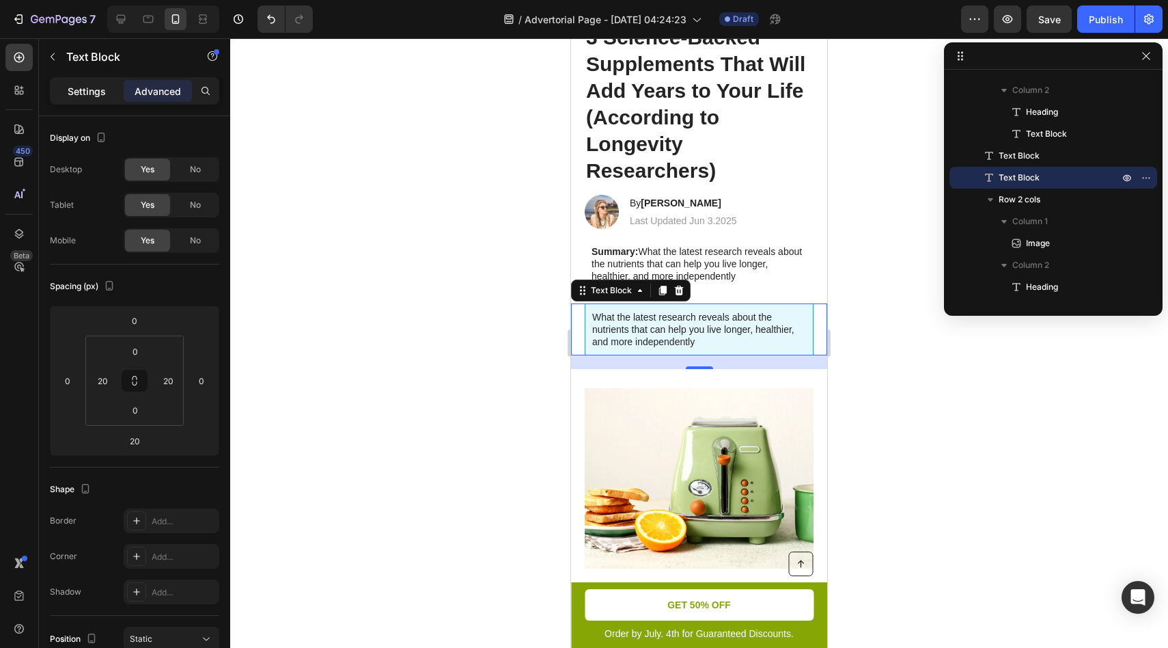
click at [100, 83] on div "Settings" at bounding box center [87, 91] width 68 height 22
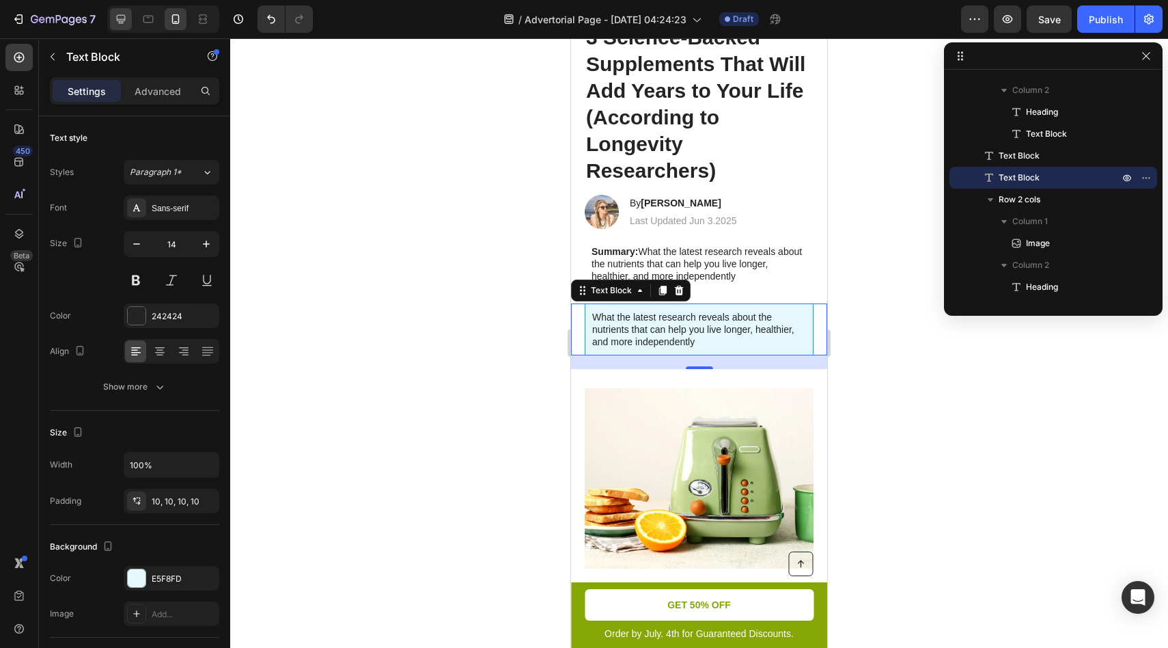
click at [126, 20] on icon at bounding box center [121, 19] width 14 height 14
type input "16"
type input "996"
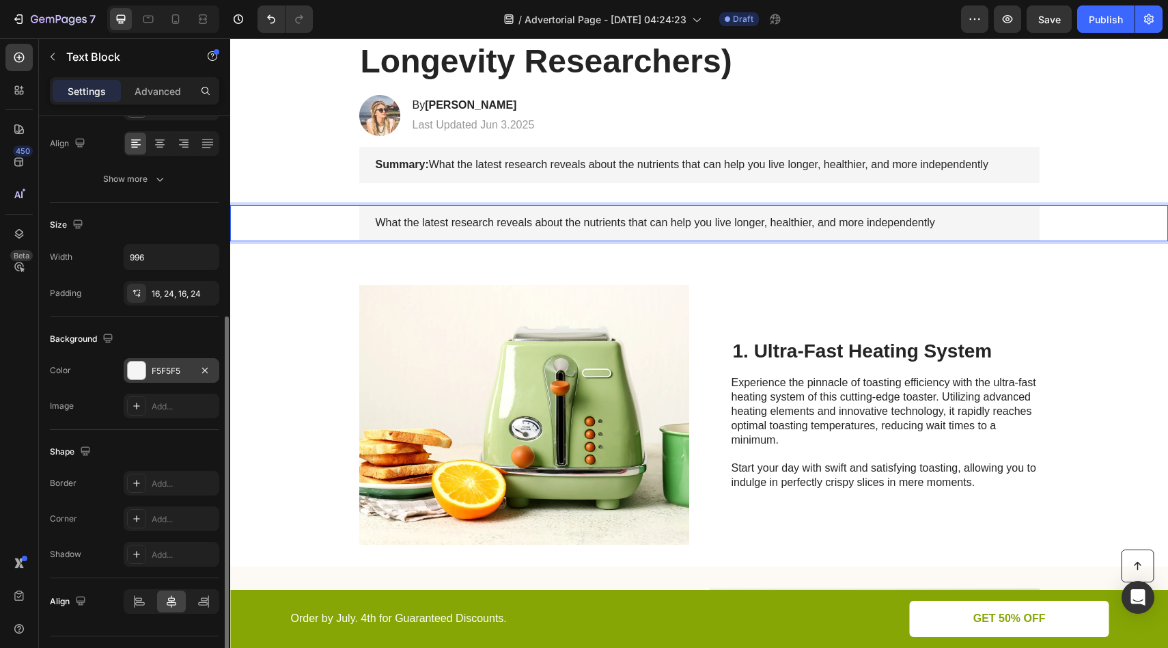
scroll to position [239, 0]
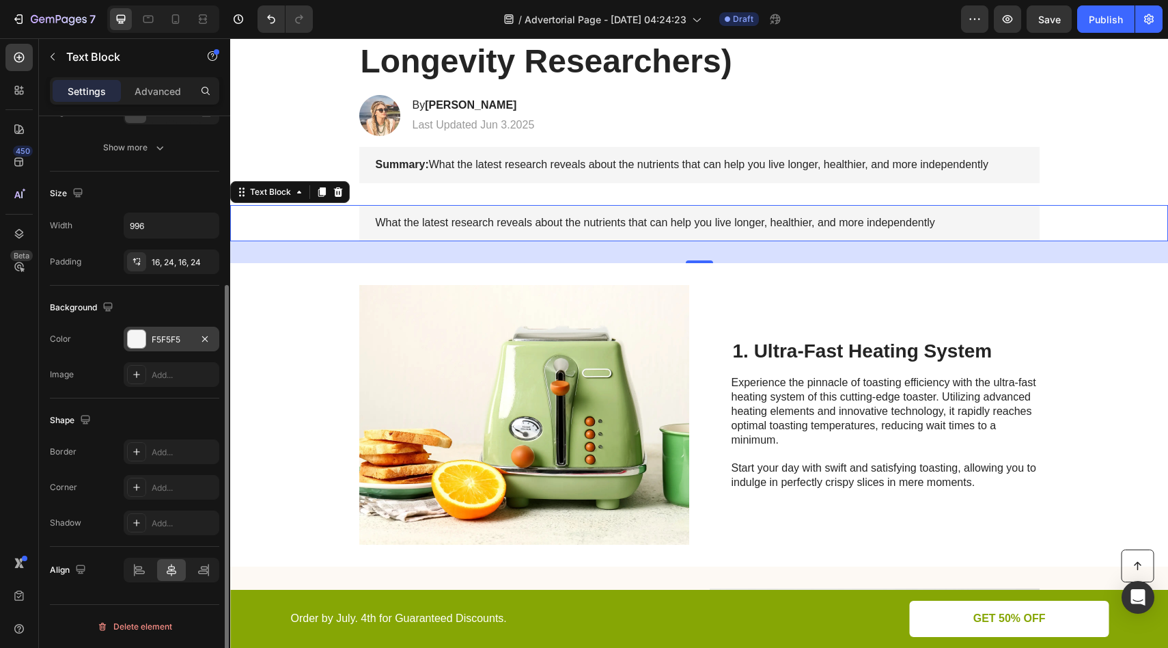
click at [140, 338] on div at bounding box center [137, 339] width 18 height 18
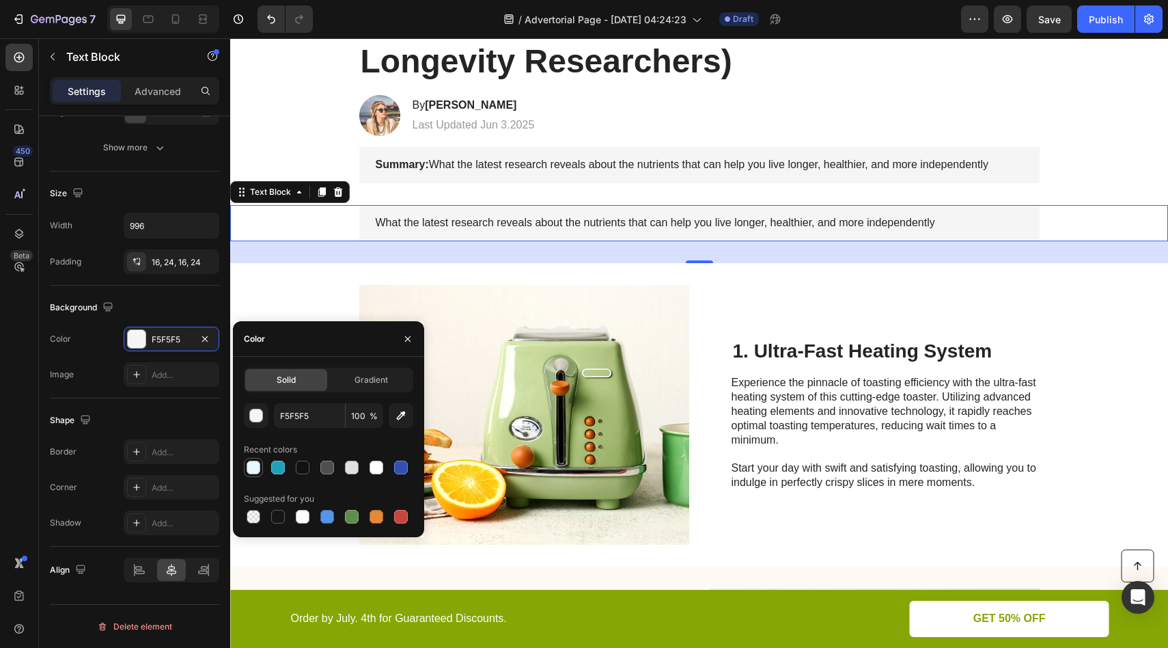
click at [251, 468] on div at bounding box center [254, 468] width 14 height 14
type input "E5F8FD"
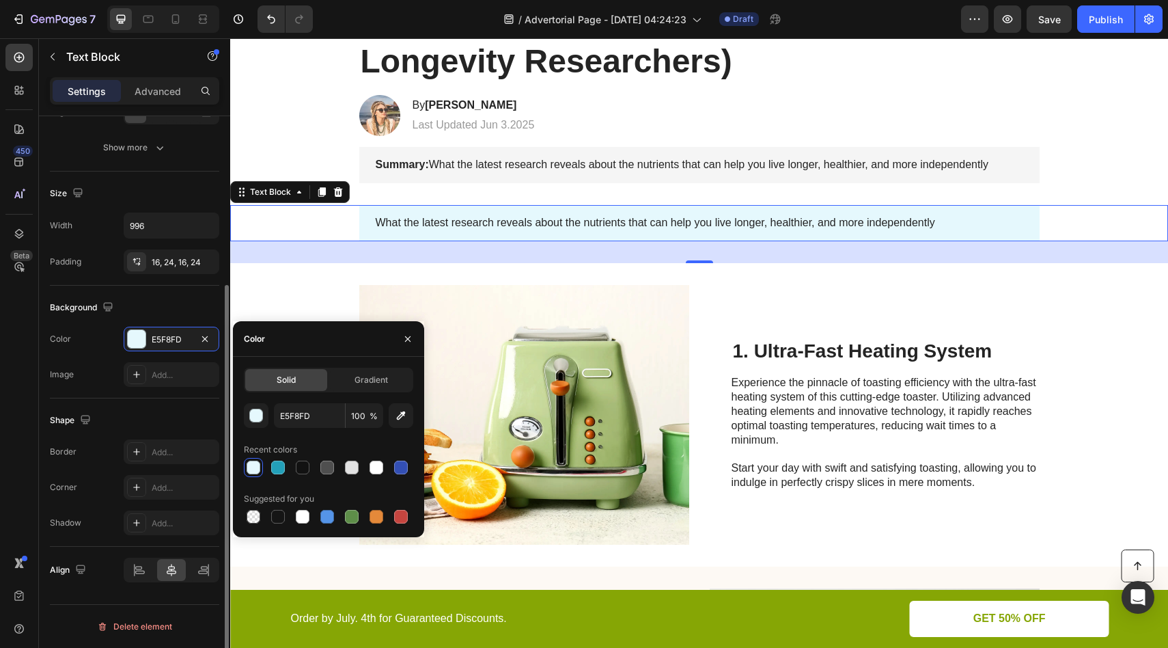
click at [56, 346] on div "Color" at bounding box center [60, 339] width 21 height 22
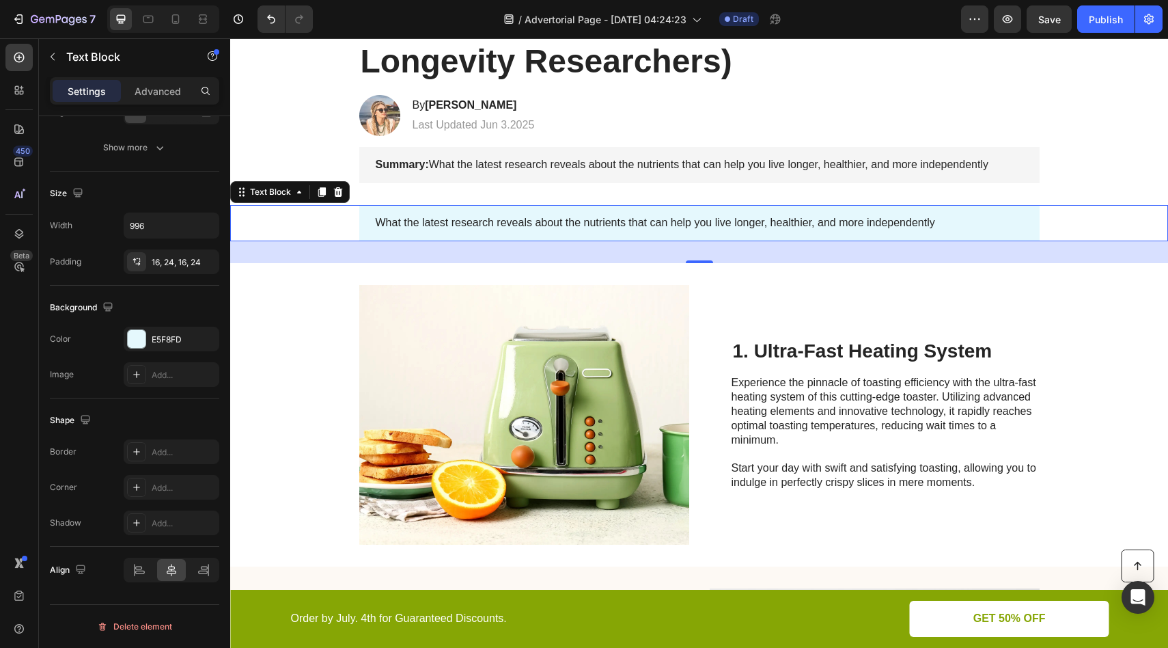
click at [430, 253] on div "20" at bounding box center [699, 252] width 938 height 22
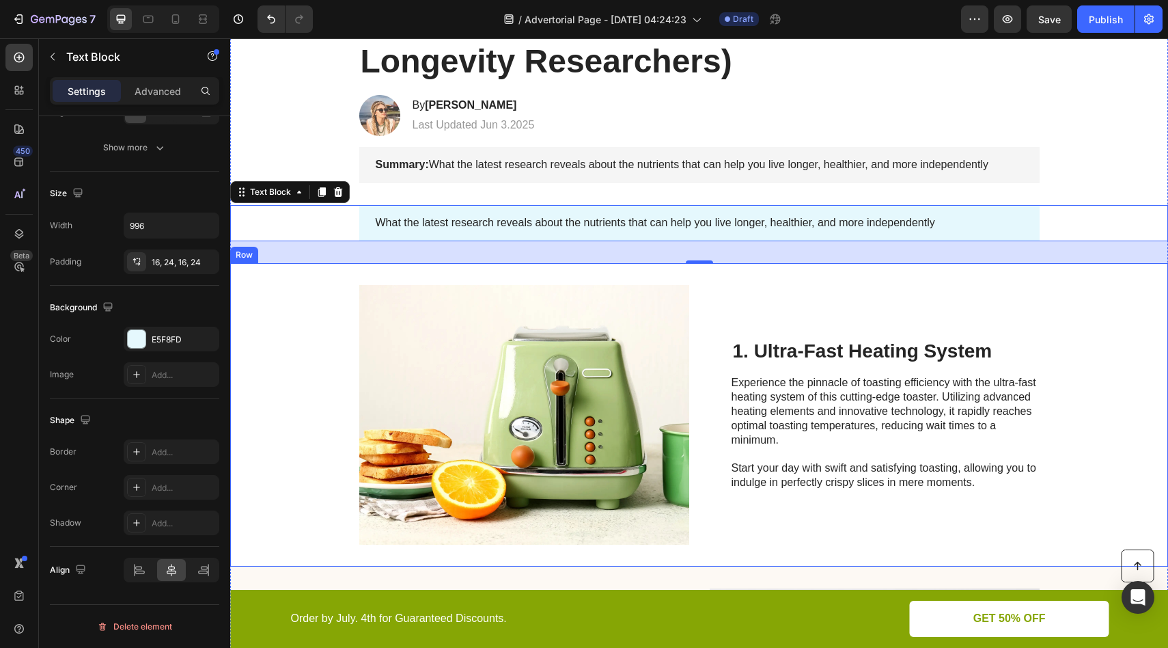
click at [337, 287] on div "Image 1. Ultra-Fast Heating System Heading Experience the pinnacle of toasting …" at bounding box center [699, 414] width 938 height 303
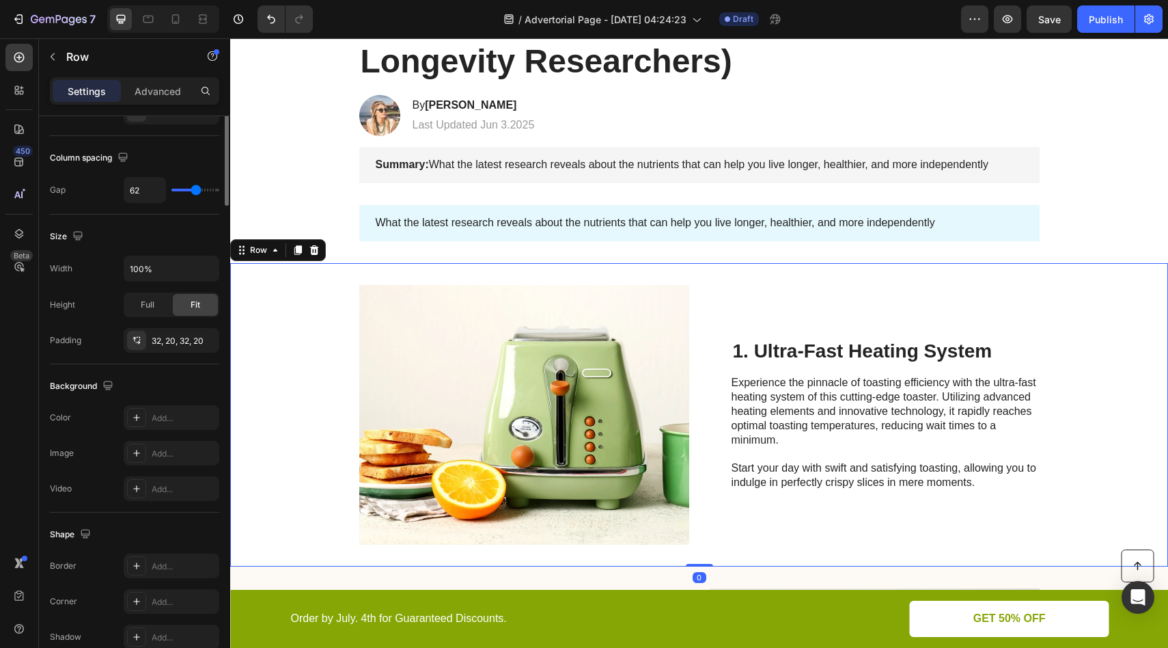
scroll to position [0, 0]
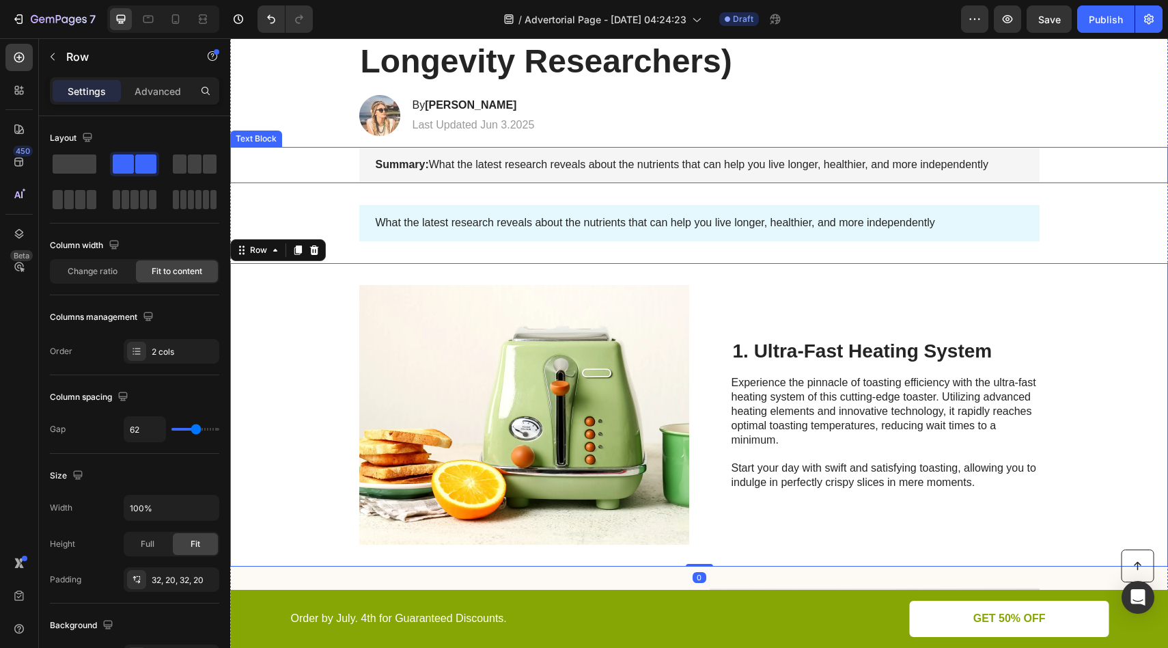
click at [444, 163] on p "Summary: What the latest research reveals about the nutrients that can help you…" at bounding box center [700, 165] width 648 height 14
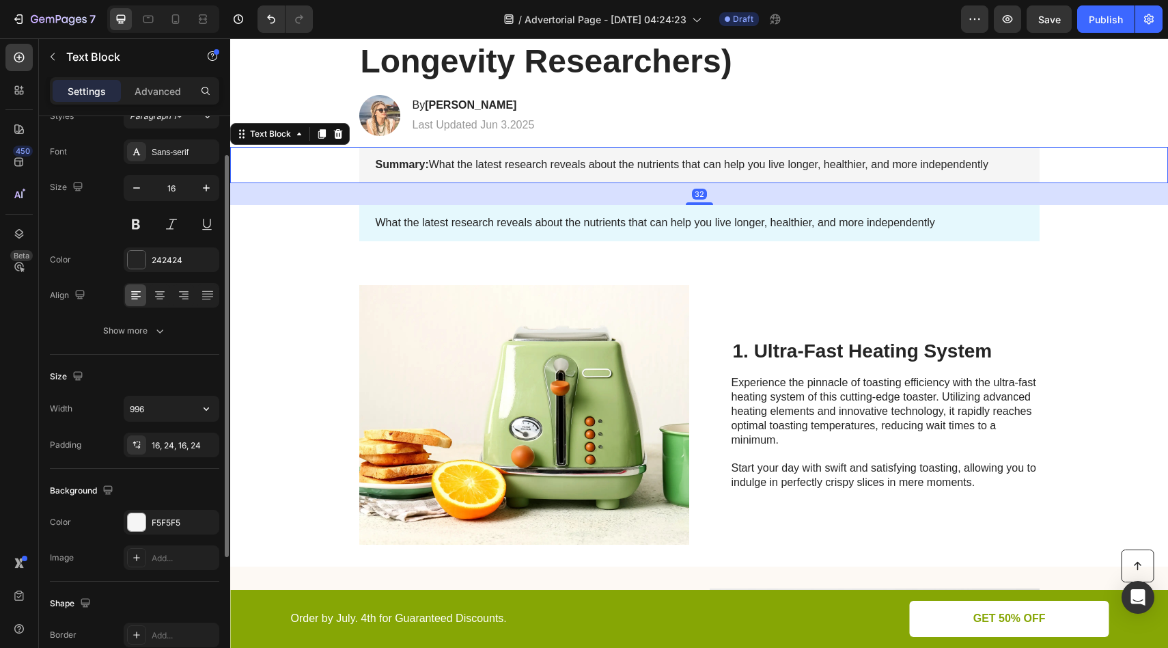
scroll to position [87, 0]
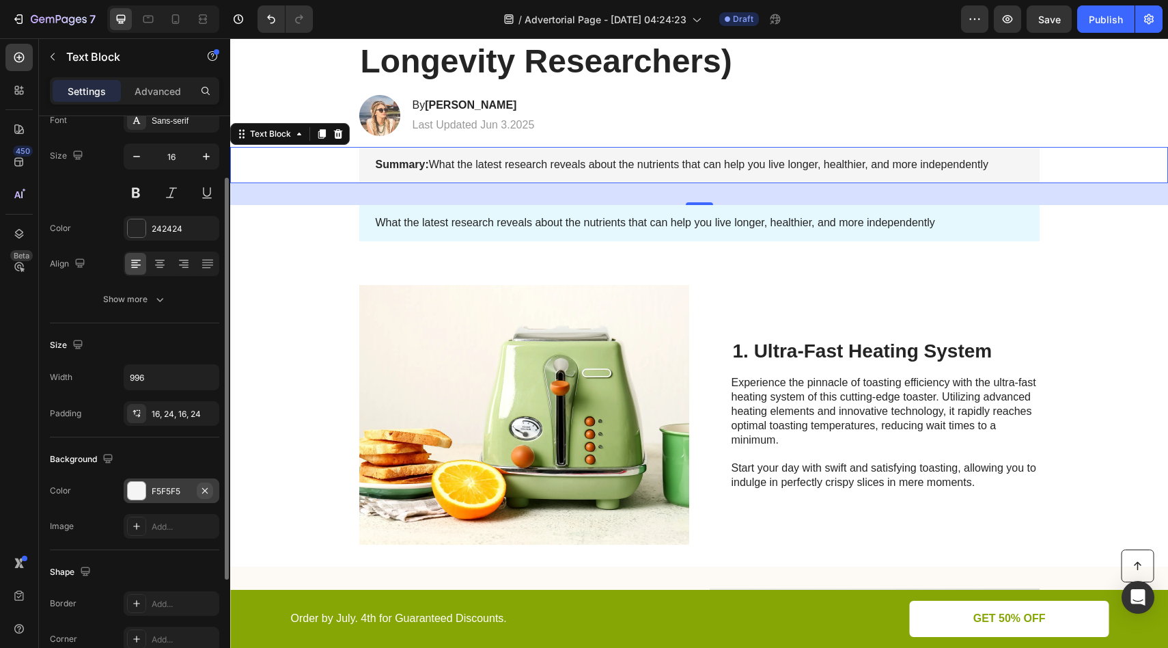
click at [205, 492] on icon "button" at bounding box center [205, 490] width 11 height 11
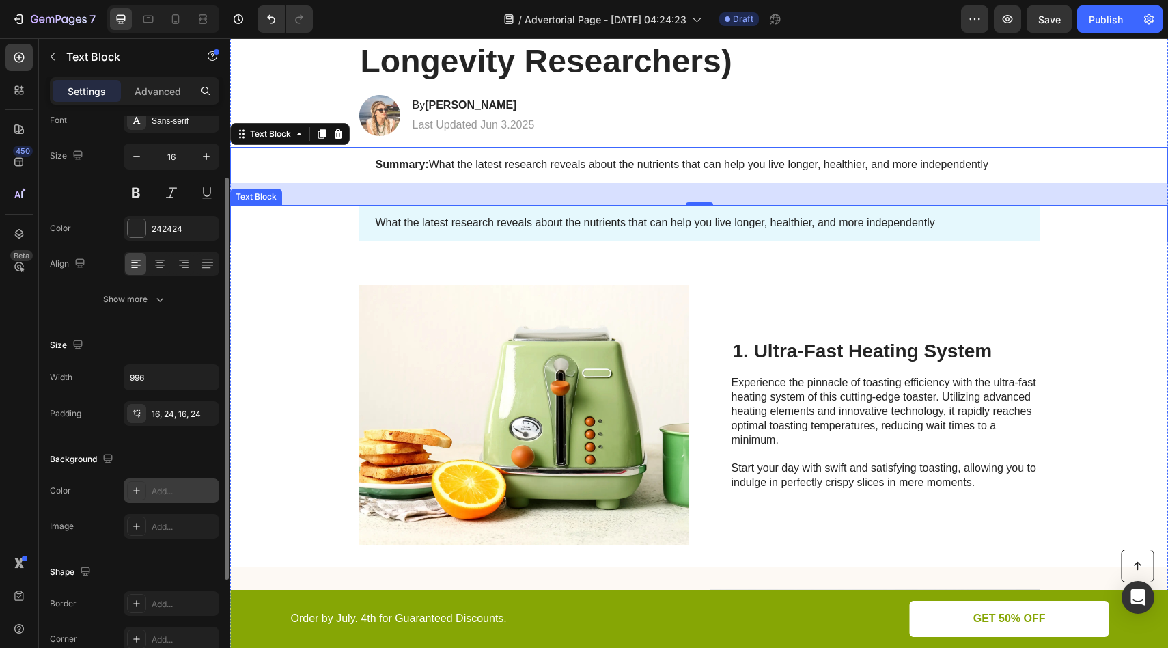
click at [392, 207] on div "What the latest research reveals about the nutrients that can help you live lon…" at bounding box center [699, 223] width 681 height 36
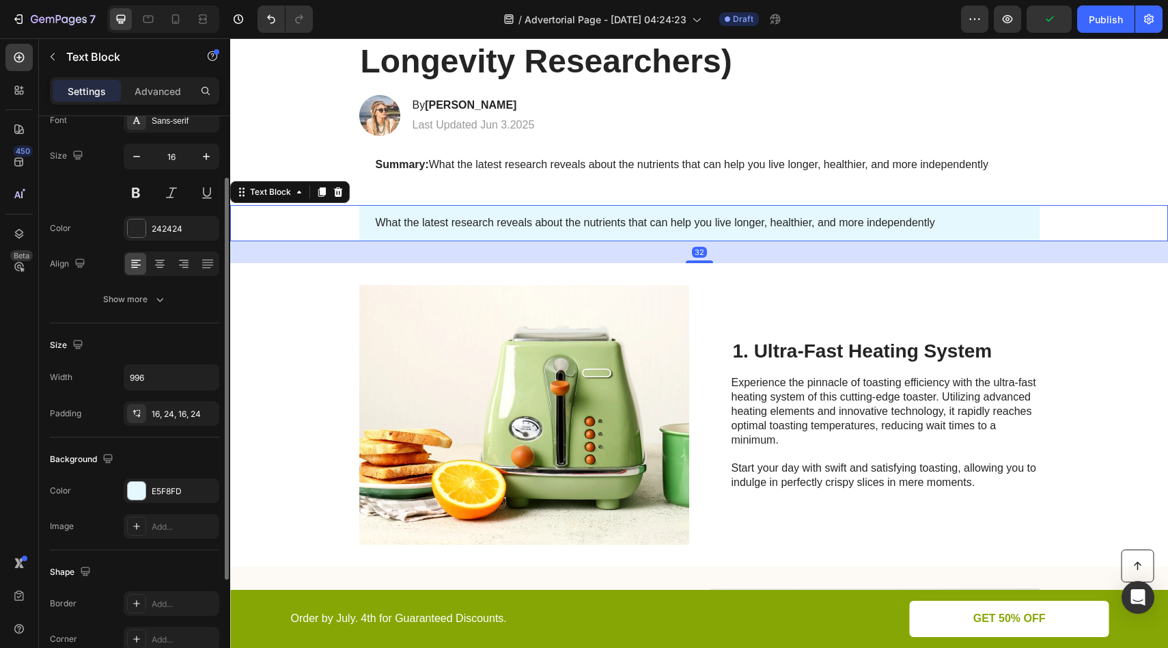
click at [404, 215] on div "What the latest research reveals about the nutrients that can help you live lon…" at bounding box center [699, 223] width 681 height 36
click at [183, 24] on div at bounding box center [176, 19] width 22 height 22
type input "14"
type input "100%"
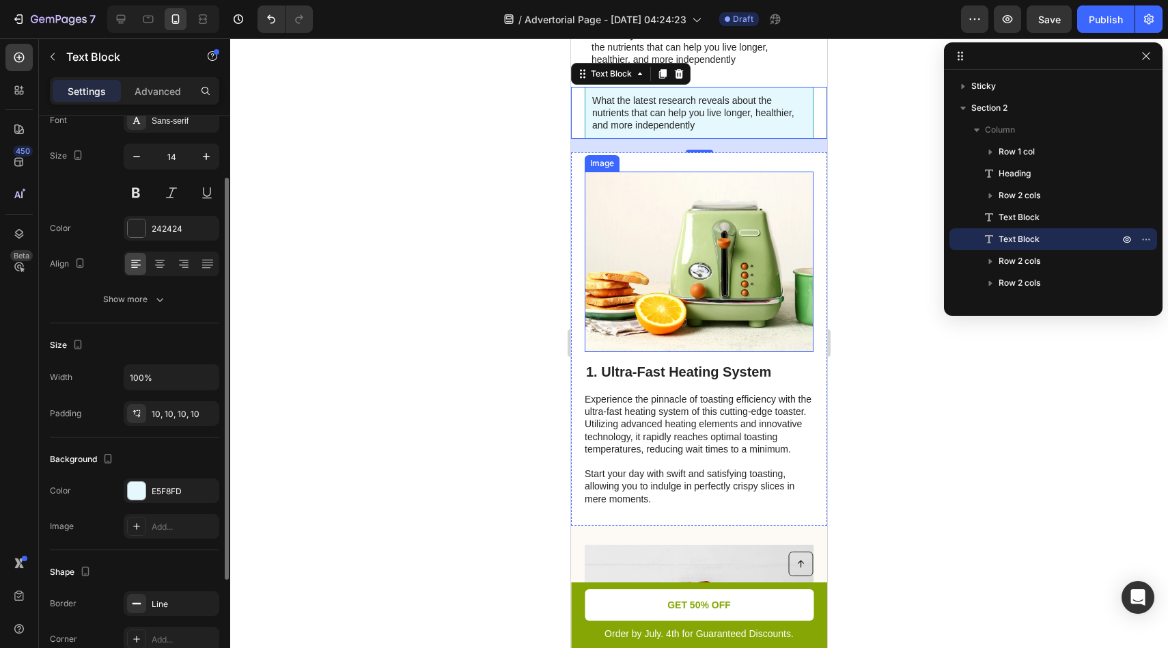
scroll to position [182, 0]
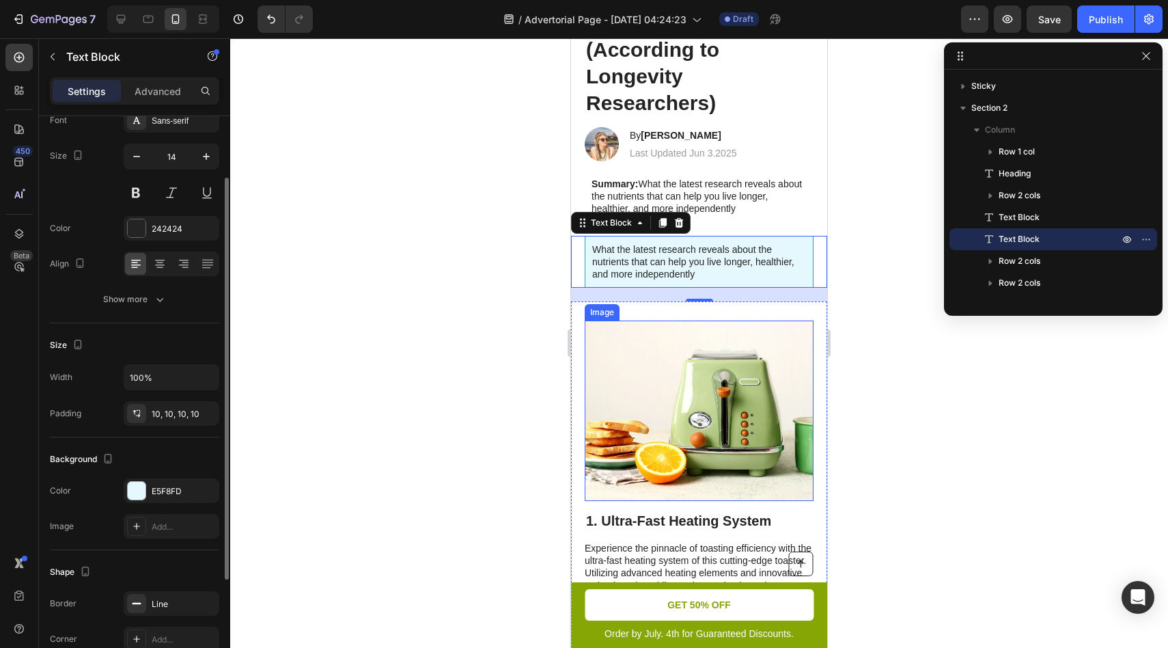
click at [642, 358] on img at bounding box center [699, 410] width 229 height 180
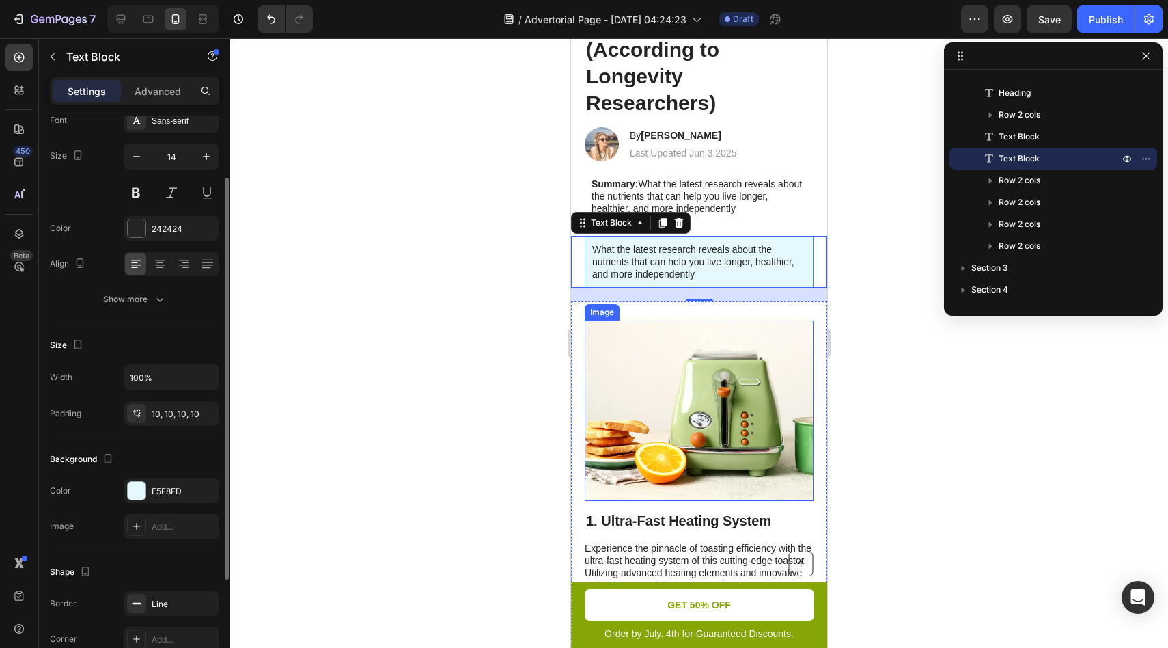
scroll to position [0, 0]
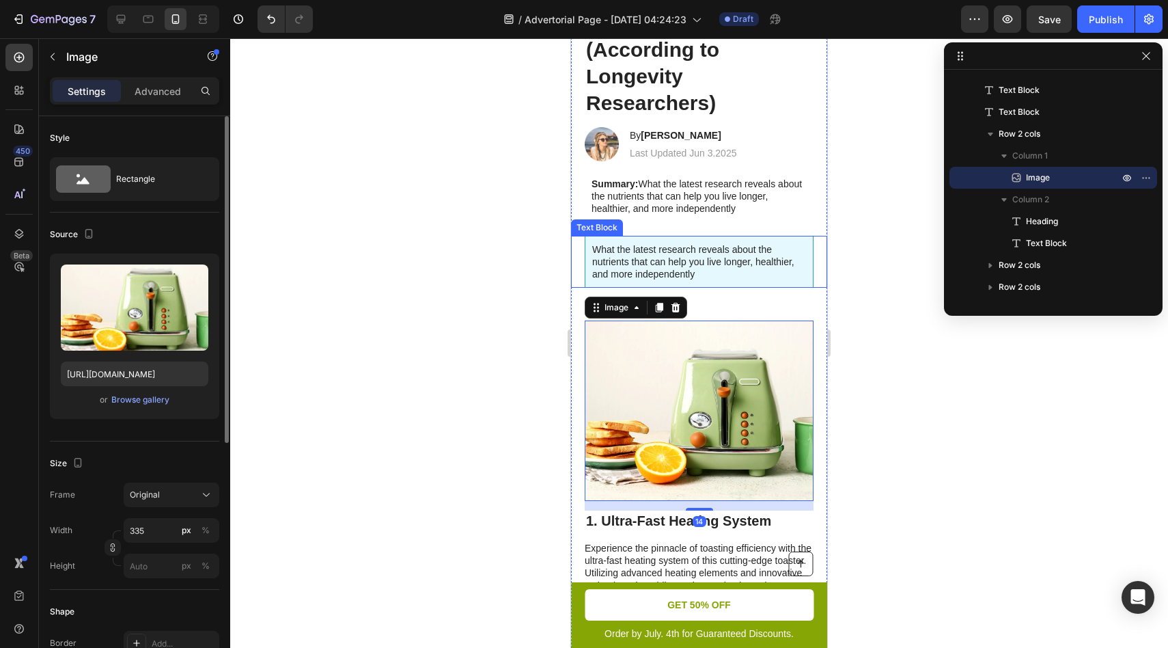
click at [755, 271] on p "What the latest research reveals about the nutrients that can help you live lon…" at bounding box center [699, 262] width 214 height 38
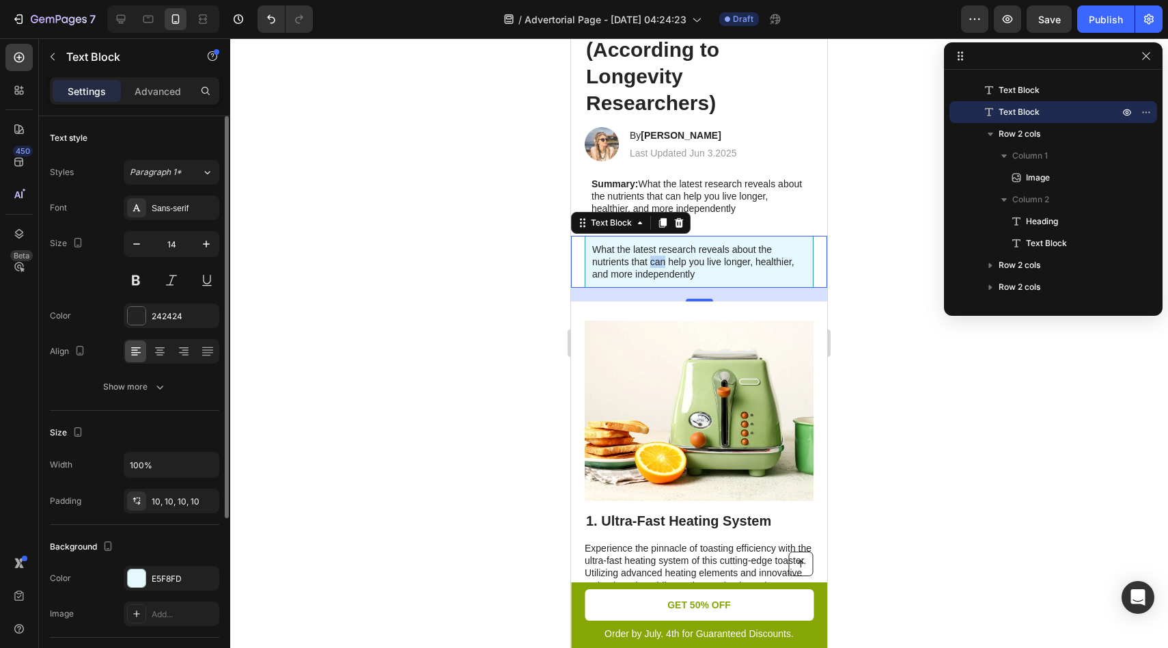
click at [652, 264] on p "What the latest research reveals about the nutrients that can help you live lon…" at bounding box center [699, 262] width 214 height 38
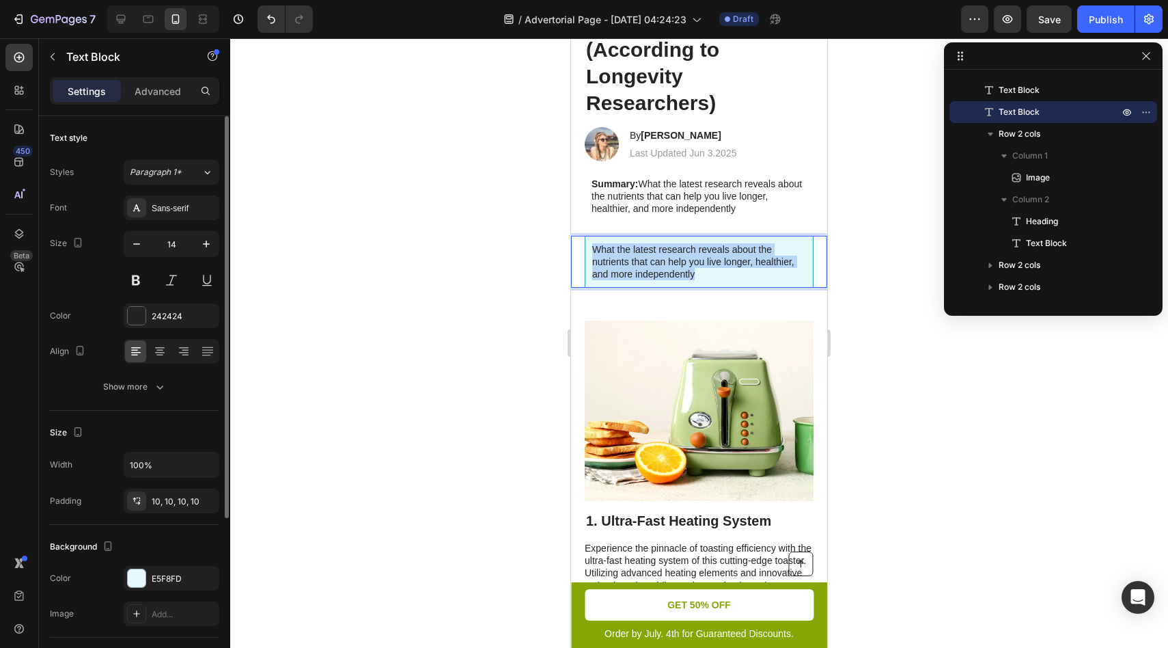
click at [652, 264] on p "What the latest research reveals about the nutrients that can help you live lon…" at bounding box center [699, 262] width 214 height 38
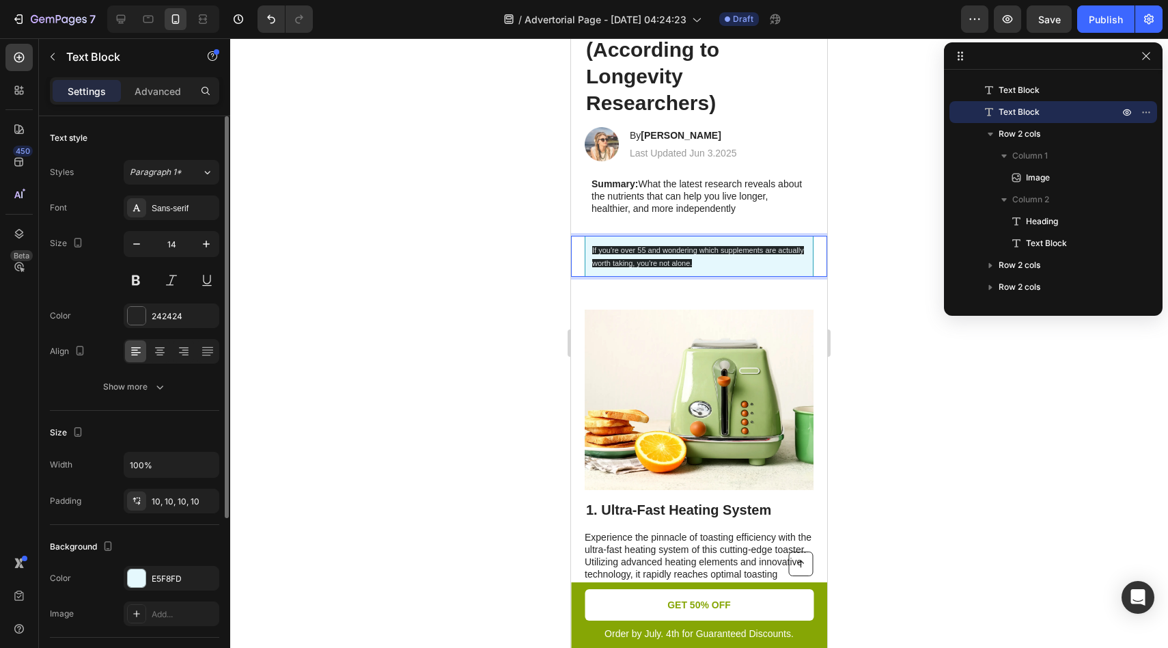
click at [652, 256] on p "If you're over 55 and wondering which supplements are actually worth taking, yo…" at bounding box center [699, 256] width 214 height 26
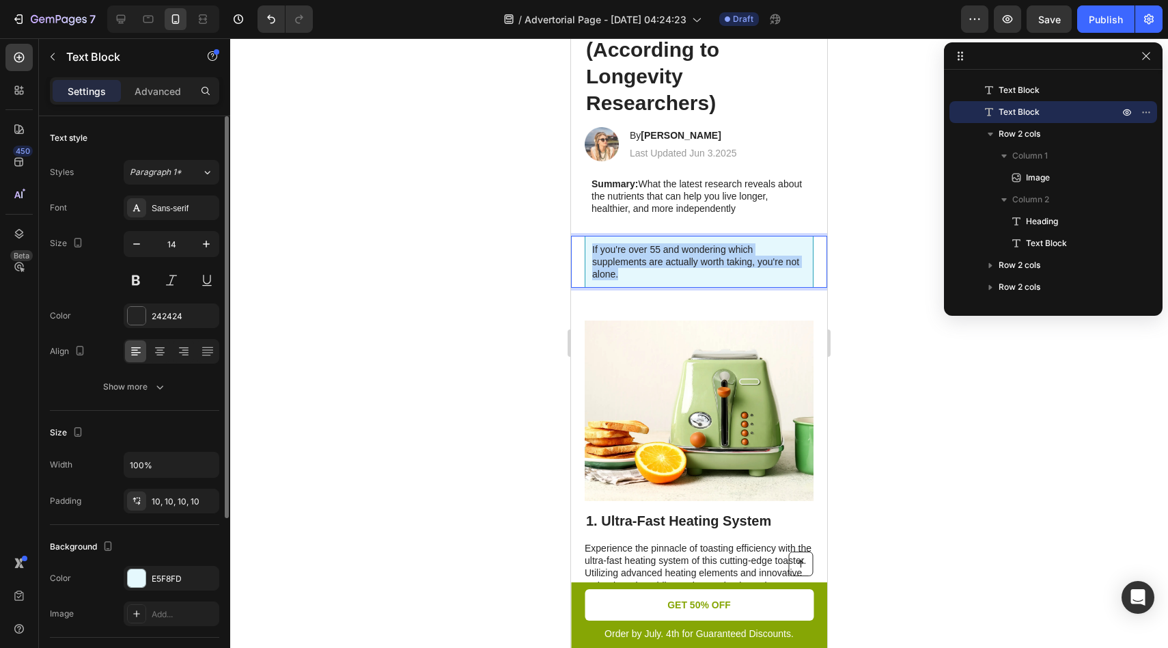
drag, startPoint x: 625, startPoint y: 278, endPoint x: 582, endPoint y: 240, distance: 57.6
click at [582, 240] on div "If you're over 55 and wondering which supplements are actually worth taking, yo…" at bounding box center [699, 262] width 256 height 53
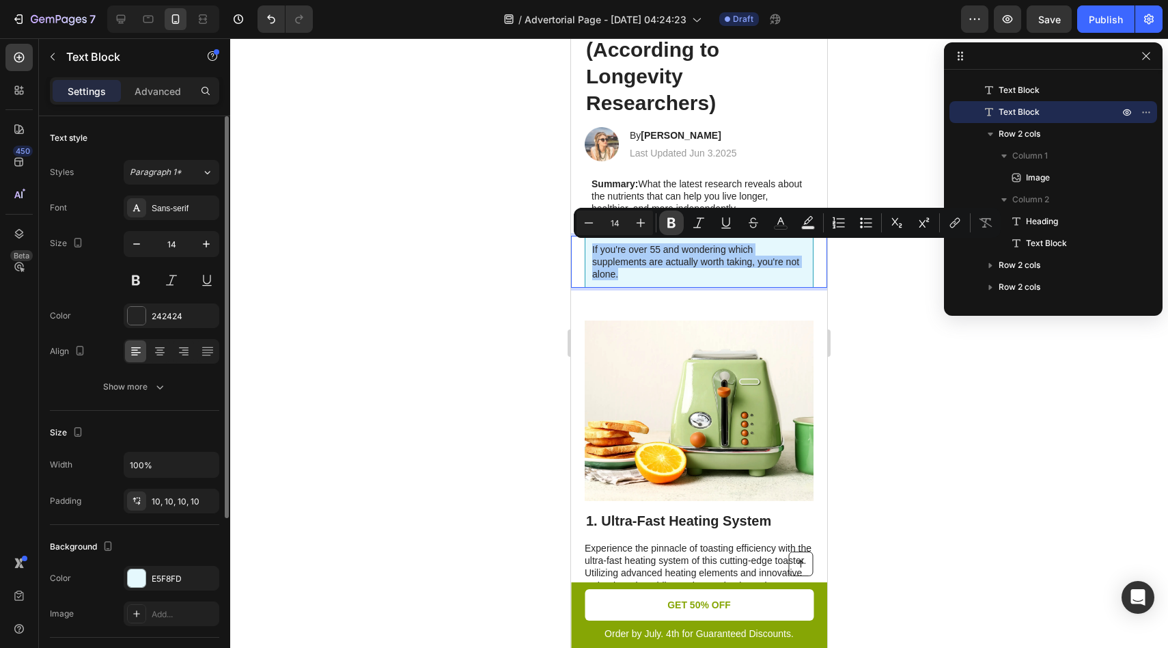
click at [670, 219] on icon "Editor contextual toolbar" at bounding box center [672, 223] width 14 height 14
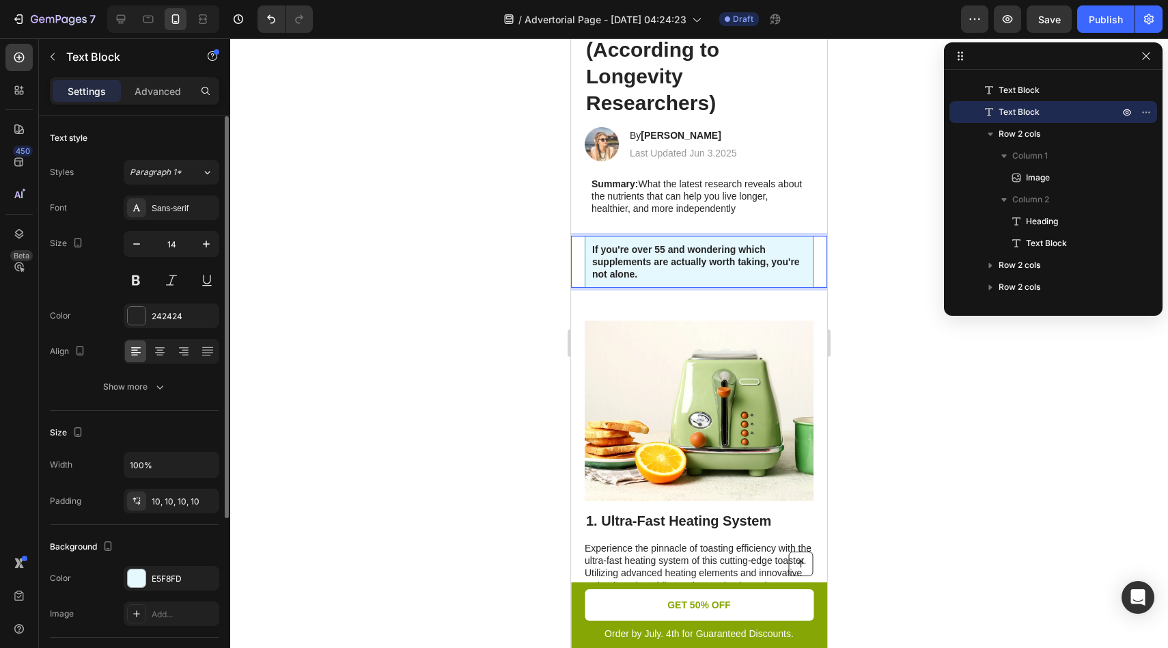
click at [649, 275] on p "If you're over 55 and wondering which supplements are actually worth taking, yo…" at bounding box center [699, 262] width 214 height 38
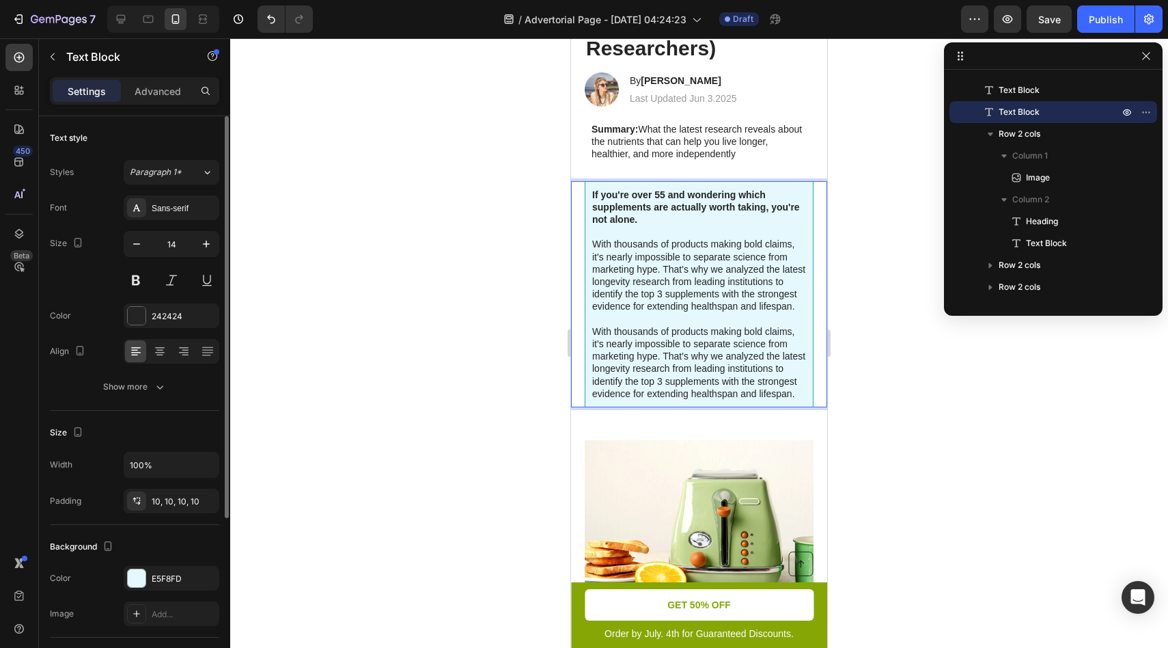
scroll to position [238, 0]
click at [649, 355] on p "With thousands of products making bold claims, it's nearly impossible to separa…" at bounding box center [699, 361] width 214 height 74
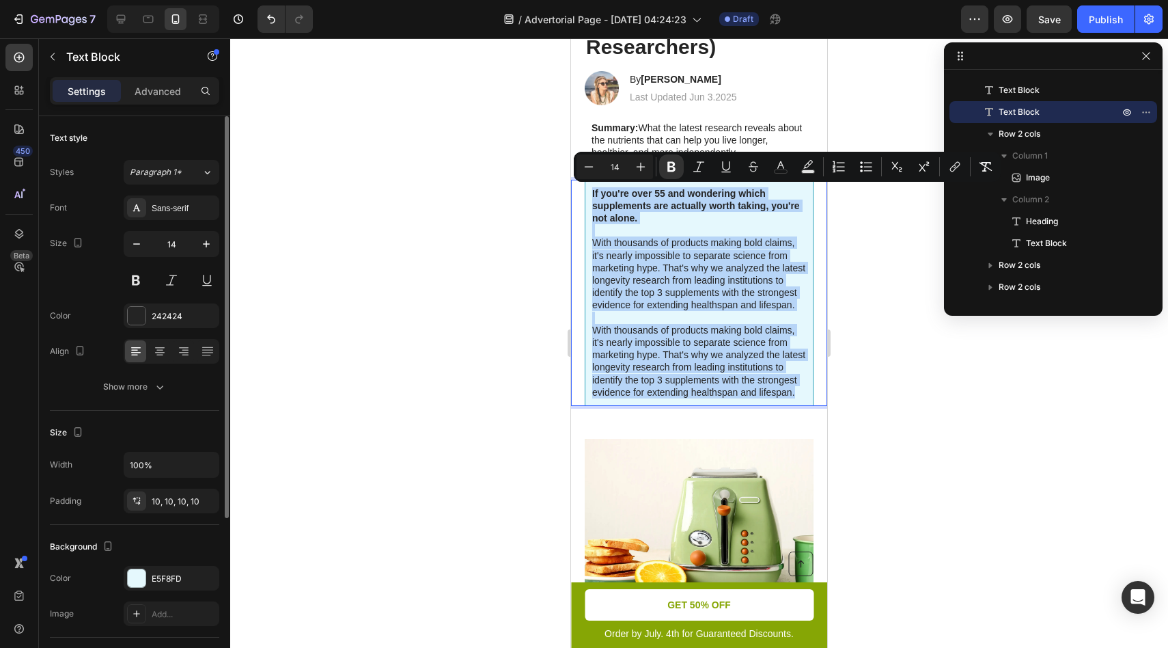
click at [649, 355] on p "With thousands of products making bold claims, it's nearly impossible to separa…" at bounding box center [699, 361] width 214 height 74
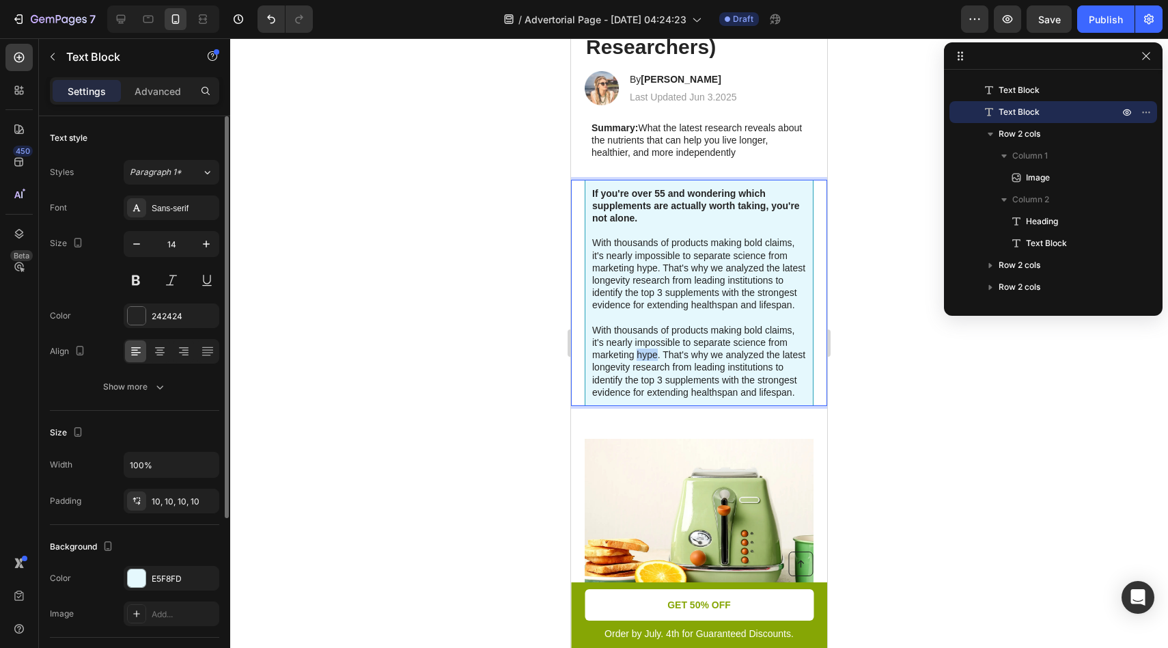
click at [649, 355] on p "With thousands of products making bold claims, it's nearly impossible to separa…" at bounding box center [699, 361] width 214 height 74
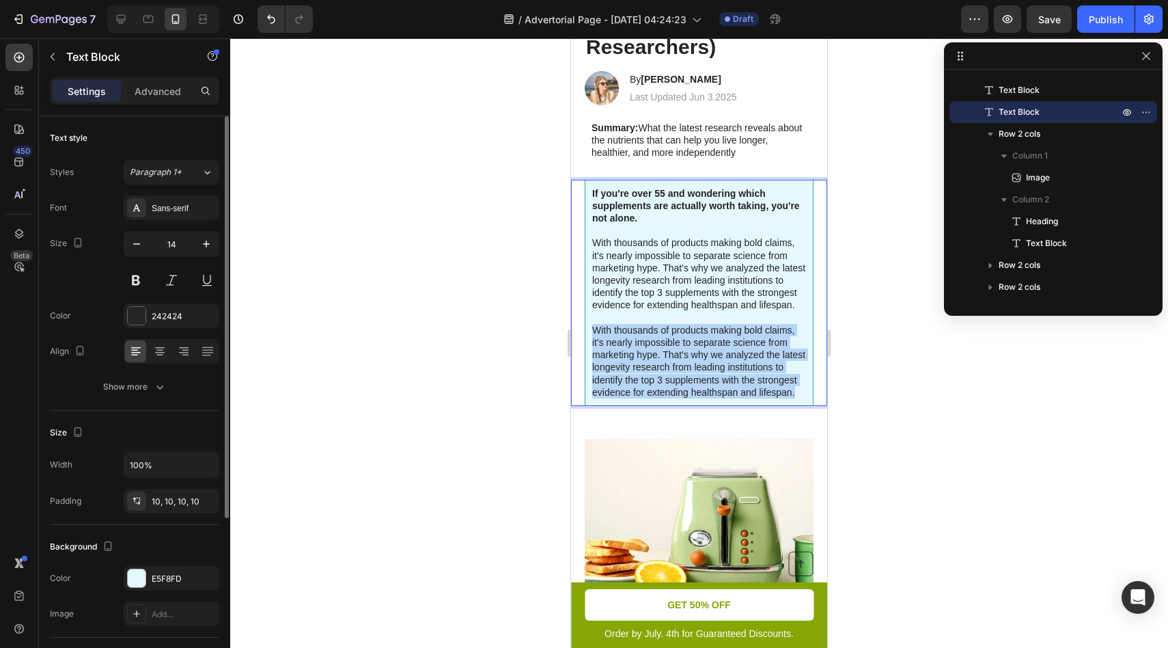
drag, startPoint x: 796, startPoint y: 394, endPoint x: 589, endPoint y: 331, distance: 216.2
click at [589, 331] on div "If you're over 55 and wondering which supplements are actually worth taking, yo…" at bounding box center [699, 293] width 229 height 226
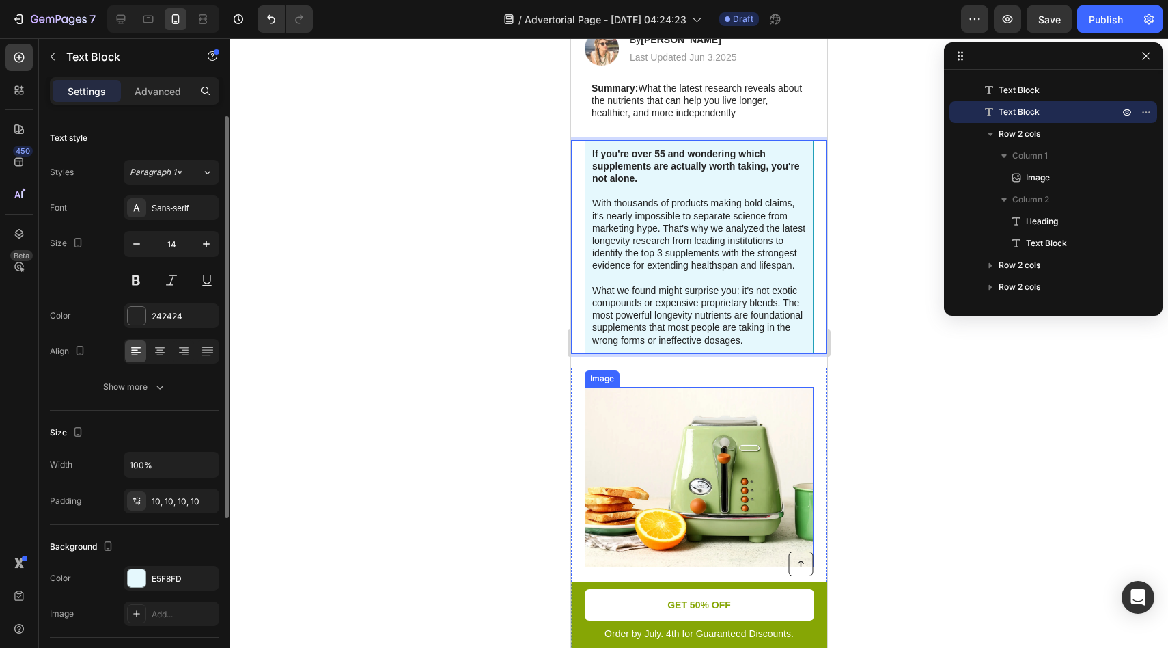
click at [717, 401] on img at bounding box center [699, 477] width 229 height 180
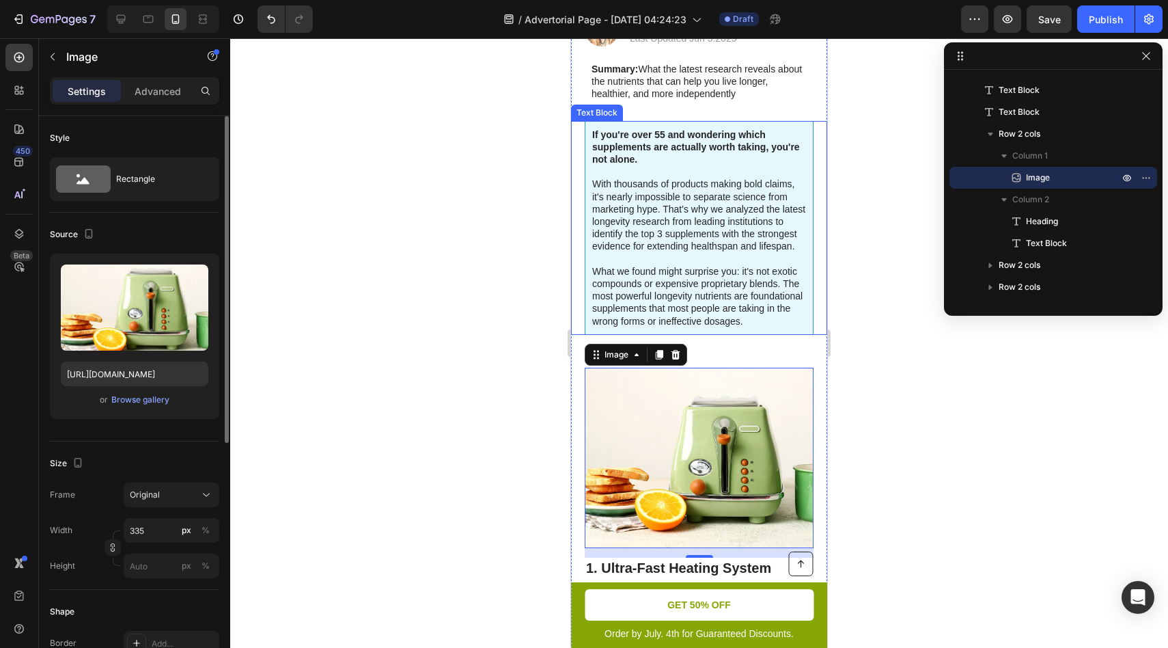
scroll to position [314, 0]
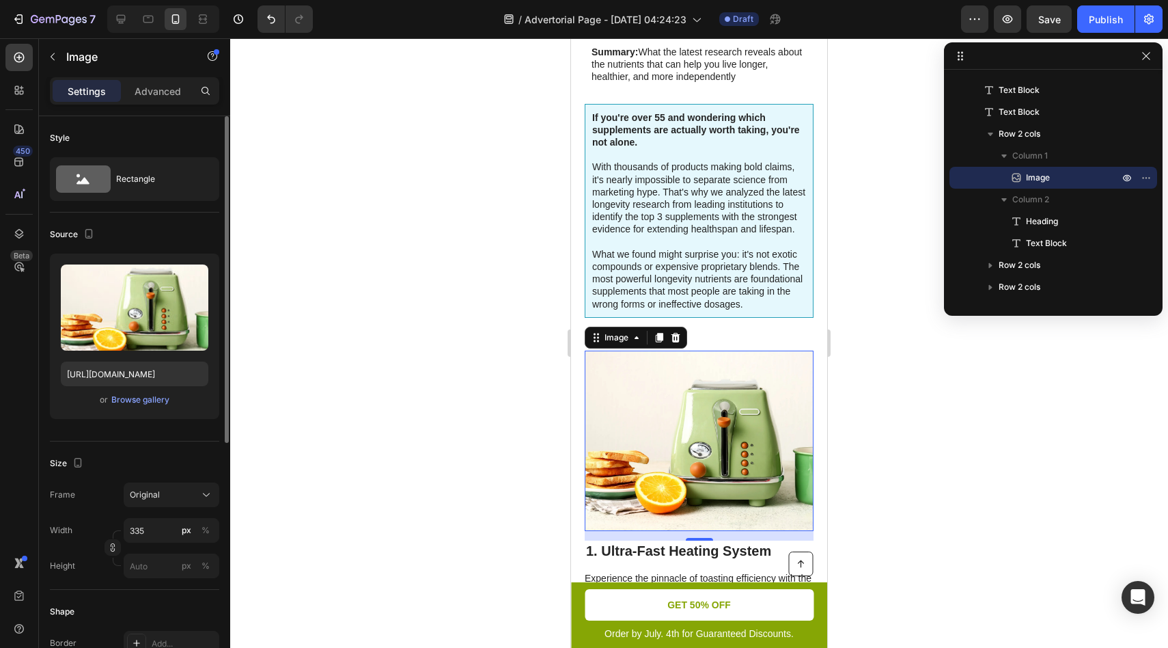
click at [739, 358] on img at bounding box center [699, 441] width 229 height 180
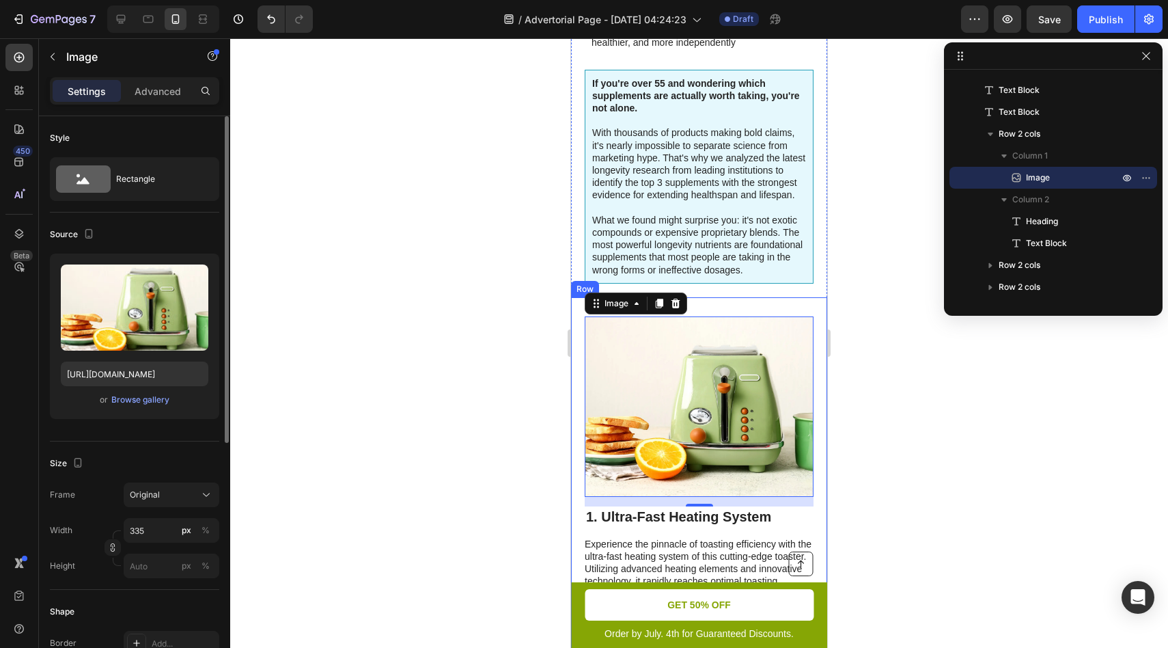
click at [745, 302] on div "Image 14 1. Ultra-Fast Heating System Heading Experience the pinnacle of toasti…" at bounding box center [699, 483] width 256 height 373
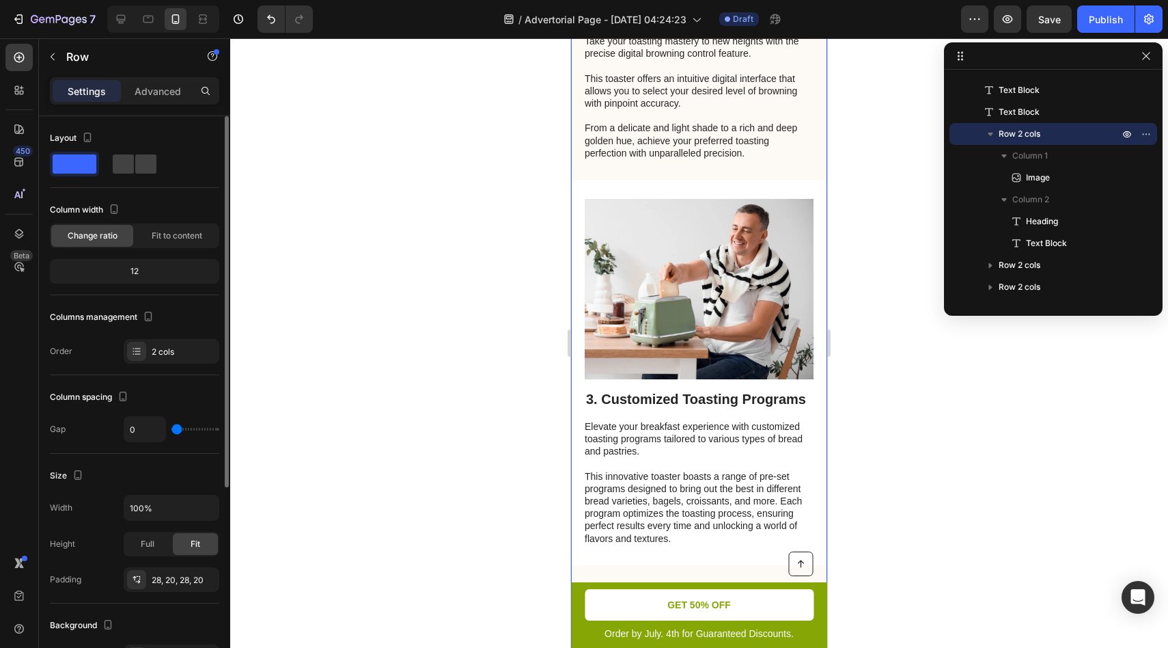
scroll to position [1239, 0]
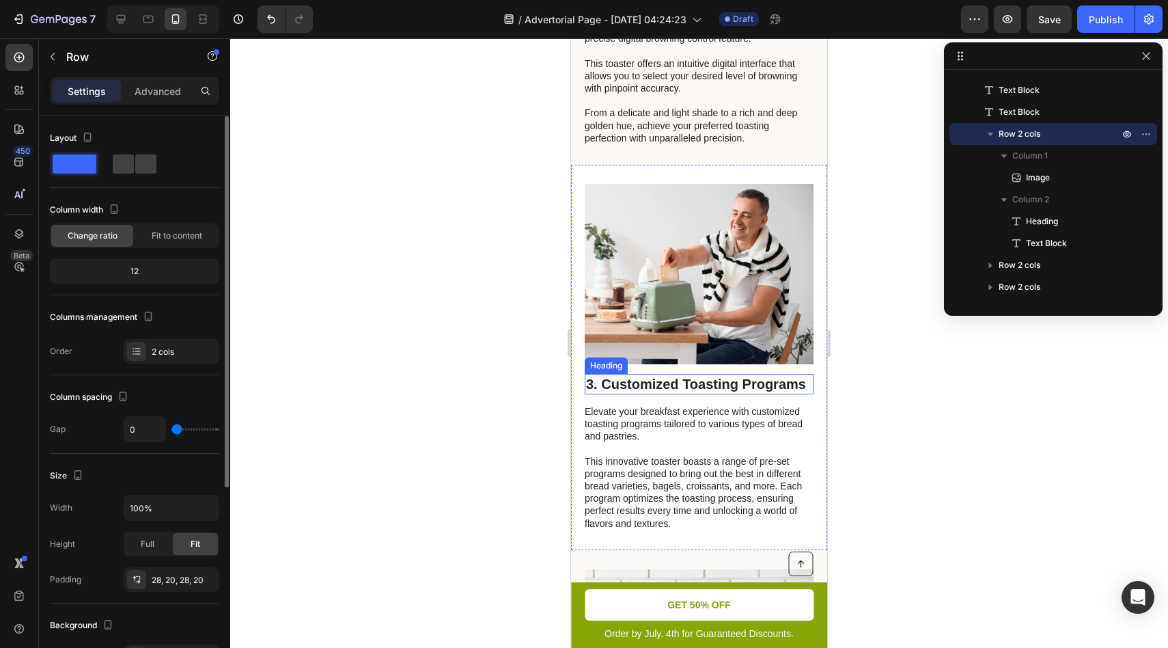
click at [659, 386] on h2 "3. Customized Toasting Programs" at bounding box center [699, 384] width 229 height 20
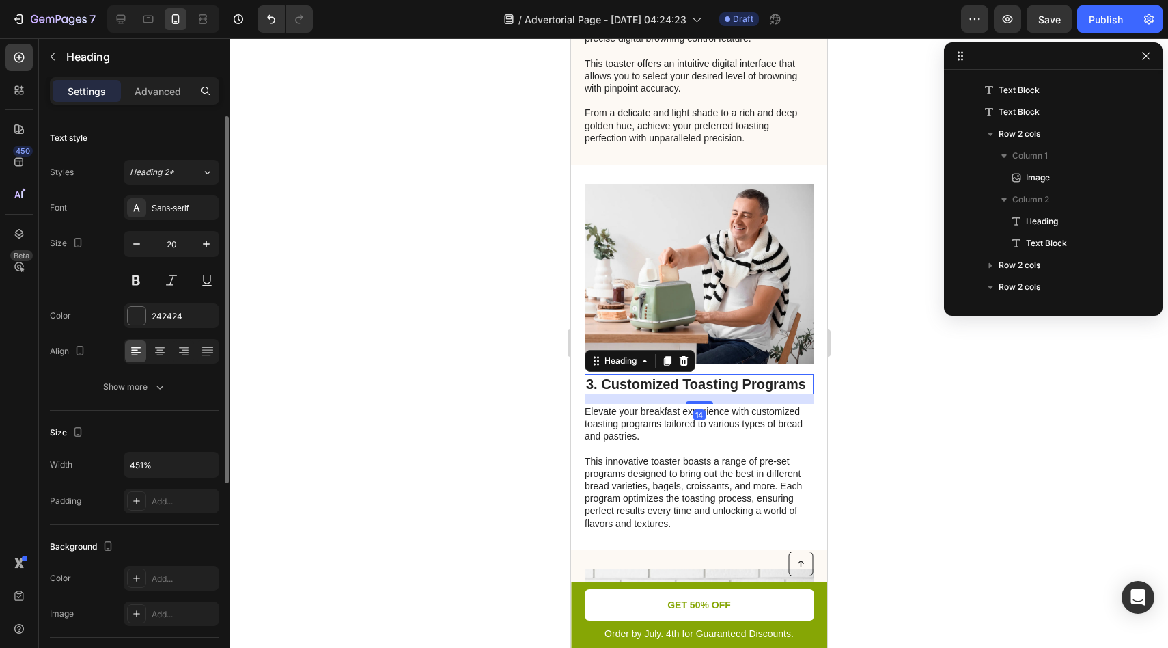
scroll to position [299, 0]
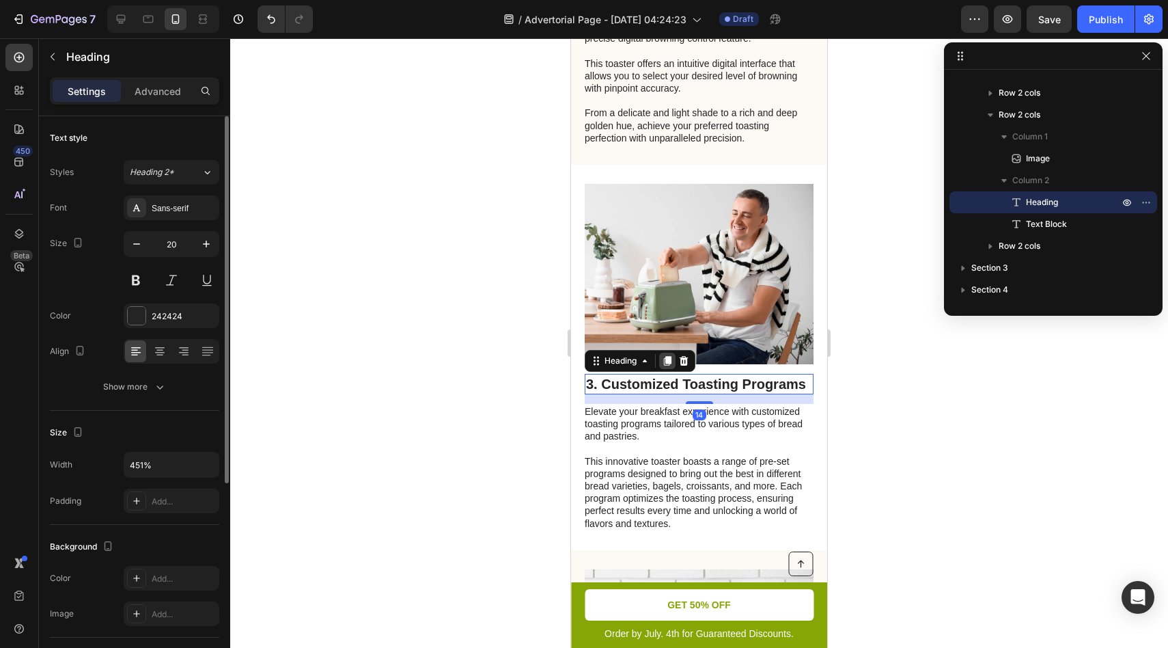
click at [666, 366] on div at bounding box center [667, 361] width 16 height 16
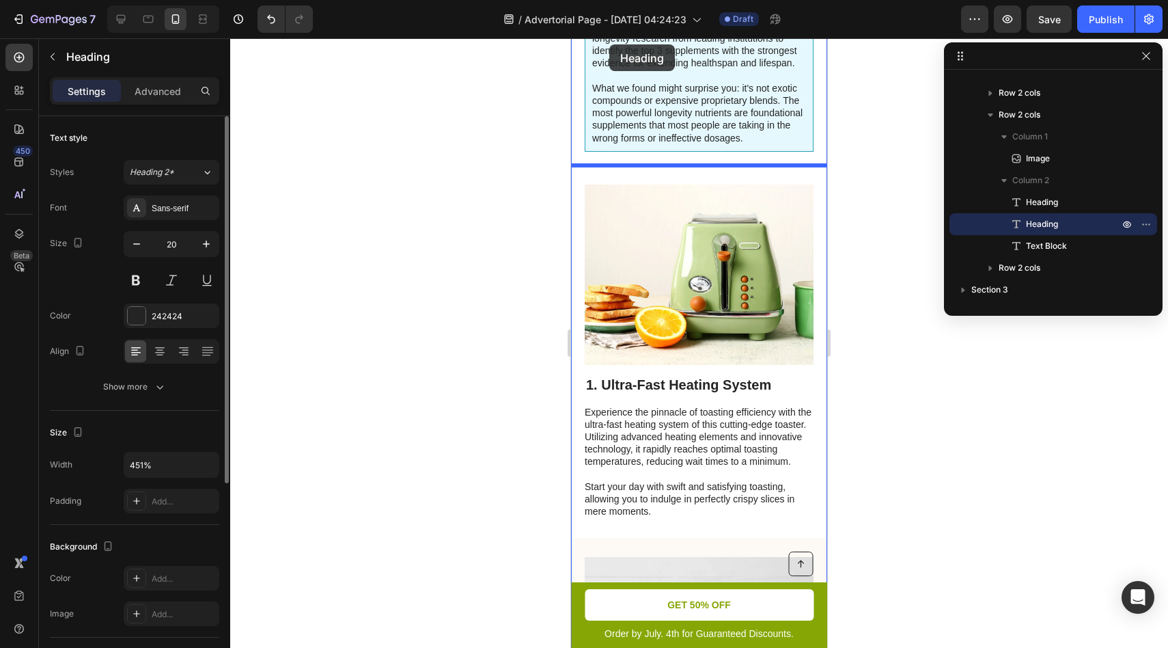
scroll to position [476, 0]
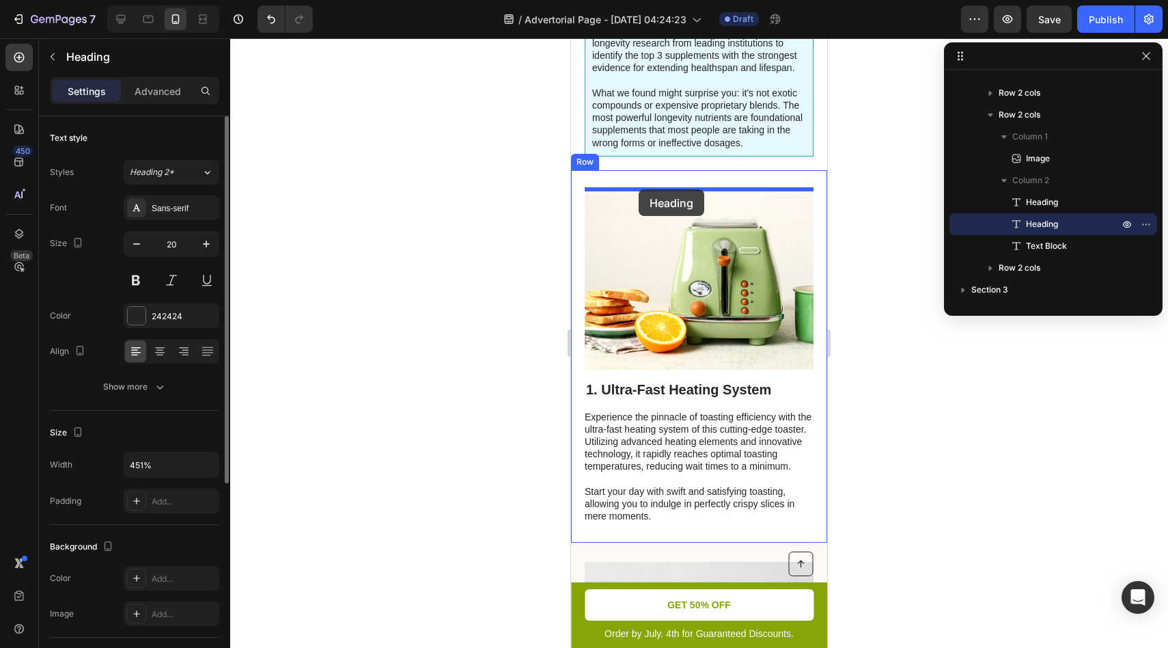
drag, startPoint x: 599, startPoint y: 391, endPoint x: 639, endPoint y: 189, distance: 206.1
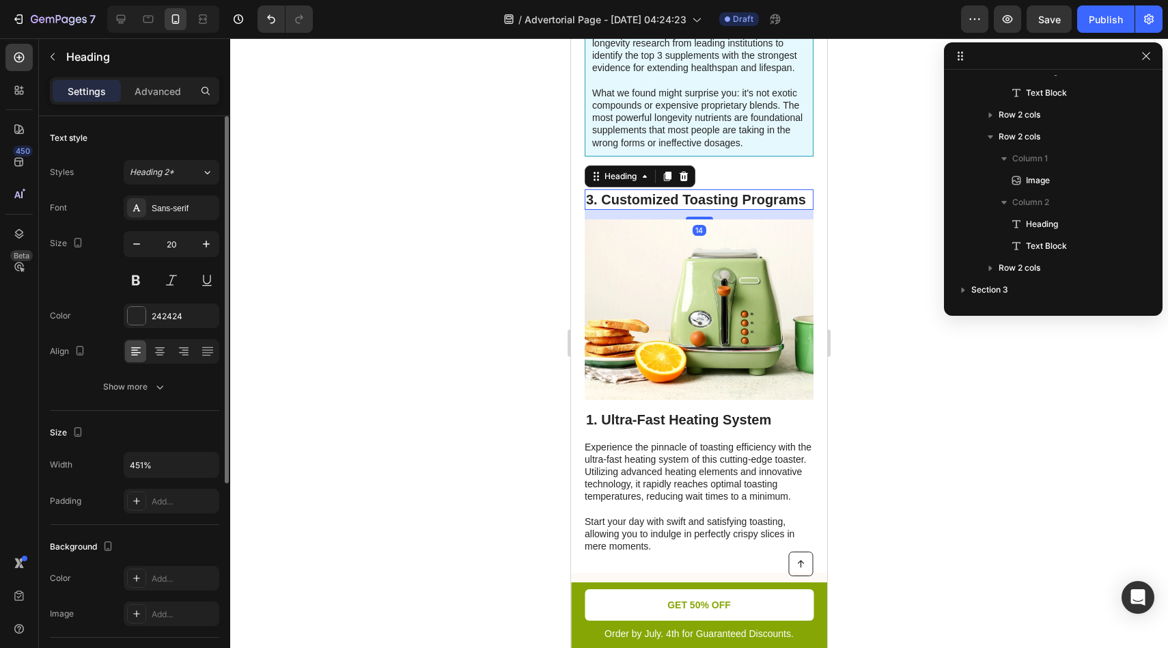
click at [681, 201] on h2 "3. Customized Toasting Programs" at bounding box center [699, 199] width 229 height 20
click at [681, 201] on p "3. Customized Toasting Programs" at bounding box center [699, 200] width 226 height 18
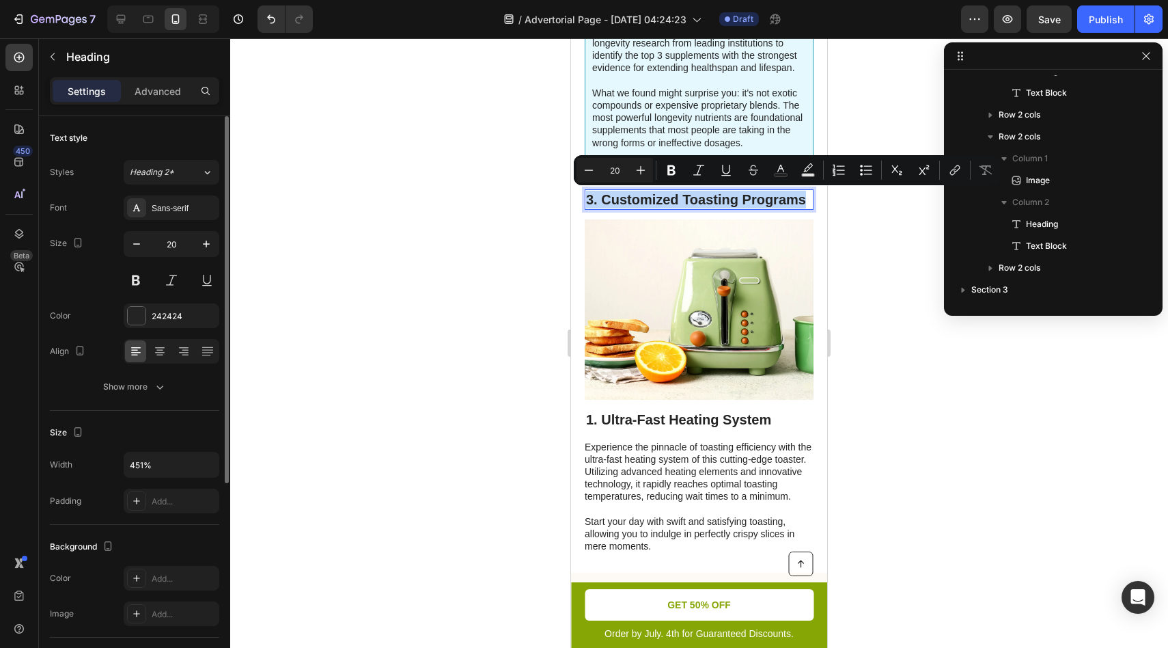
click at [704, 202] on p "3. Customized Toasting Programs" at bounding box center [699, 200] width 226 height 18
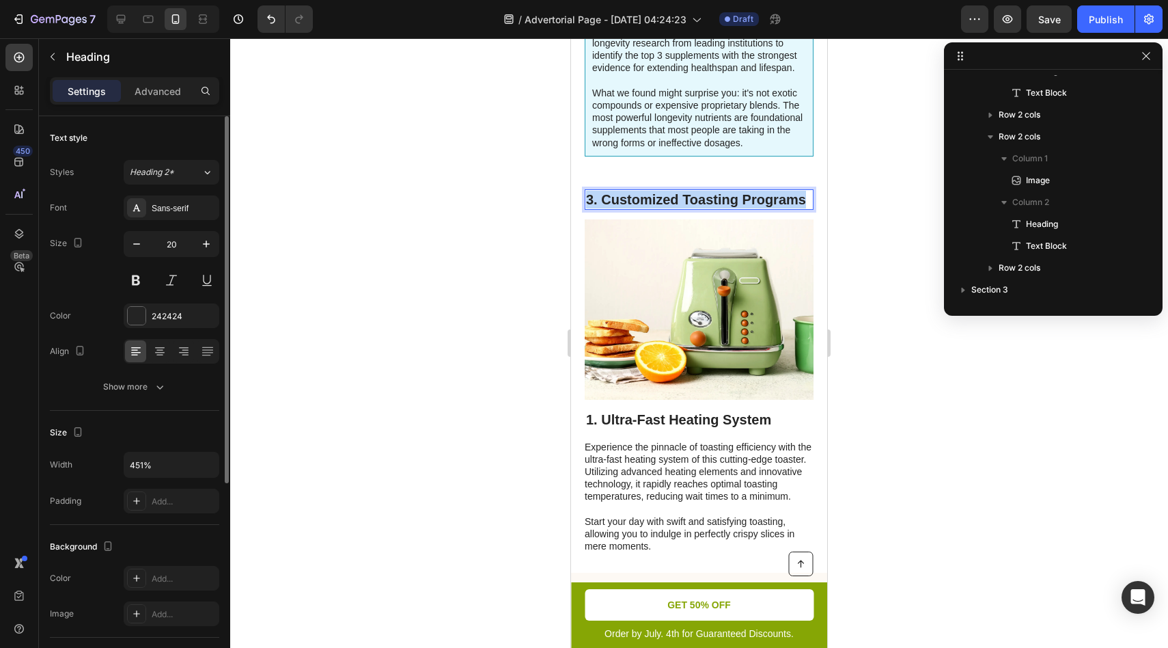
click at [704, 202] on p "3. Customized Toasting Programs" at bounding box center [699, 200] width 226 height 18
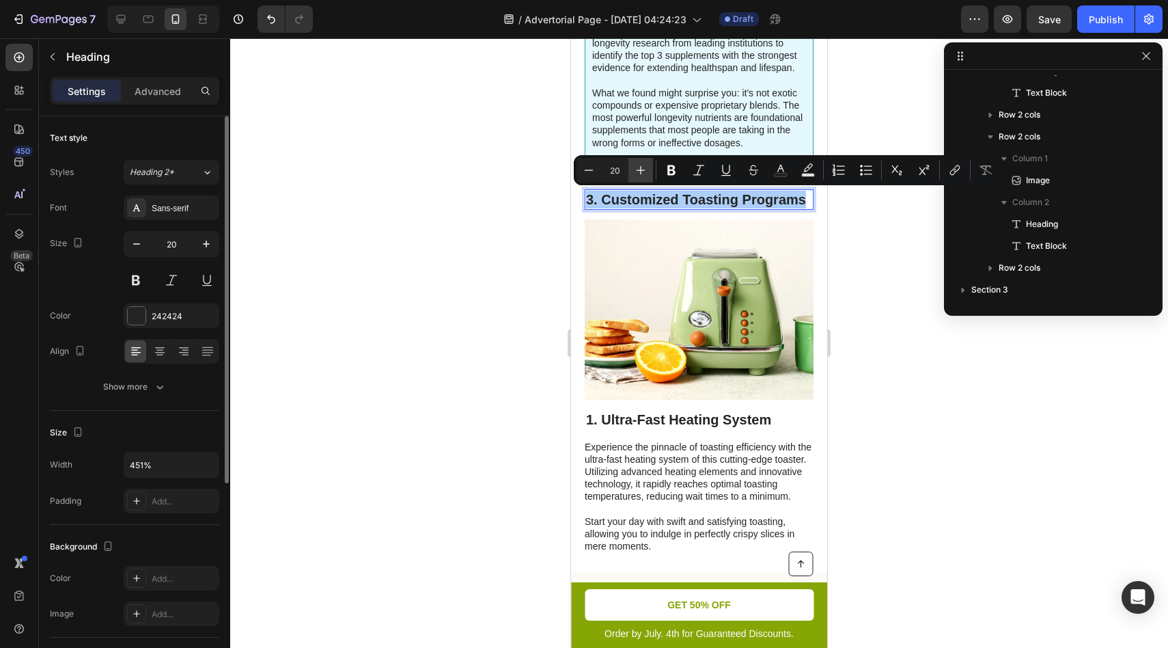
click at [641, 170] on icon "Editor contextual toolbar" at bounding box center [641, 170] width 9 height 9
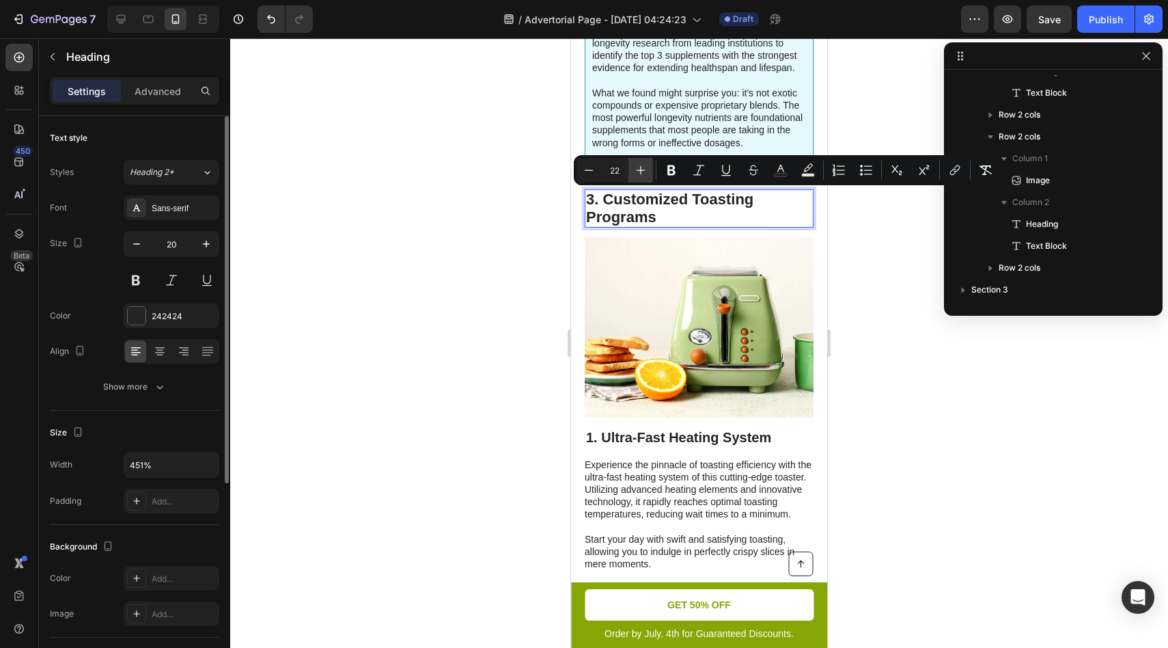
click at [641, 170] on icon "Editor contextual toolbar" at bounding box center [641, 170] width 9 height 9
type input "24"
click at [639, 208] on span "3. Customized Toasting Programs" at bounding box center [677, 208] width 183 height 37
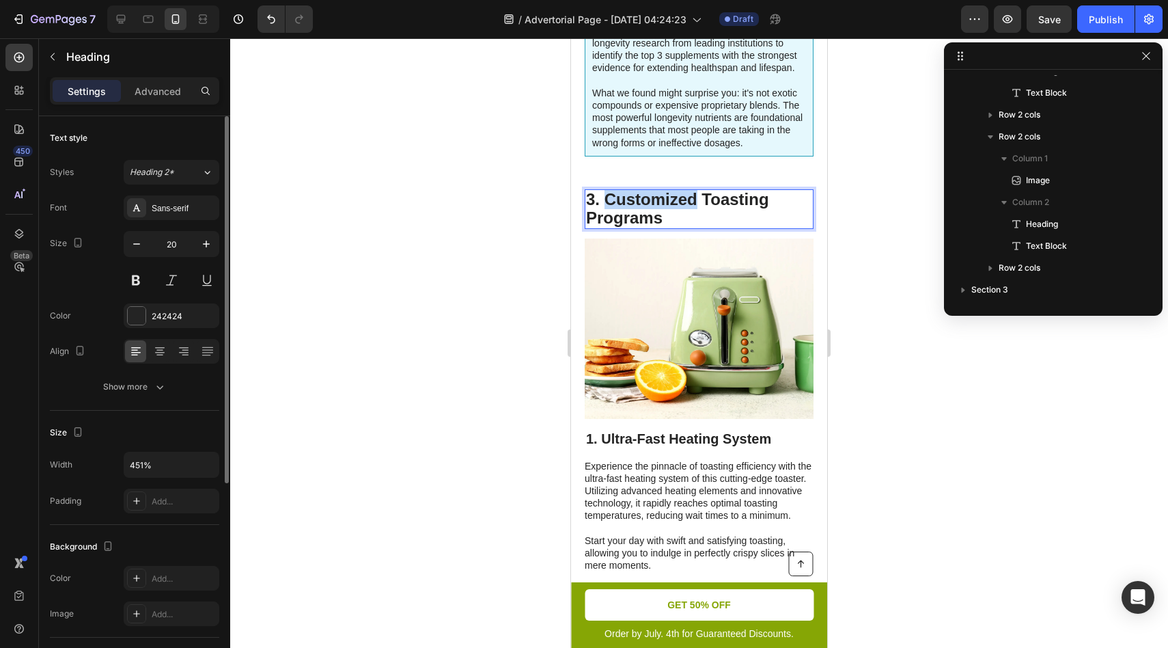
click at [639, 208] on span "3. Customized Toasting Programs" at bounding box center [677, 208] width 183 height 37
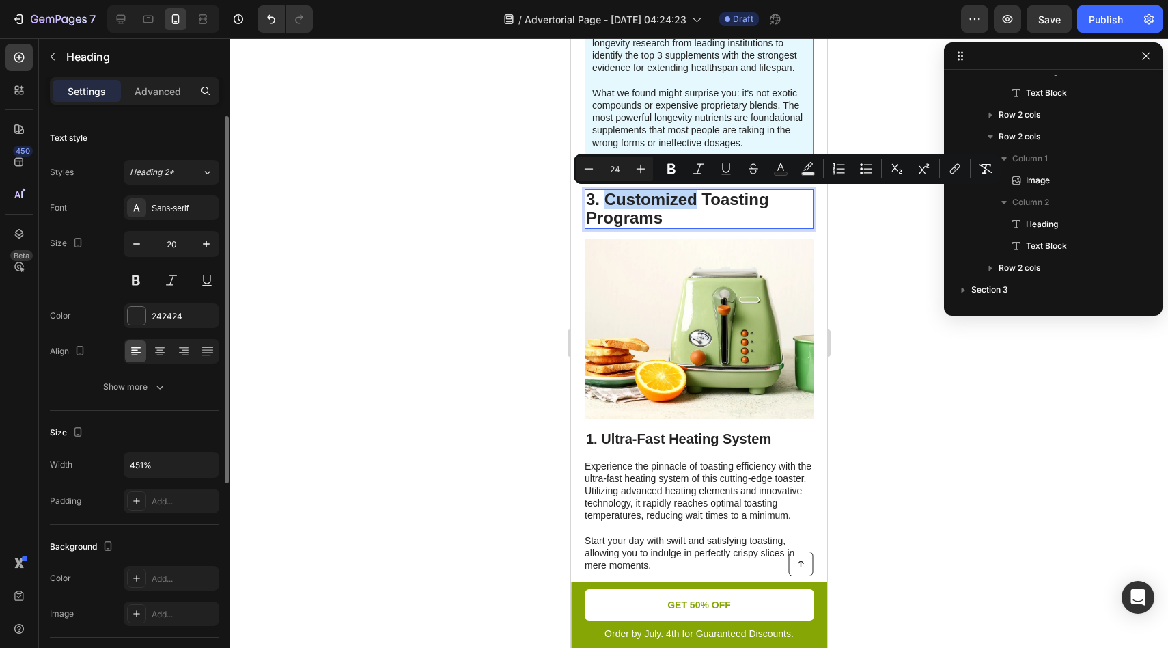
click at [605, 208] on span "3. Customized Toasting Programs" at bounding box center [677, 208] width 183 height 37
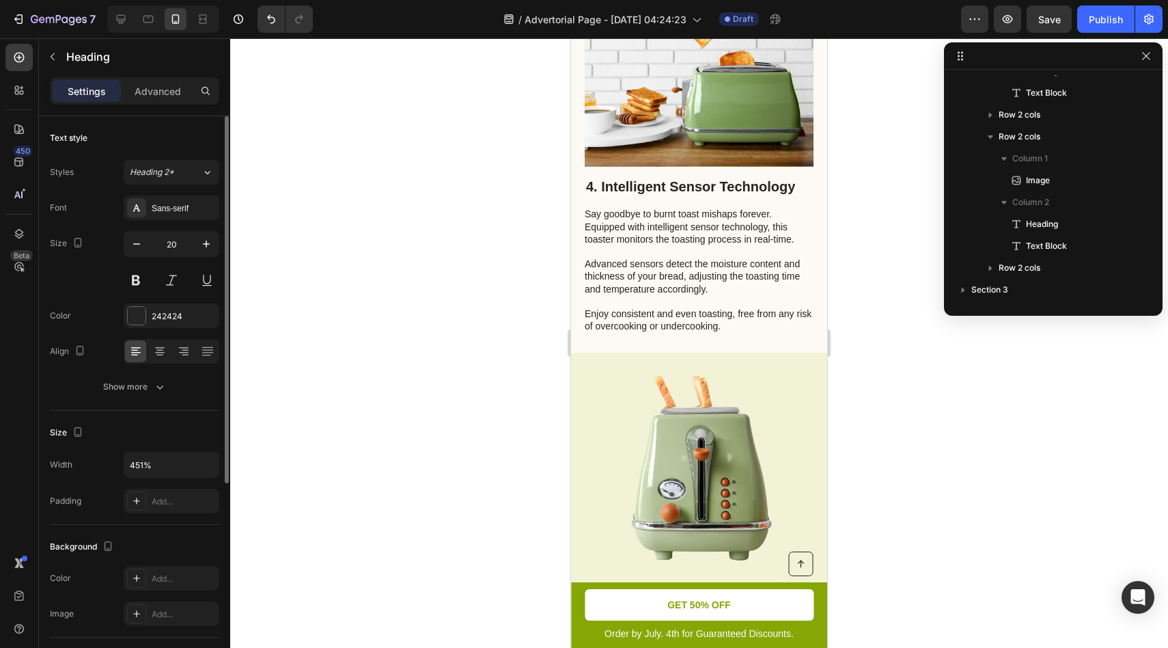
scroll to position [1667, 0]
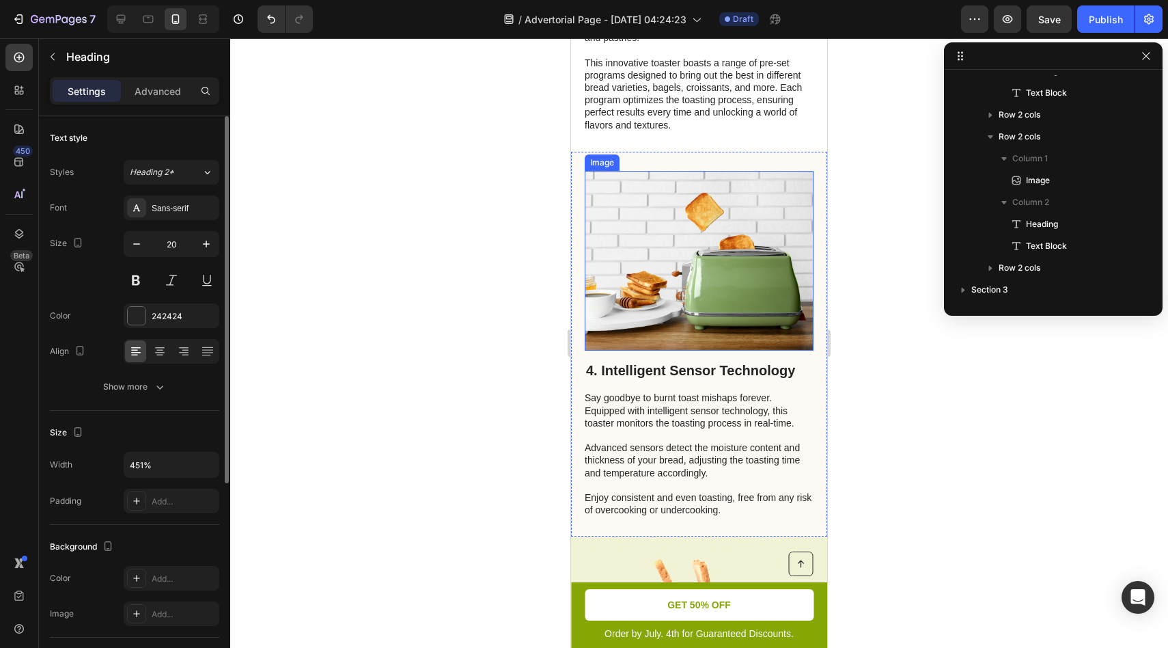
click at [670, 269] on img at bounding box center [699, 261] width 229 height 180
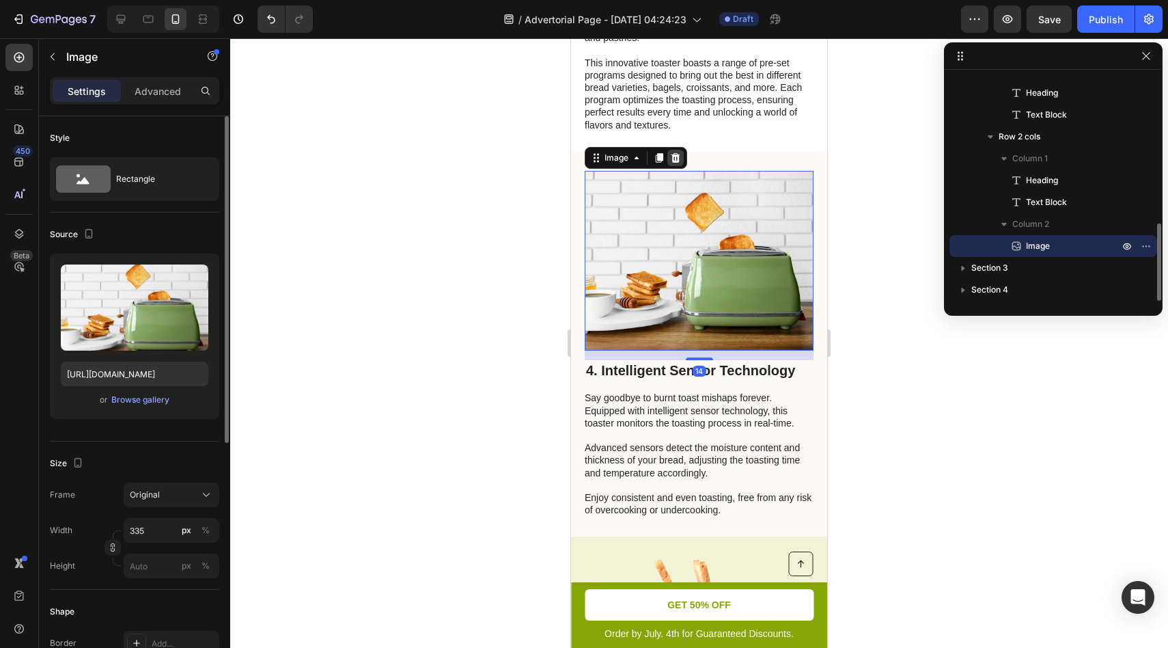
click at [673, 164] on div at bounding box center [676, 158] width 16 height 16
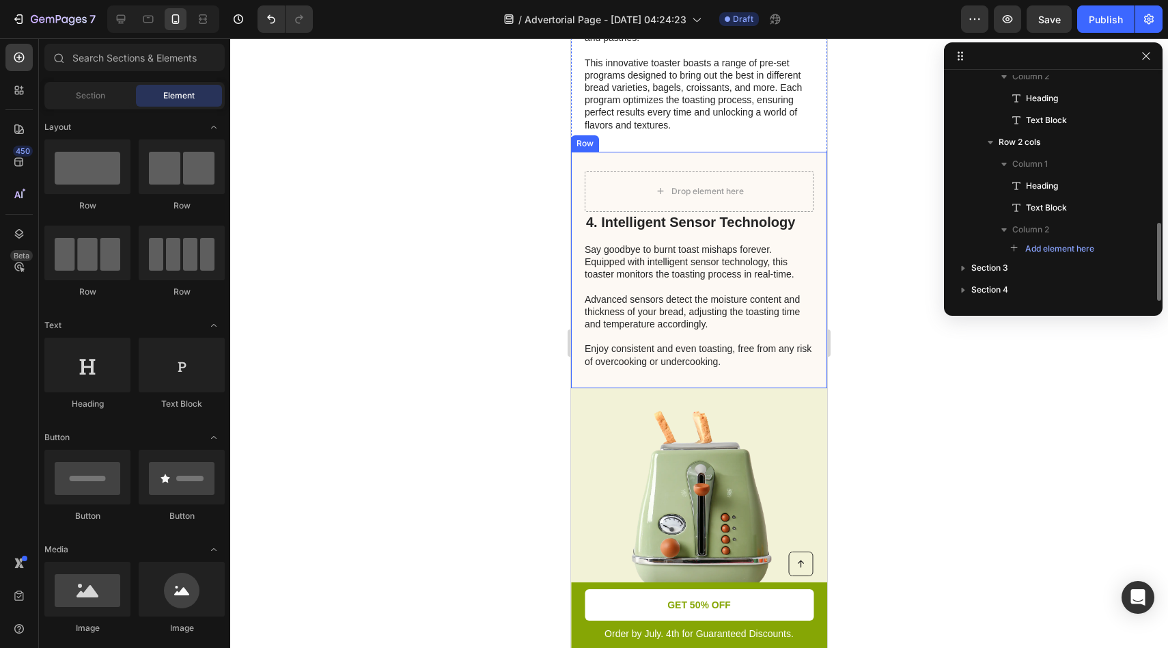
click at [692, 167] on div "4. Intelligent Sensor Technology Heading Say goodbye to burnt toast mishaps for…" at bounding box center [699, 270] width 256 height 236
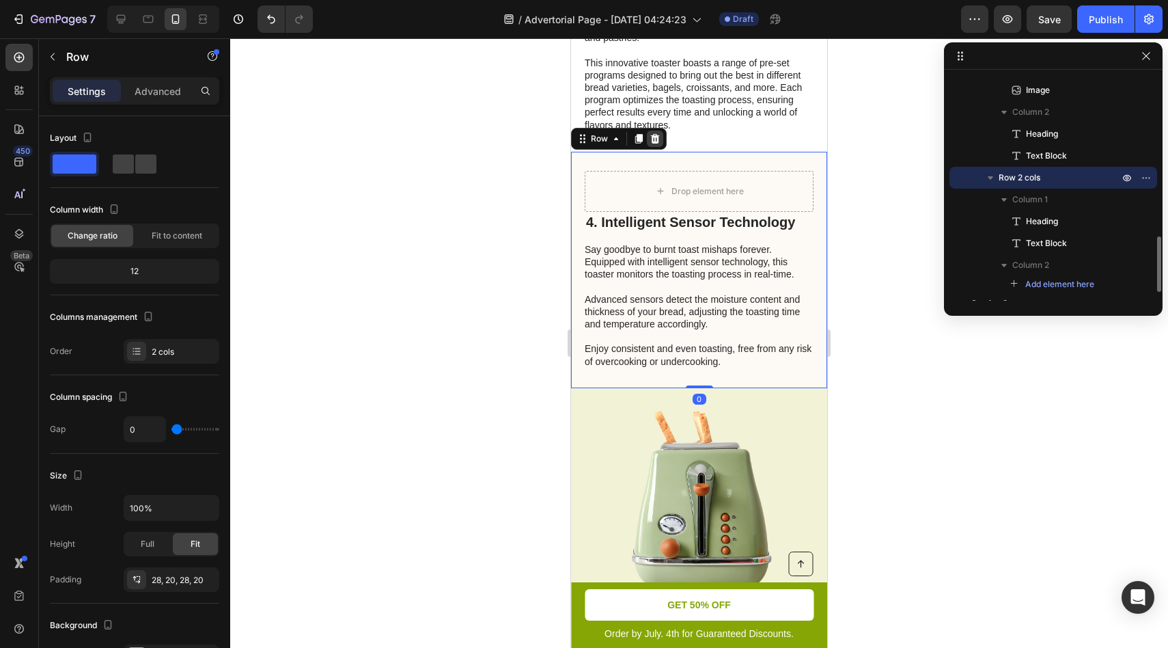
click at [659, 139] on icon at bounding box center [655, 138] width 11 height 11
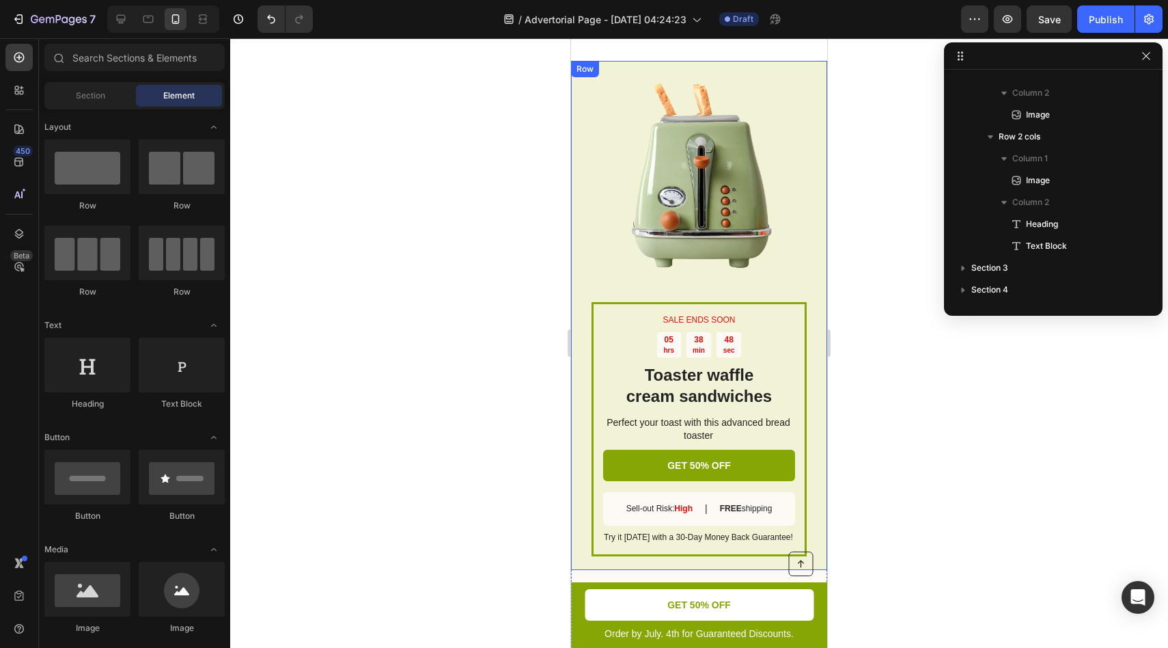
scroll to position [1719, 0]
